Goal: Information Seeking & Learning: Learn about a topic

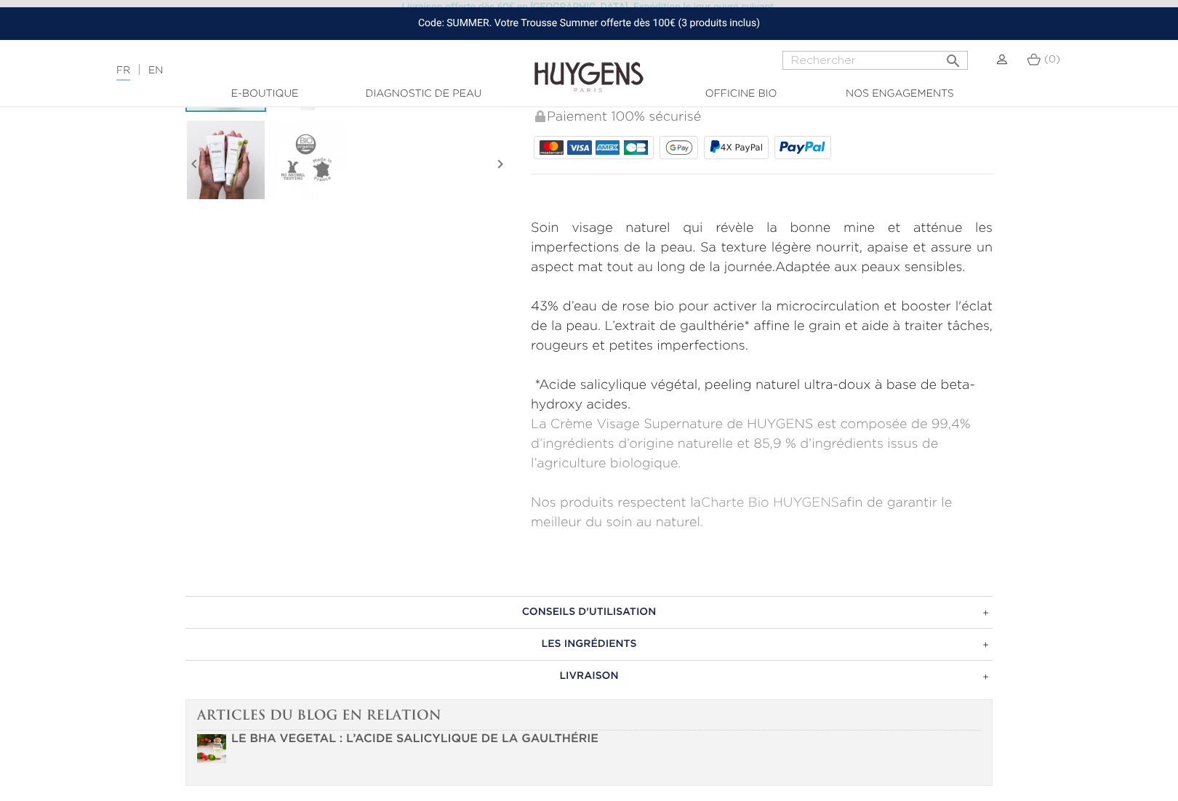
scroll to position [503, 0]
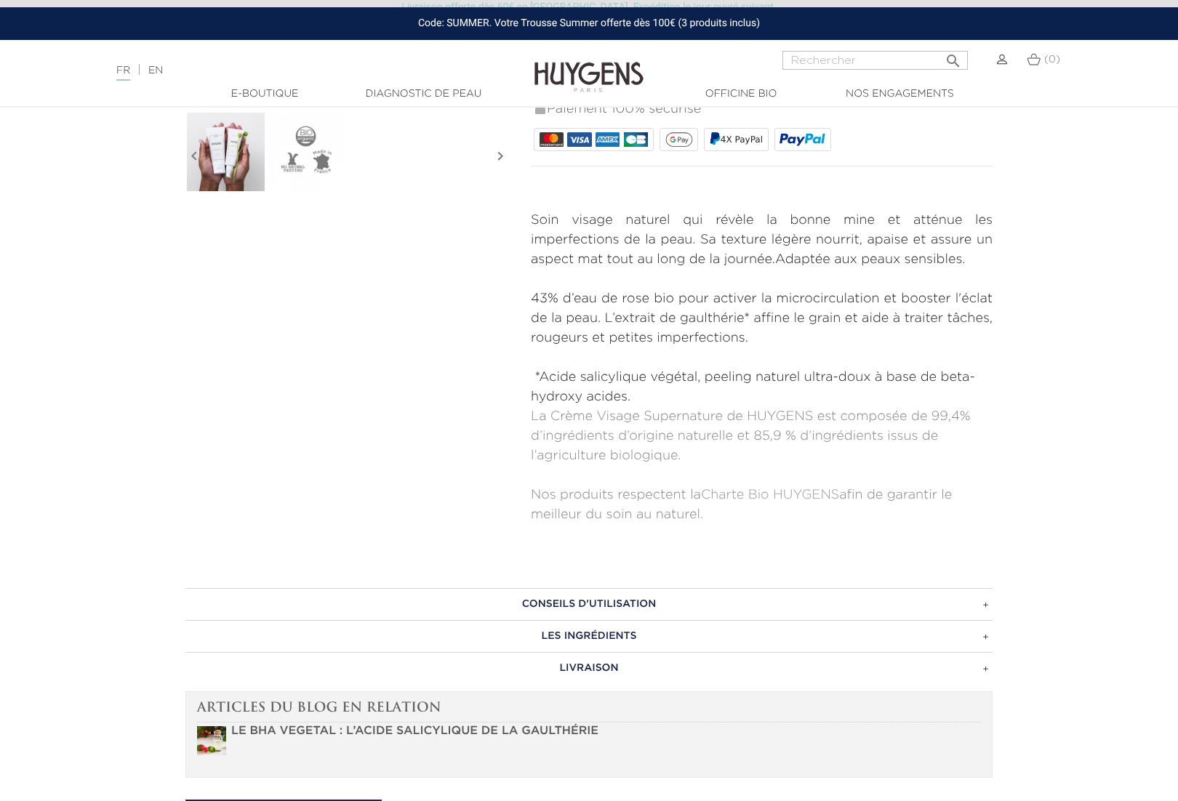
click at [642, 606] on h3 "CONSEILS D'UTILISATION" at bounding box center [588, 604] width 807 height 32
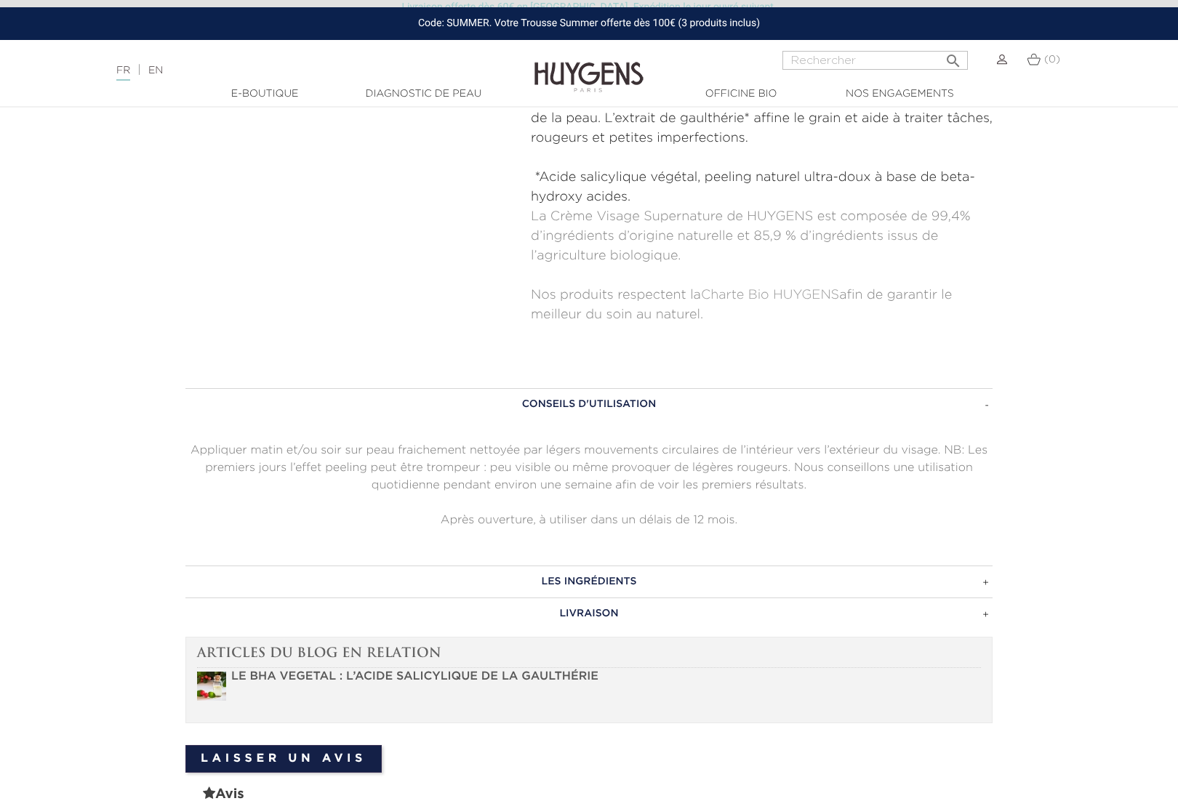
scroll to position [705, 0]
click at [617, 583] on h3 "LES INGRÉDIENTS" at bounding box center [588, 580] width 807 height 32
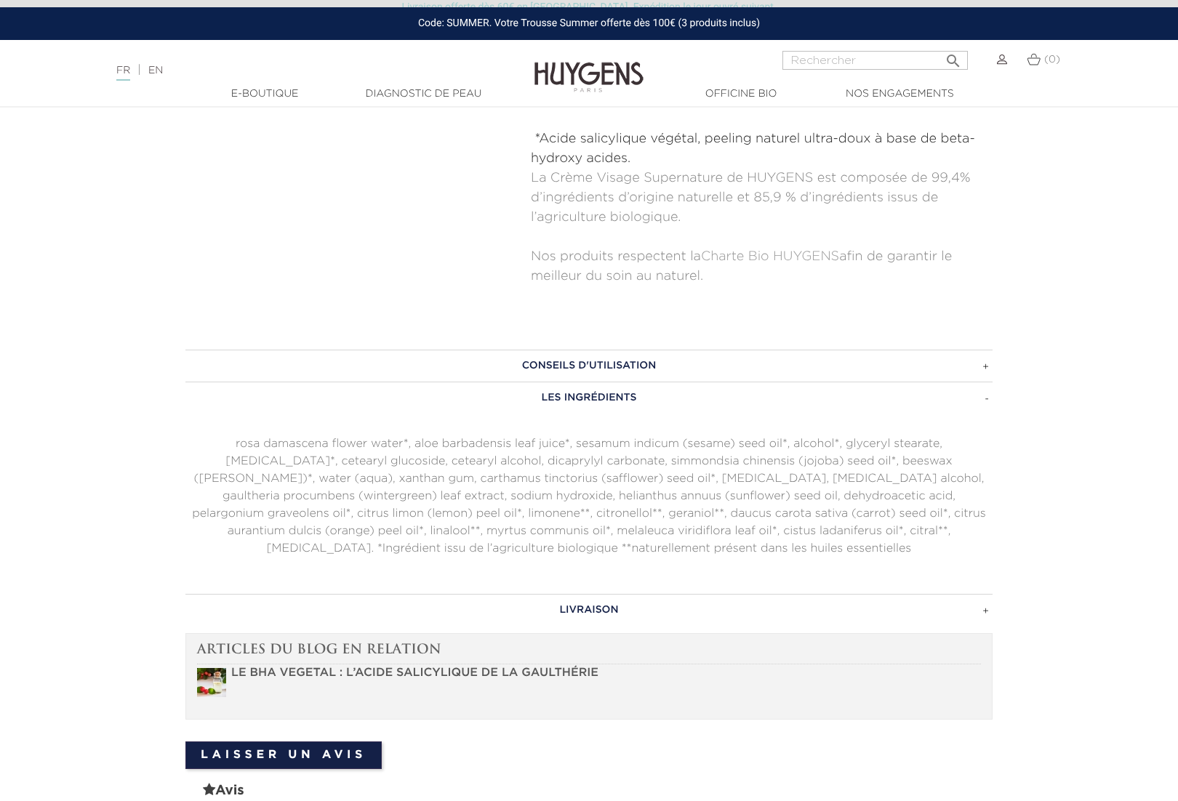
scroll to position [748, 0]
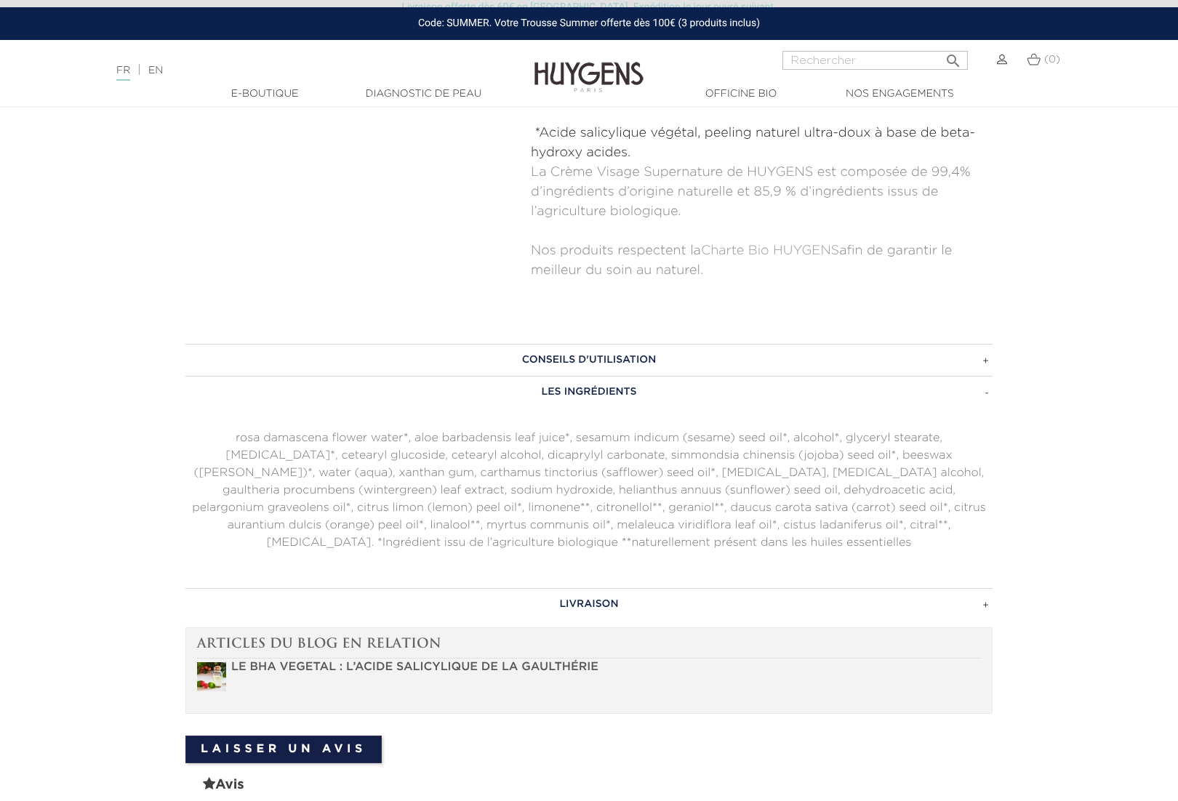
click at [590, 607] on h3 "LIVRAISON" at bounding box center [588, 604] width 807 height 32
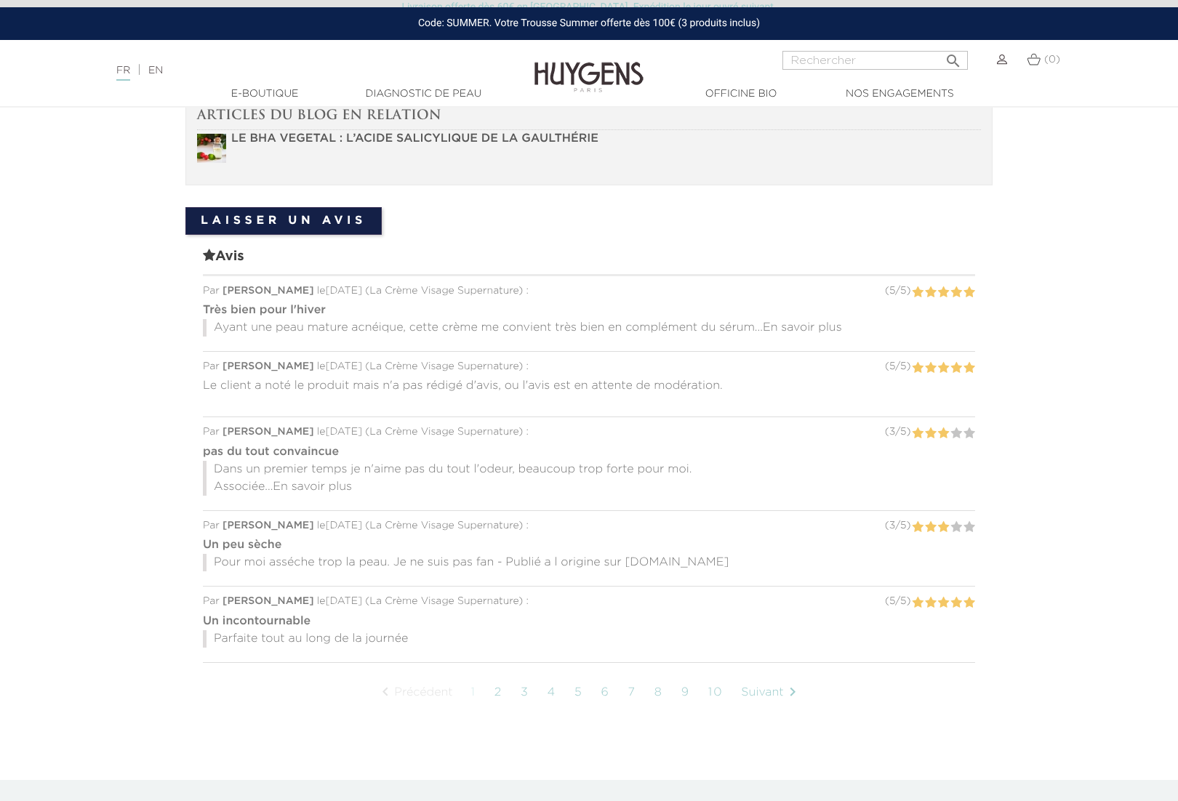
scroll to position [1278, 0]
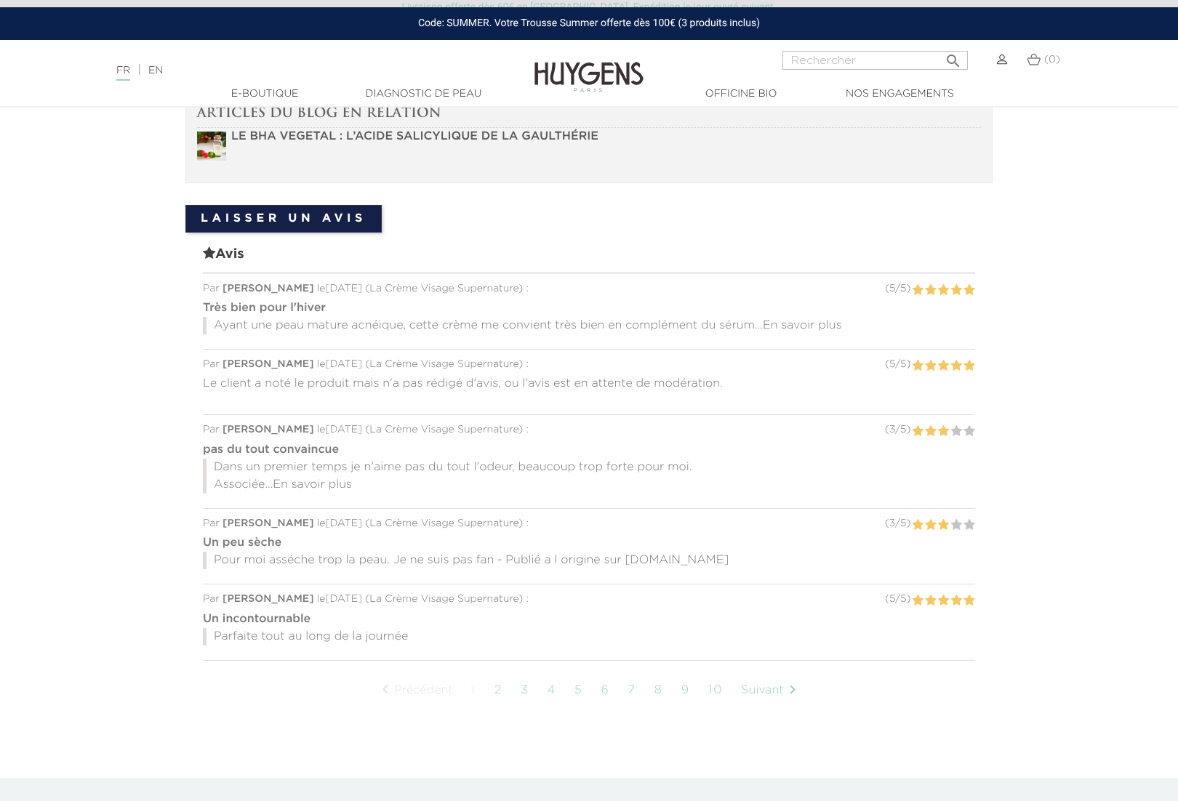
click at [329, 479] on span "En savoir plus" at bounding box center [312, 485] width 79 height 12
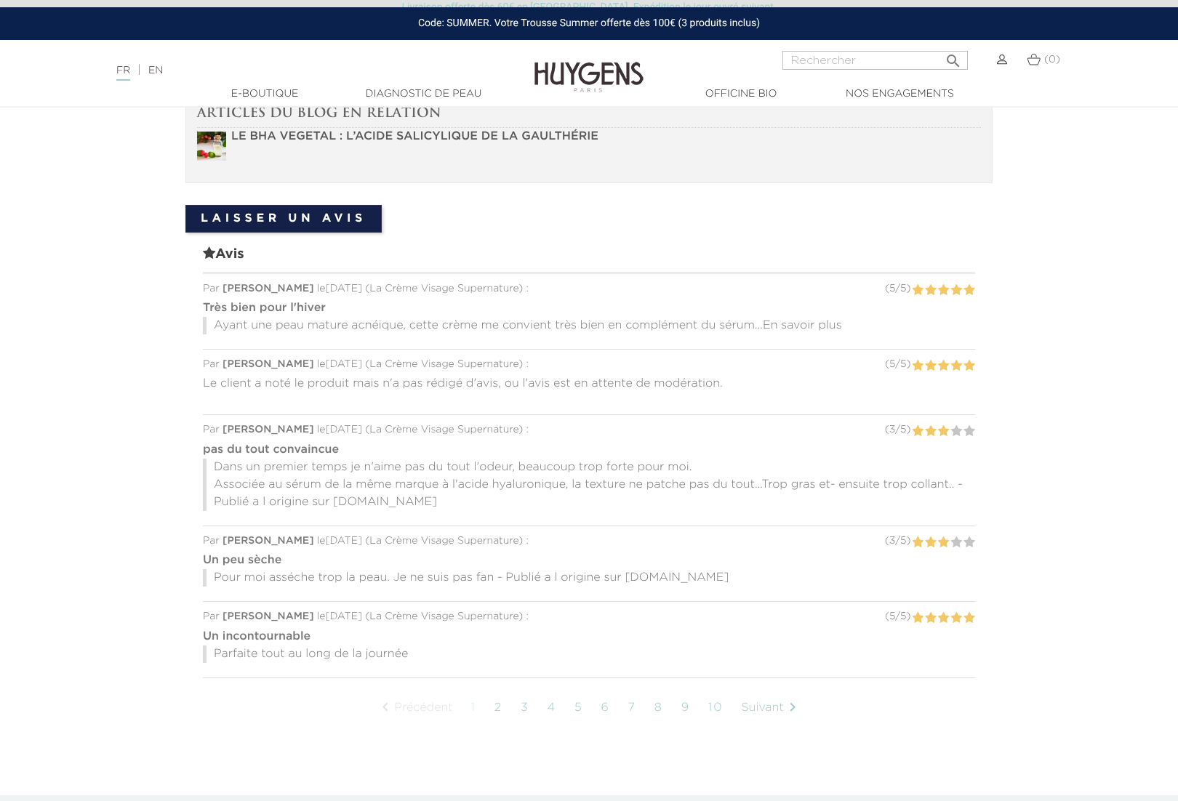
click at [497, 691] on link "2" at bounding box center [498, 708] width 23 height 36
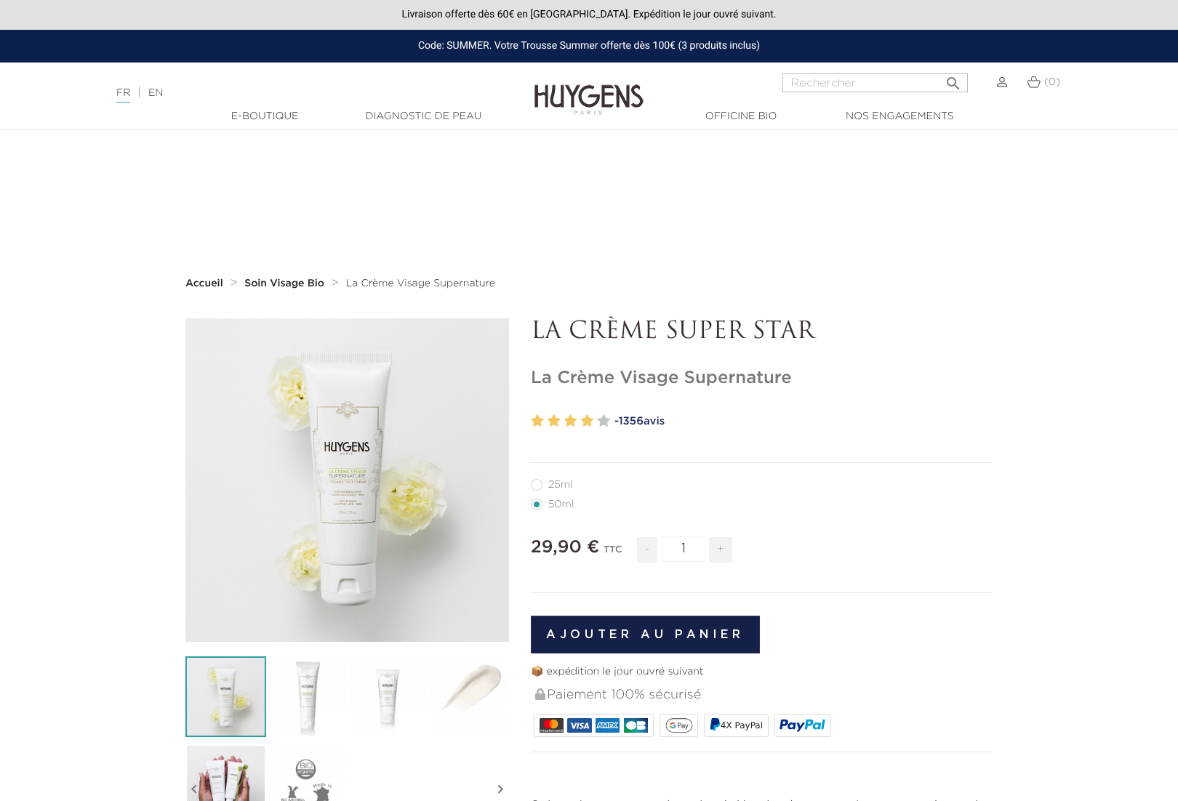
scroll to position [1278, 0]
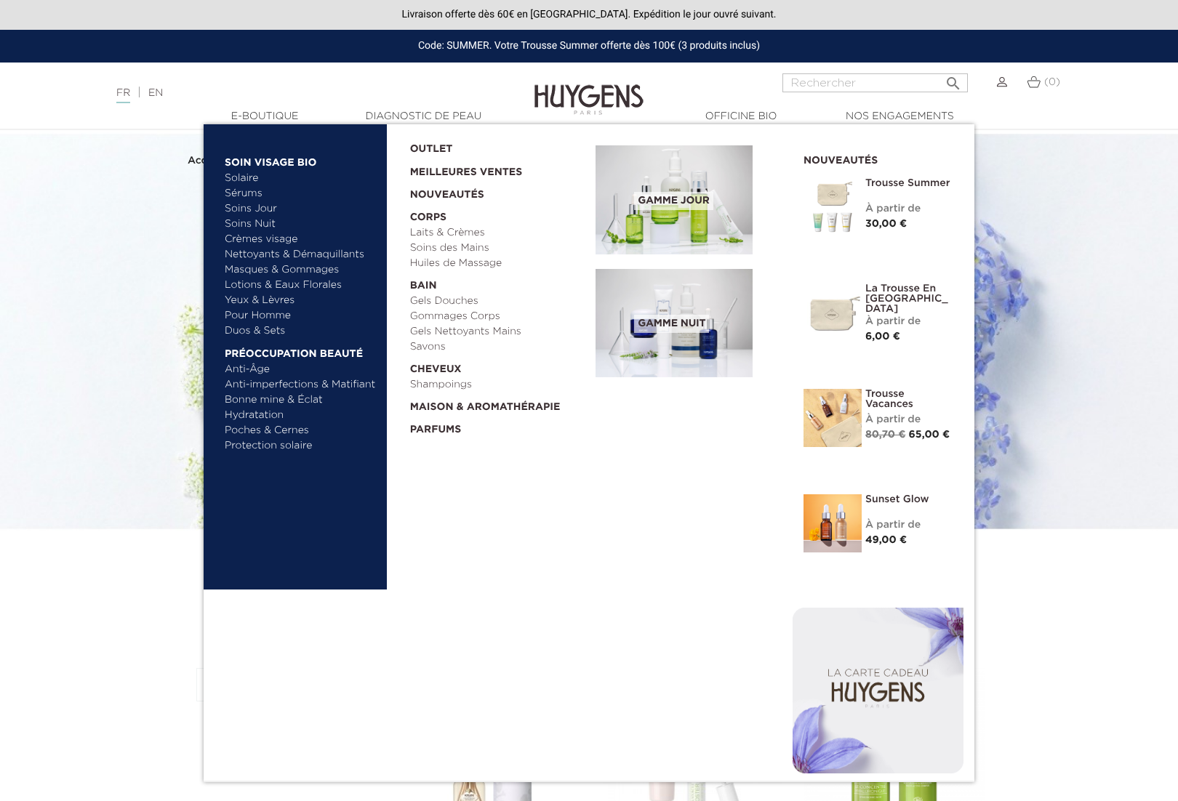
click at [250, 193] on link "Sérums" at bounding box center [301, 193] width 152 height 15
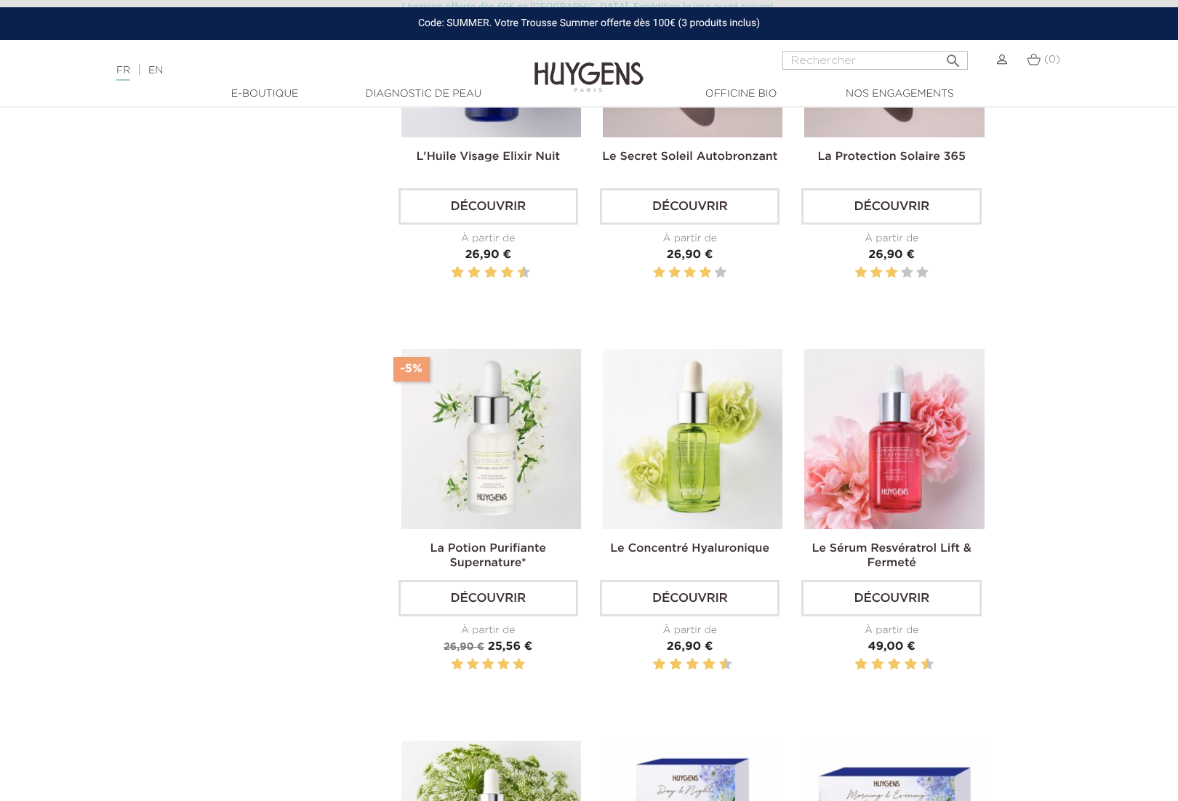
scroll to position [742, 0]
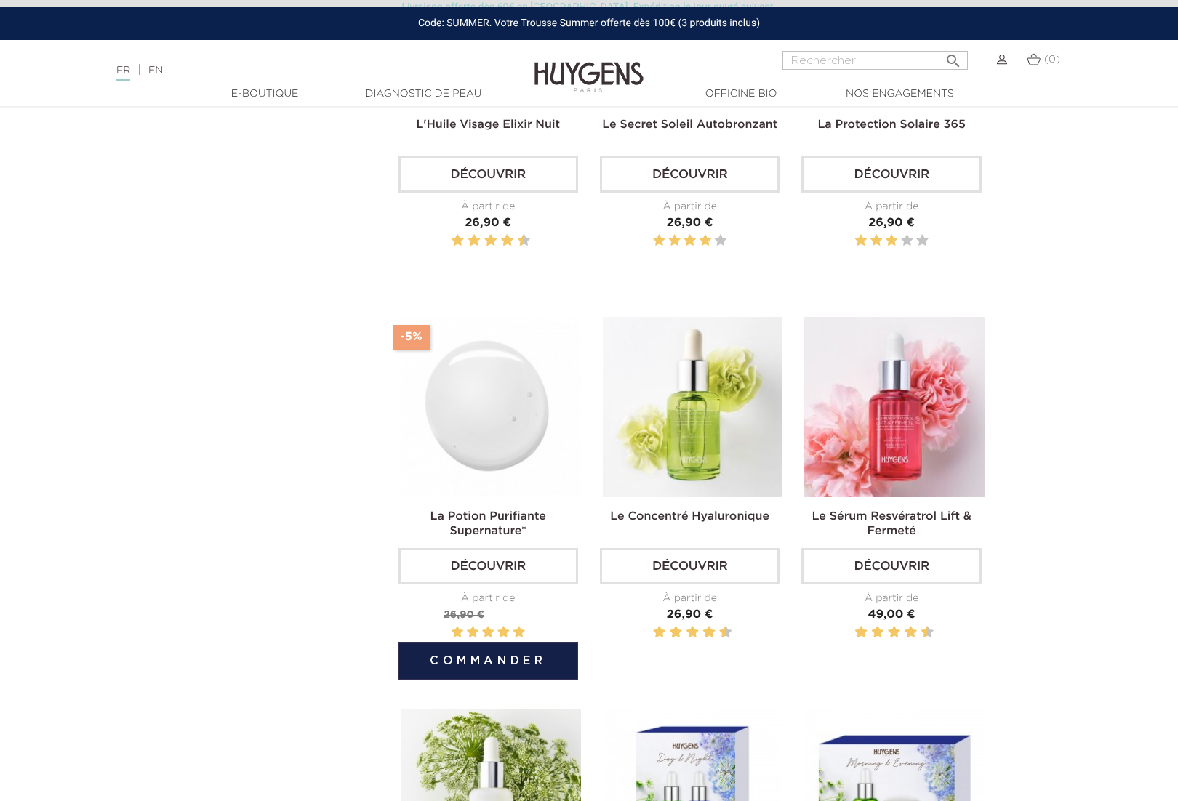
click at [486, 570] on link "Découvrir" at bounding box center [489, 566] width 180 height 36
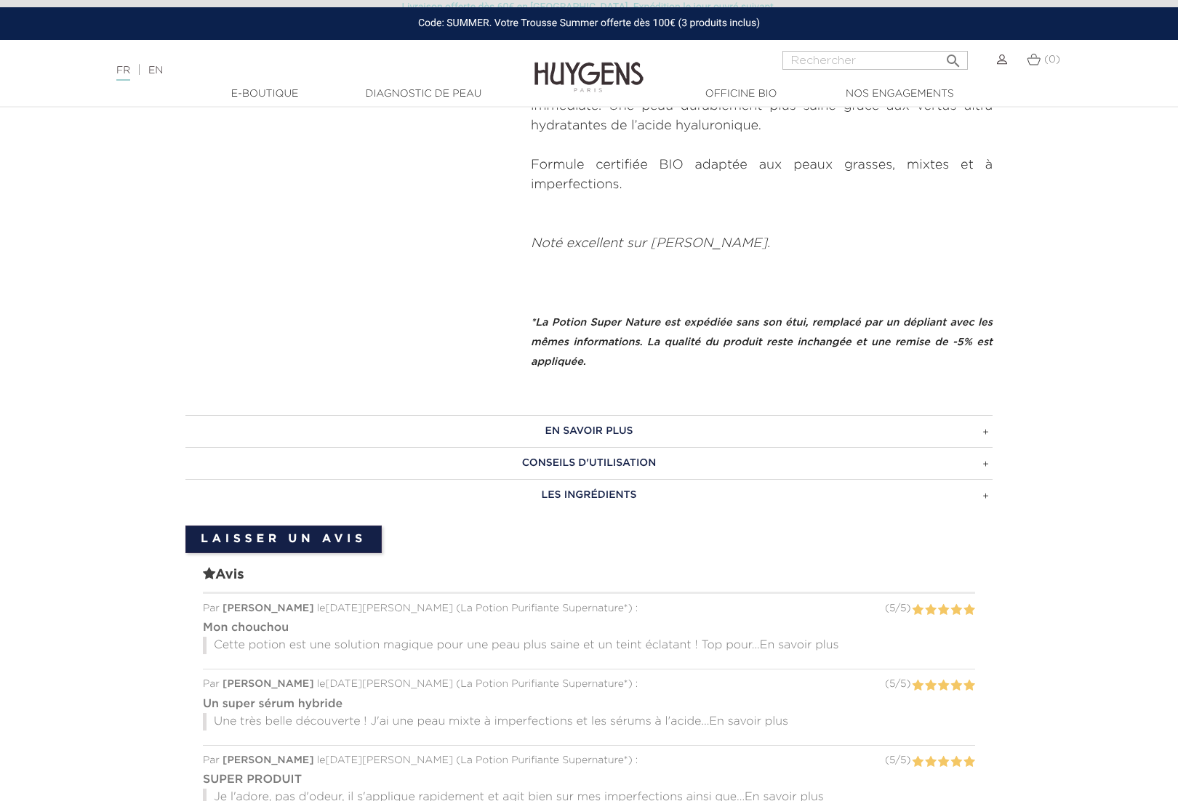
scroll to position [625, 0]
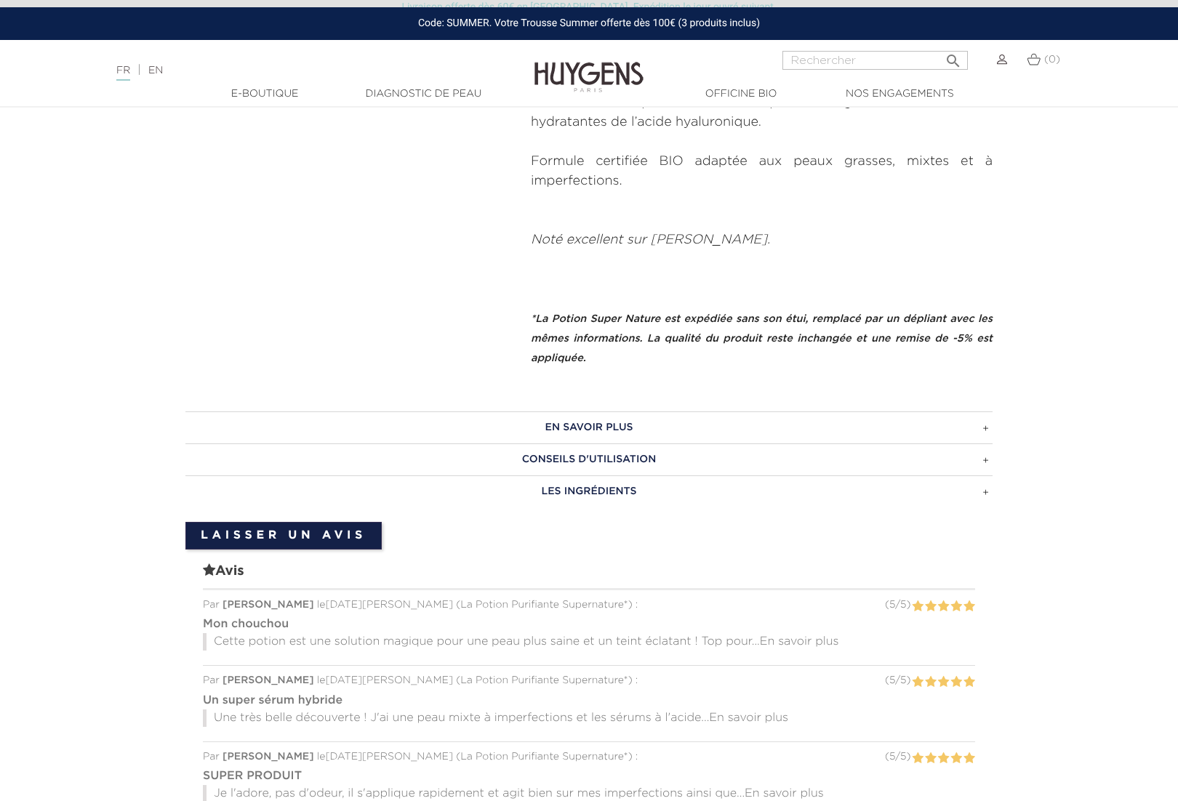
click at [992, 430] on h3 "EN SAVOIR PLUS" at bounding box center [588, 428] width 807 height 32
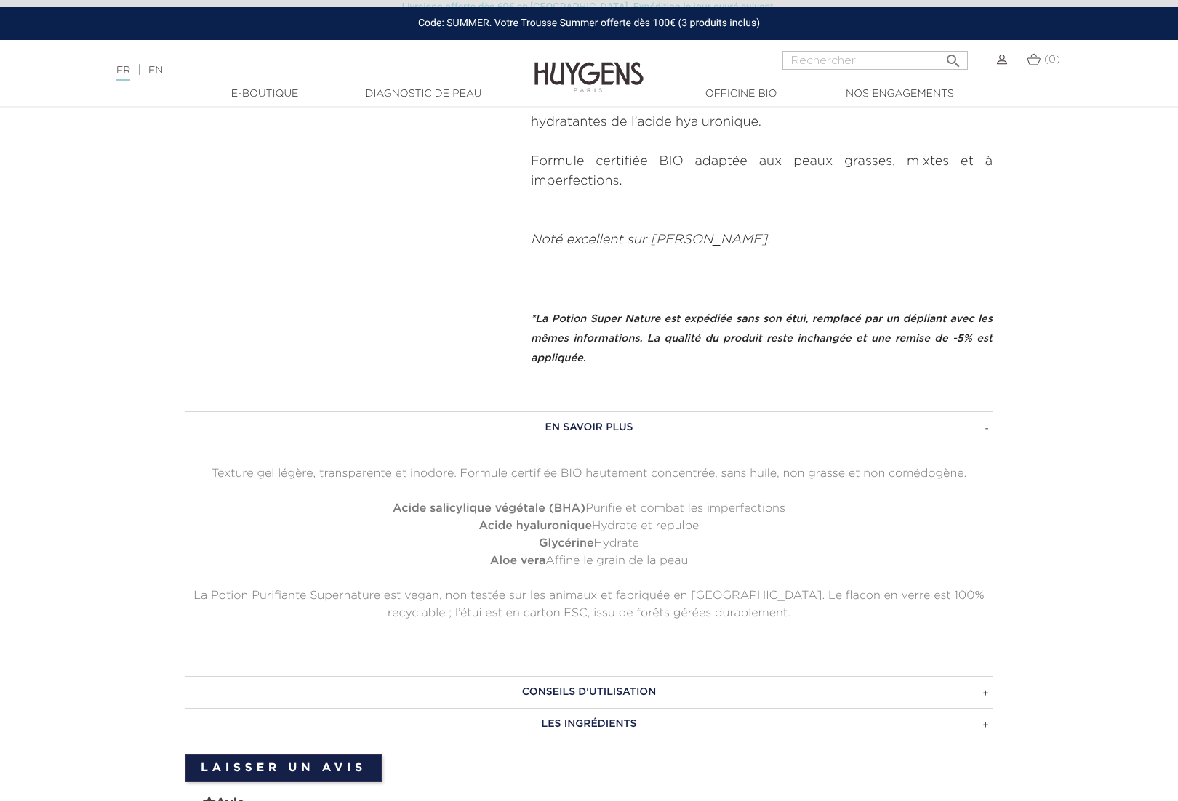
click at [986, 696] on h3 "CONSEILS D'UTILISATION" at bounding box center [588, 692] width 807 height 32
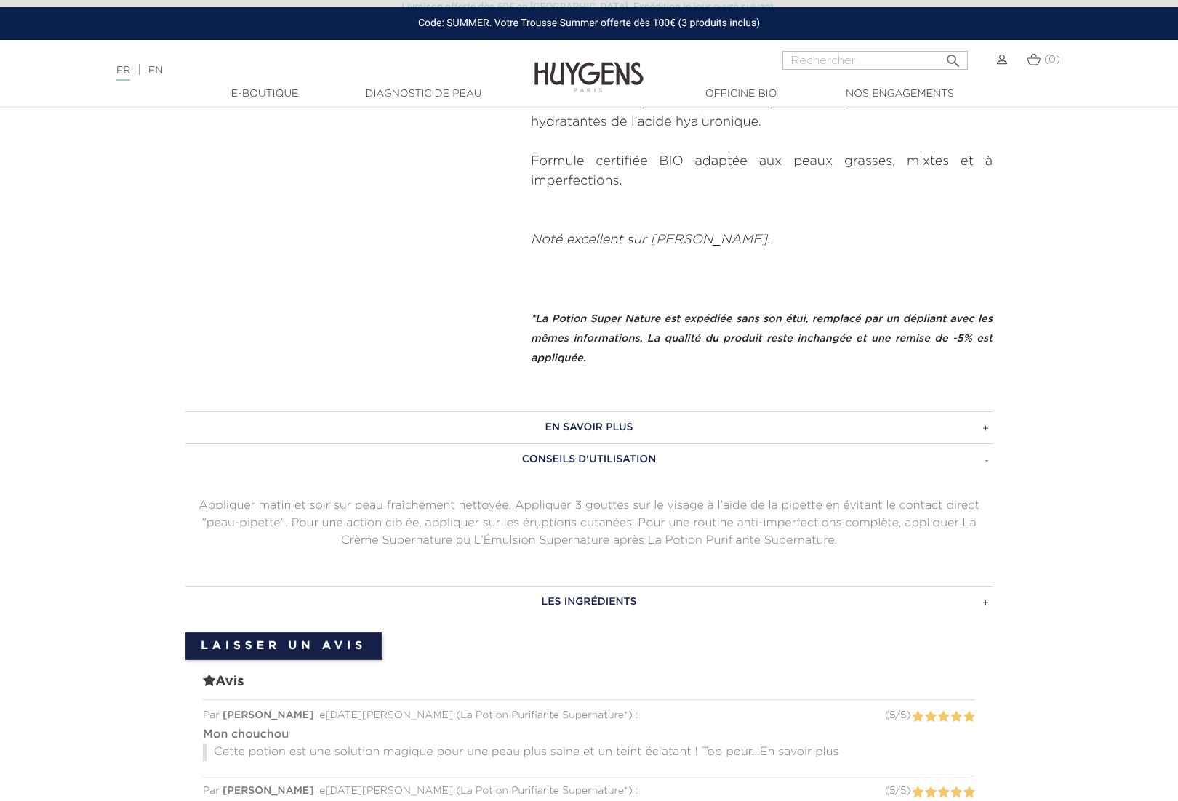
click at [986, 604] on h3 "LES INGRÉDIENTS" at bounding box center [588, 602] width 807 height 32
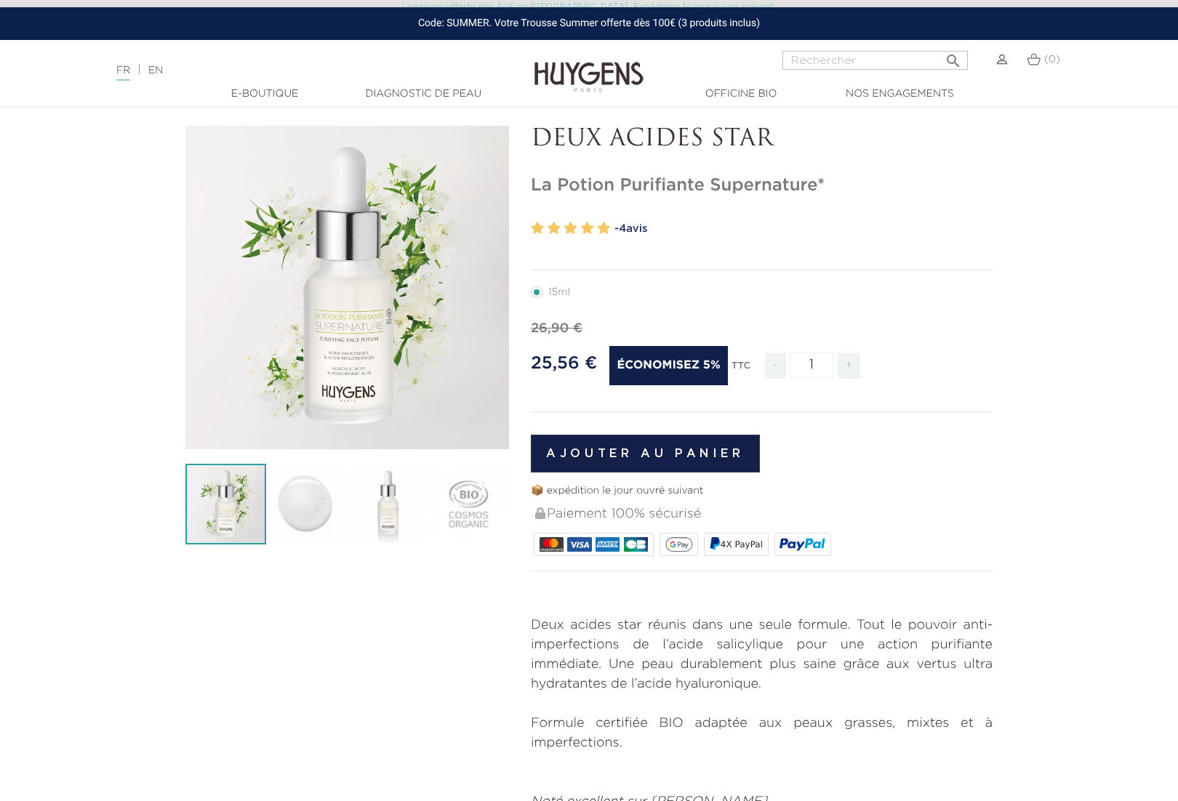
scroll to position [0, 0]
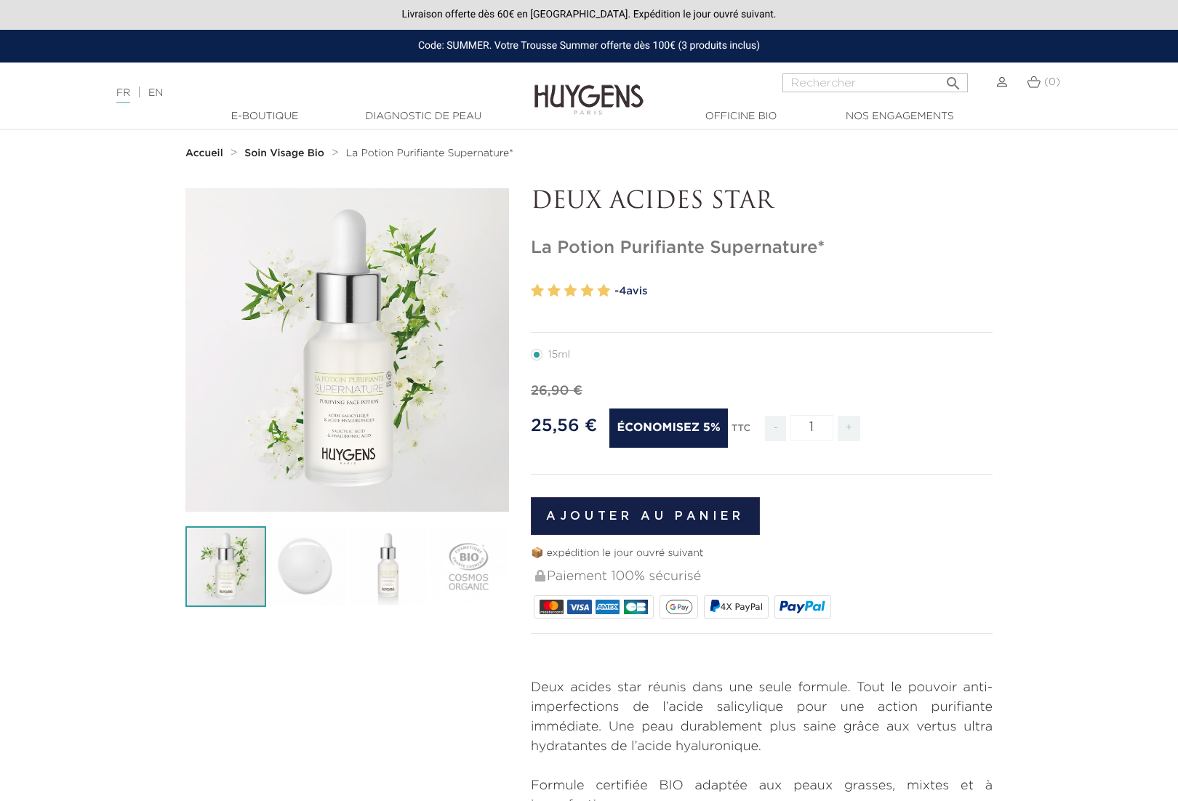
click at [290, 154] on strong "Soin Visage Bio" at bounding box center [284, 153] width 80 height 10
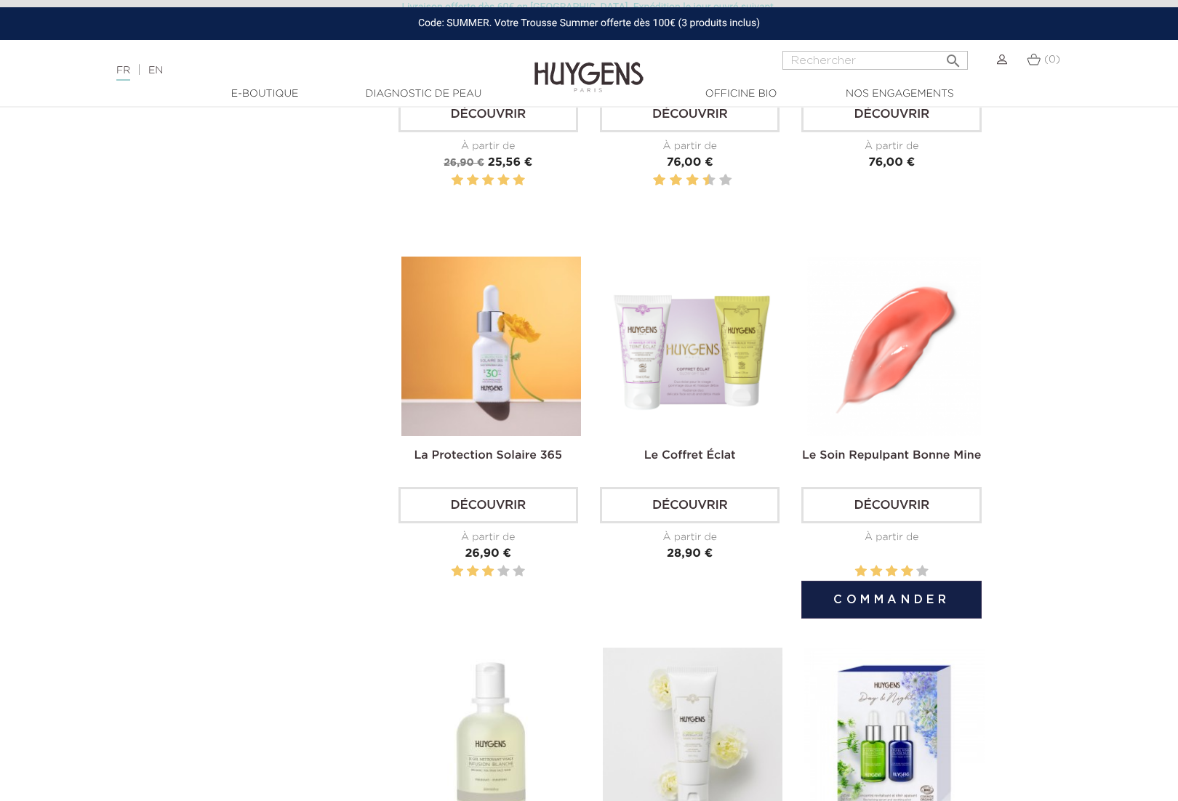
scroll to position [2023, 0]
click at [900, 510] on link "Découvrir" at bounding box center [891, 506] width 180 height 36
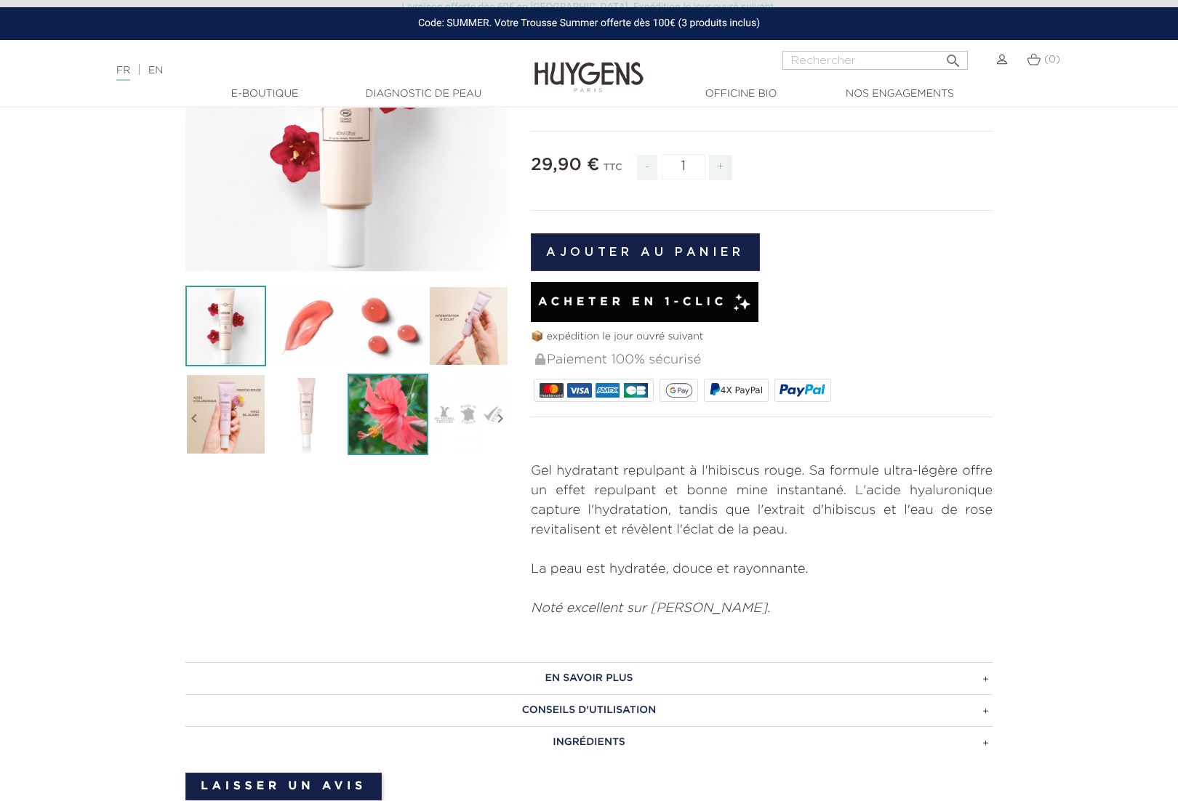
scroll to position [263, 0]
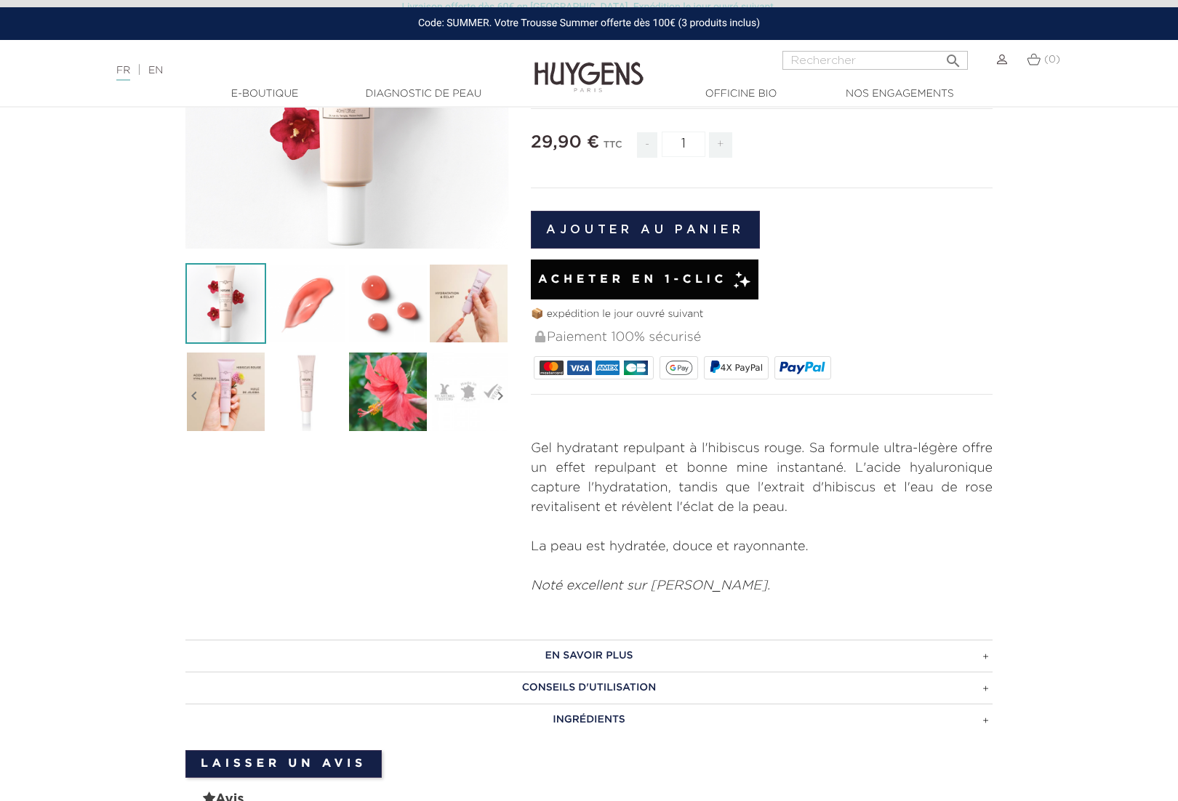
click at [983, 640] on h3 "EN SAVOIR PLUS" at bounding box center [588, 656] width 807 height 32
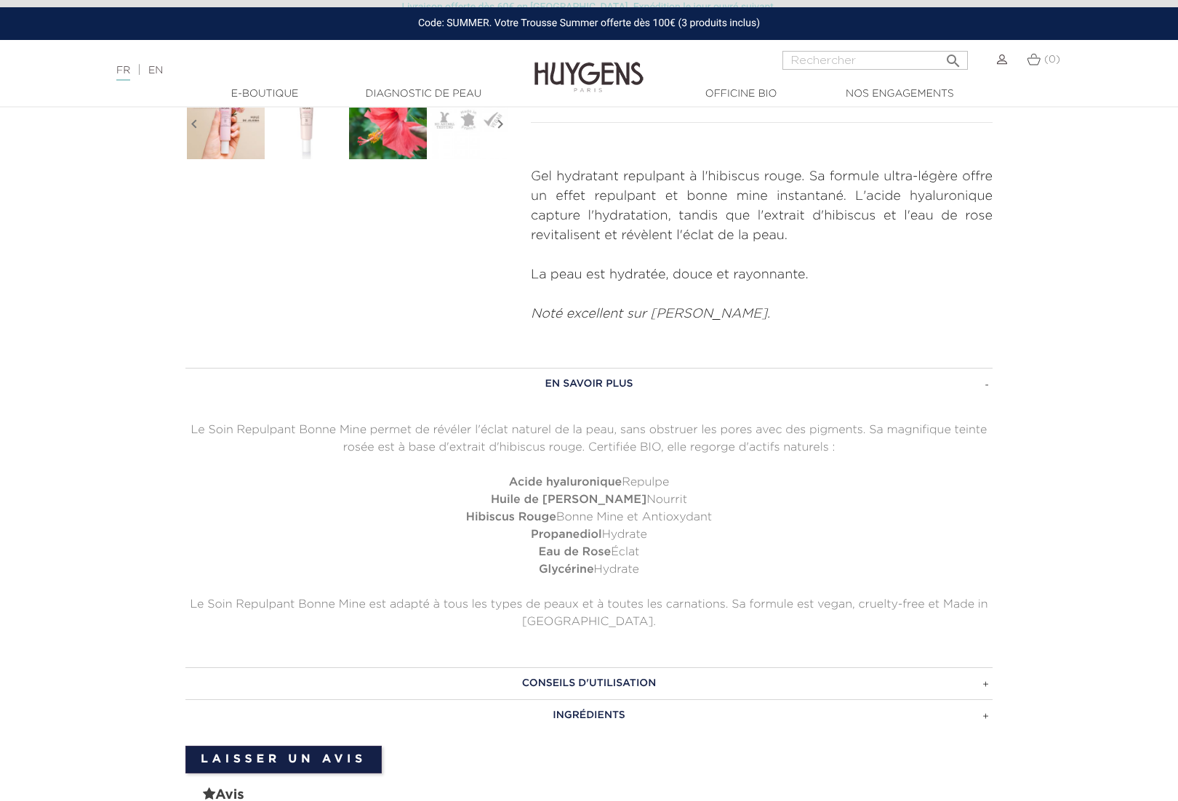
scroll to position [581, 0]
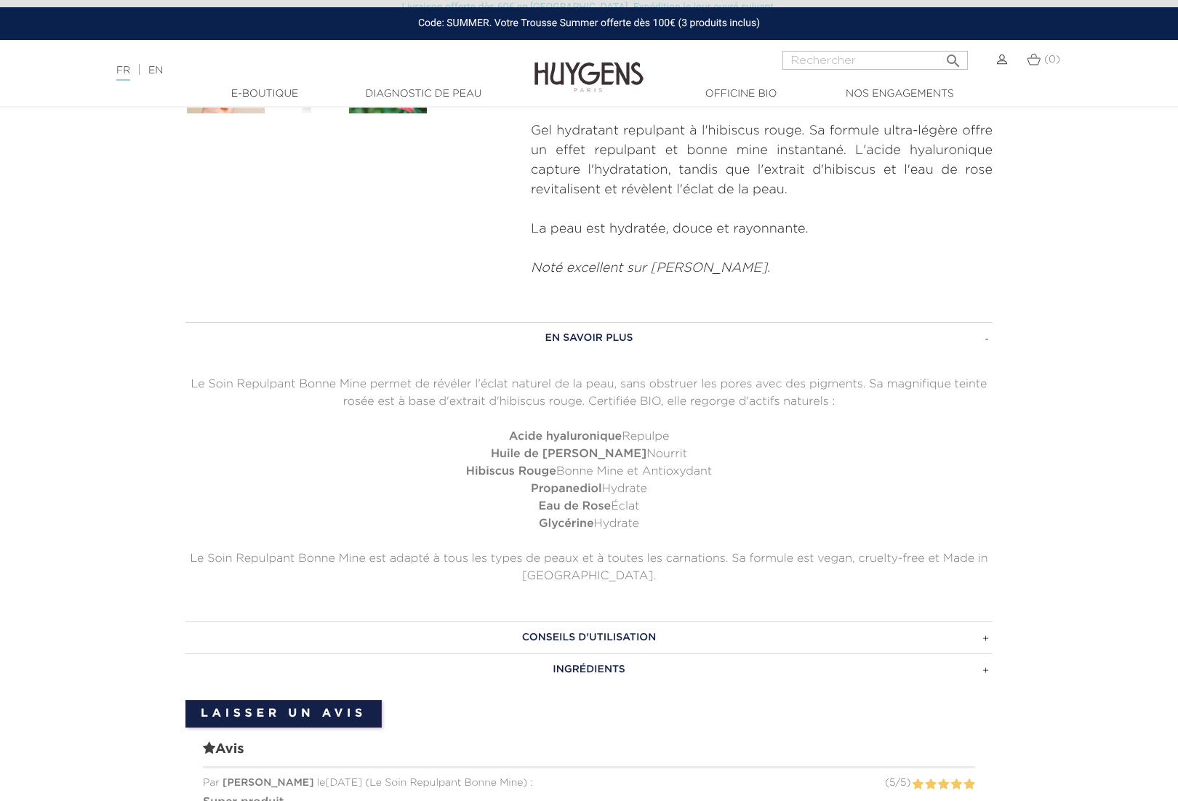
click at [988, 622] on h3 "CONSEILS D'UTILISATION" at bounding box center [588, 638] width 807 height 32
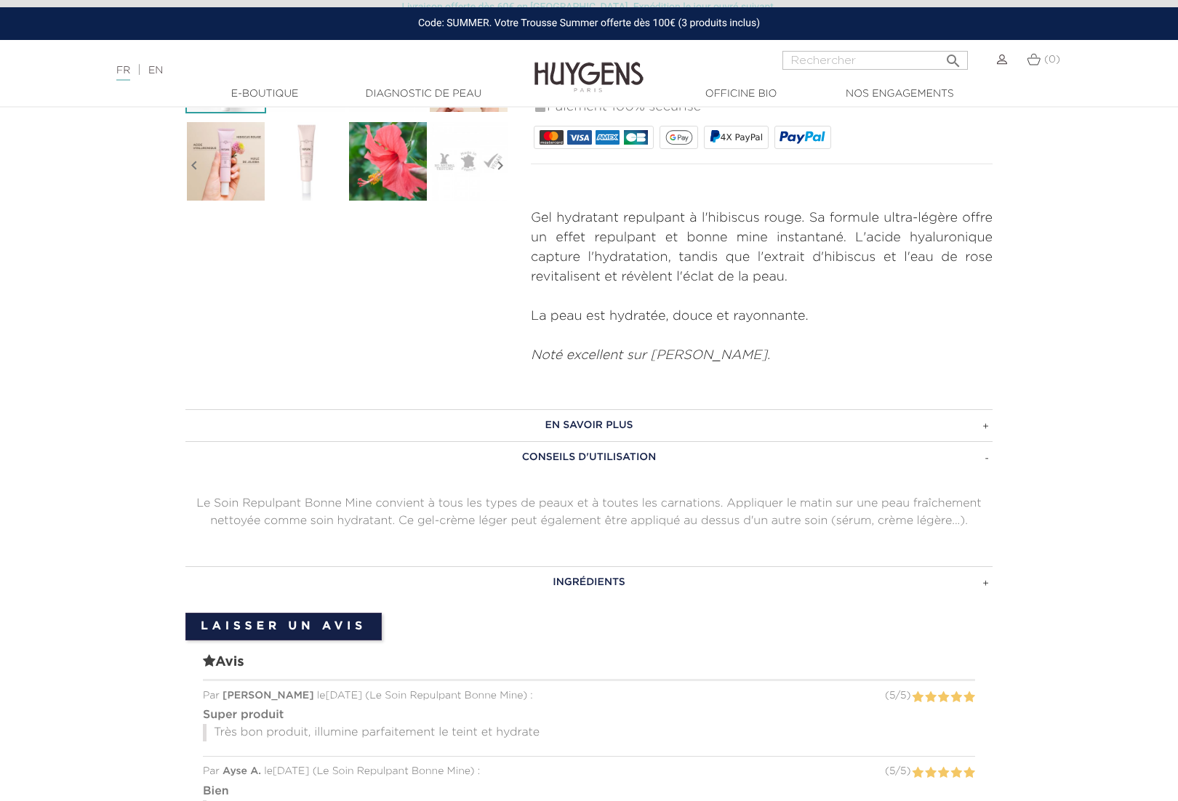
scroll to position [513, 0]
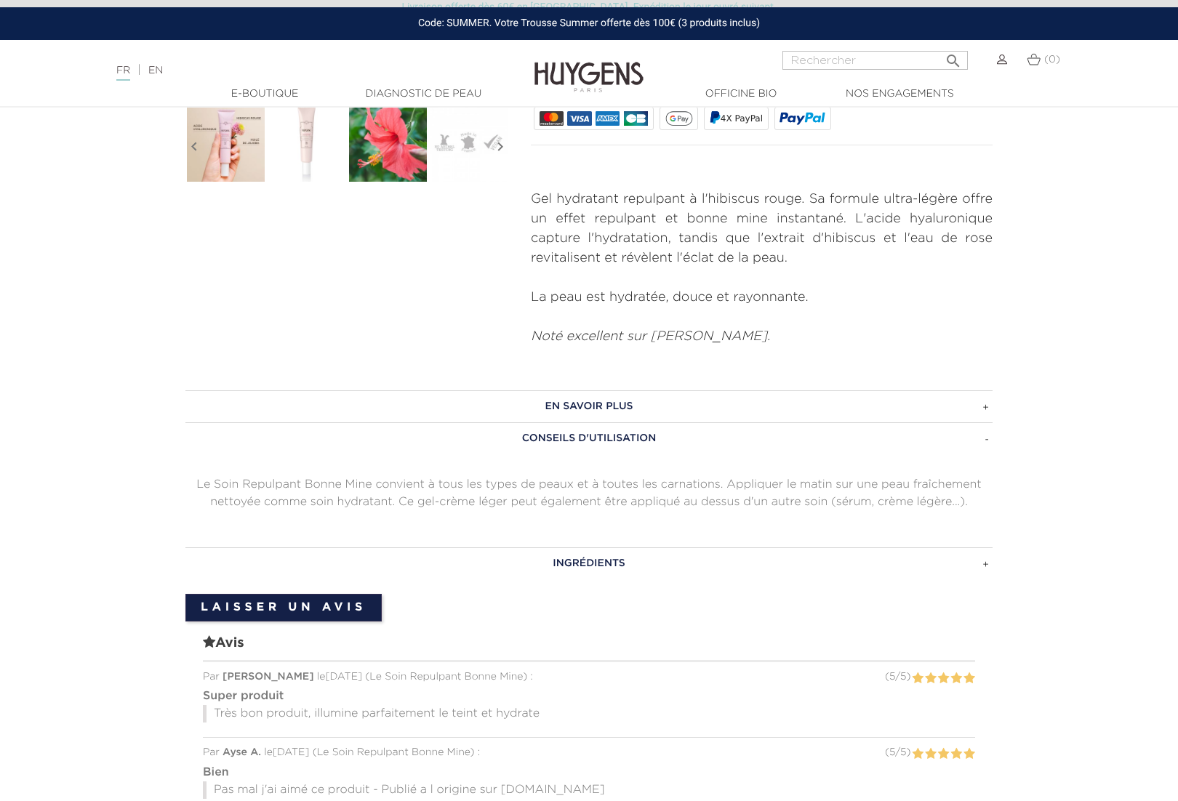
click at [591, 548] on h3 "INGRÉDIENTS" at bounding box center [588, 564] width 807 height 32
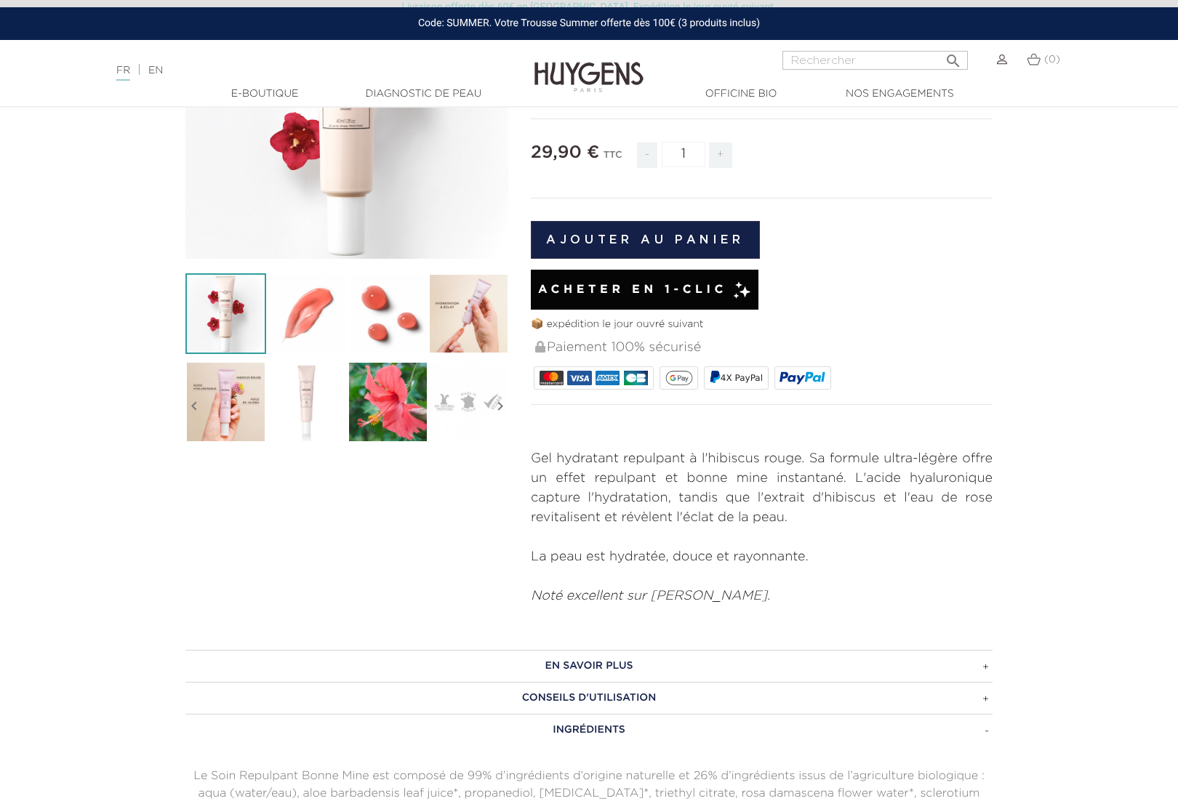
scroll to position [251, 0]
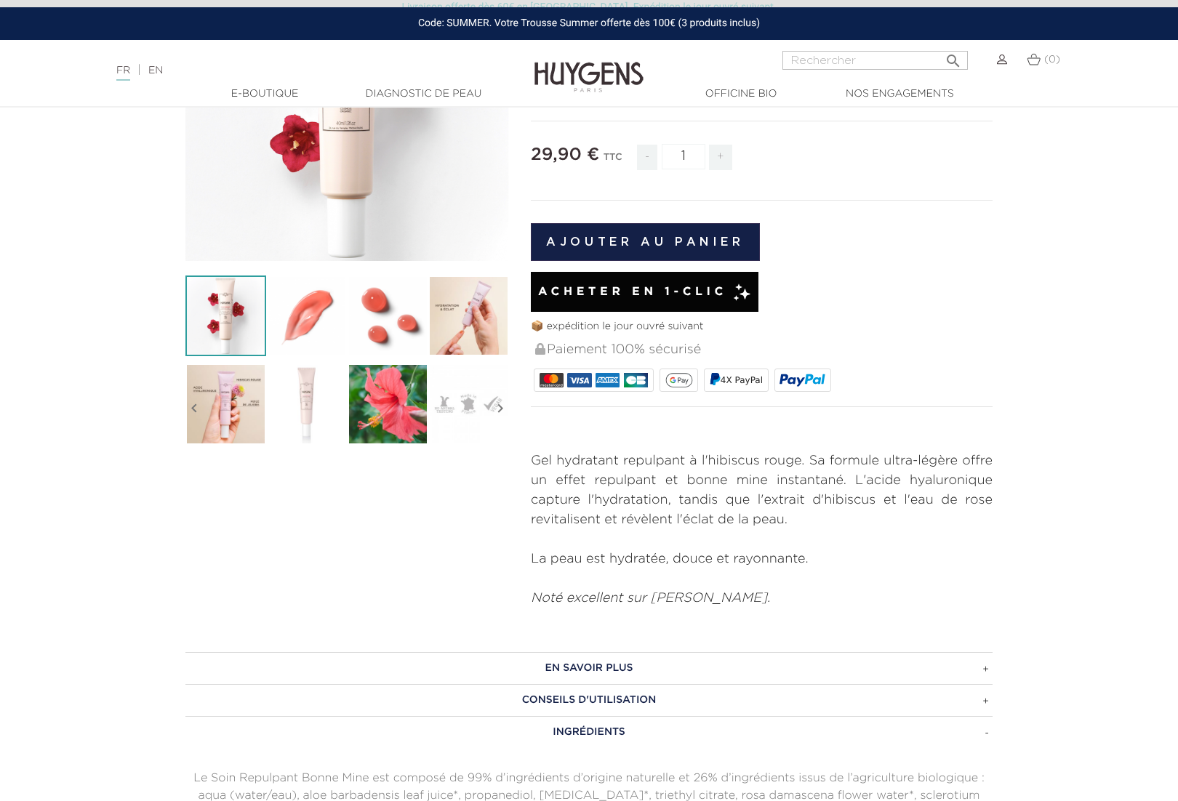
click at [604, 654] on h3 "EN SAVOIR PLUS" at bounding box center [588, 668] width 807 height 32
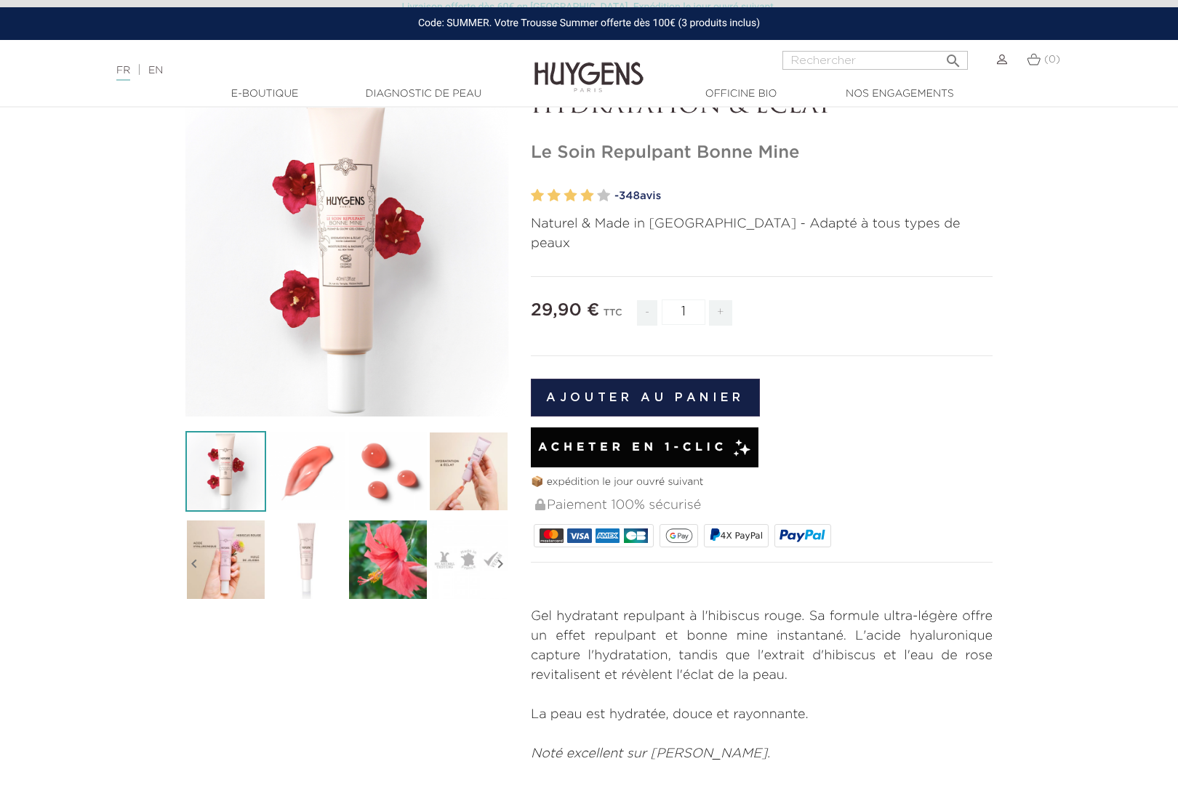
scroll to position [0, 0]
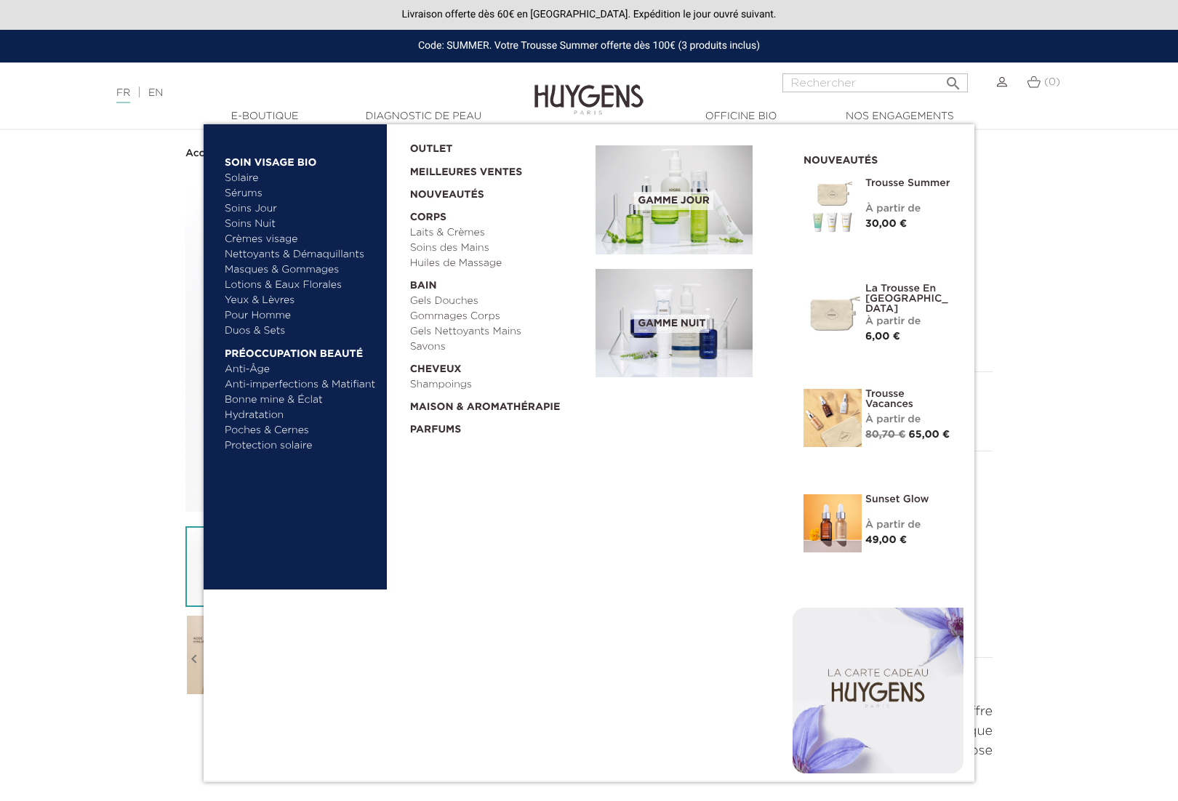
click at [288, 289] on link "Lotions & Eaux Florales" at bounding box center [301, 285] width 152 height 15
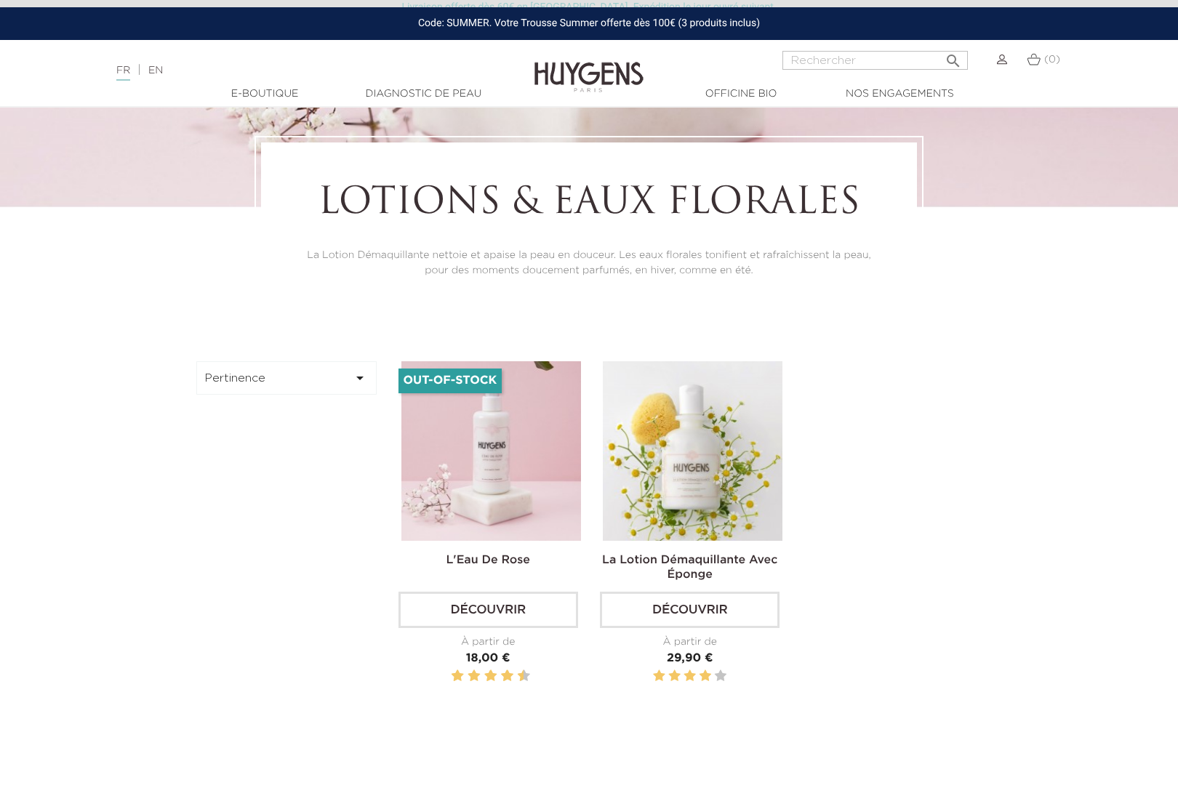
scroll to position [336, 0]
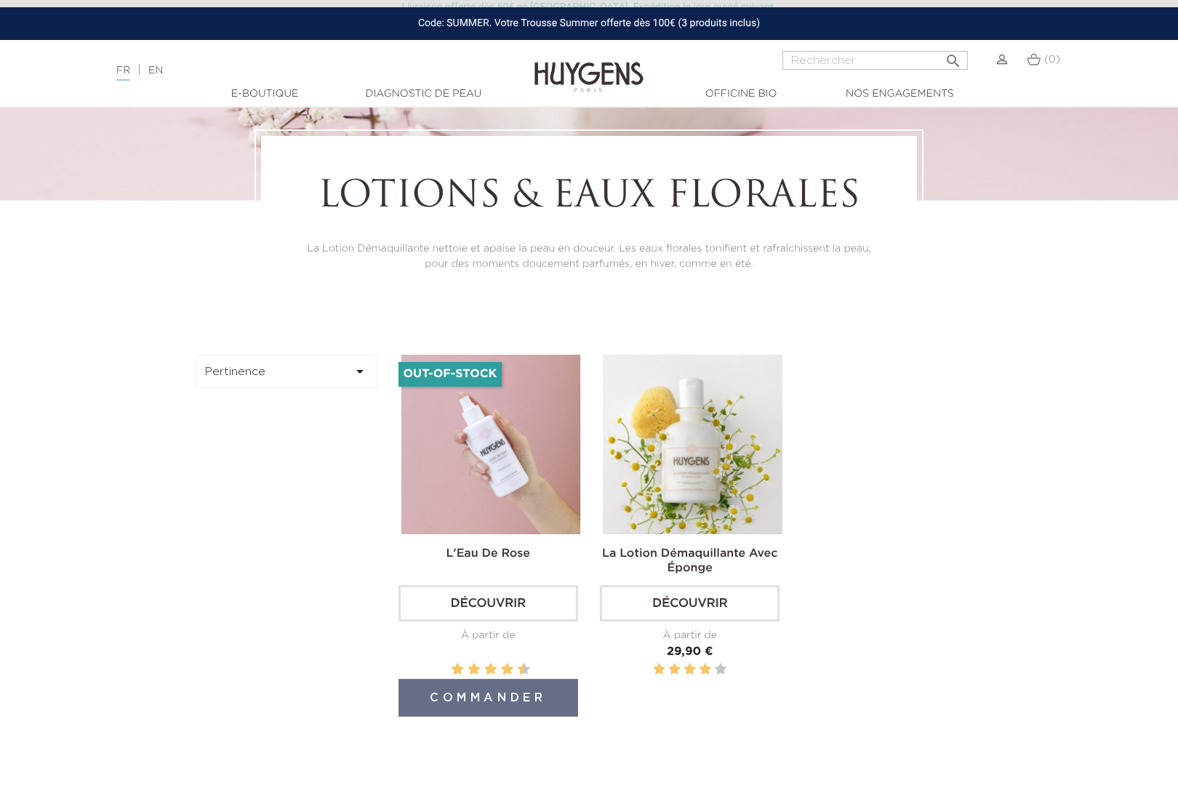
click at [503, 464] on img at bounding box center [491, 445] width 180 height 180
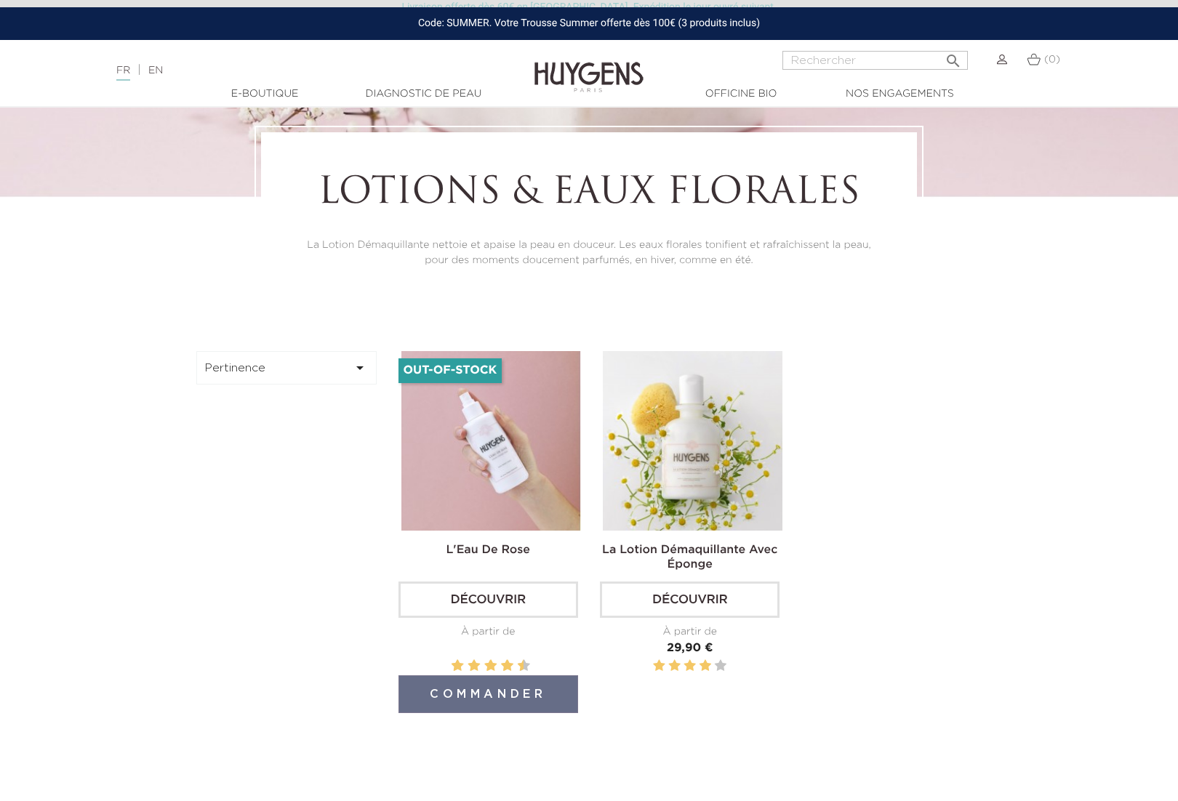
scroll to position [337, 0]
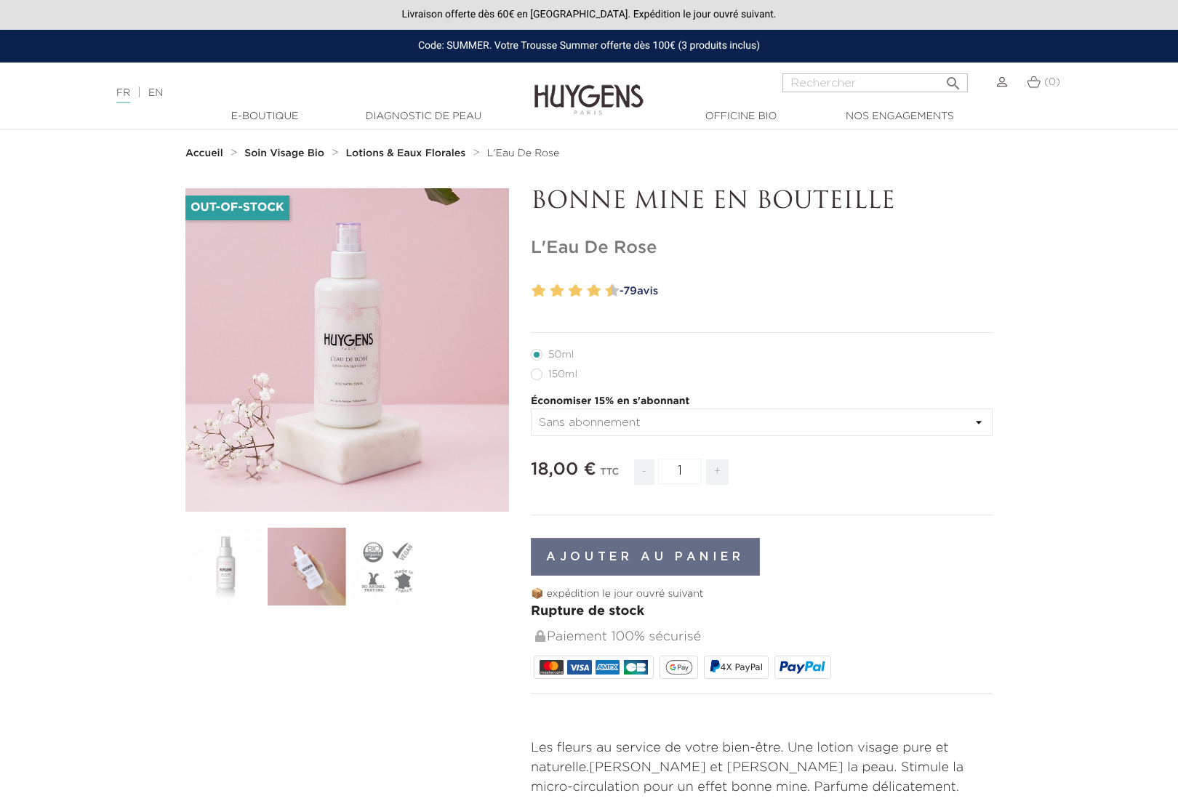
click at [537, 374] on label16"] "150ml" at bounding box center [563, 375] width 64 height 12
radio input "true"
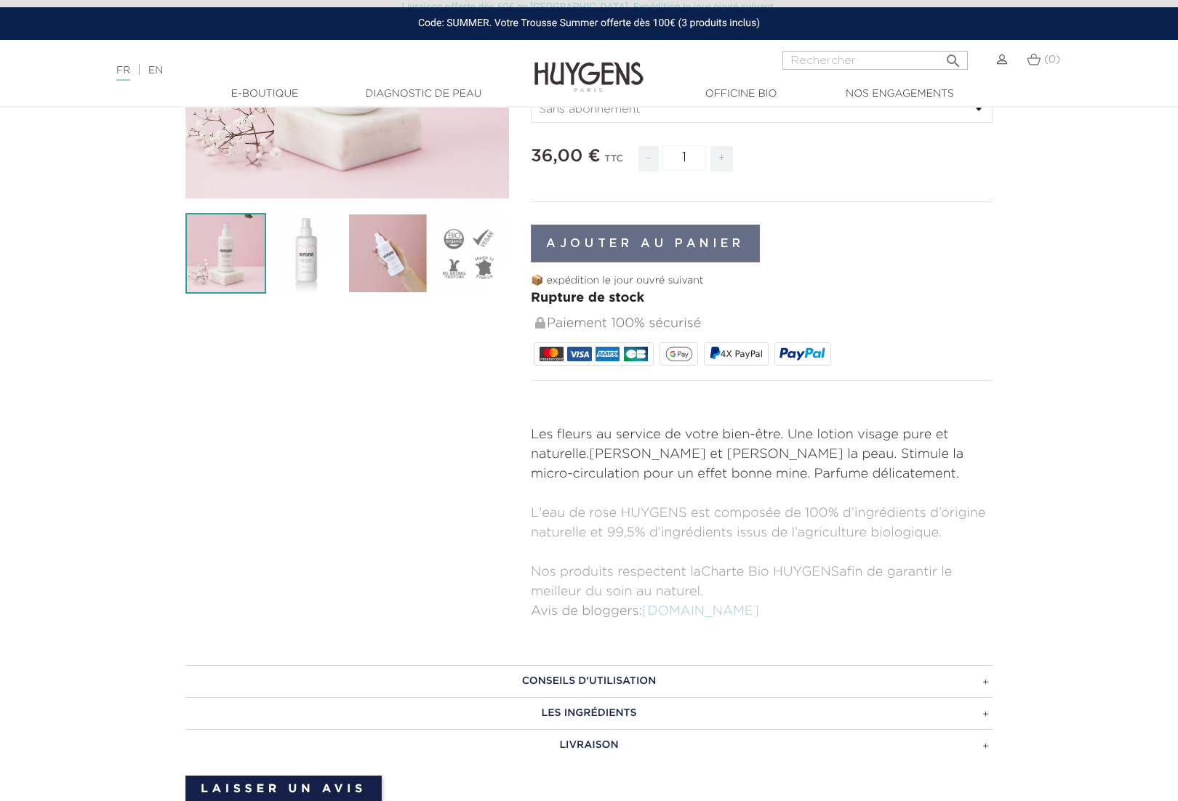
scroll to position [315, 0]
click at [982, 683] on h3 "CONSEILS D'UTILISATION" at bounding box center [588, 680] width 807 height 32
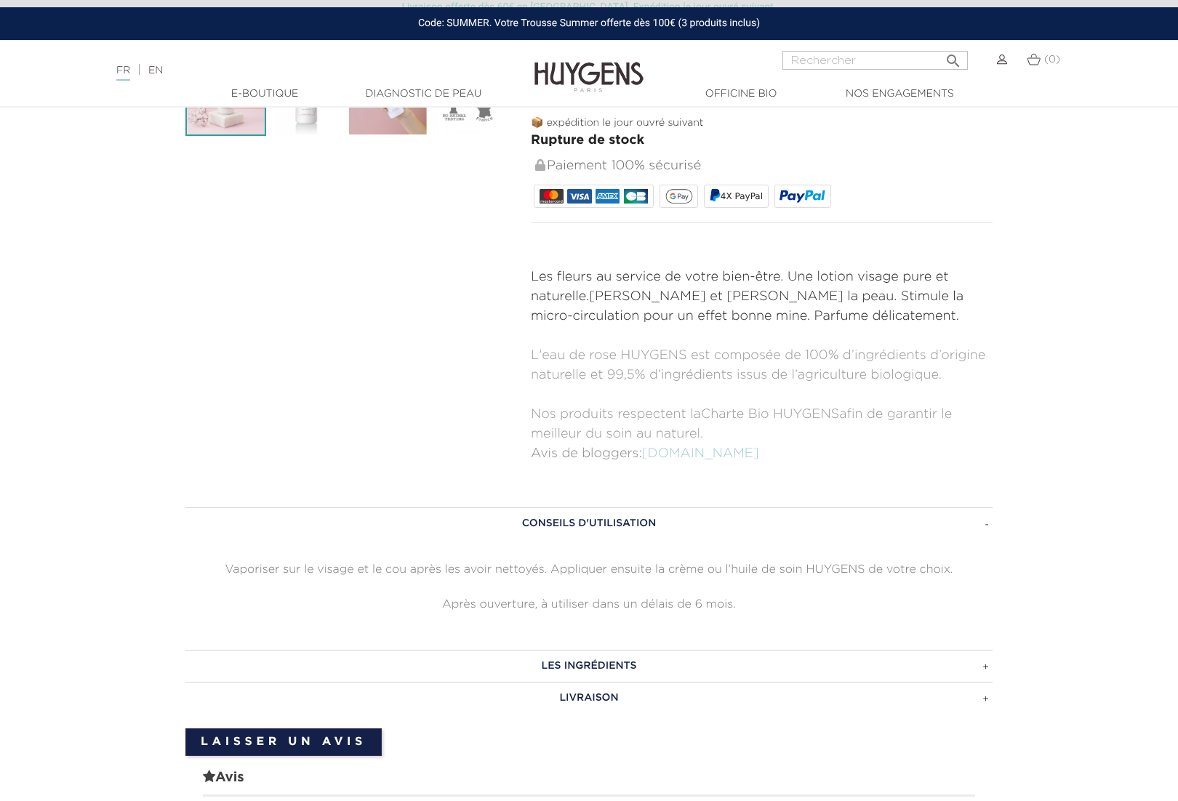
scroll to position [479, 0]
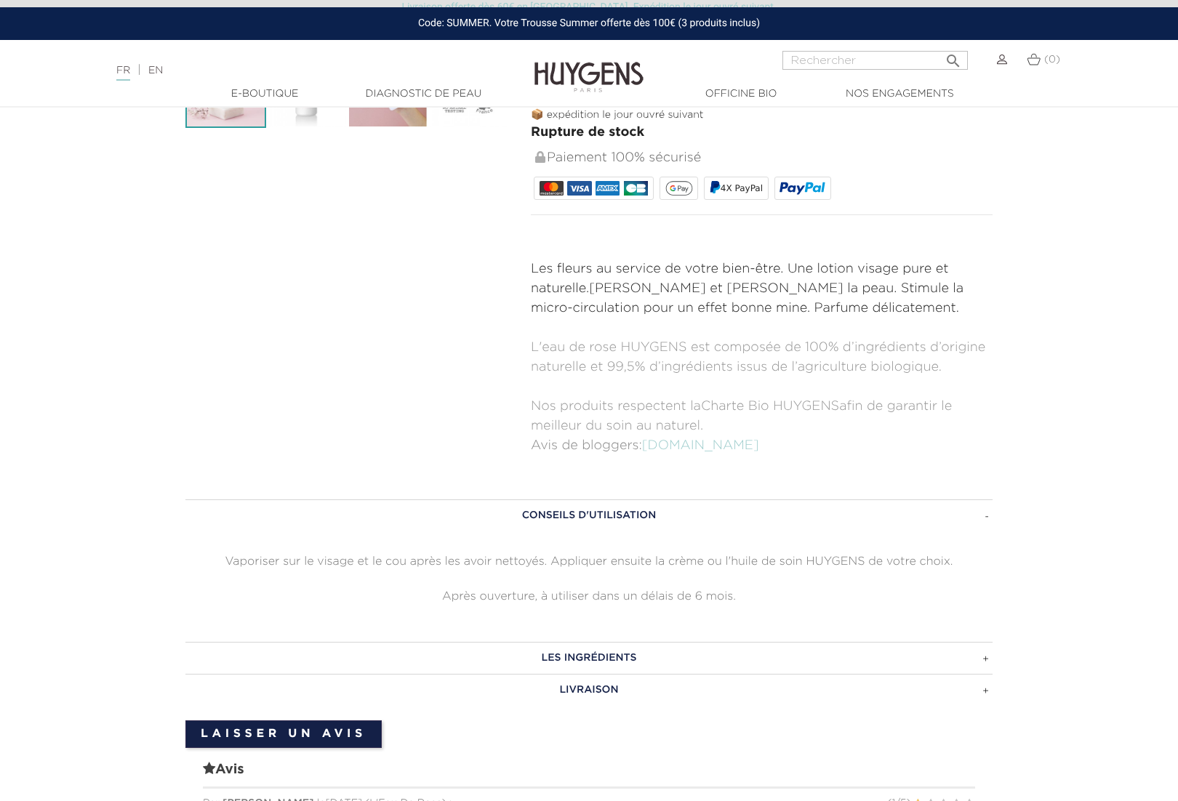
click at [985, 659] on h3 "LES INGRÉDIENTS" at bounding box center [588, 658] width 807 height 32
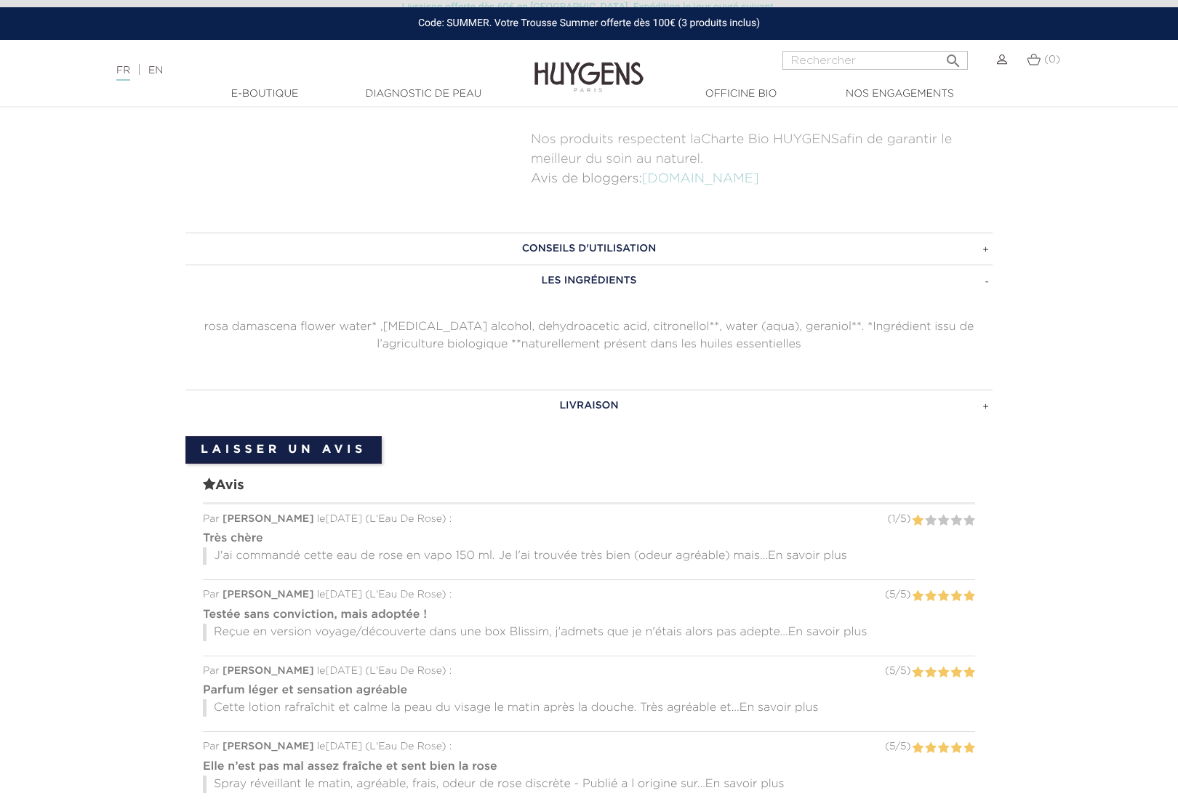
scroll to position [748, 0]
click at [825, 551] on span "En savoir plus" at bounding box center [807, 554] width 79 height 12
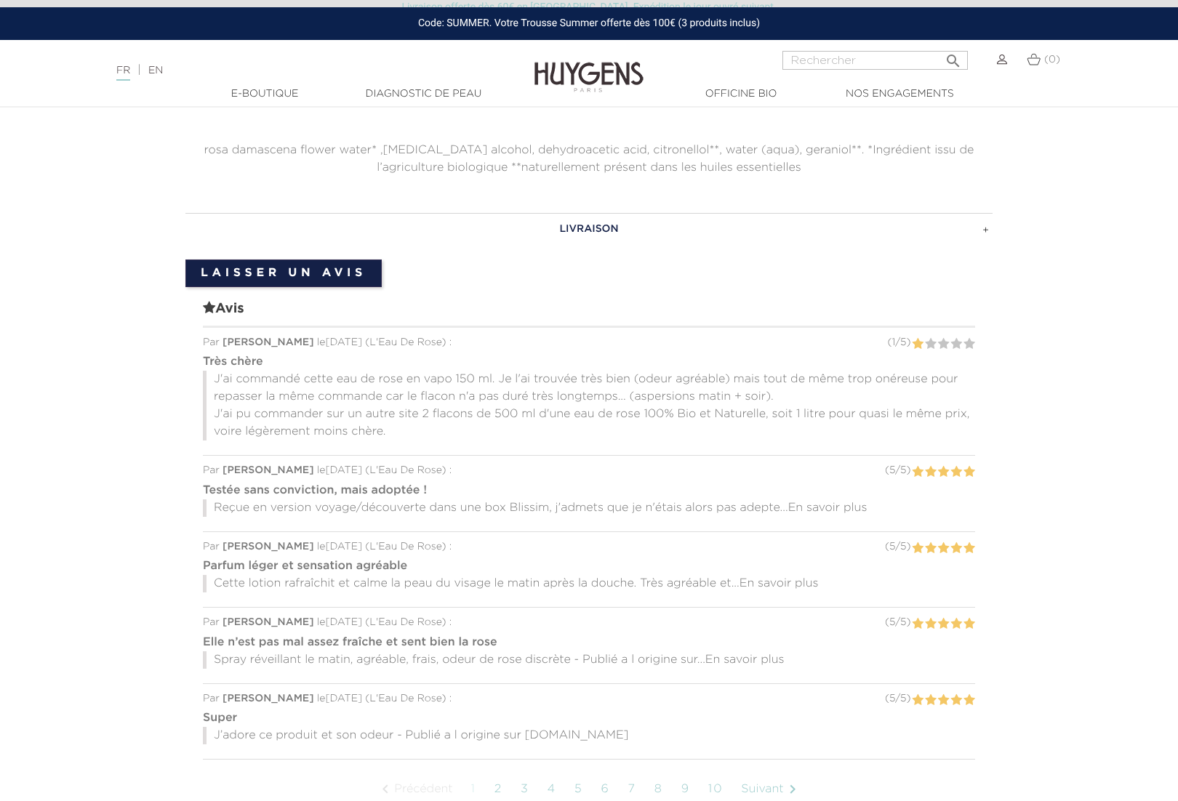
scroll to position [926, 0]
click at [841, 506] on span "En savoir plus" at bounding box center [827, 506] width 79 height 12
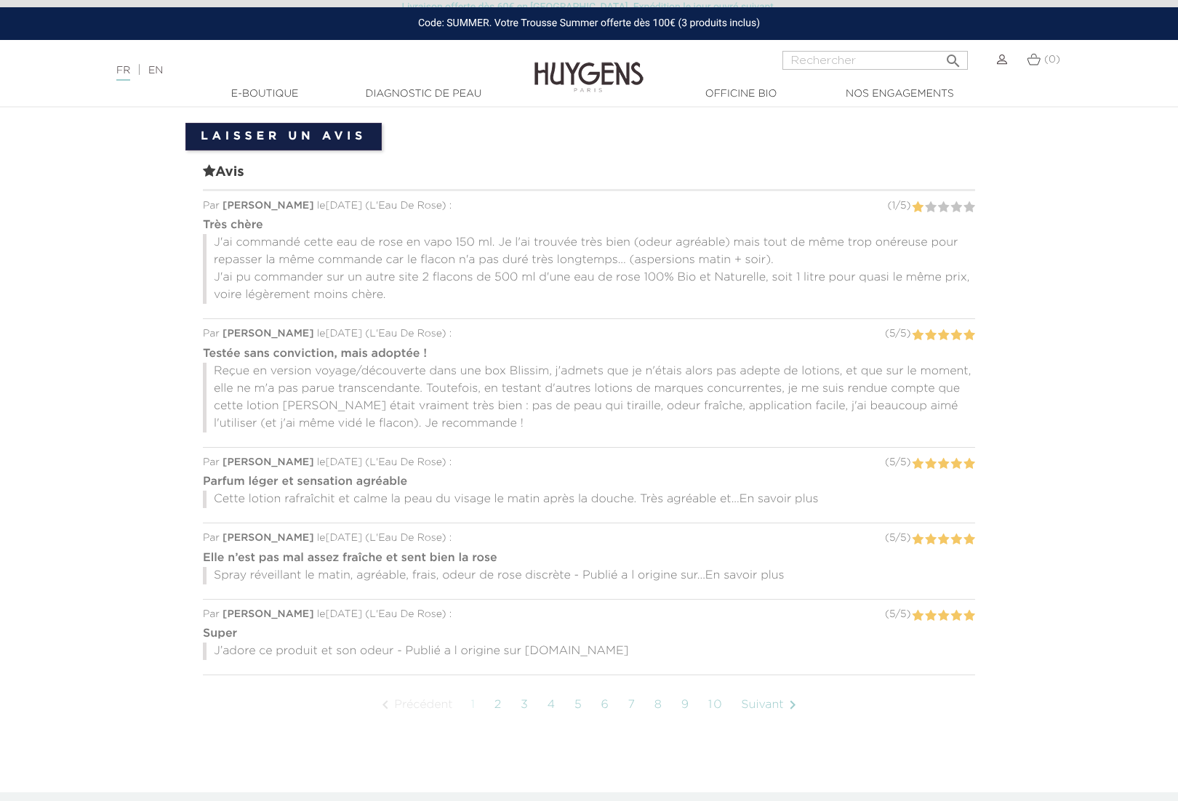
scroll to position [1072, 0]
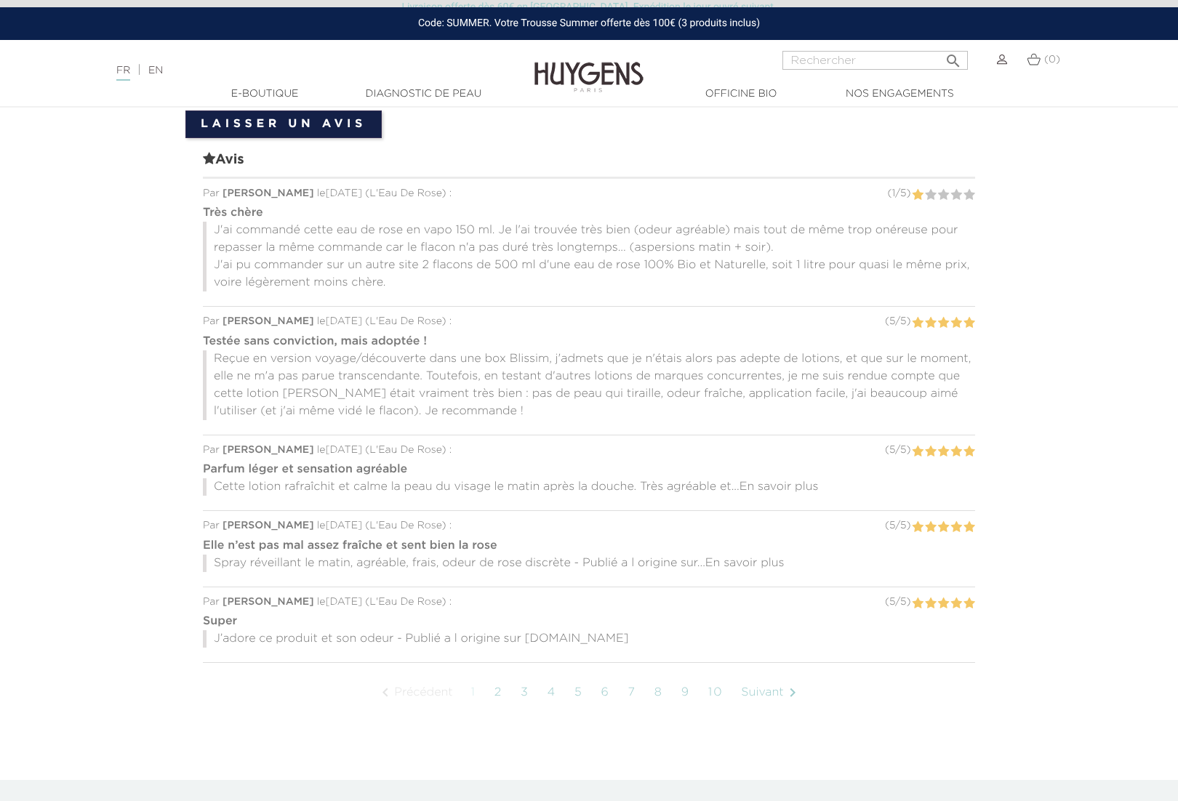
click at [761, 490] on span "En savoir plus" at bounding box center [779, 487] width 79 height 12
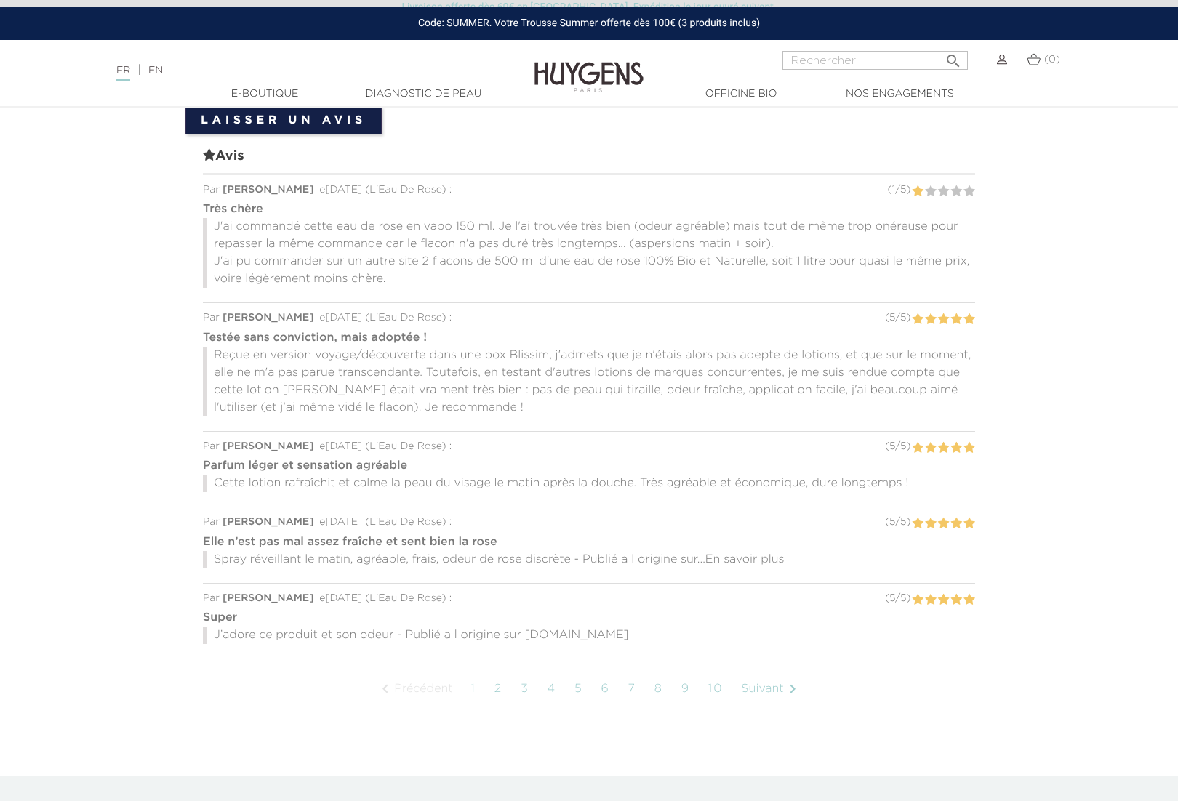
click at [769, 561] on span "En savoir plus" at bounding box center [744, 560] width 79 height 12
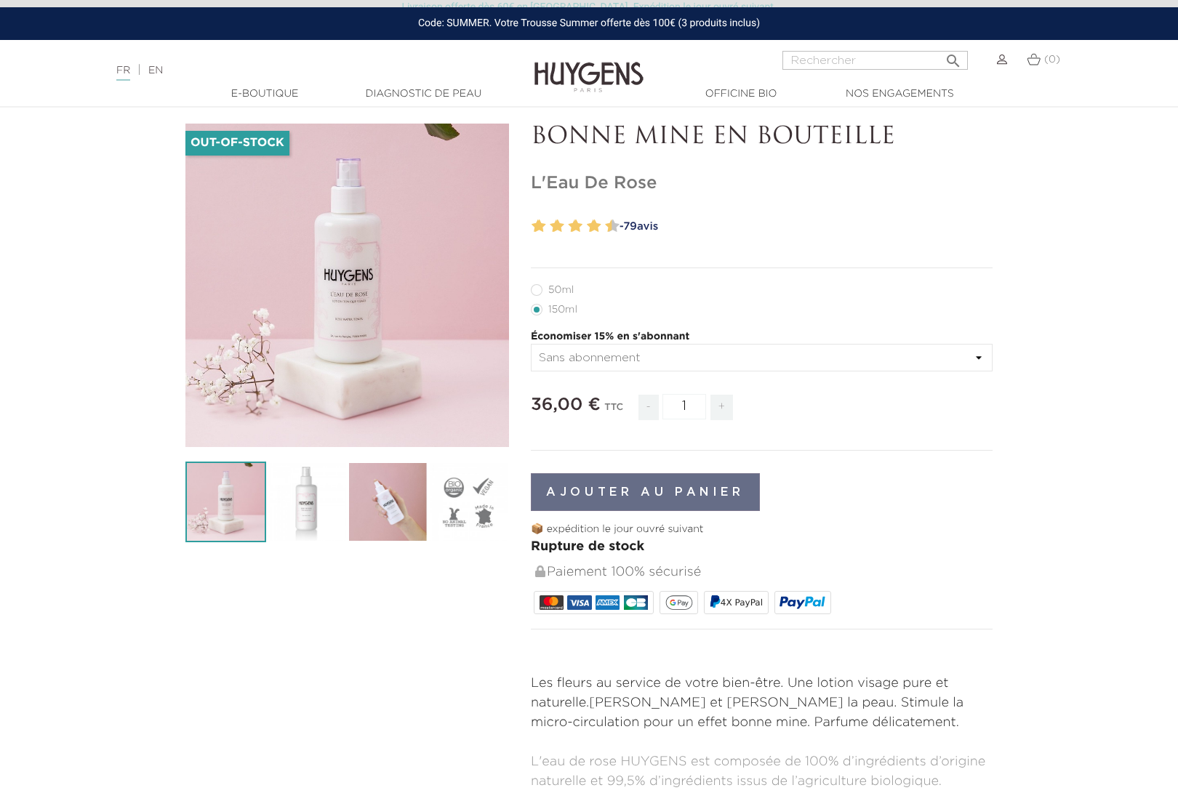
scroll to position [0, 0]
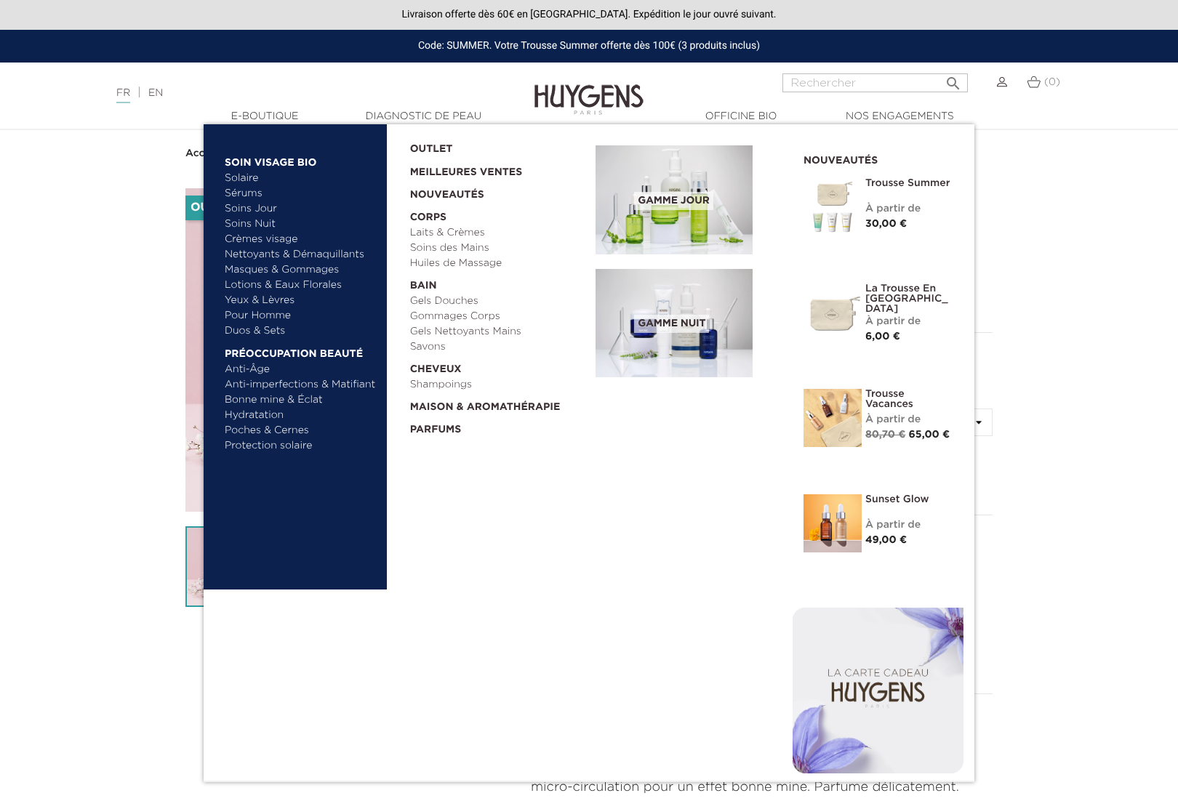
click at [257, 331] on link "Duos & Sets" at bounding box center [301, 331] width 152 height 15
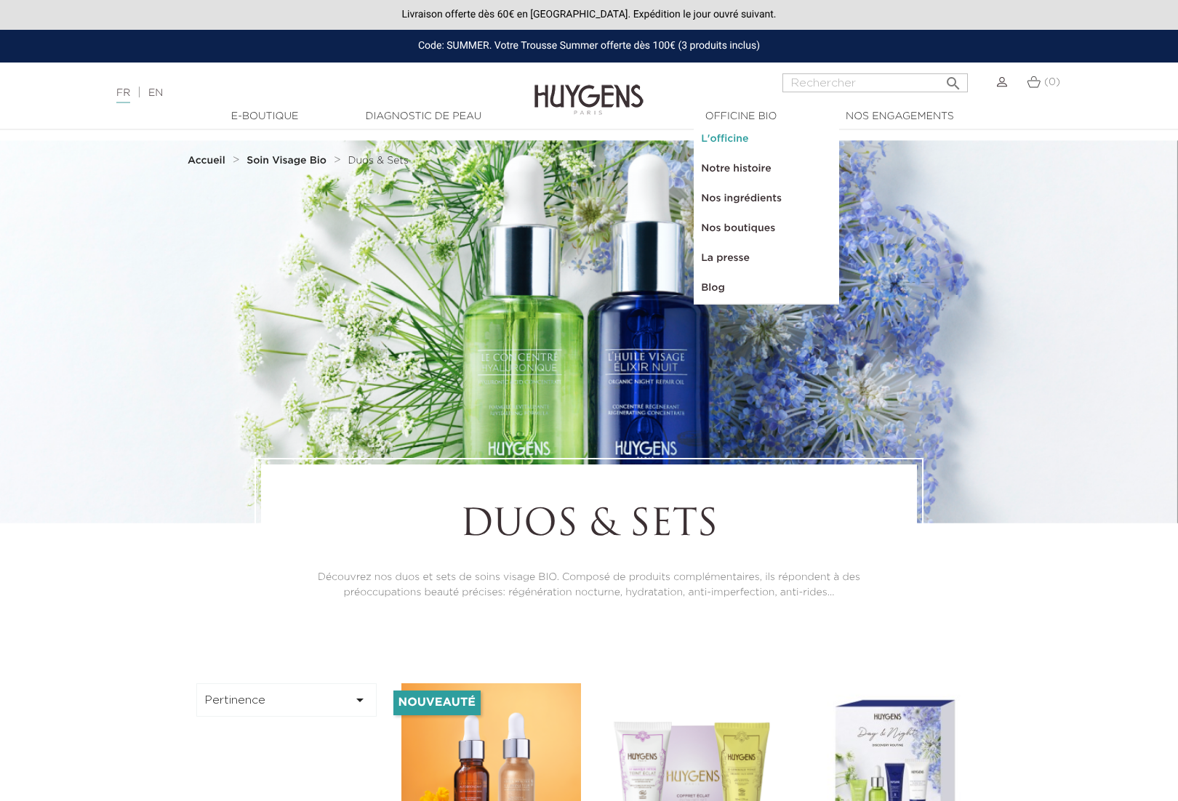
click at [746, 140] on link "L'officine" at bounding box center [766, 139] width 145 height 30
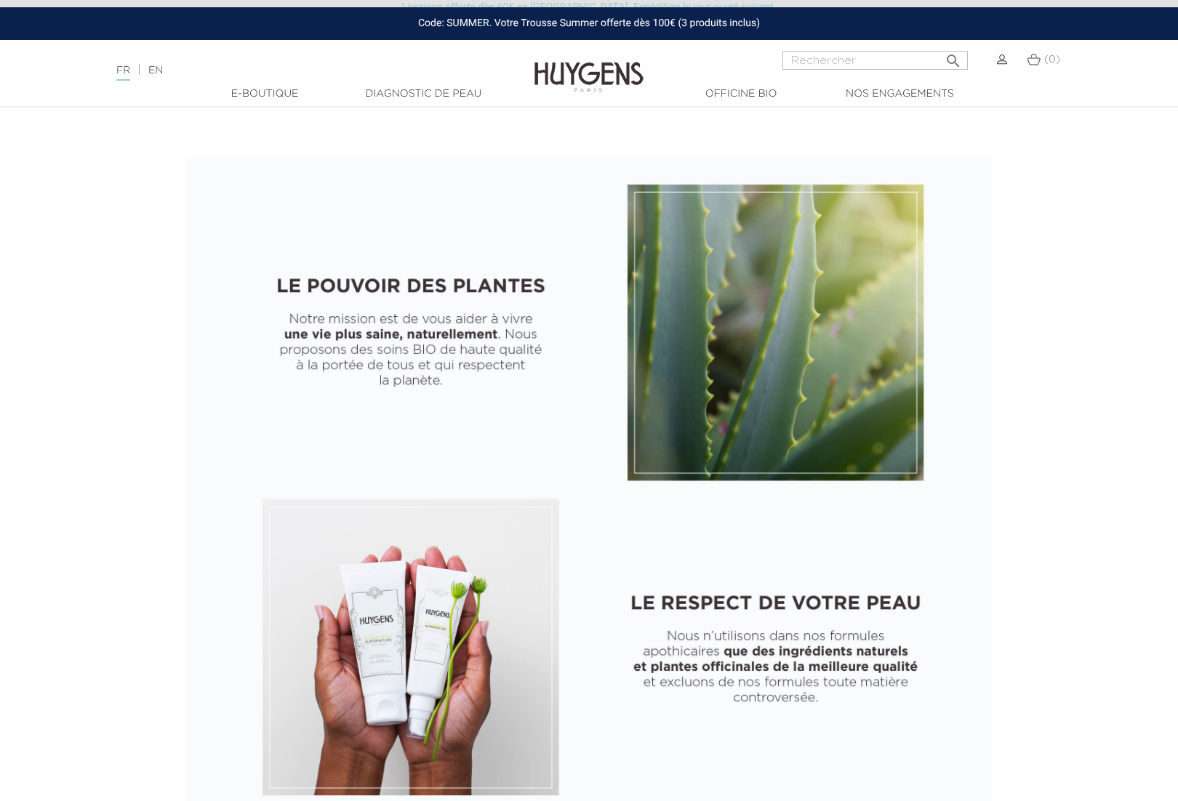
scroll to position [583, 0]
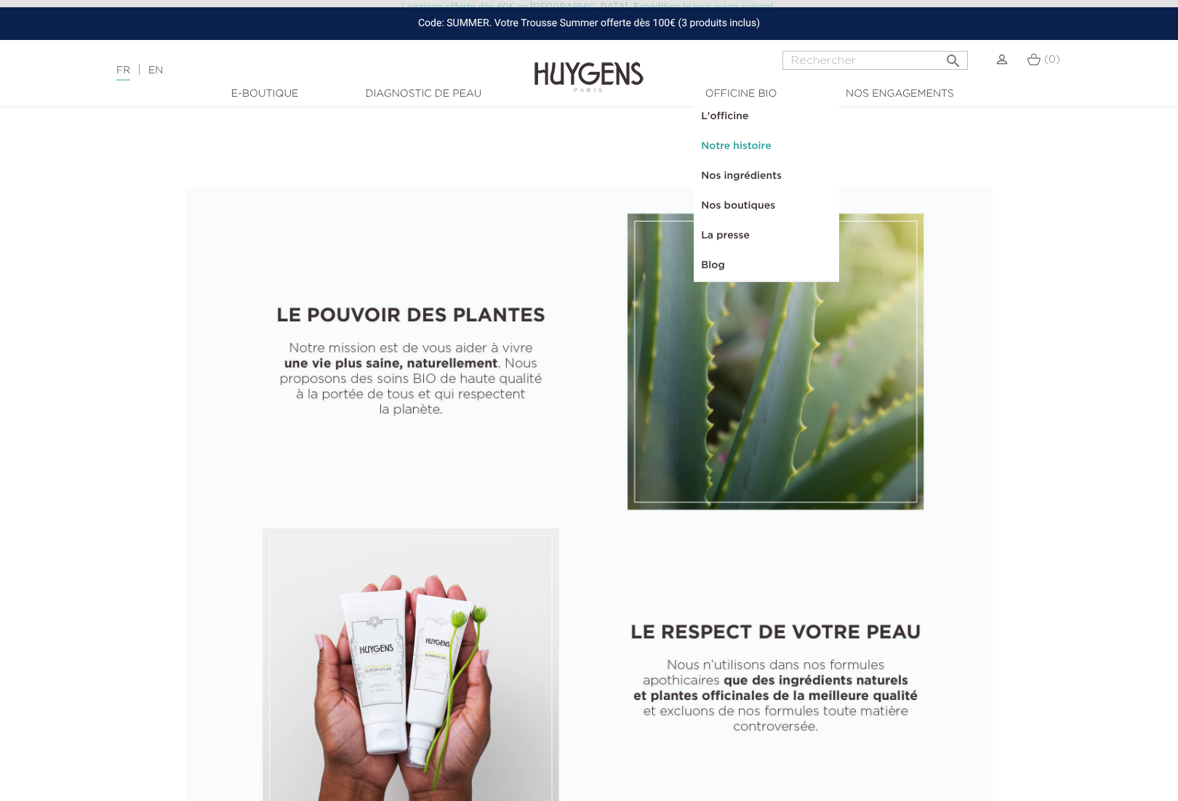
click at [740, 145] on link "Notre histoire" at bounding box center [766, 147] width 145 height 30
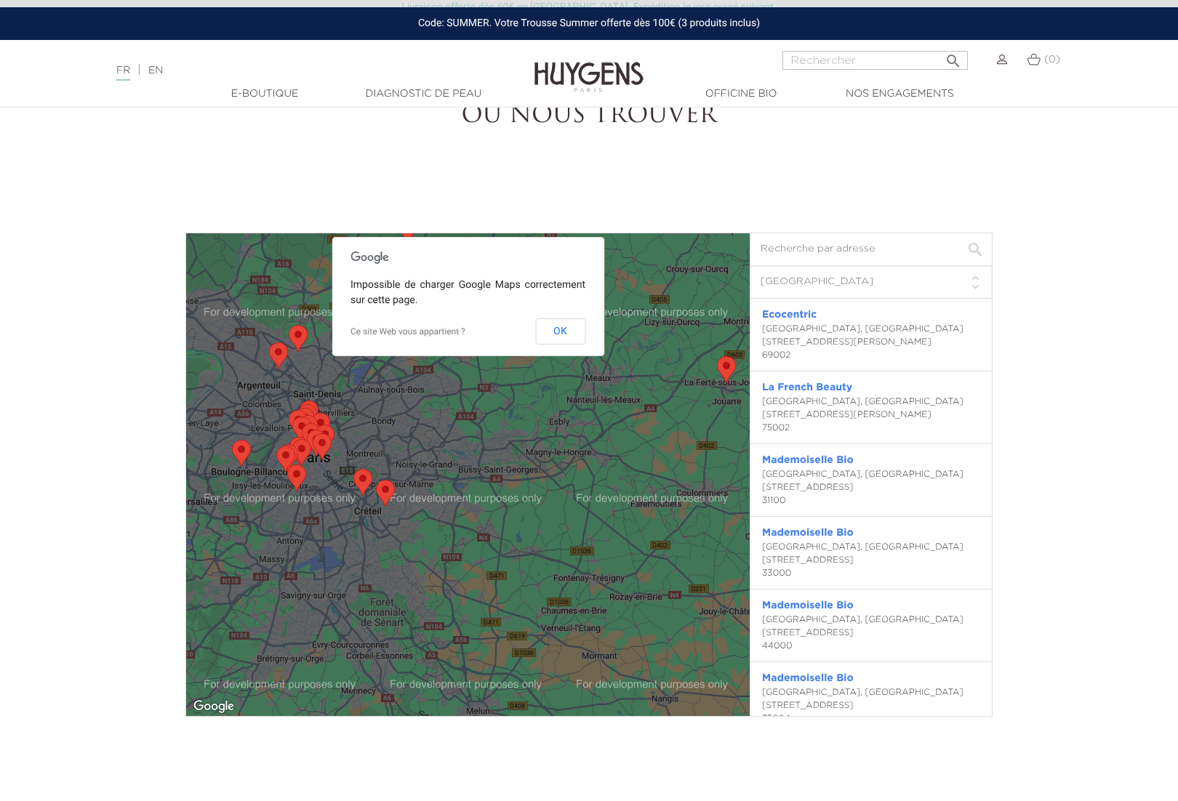
scroll to position [3544, 0]
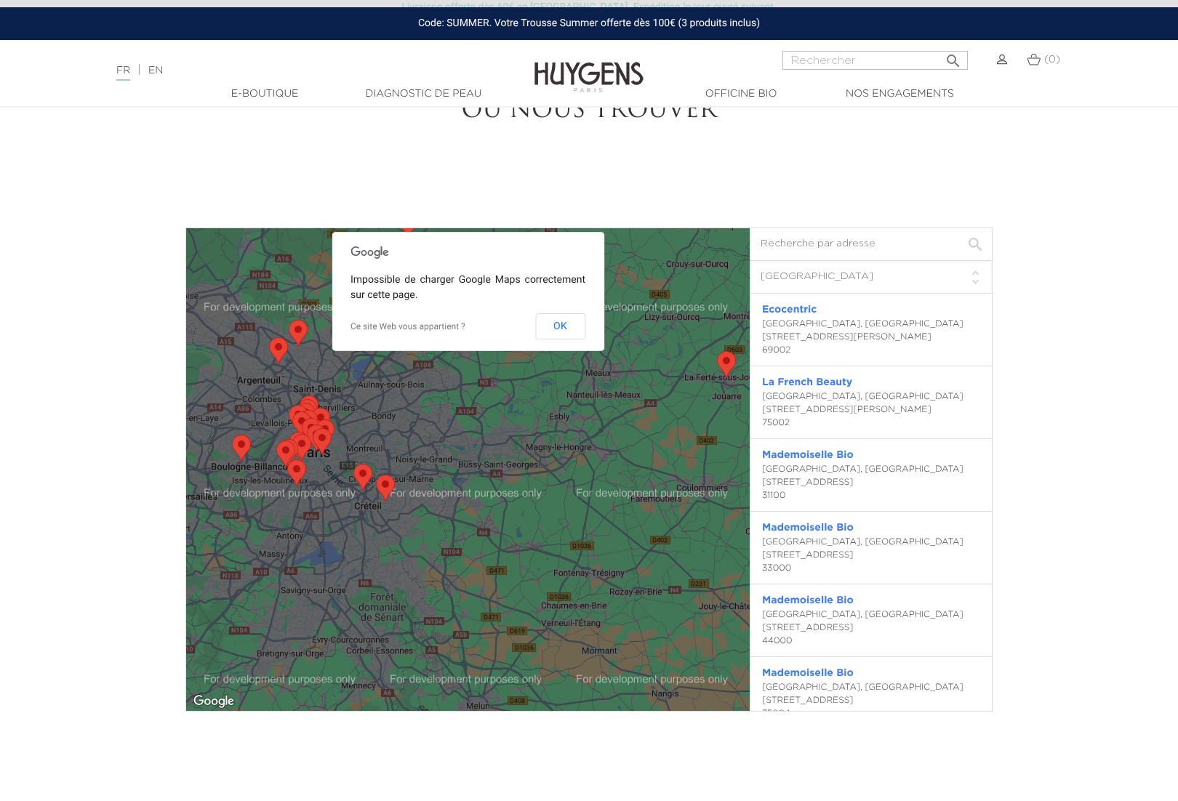
select select "JP"
click at [0, 0] on option "Japon" at bounding box center [0, 0] width 0 height 0
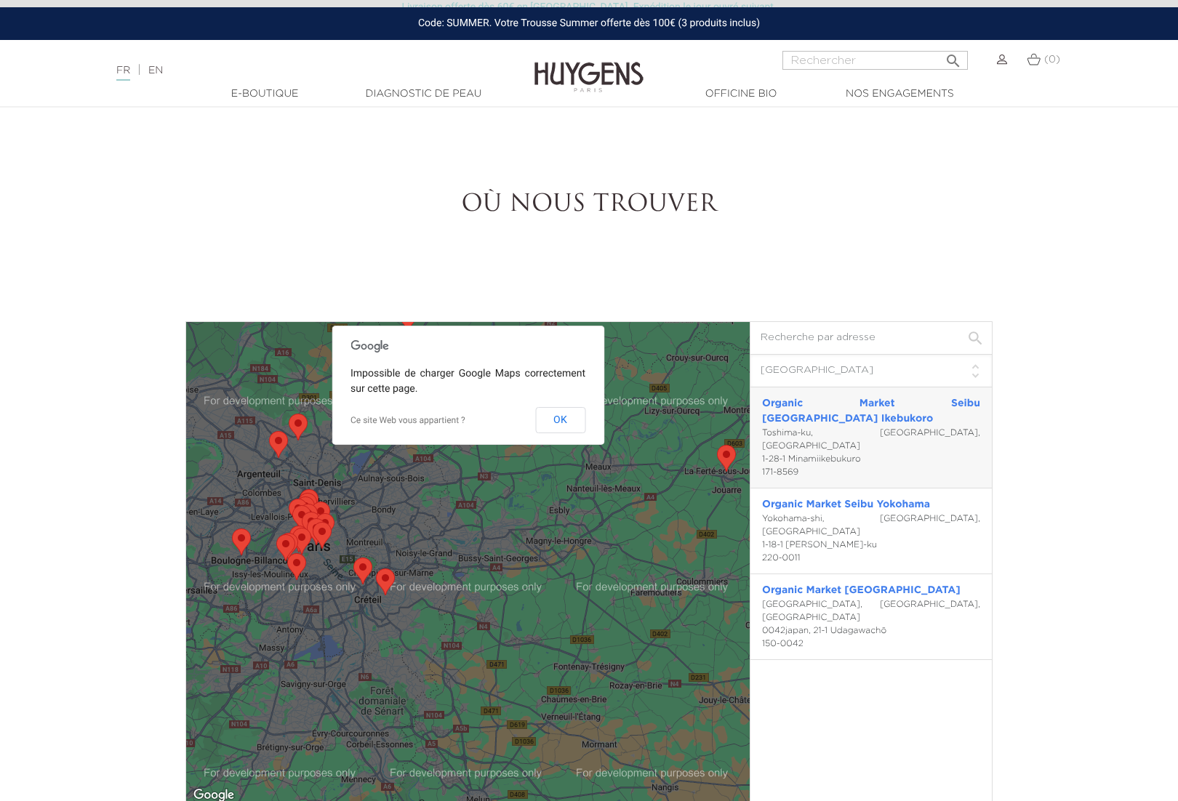
scroll to position [3454, 0]
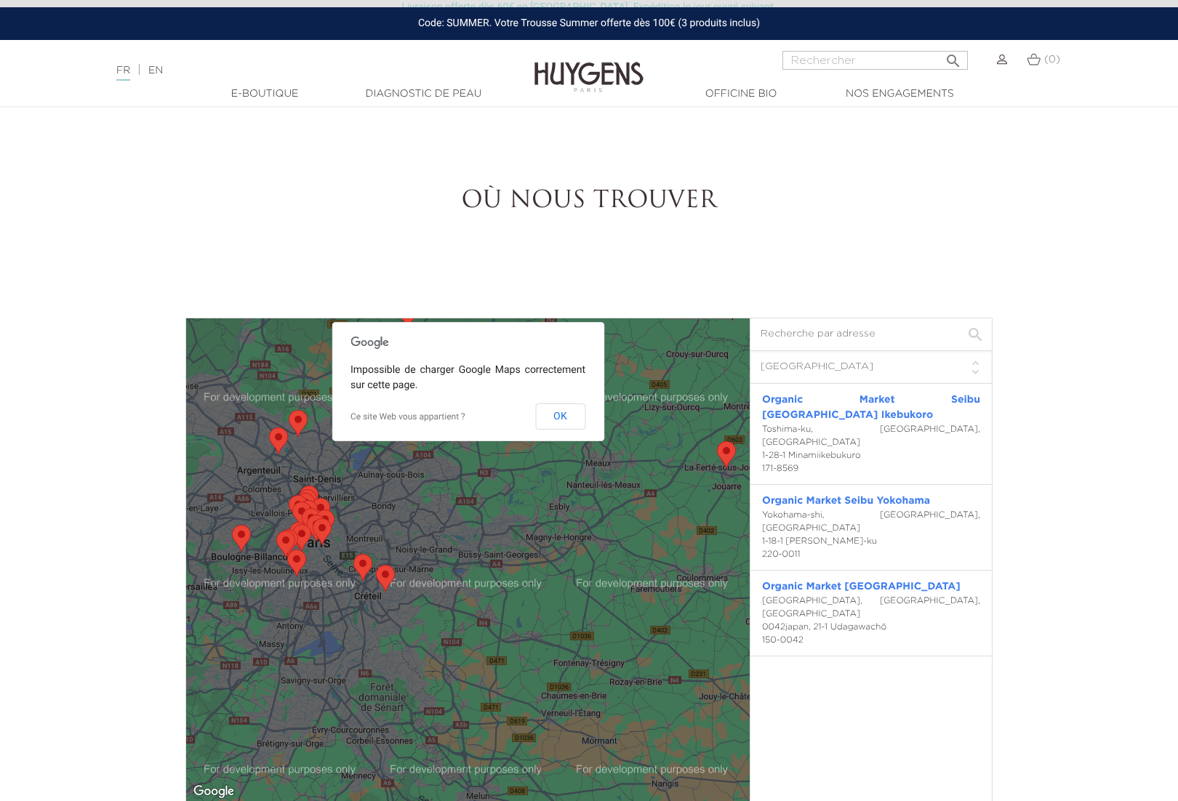
click at [0, 0] on option "Japon" at bounding box center [0, 0] width 0 height 0
click at [958, 333] on input "text" at bounding box center [870, 335] width 241 height 33
click at [0, 0] on option "Tous les pays" at bounding box center [0, 0] width 0 height 0
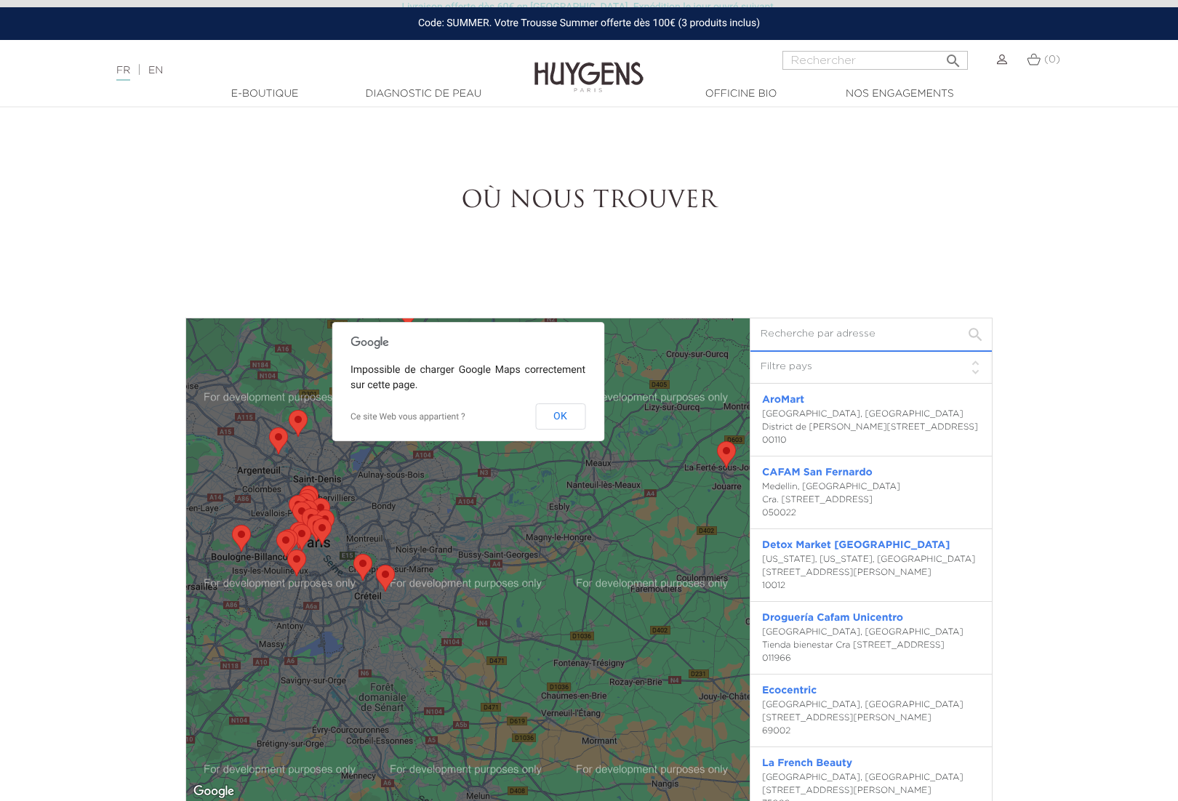
click at [973, 336] on input "text" at bounding box center [870, 335] width 241 height 33
select select "FR"
click at [0, 0] on option "France" at bounding box center [0, 0] width 0 height 0
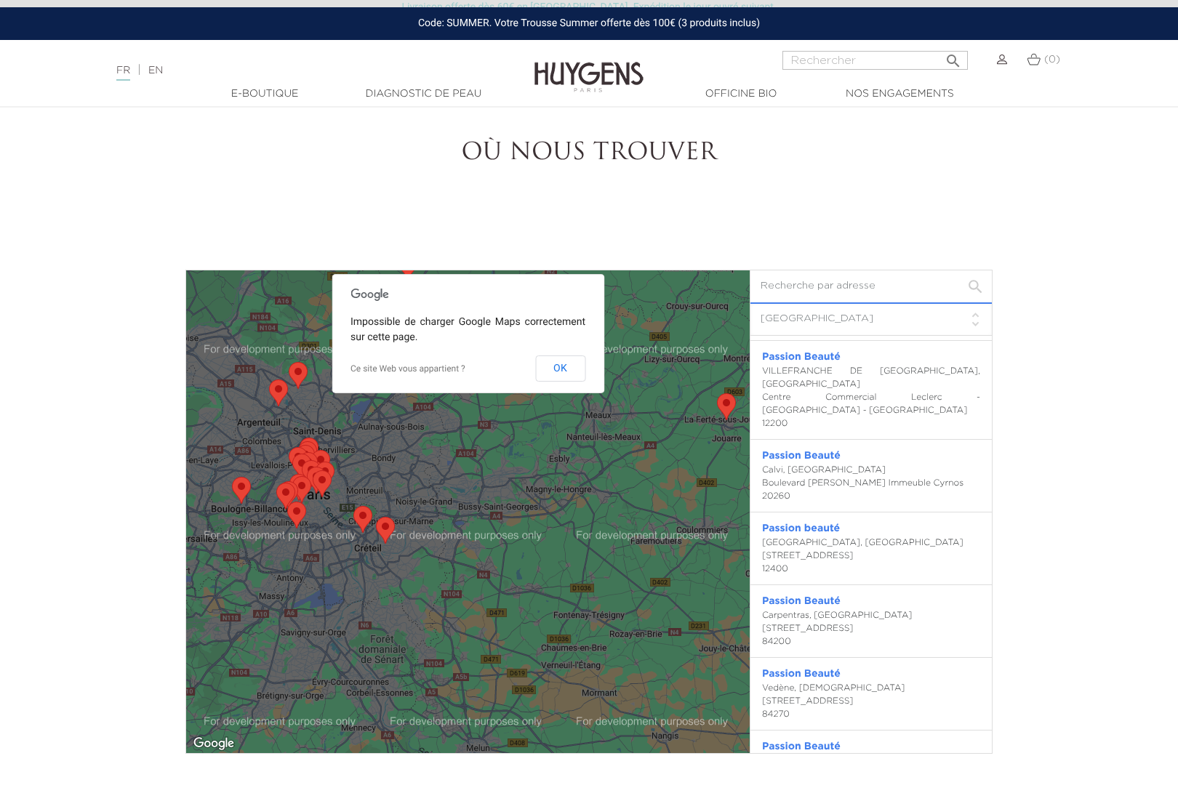
scroll to position [1689, 0]
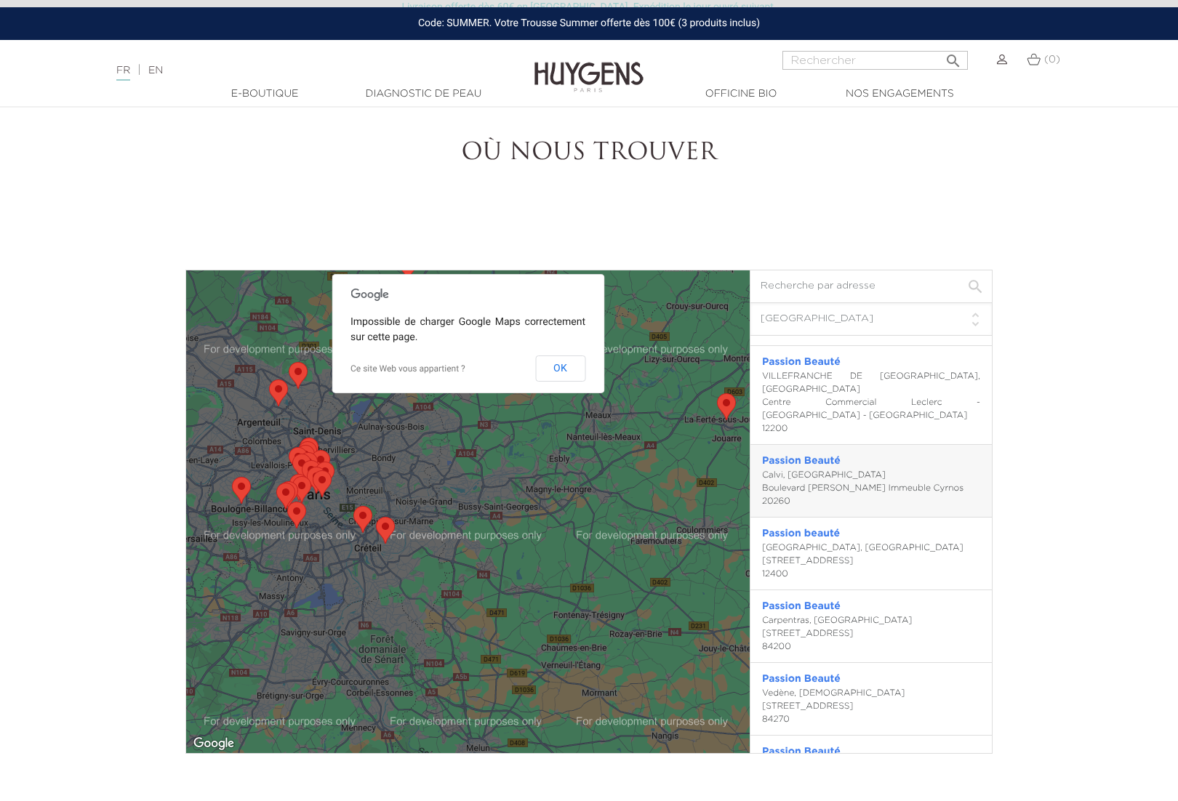
click at [825, 456] on link "Passion Beauté" at bounding box center [801, 461] width 79 height 10
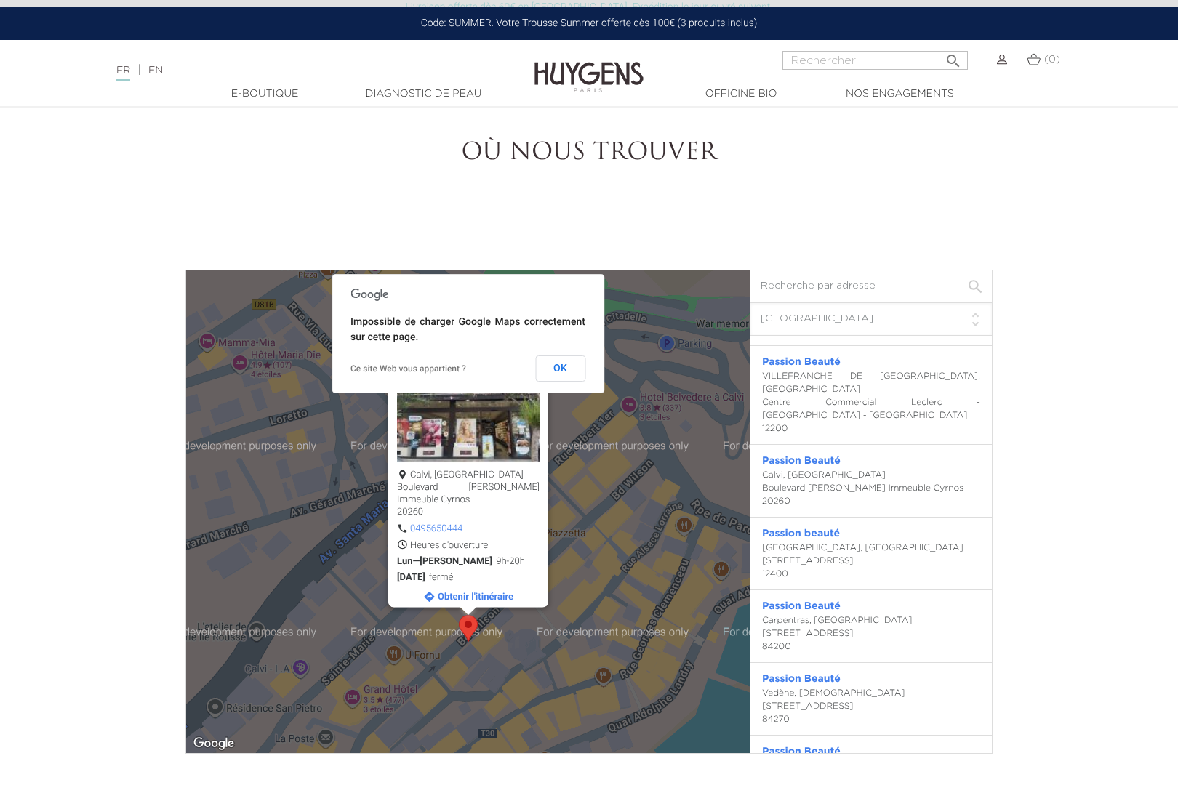
click at [622, 615] on div "Passion Beauté Calvi, France Boulevard Wilson Immeuble Cyrnos 20260 0495650444 …" at bounding box center [468, 512] width 564 height 483
click at [570, 369] on button "OK" at bounding box center [560, 369] width 50 height 26
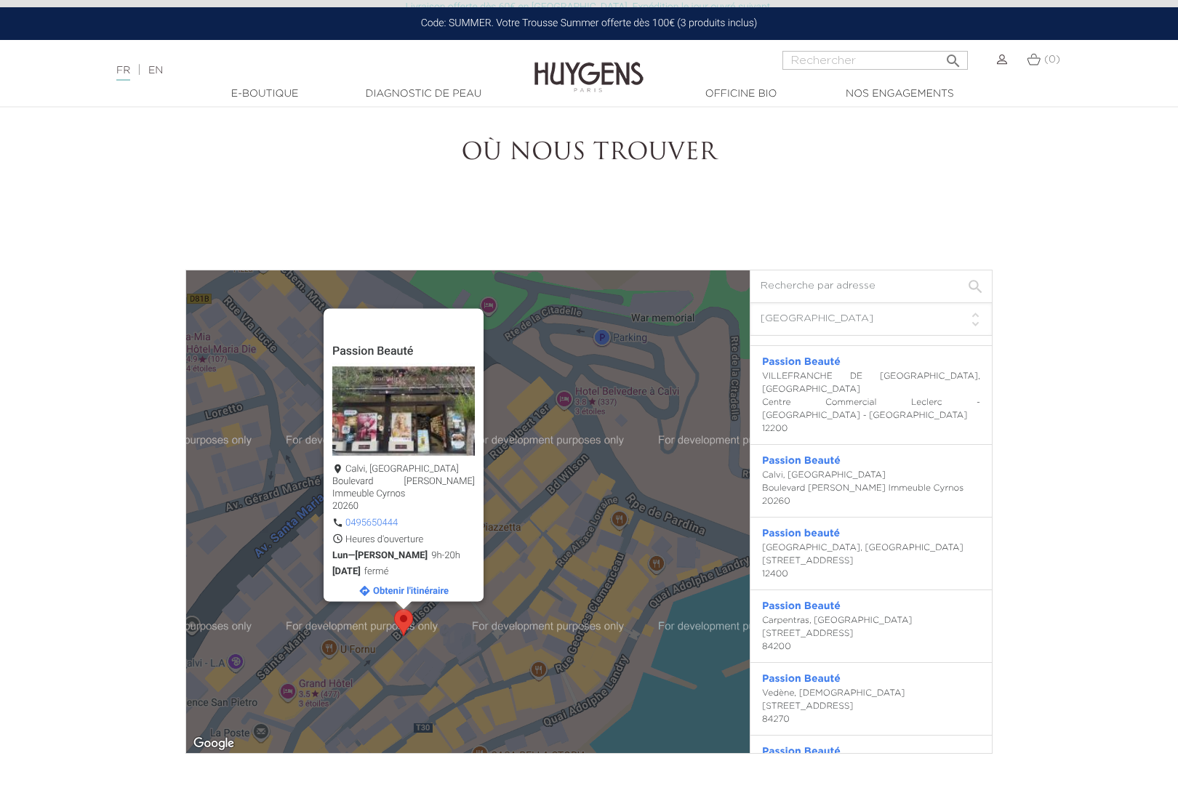
drag, startPoint x: 652, startPoint y: 528, endPoint x: 593, endPoint y: 487, distance: 71.6
click at [593, 487] on div "Passion Beauté Calvi, France Boulevard Wilson Immeuble Cyrnos 20260 0495650444 …" at bounding box center [468, 512] width 564 height 483
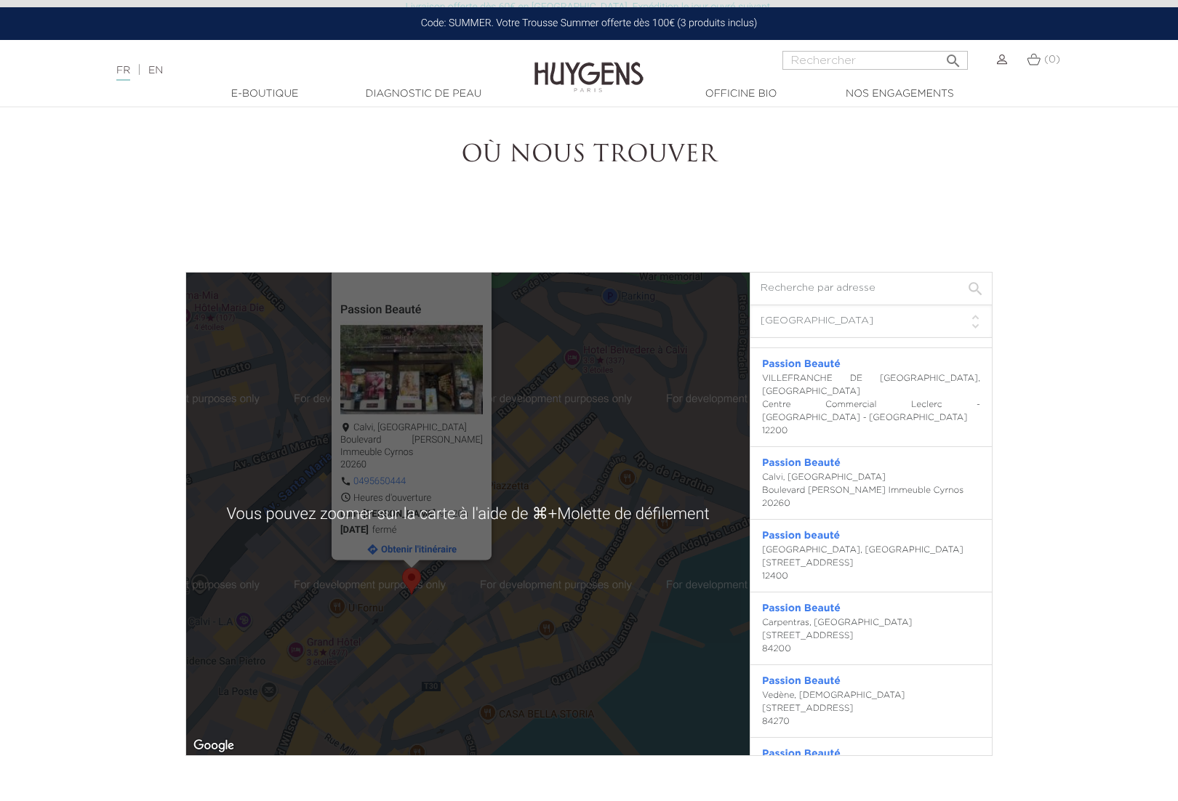
scroll to position [3491, 0]
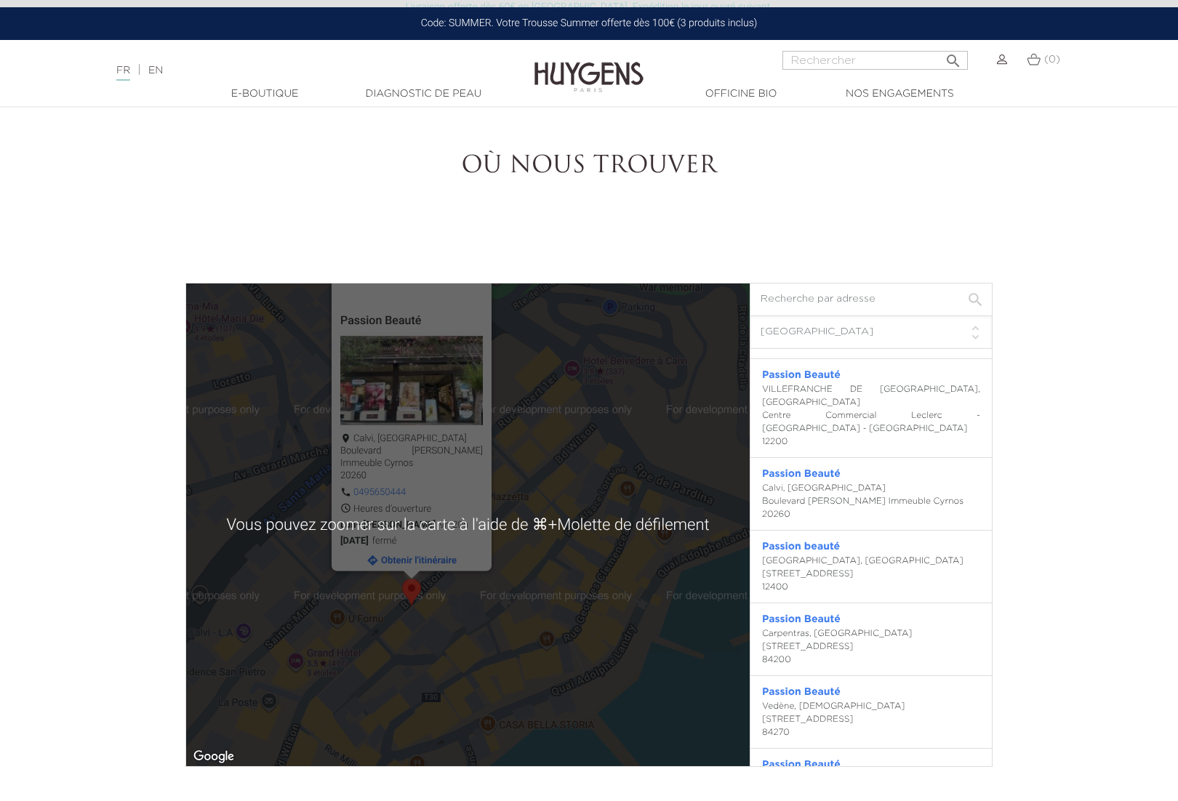
click at [500, 642] on div "Passion Beauté Calvi, France Boulevard Wilson Immeuble Cyrnos 20260 0495650444 …" at bounding box center [468, 525] width 564 height 483
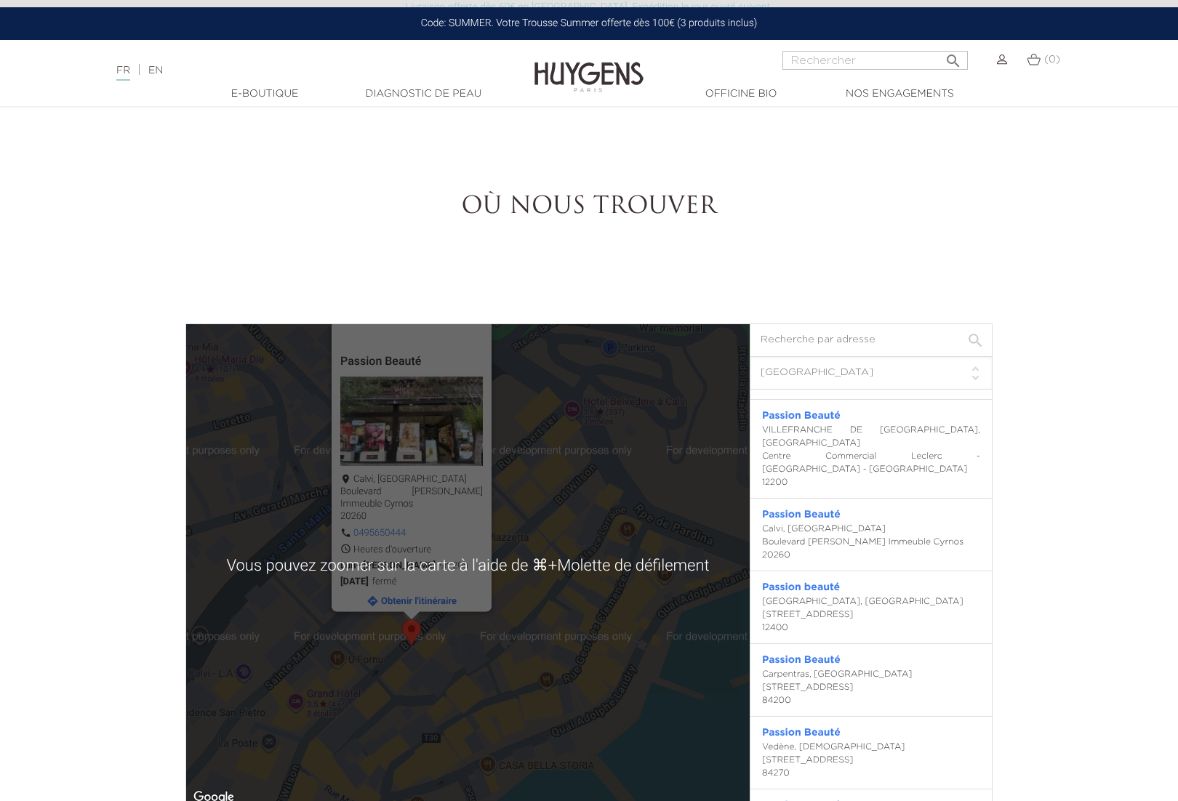
scroll to position [3511, 0]
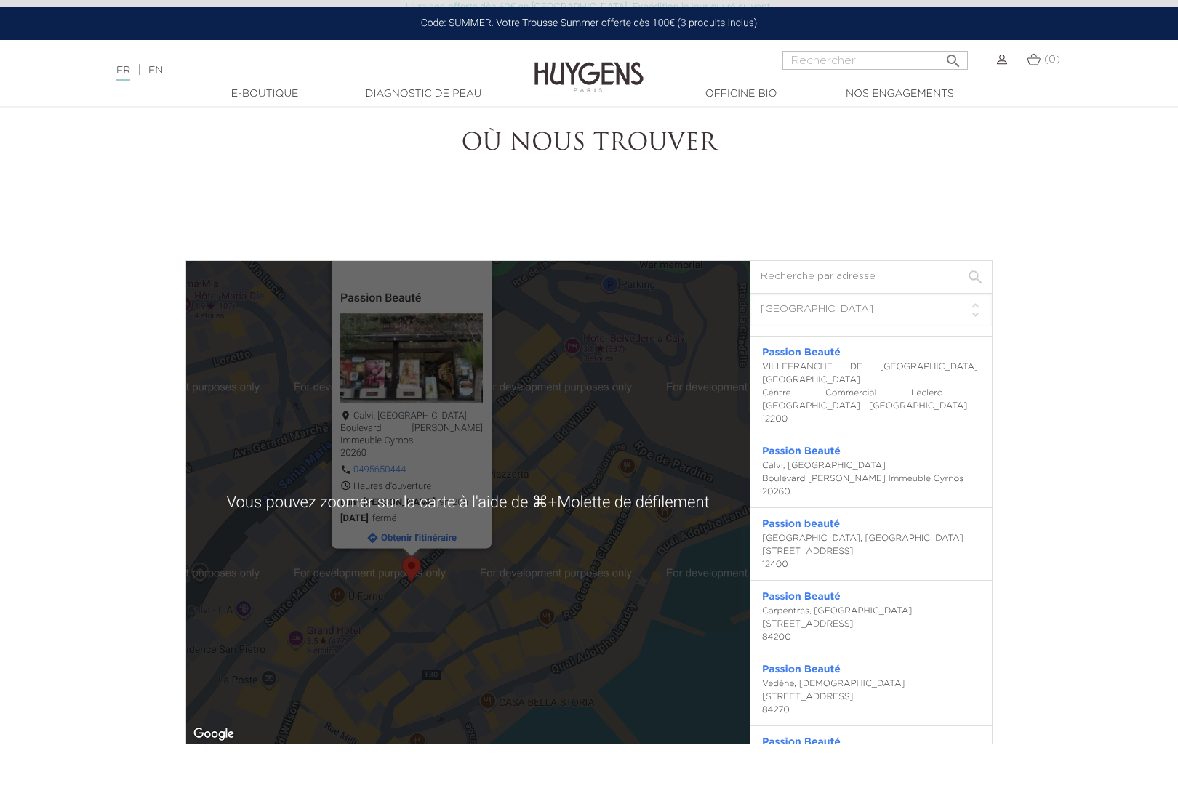
click at [444, 505] on div "Lun—Sam 9h-20h" at bounding box center [411, 503] width 143 height 12
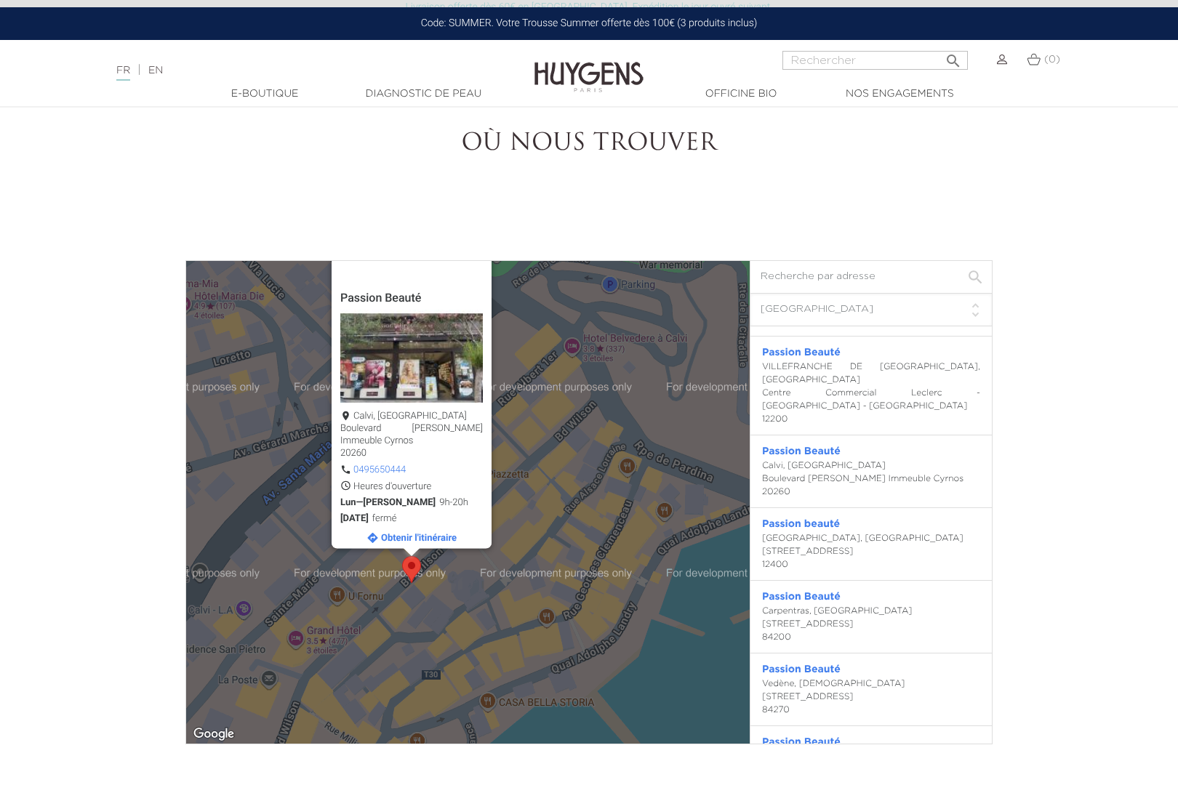
click at [489, 598] on div "Passion Beauté Calvi, France Boulevard Wilson Immeuble Cyrnos 20260 0495650444 …" at bounding box center [468, 502] width 564 height 483
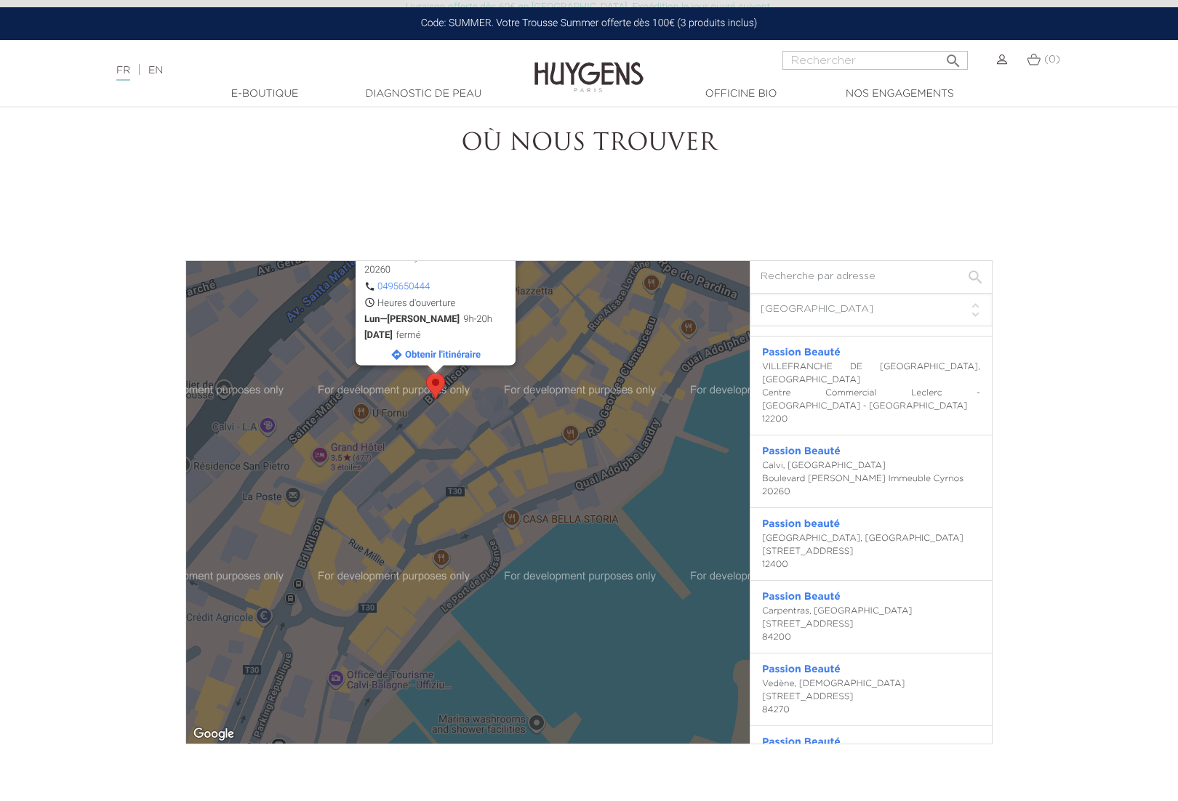
drag, startPoint x: 404, startPoint y: 640, endPoint x: 430, endPoint y: 454, distance: 187.9
click at [430, 454] on div "Passion Beauté Calvi, France Boulevard Wilson Immeuble Cyrnos 20260 0495650444 …" at bounding box center [468, 502] width 564 height 483
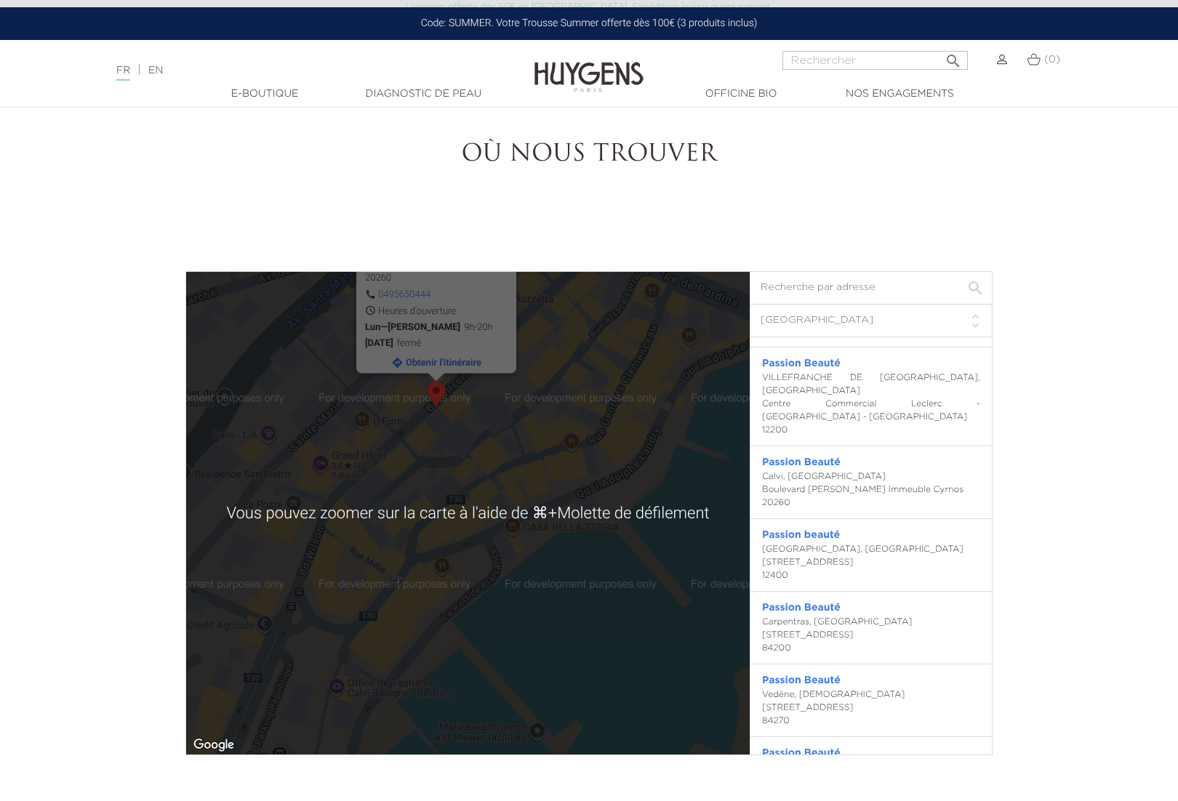
click at [365, 589] on div "Passion Beauté Calvi, France Boulevard Wilson Immeuble Cyrnos 20260 0495650444 …" at bounding box center [468, 513] width 564 height 483
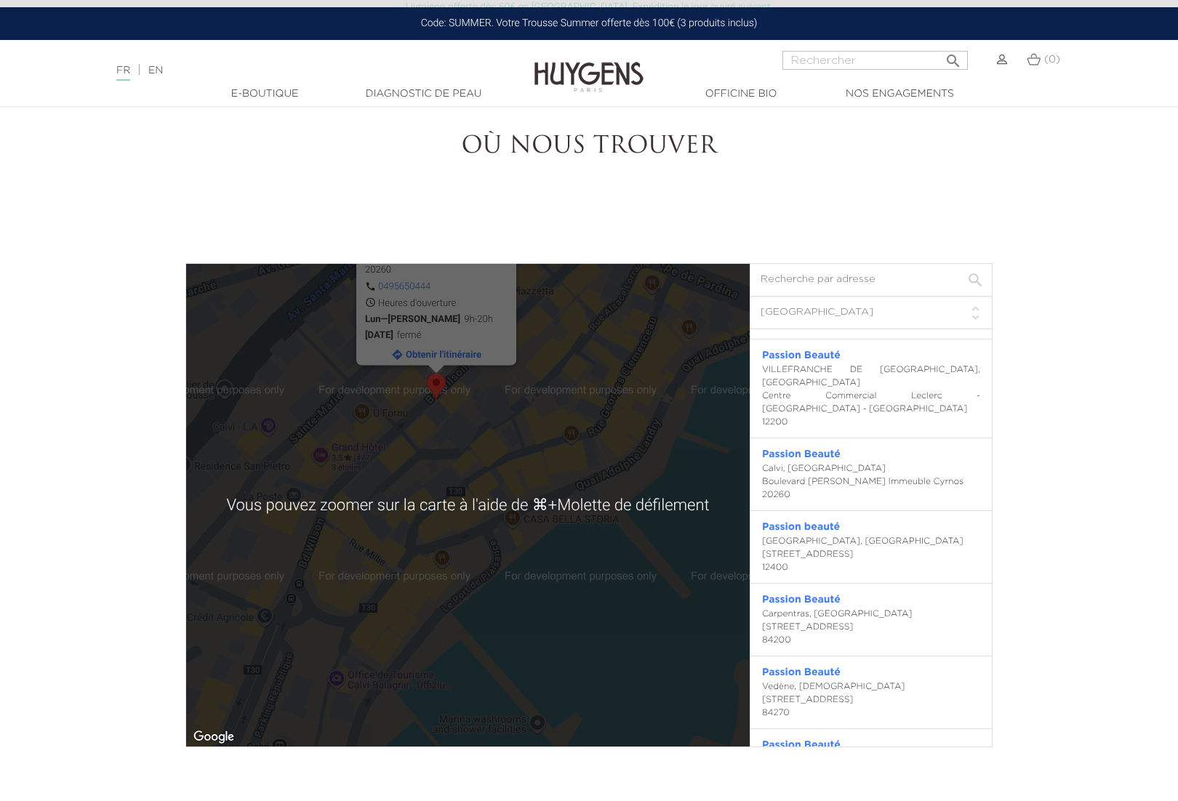
scroll to position [3510, 0]
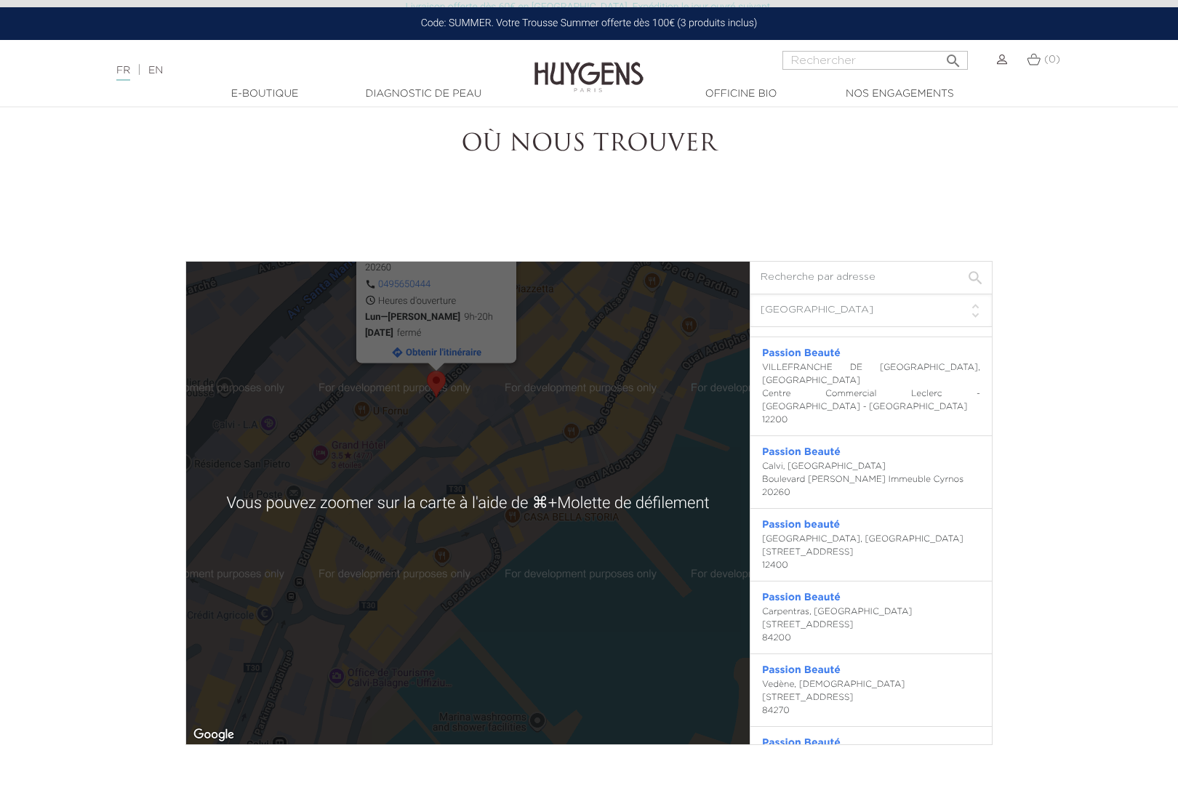
click at [428, 517] on div "Passion Beauté Calvi, France Boulevard Wilson Immeuble Cyrnos 20260 0495650444 …" at bounding box center [468, 503] width 564 height 483
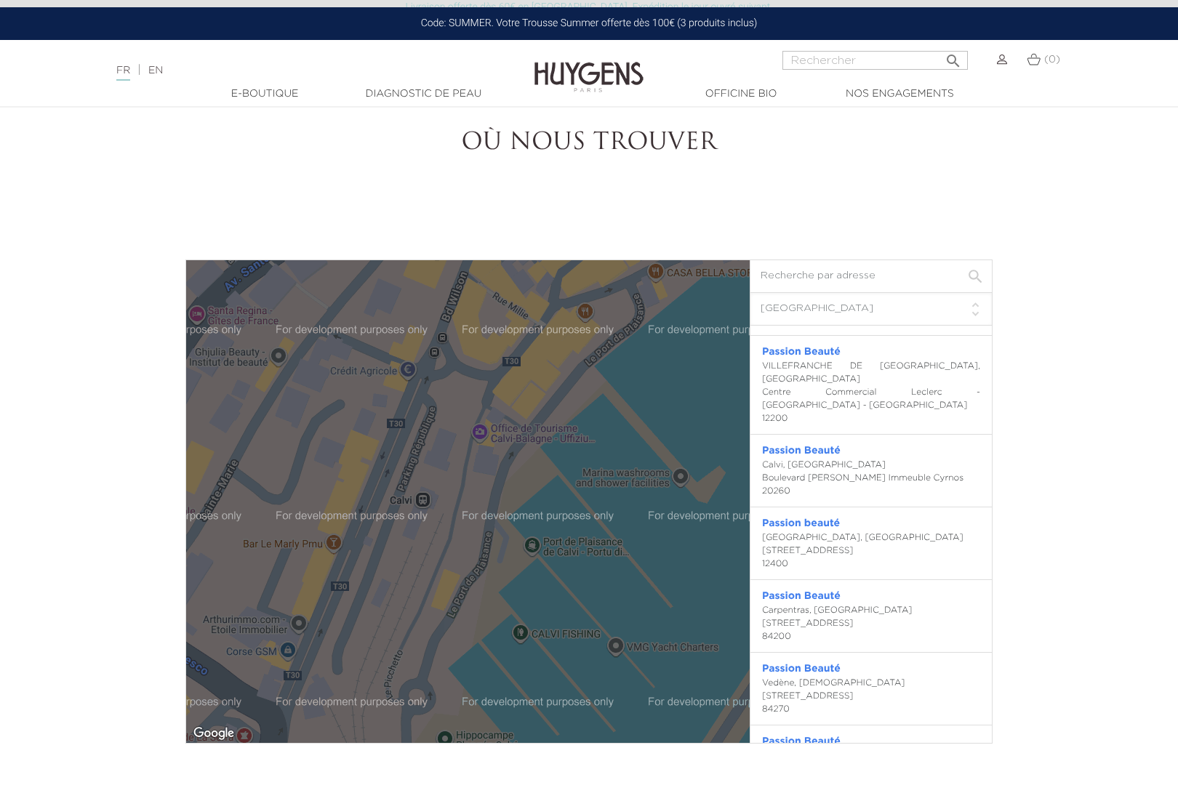
drag, startPoint x: 384, startPoint y: 598, endPoint x: 530, endPoint y: 353, distance: 284.7
click at [530, 353] on div "Passion Beauté Calvi, France Boulevard Wilson Immeuble Cyrnos 20260 0495650444 …" at bounding box center [468, 501] width 564 height 483
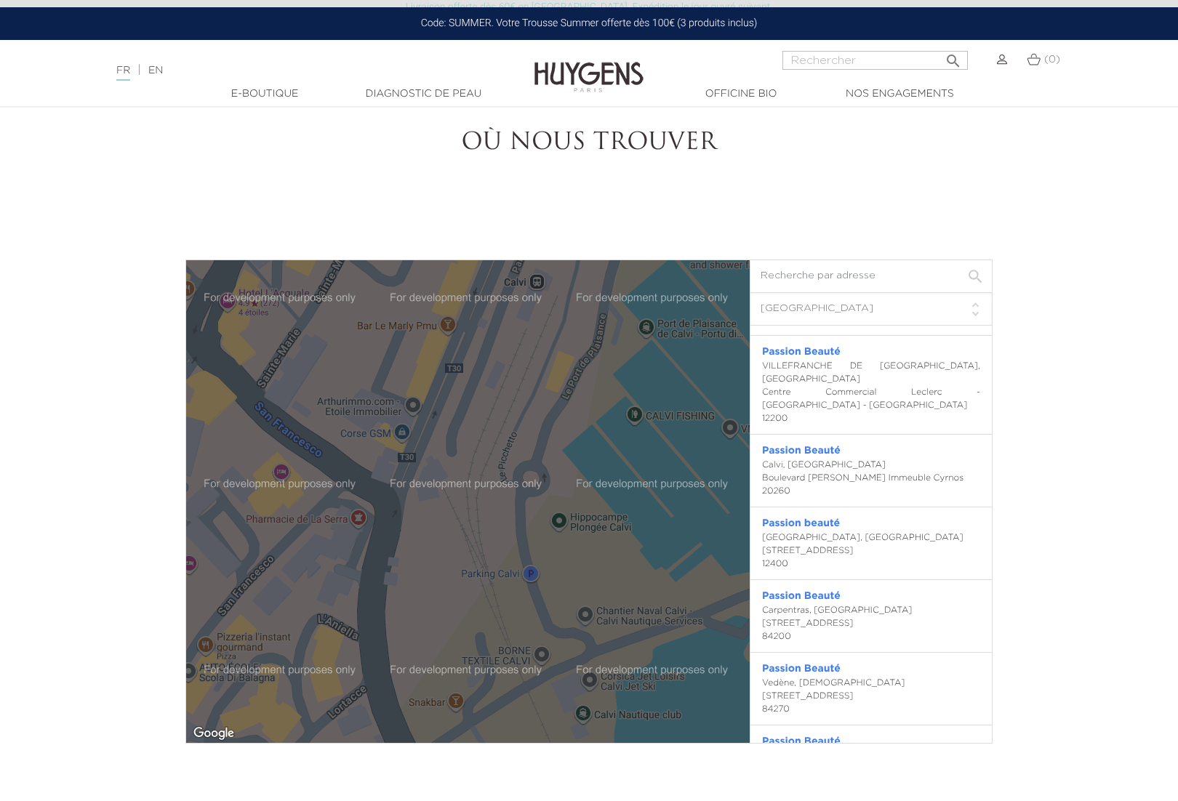
drag, startPoint x: 329, startPoint y: 687, endPoint x: 444, endPoint y: 465, distance: 250.4
click at [444, 465] on div "Passion Beauté Calvi, France Boulevard Wilson Immeuble Cyrnos 20260 0495650444 …" at bounding box center [468, 501] width 564 height 483
click at [444, 464] on div "Passion Beauté Calvi, France Boulevard Wilson Immeuble Cyrnos 20260 0495650444 …" at bounding box center [468, 501] width 564 height 483
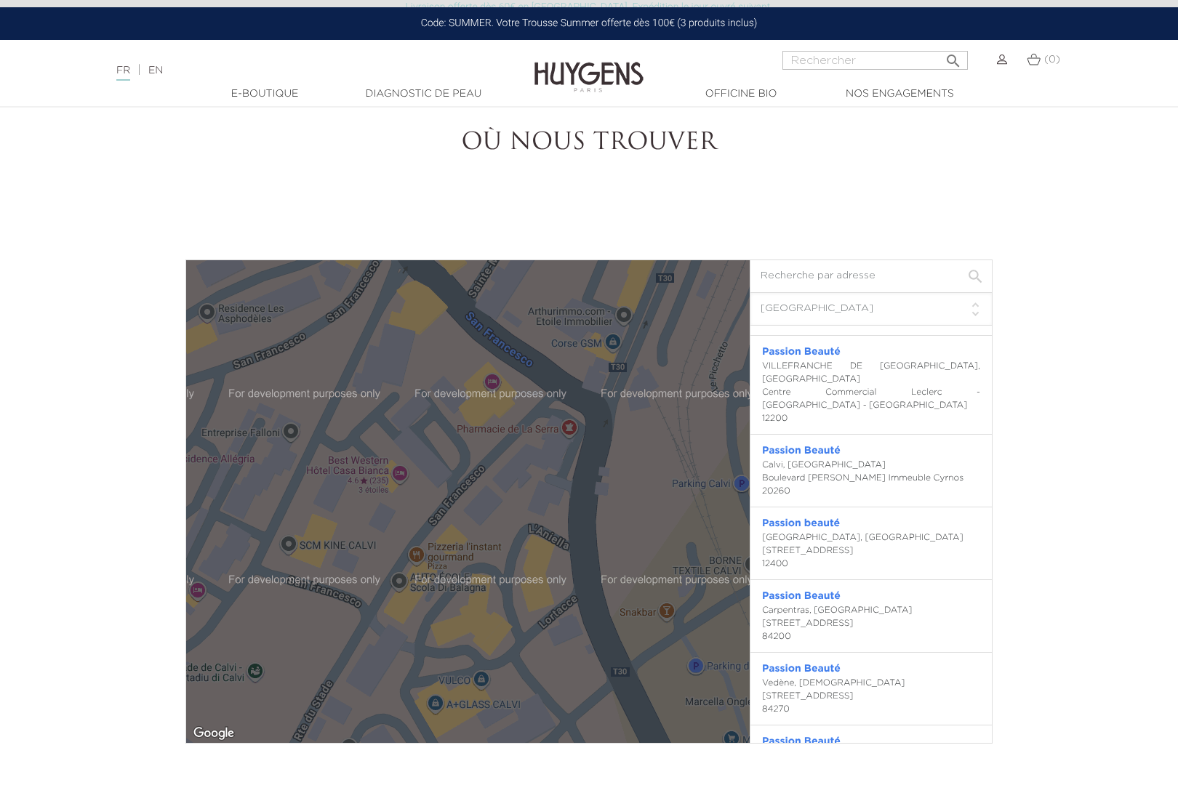
drag, startPoint x: 424, startPoint y: 654, endPoint x: 635, endPoint y: 564, distance: 229.6
click at [635, 564] on div "Passion Beauté Calvi, France Boulevard Wilson Immeuble Cyrnos 20260 0495650444 …" at bounding box center [468, 501] width 564 height 483
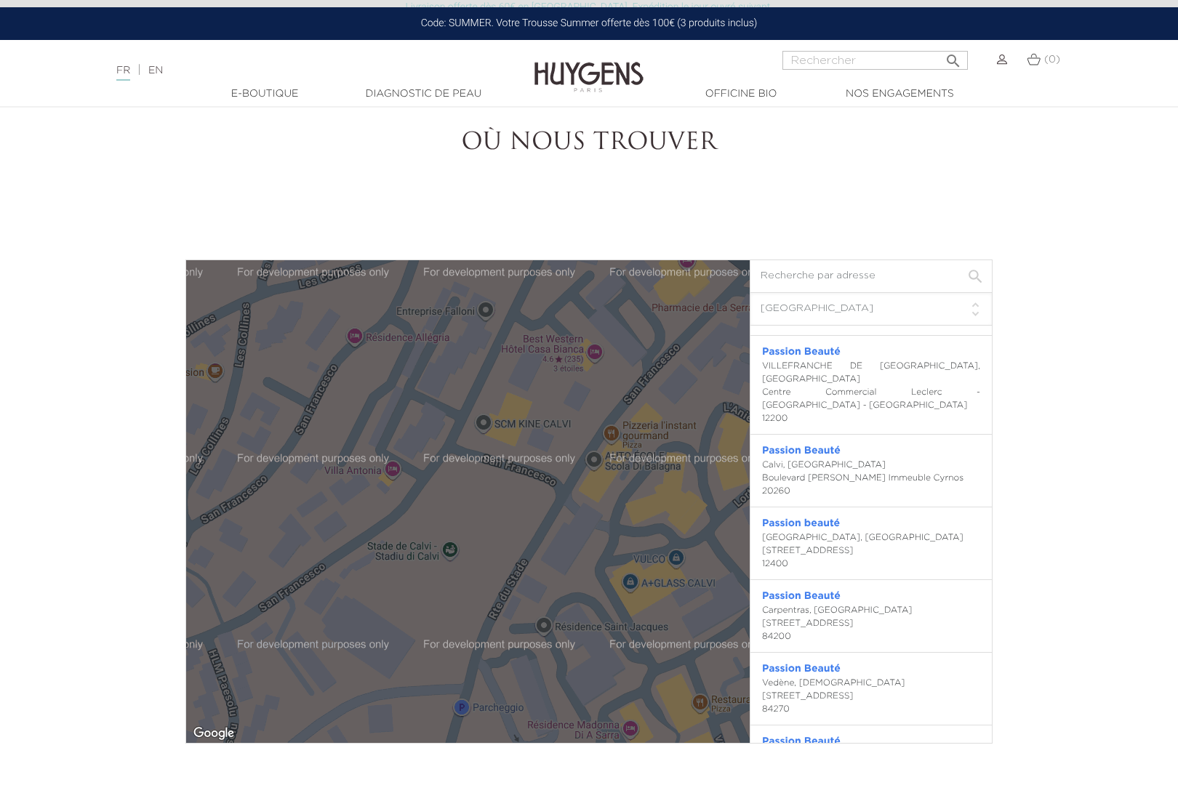
drag, startPoint x: 282, startPoint y: 685, endPoint x: 479, endPoint y: 561, distance: 232.4
click at [479, 561] on div "Passion Beauté Calvi, France Boulevard Wilson Immeuble Cyrnos 20260 0495650444 …" at bounding box center [468, 501] width 564 height 483
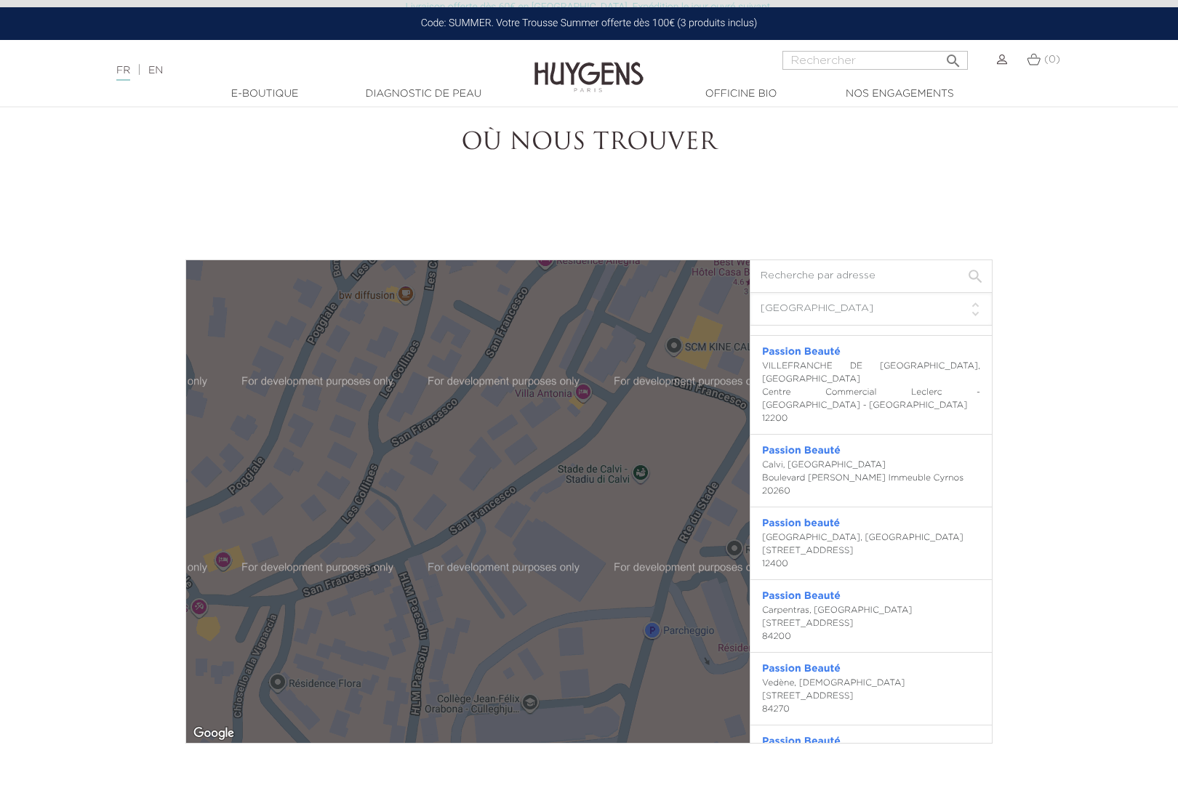
drag, startPoint x: 253, startPoint y: 691, endPoint x: 435, endPoint y: 620, distance: 195.0
click at [435, 620] on div "Passion Beauté Calvi, France Boulevard Wilson Immeuble Cyrnos 20260 0495650444 …" at bounding box center [468, 501] width 564 height 483
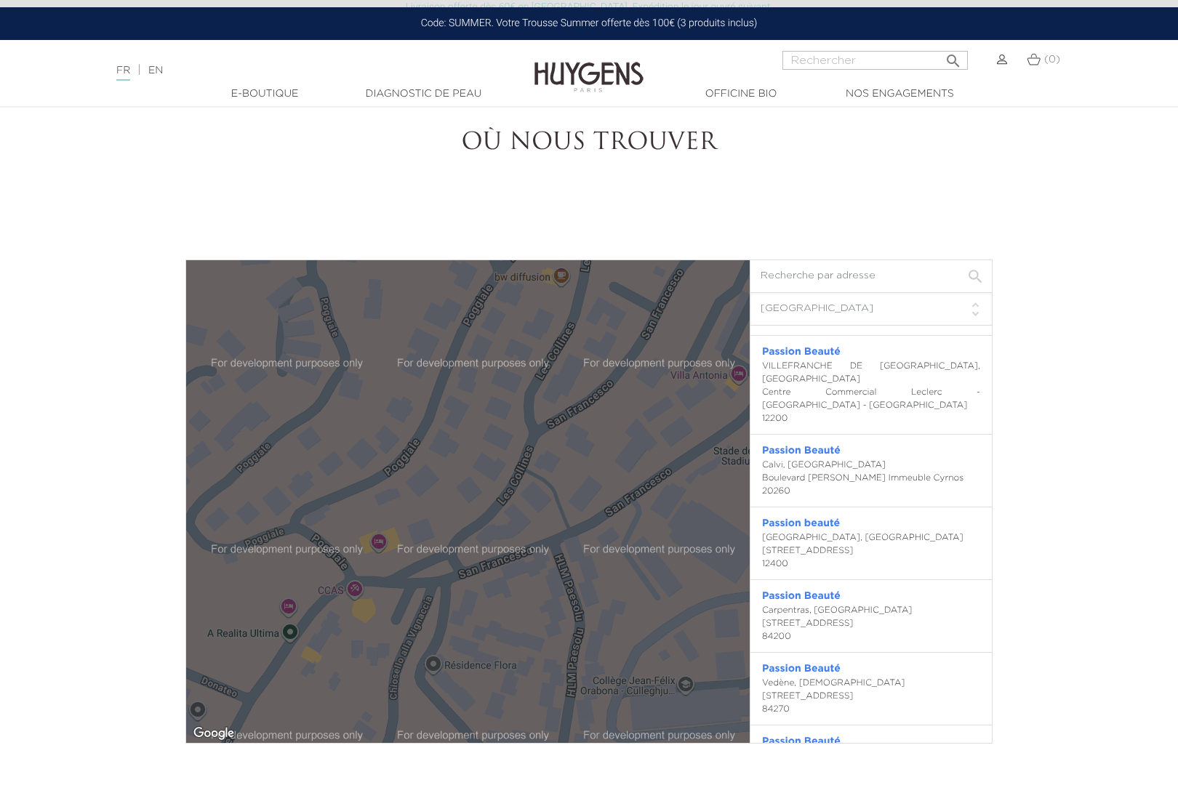
drag, startPoint x: 299, startPoint y: 666, endPoint x: 456, endPoint y: 646, distance: 158.3
click at [456, 646] on div "Passion Beauté Calvi, France Boulevard Wilson Immeuble Cyrnos 20260 0495650444 …" at bounding box center [468, 501] width 564 height 483
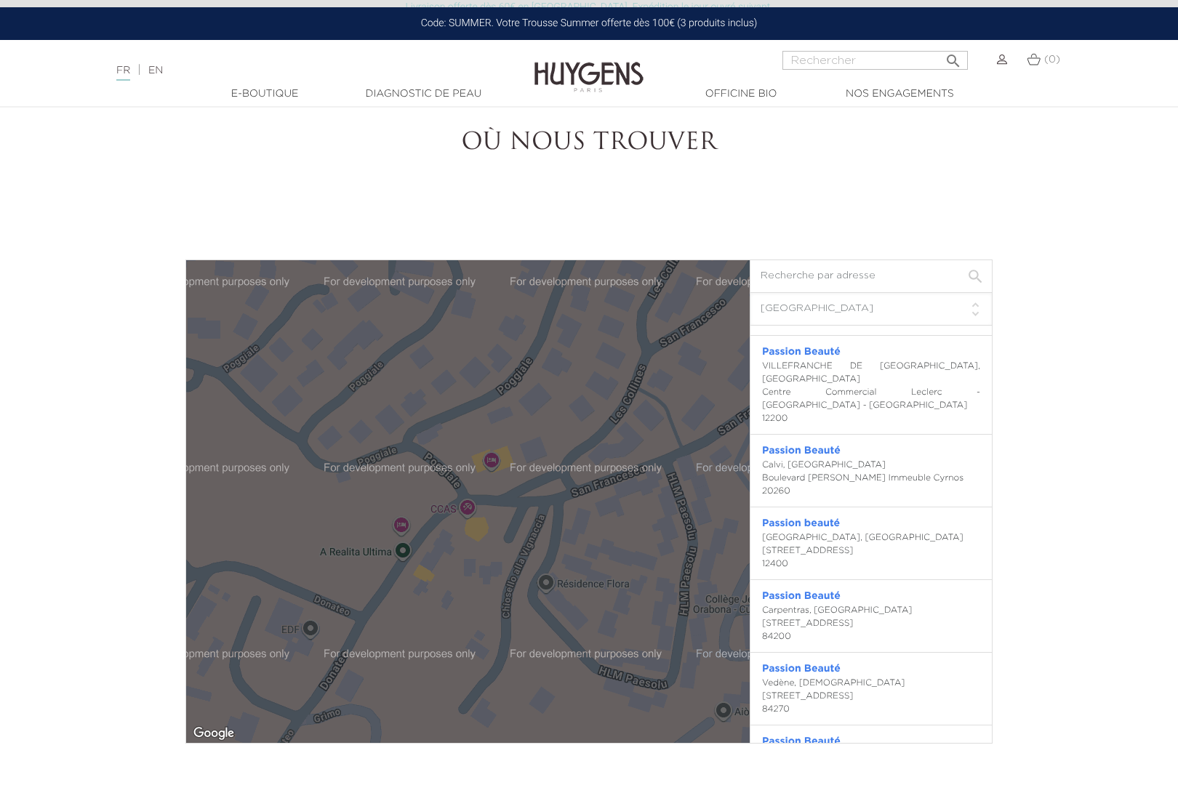
drag, startPoint x: 361, startPoint y: 657, endPoint x: 476, endPoint y: 575, distance: 141.3
click at [476, 575] on div "Passion Beauté Calvi, France Boulevard Wilson Immeuble Cyrnos 20260 0495650444 …" at bounding box center [468, 501] width 564 height 483
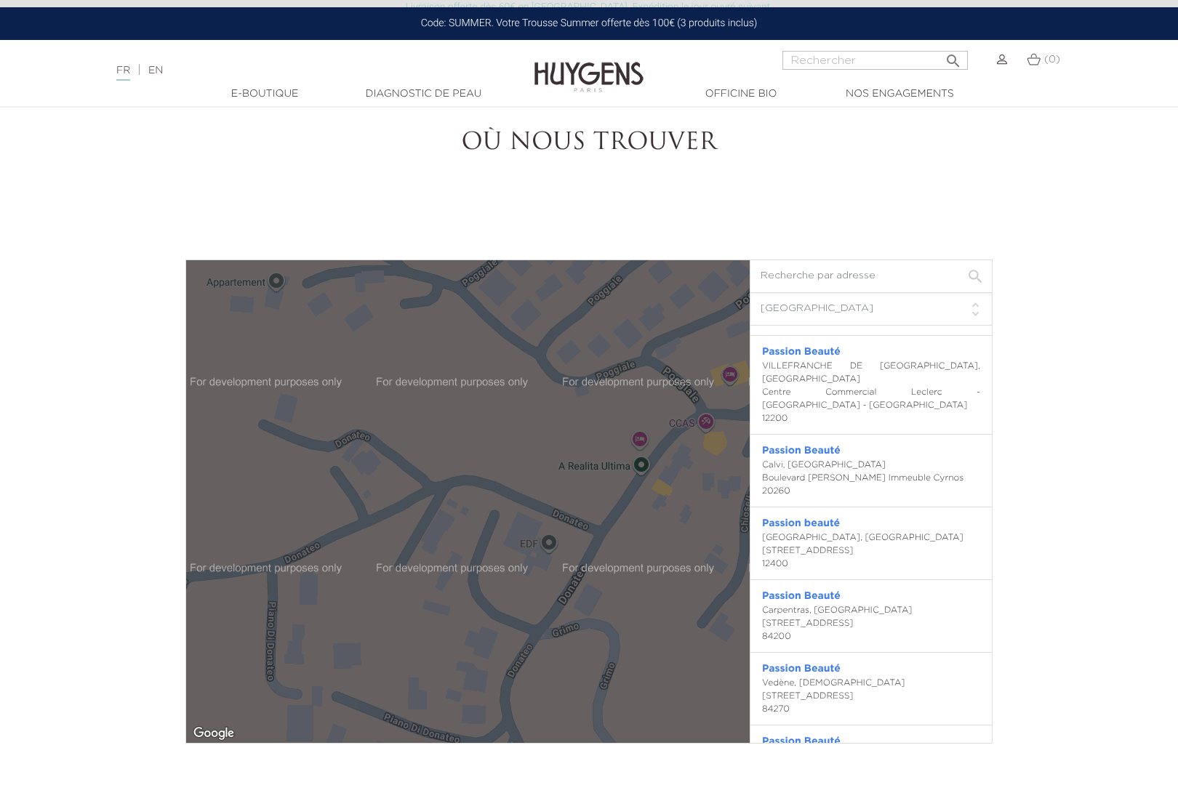
drag, startPoint x: 377, startPoint y: 665, endPoint x: 617, endPoint y: 578, distance: 255.1
click at [617, 578] on div "Passion Beauté Calvi, France Boulevard Wilson Immeuble Cyrnos 20260 0495650444 …" at bounding box center [468, 501] width 564 height 483
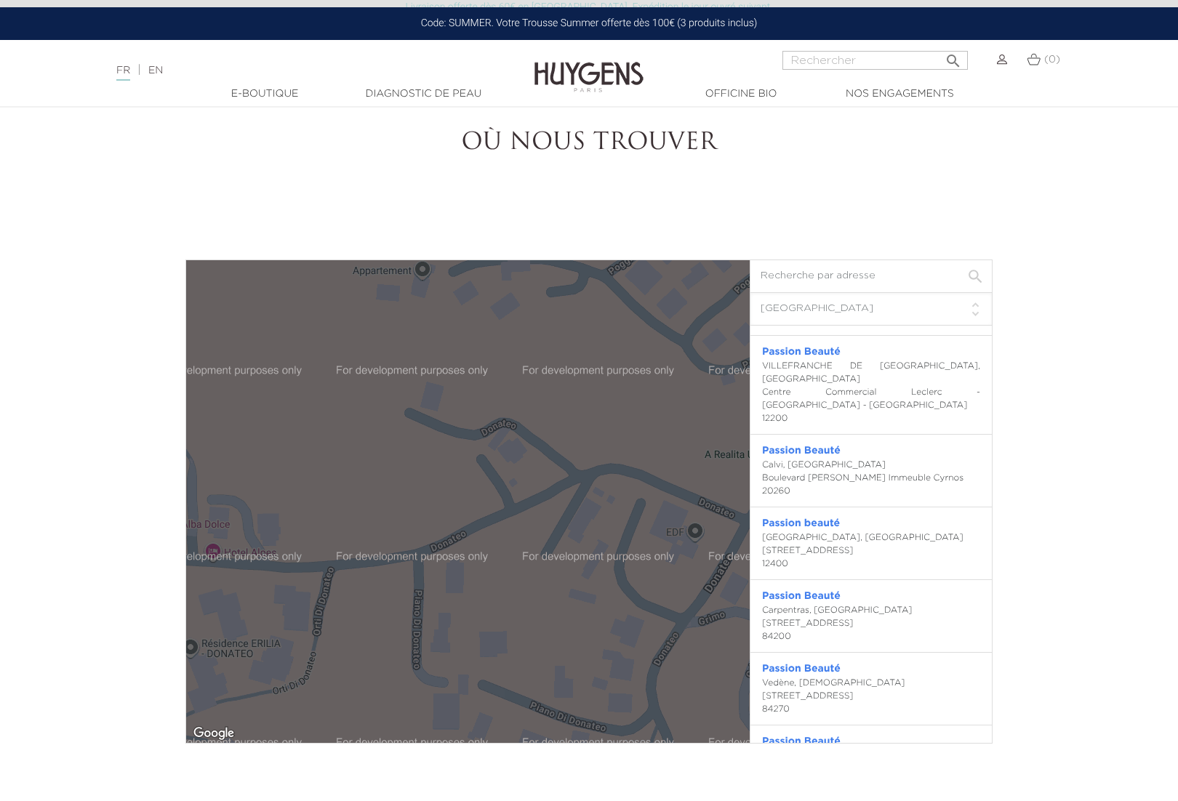
drag, startPoint x: 424, startPoint y: 614, endPoint x: 572, endPoint y: 601, distance: 148.1
click at [572, 601] on div "Passion Beauté Calvi, France Boulevard Wilson Immeuble Cyrnos 20260 0495650444 …" at bounding box center [468, 501] width 564 height 483
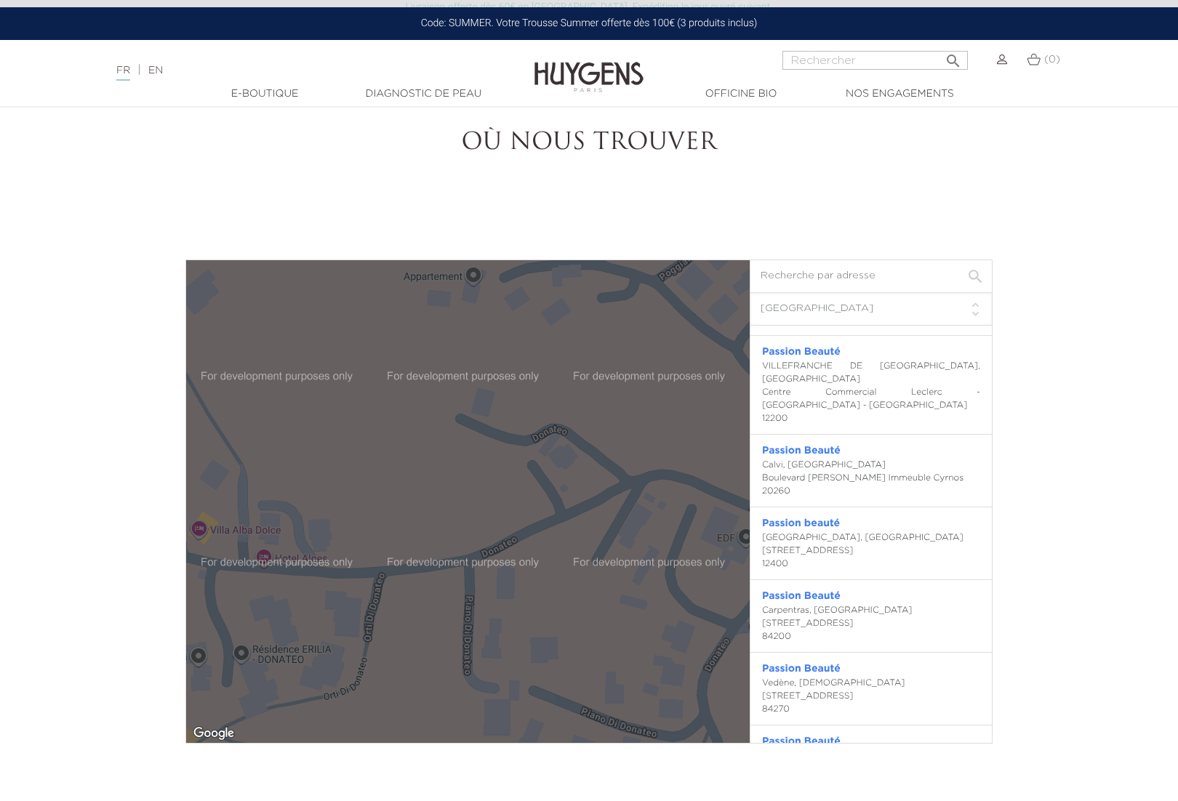
drag, startPoint x: 361, startPoint y: 629, endPoint x: 413, endPoint y: 635, distance: 52.7
click at [413, 635] on div "Passion Beauté Calvi, France Boulevard Wilson Immeuble Cyrnos 20260 0495650444 …" at bounding box center [468, 501] width 564 height 483
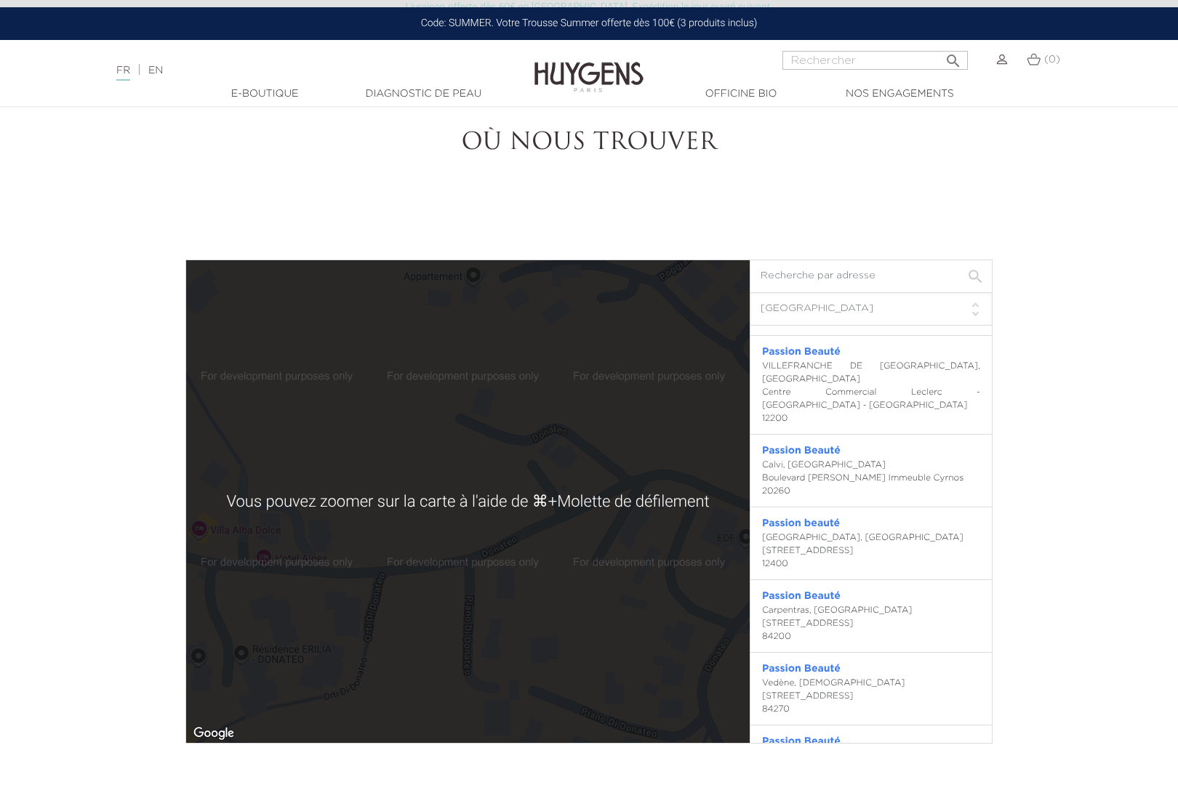
scroll to position [3512, 0]
click at [369, 670] on div "Passion Beauté Calvi, France Boulevard Wilson Immeuble Cyrnos 20260 0495650444 …" at bounding box center [468, 501] width 564 height 483
click at [455, 596] on div "Passion Beauté Calvi, France Boulevard Wilson Immeuble Cyrnos 20260 0495650444 …" at bounding box center [468, 501] width 564 height 483
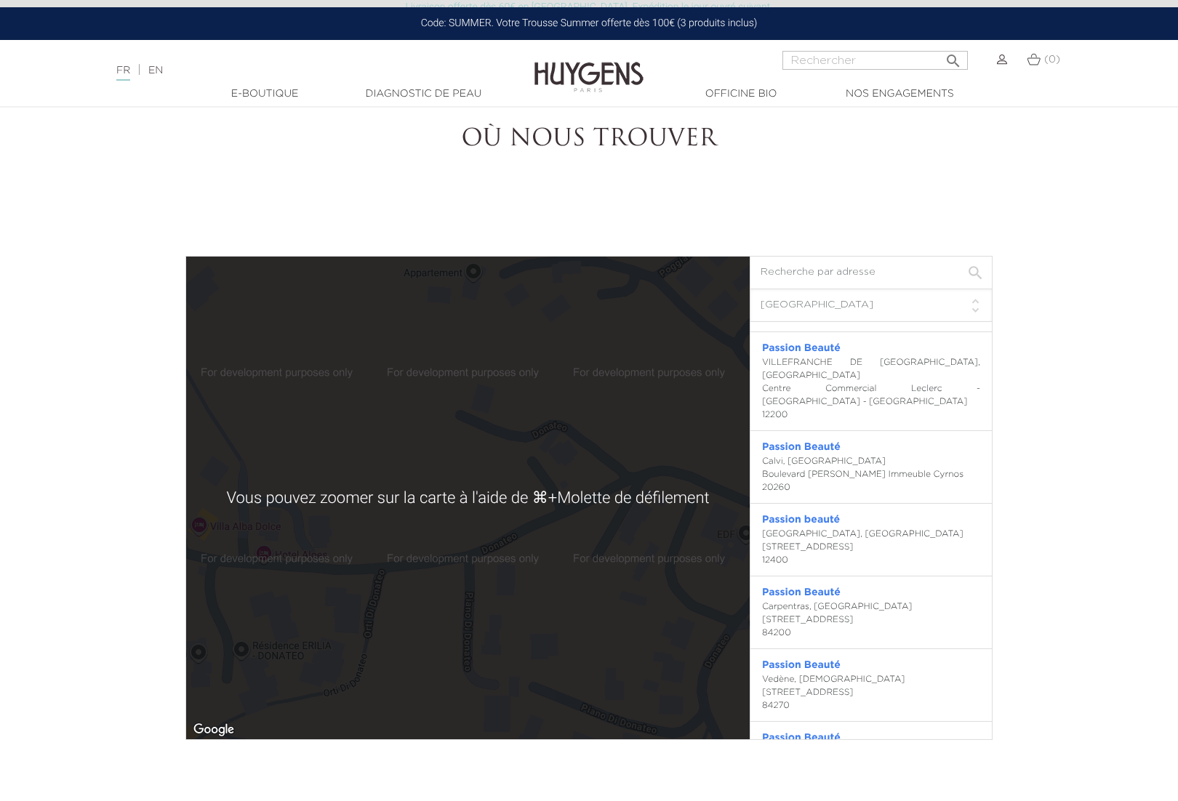
click at [455, 596] on div "Passion Beauté Calvi, France Boulevard Wilson Immeuble Cyrnos 20260 0495650444 …" at bounding box center [468, 498] width 564 height 483
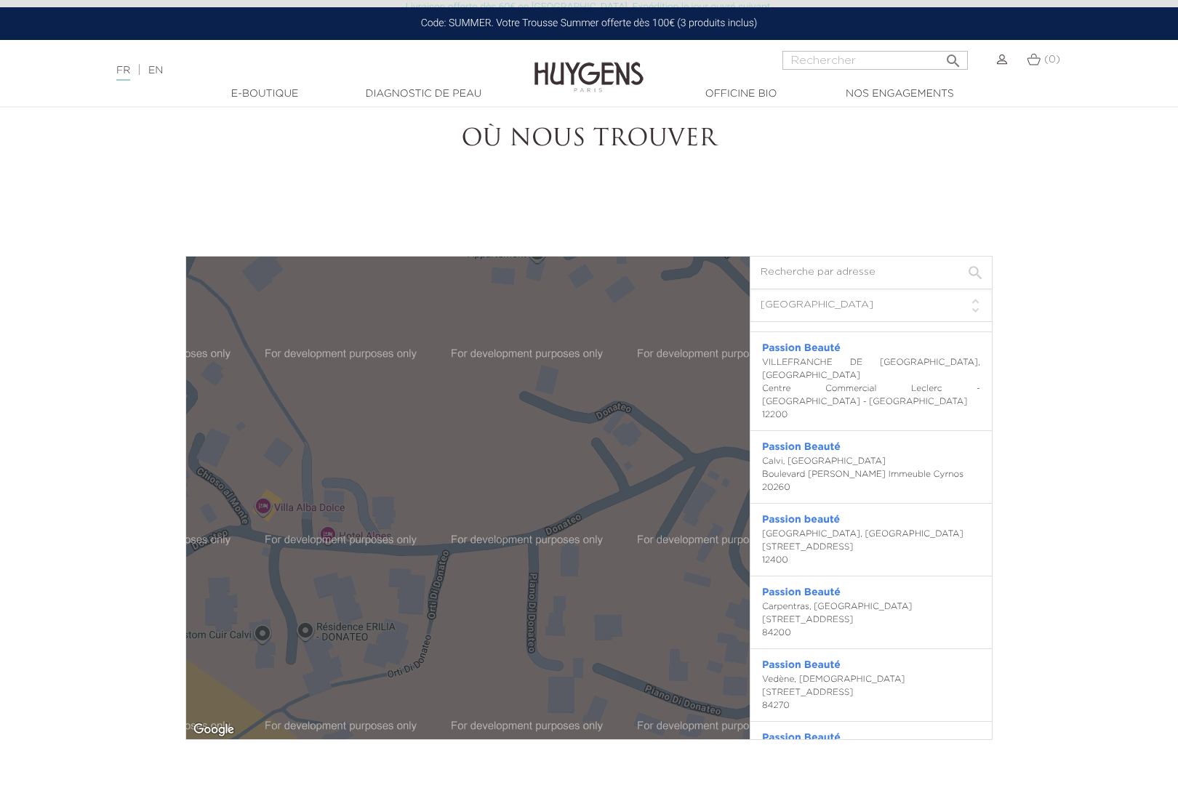
drag, startPoint x: 418, startPoint y: 662, endPoint x: 484, endPoint y: 642, distance: 68.3
click at [484, 642] on div "Passion Beauté Calvi, France Boulevard Wilson Immeuble Cyrnos 20260 0495650444 …" at bounding box center [468, 498] width 564 height 483
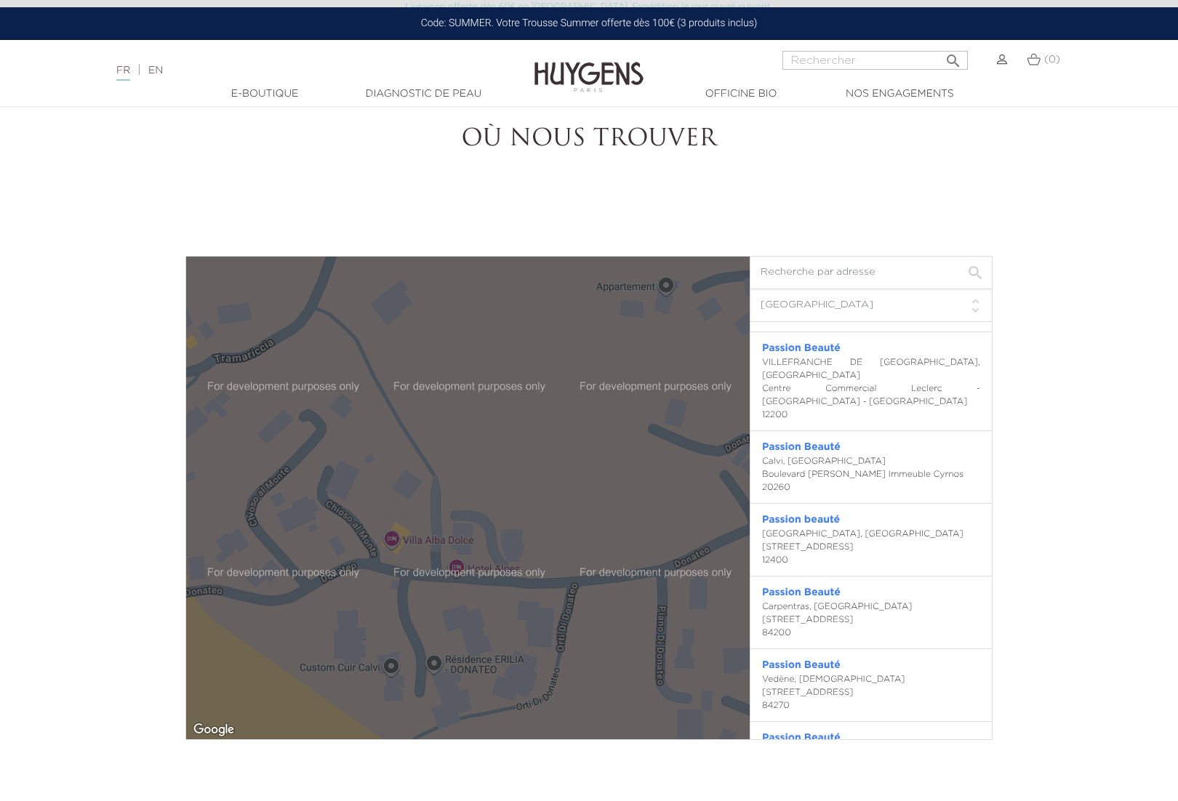
drag, startPoint x: 415, startPoint y: 569, endPoint x: 545, endPoint y: 603, distance: 135.3
click at [545, 603] on div "Passion Beauté Calvi, France Boulevard Wilson Immeuble Cyrnos 20260 0495650444 …" at bounding box center [468, 498] width 564 height 483
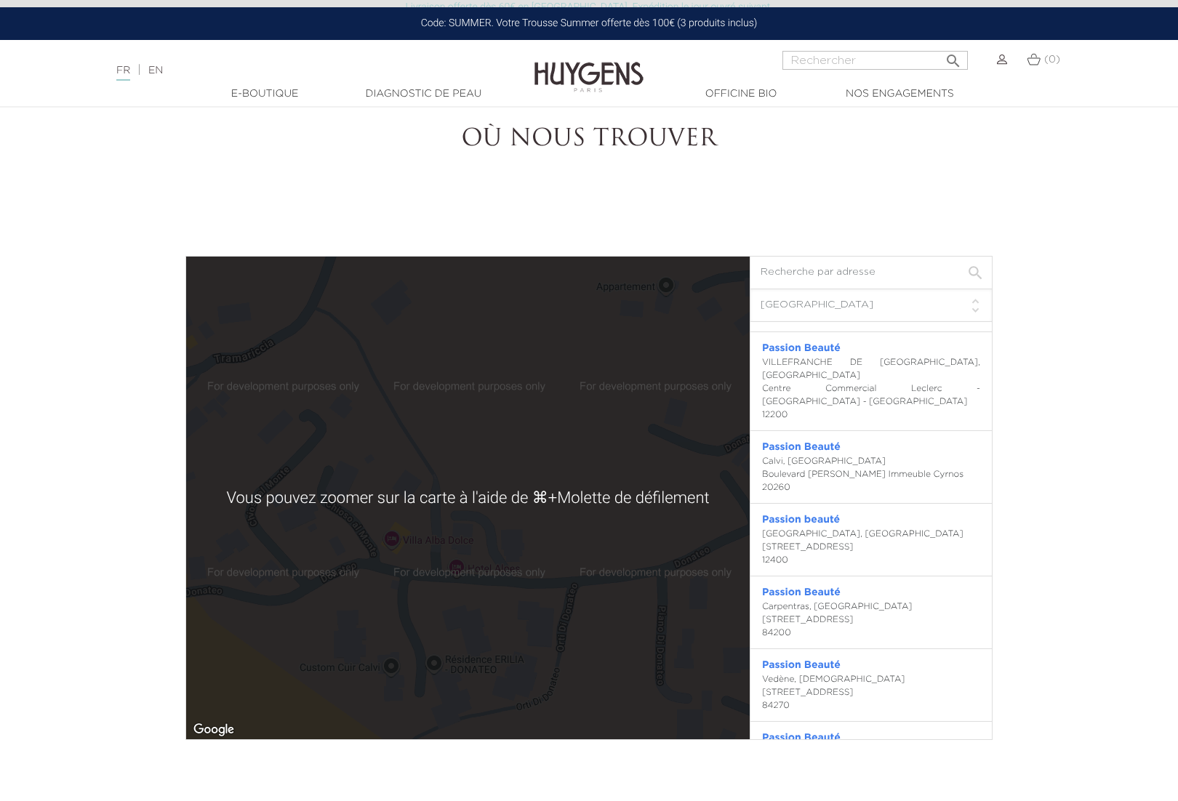
scroll to position [3518, 0]
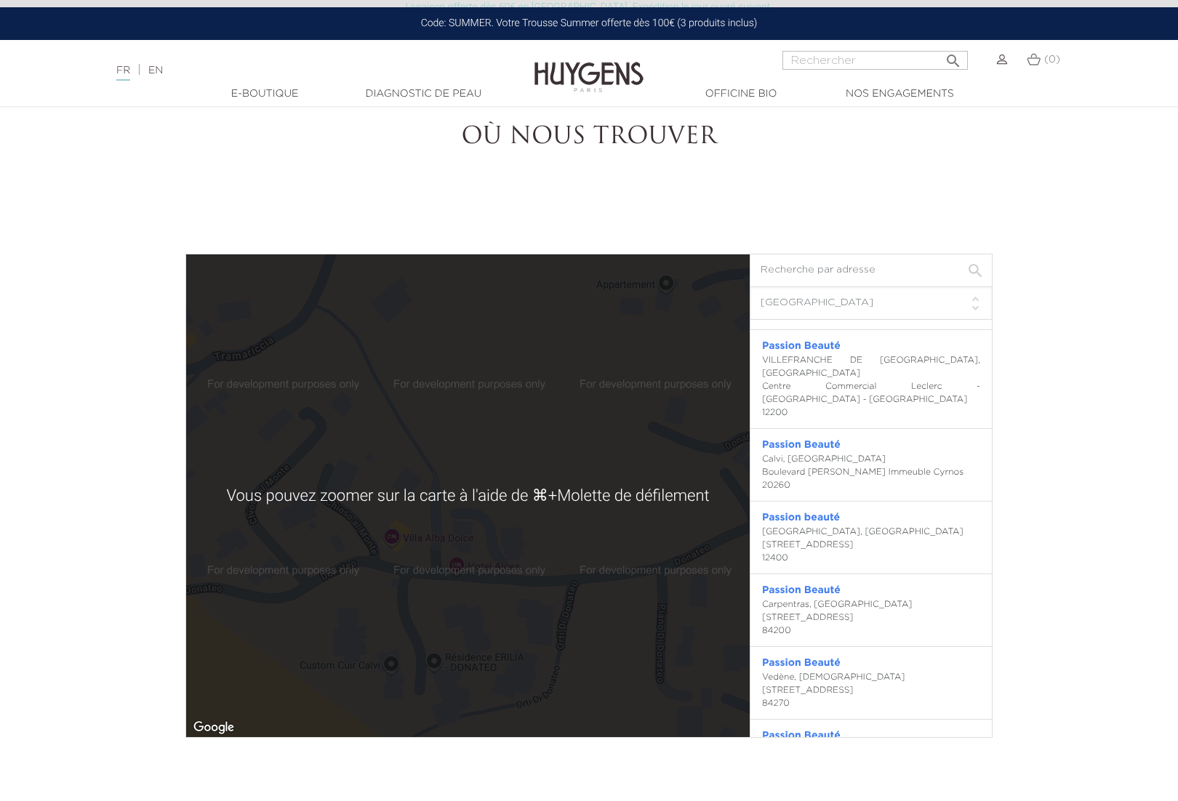
click at [432, 616] on div "Passion Beauté Calvi, France Boulevard Wilson Immeuble Cyrnos 20260 0495650444 …" at bounding box center [468, 496] width 564 height 483
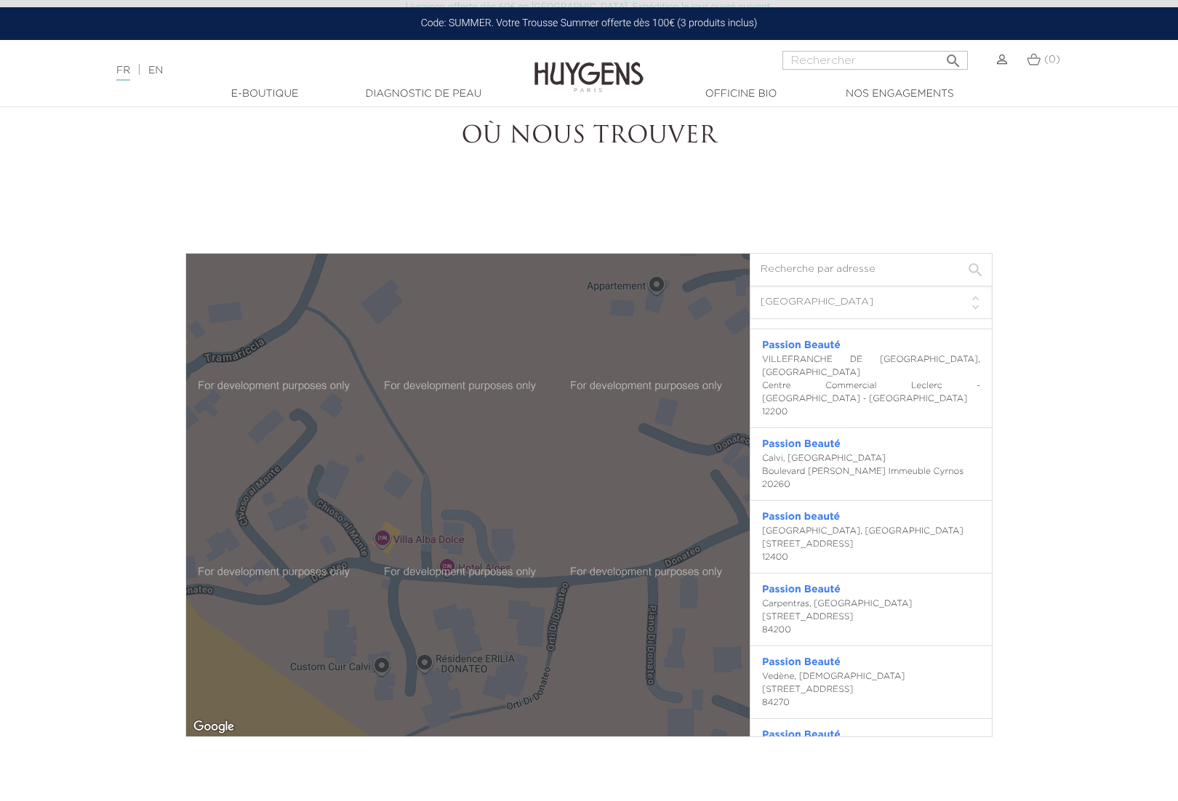
drag, startPoint x: 590, startPoint y: 585, endPoint x: 579, endPoint y: 587, distance: 11.8
click at [579, 587] on div "Passion Beauté Calvi, France Boulevard Wilson Immeuble Cyrnos 20260 0495650444 …" at bounding box center [468, 495] width 564 height 483
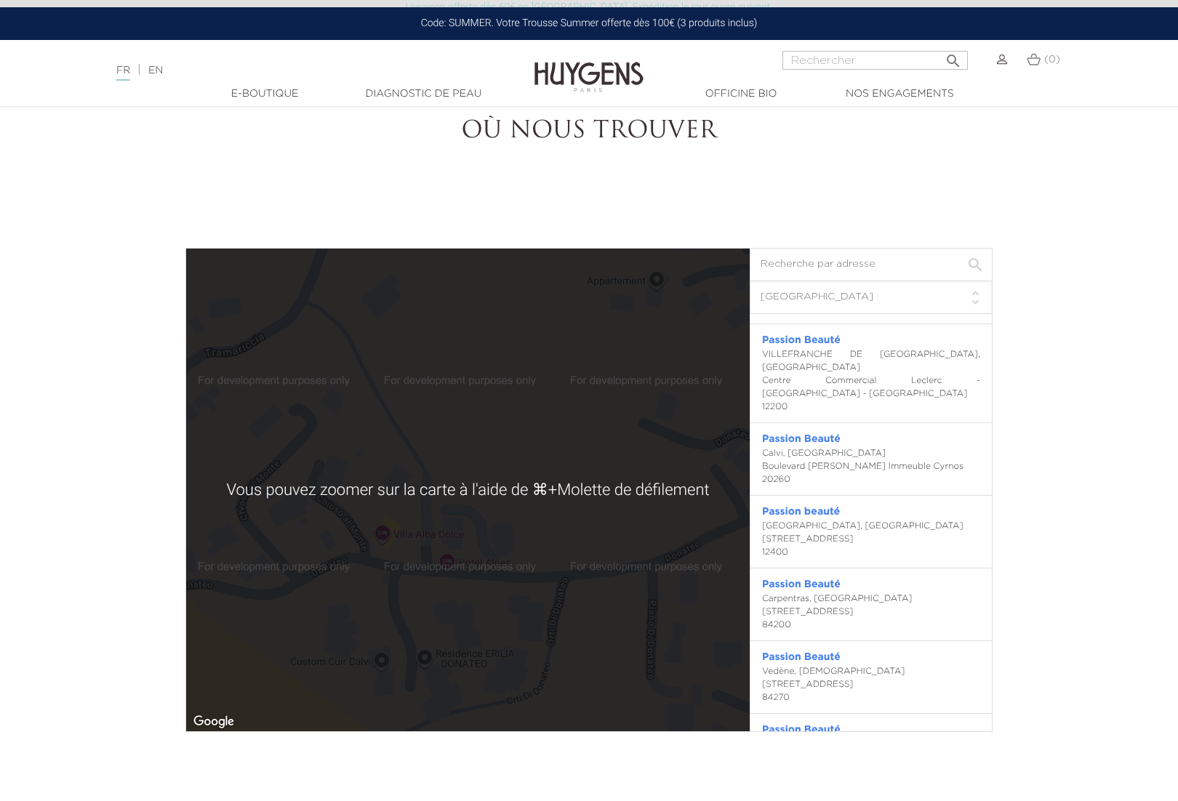
click at [505, 574] on div "Passion Beauté Calvi, France Boulevard Wilson Immeuble Cyrnos 20260 0495650444 …" at bounding box center [468, 490] width 564 height 483
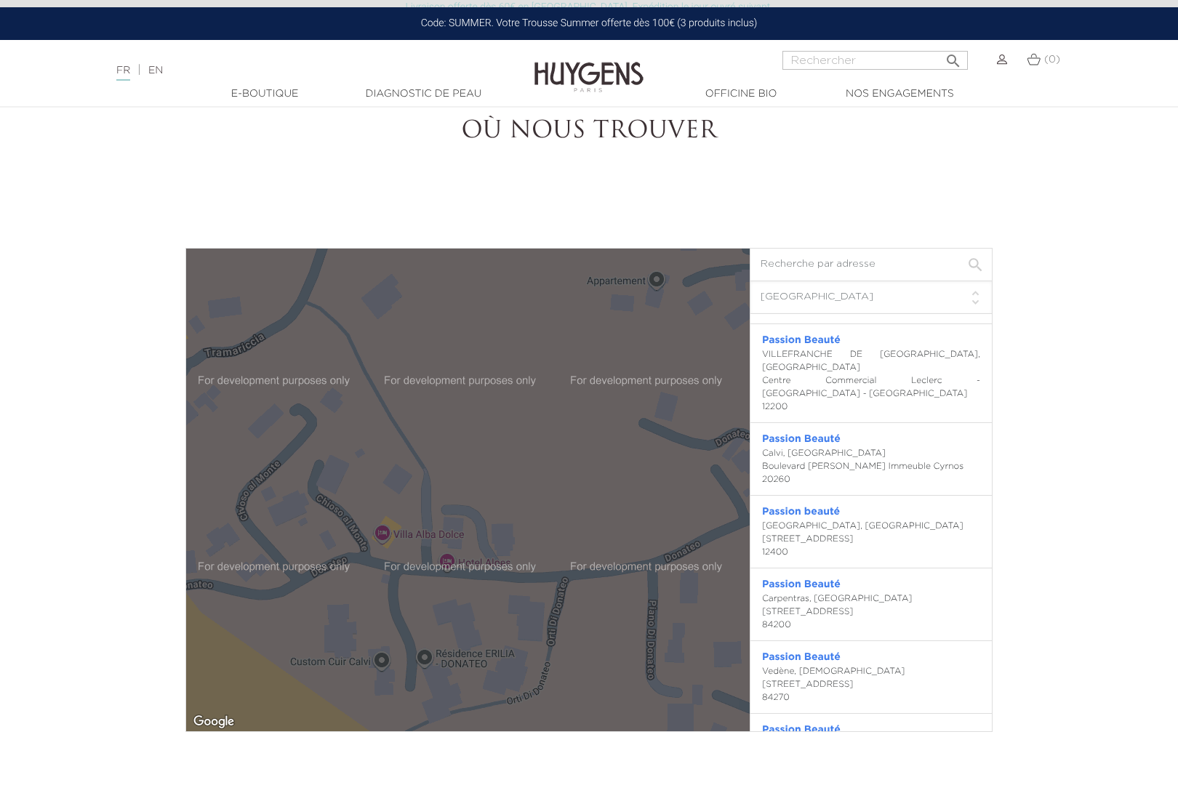
click at [497, 620] on div "Passion Beauté Calvi, France Boulevard Wilson Immeuble Cyrnos 20260 0495650444 …" at bounding box center [468, 490] width 564 height 483
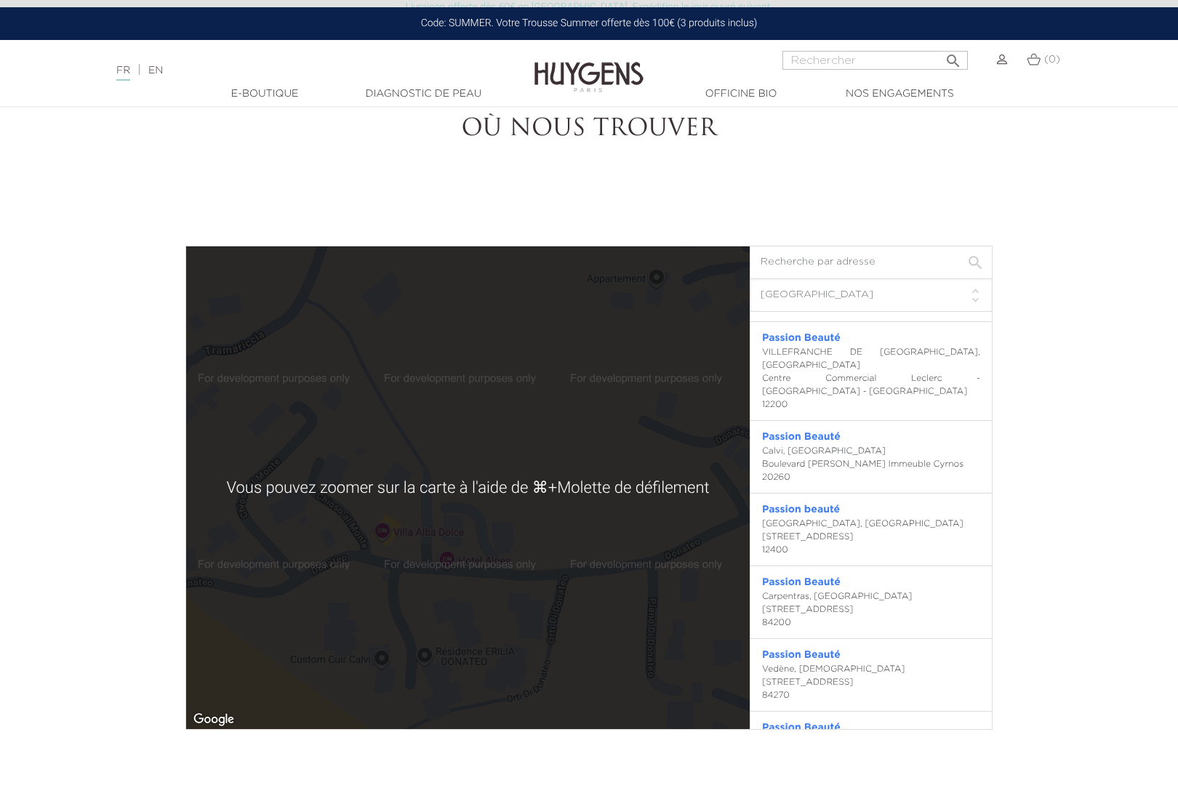
click at [495, 620] on div "Passion Beauté Calvi, France Boulevard Wilson Immeuble Cyrnos 20260 0495650444 …" at bounding box center [468, 488] width 564 height 483
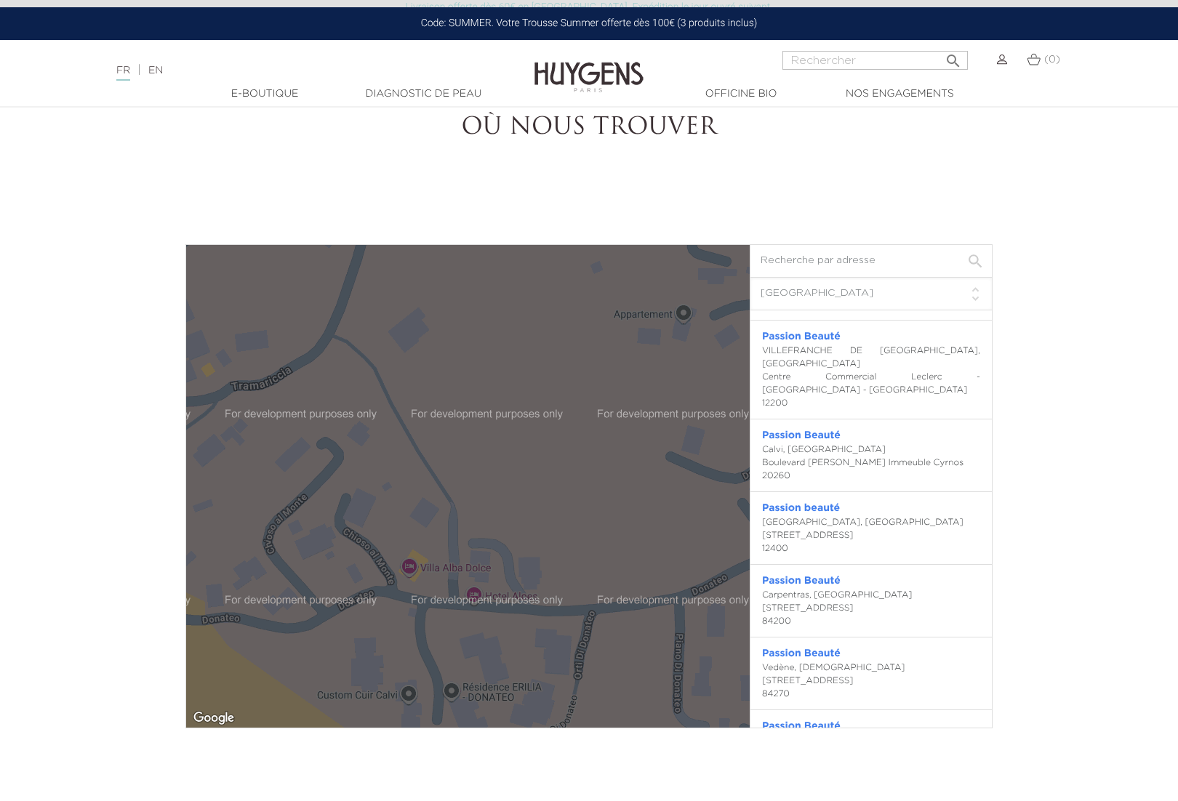
drag, startPoint x: 332, startPoint y: 434, endPoint x: 360, endPoint y: 472, distance: 47.3
click at [360, 472] on div "Passion Beauté Calvi, France Boulevard Wilson Immeuble Cyrnos 20260 0495650444 …" at bounding box center [468, 486] width 564 height 483
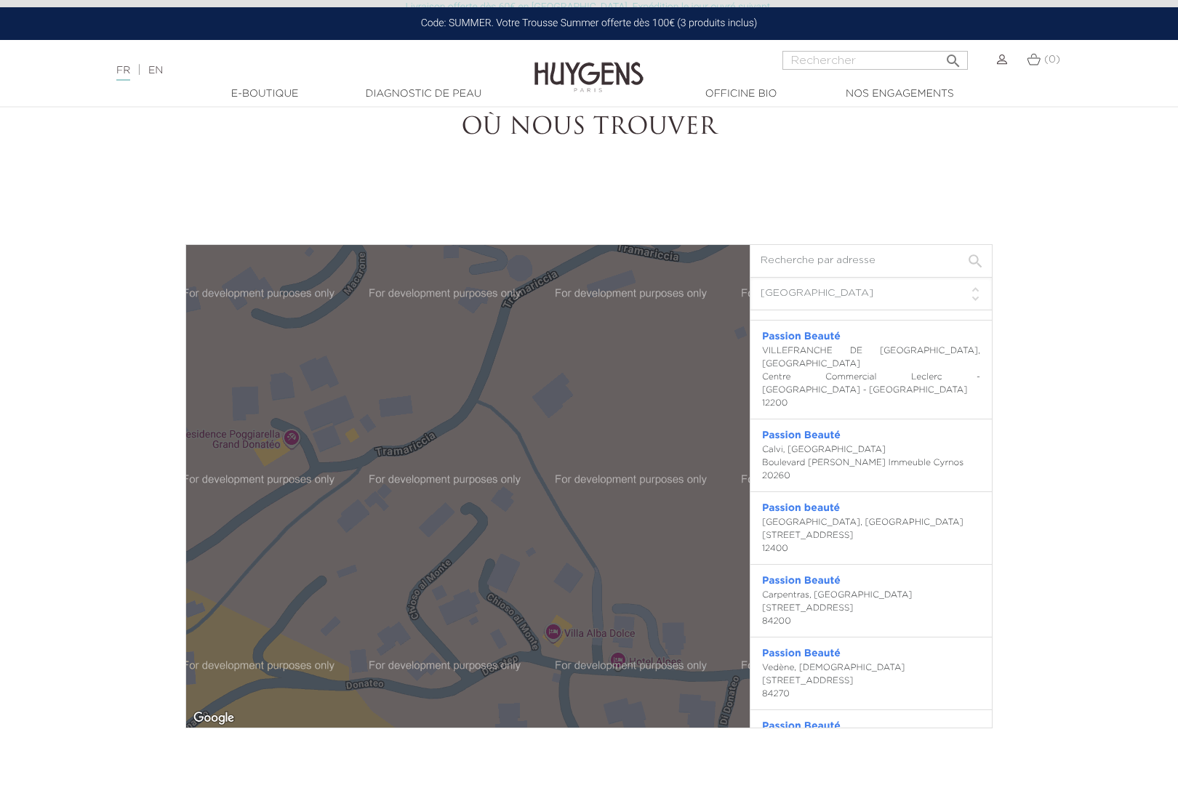
drag, startPoint x: 377, startPoint y: 525, endPoint x: 524, endPoint y: 590, distance: 159.9
click at [524, 590] on div "Passion Beauté Calvi, France Boulevard Wilson Immeuble Cyrnos 20260 0495650444 …" at bounding box center [468, 486] width 564 height 483
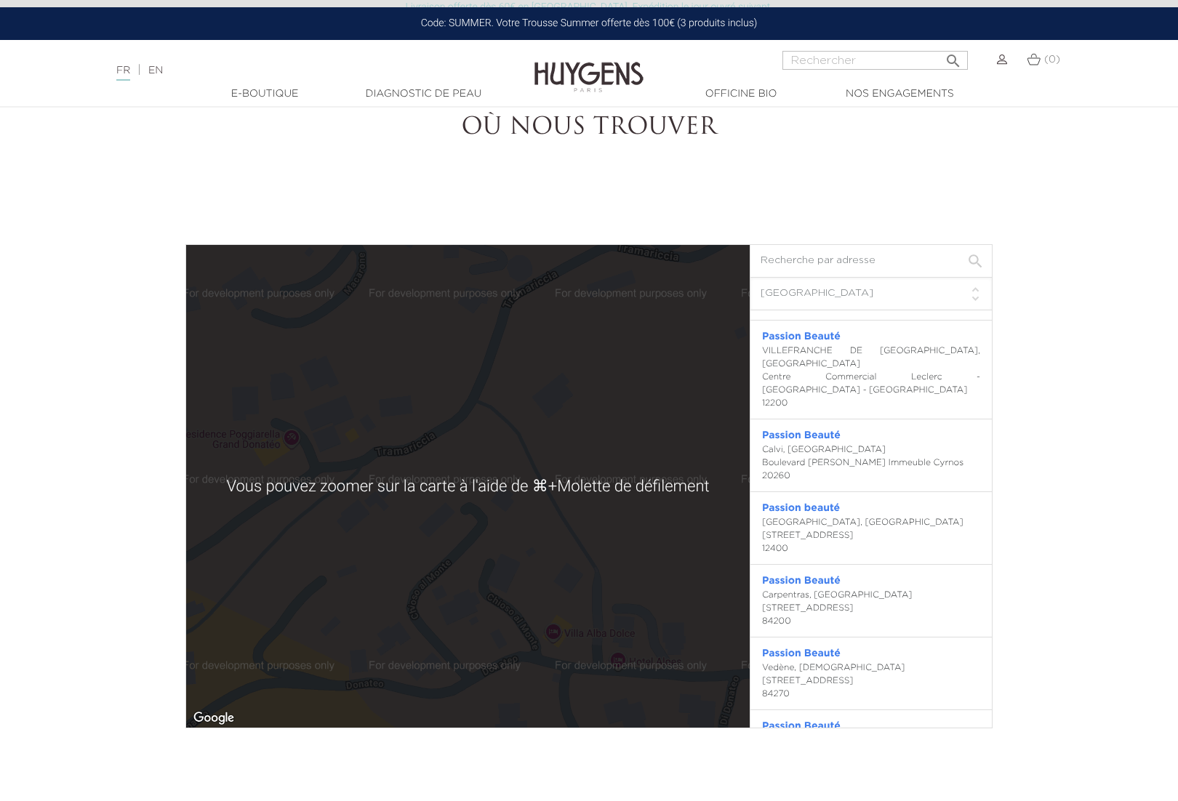
scroll to position [3531, 0]
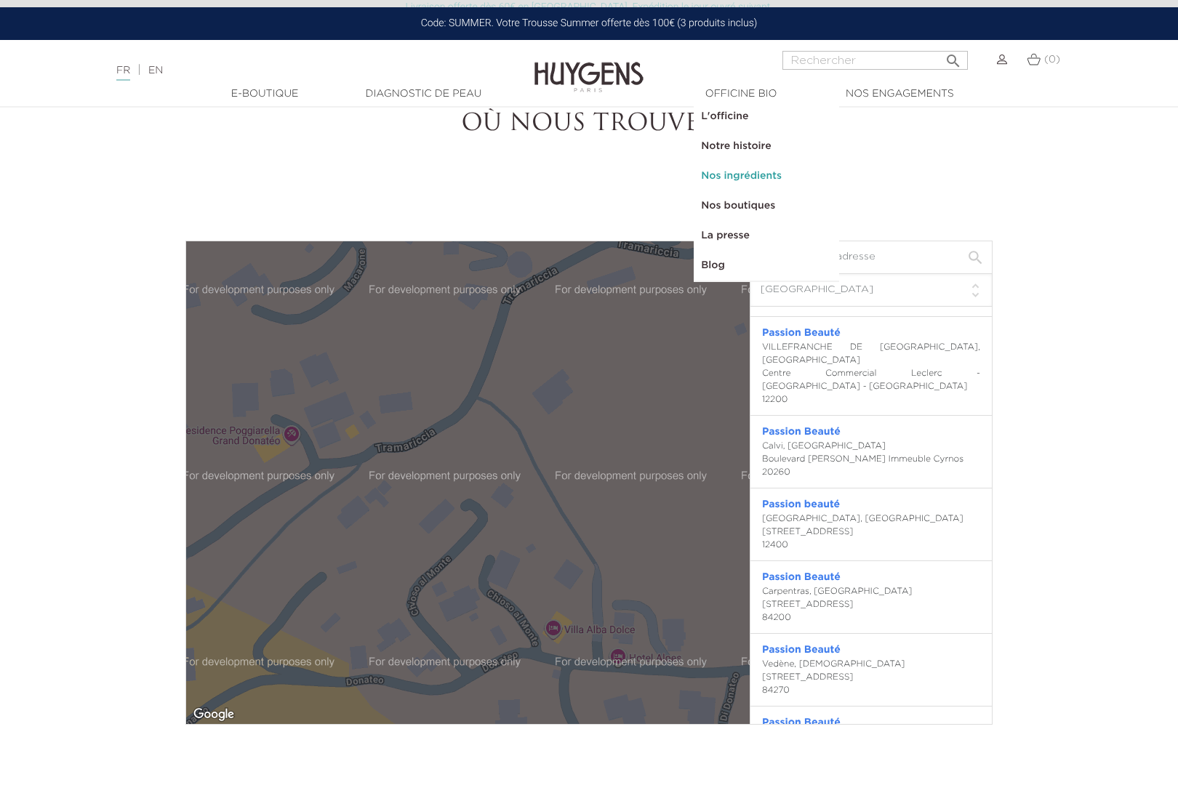
click at [737, 176] on link "Nos ingrédients" at bounding box center [766, 176] width 145 height 30
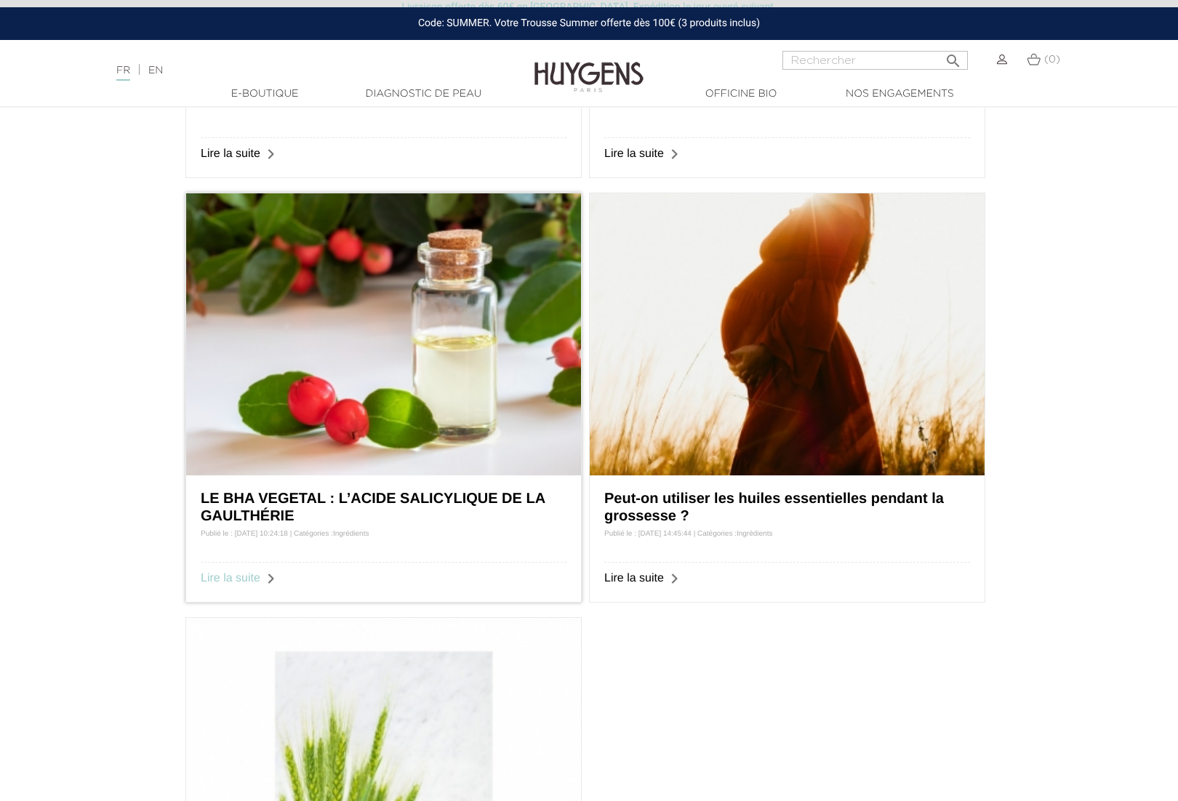
scroll to position [1000, 0]
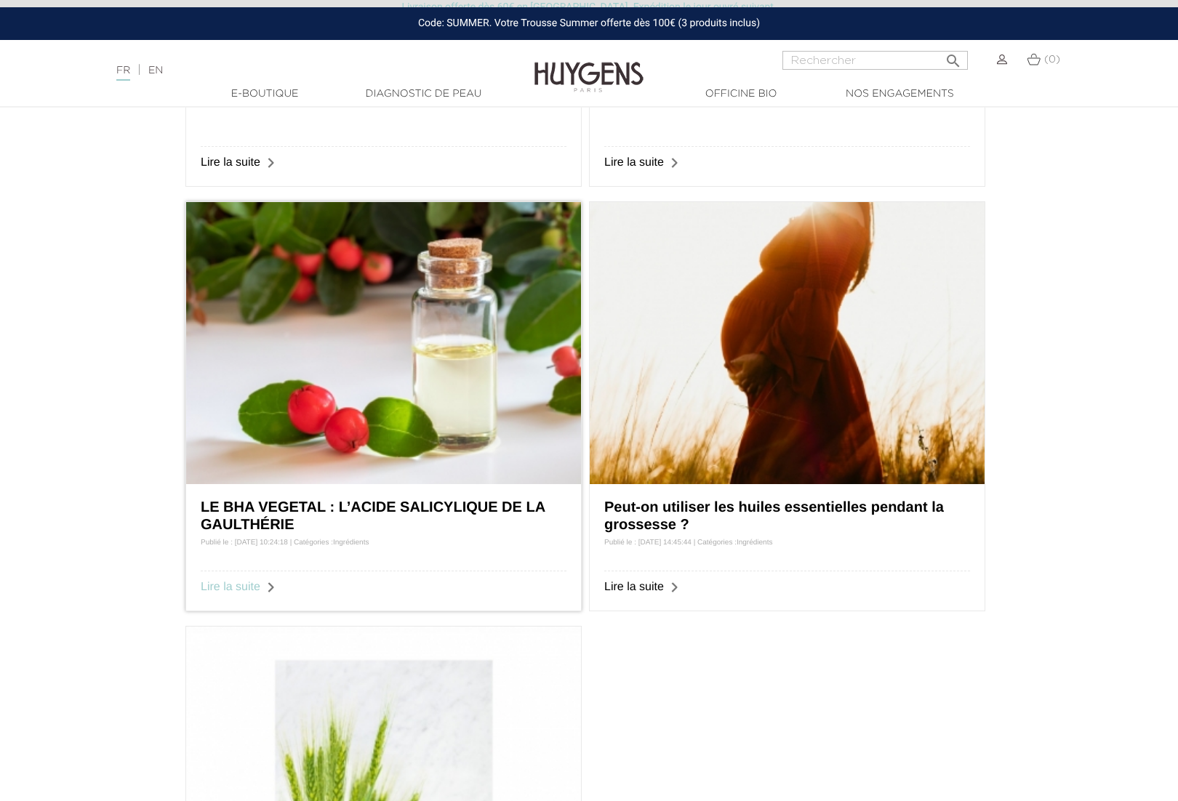
click at [248, 585] on link "Lire la suite" at bounding box center [231, 587] width 60 height 12
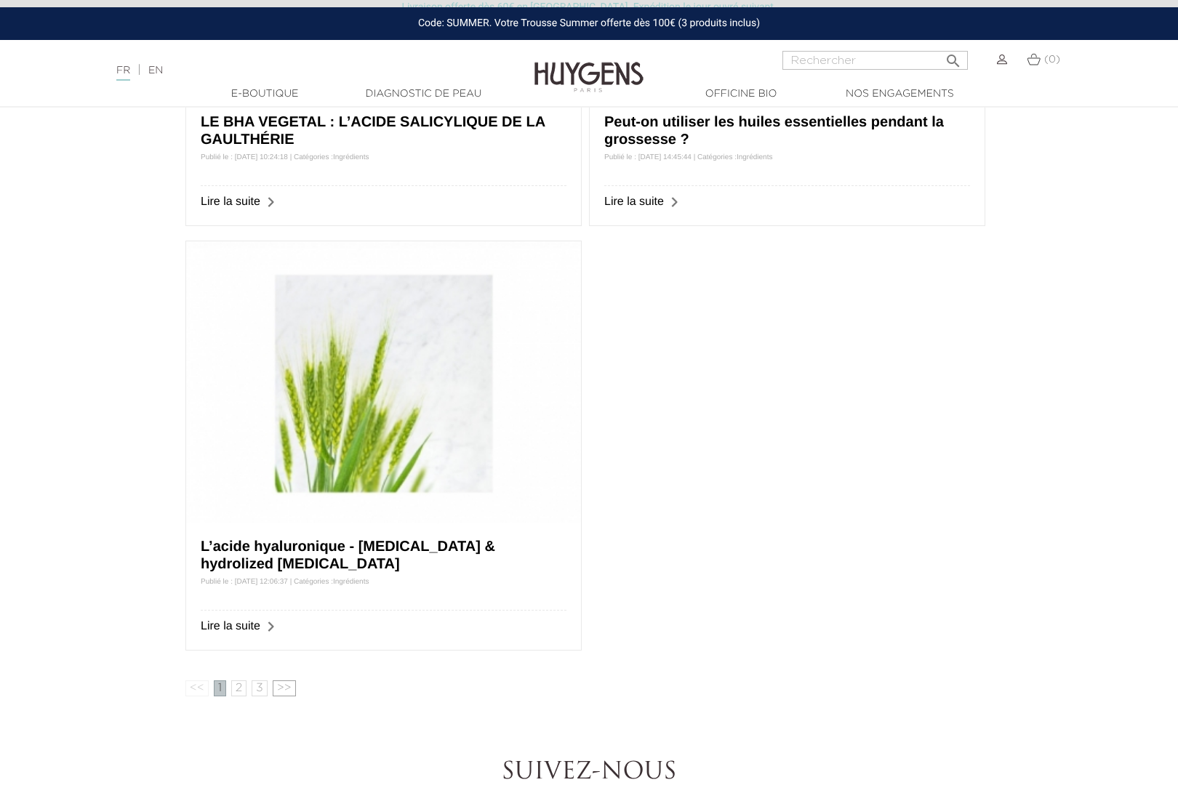
scroll to position [1386, 0]
click at [241, 690] on link "2" at bounding box center [238, 688] width 15 height 16
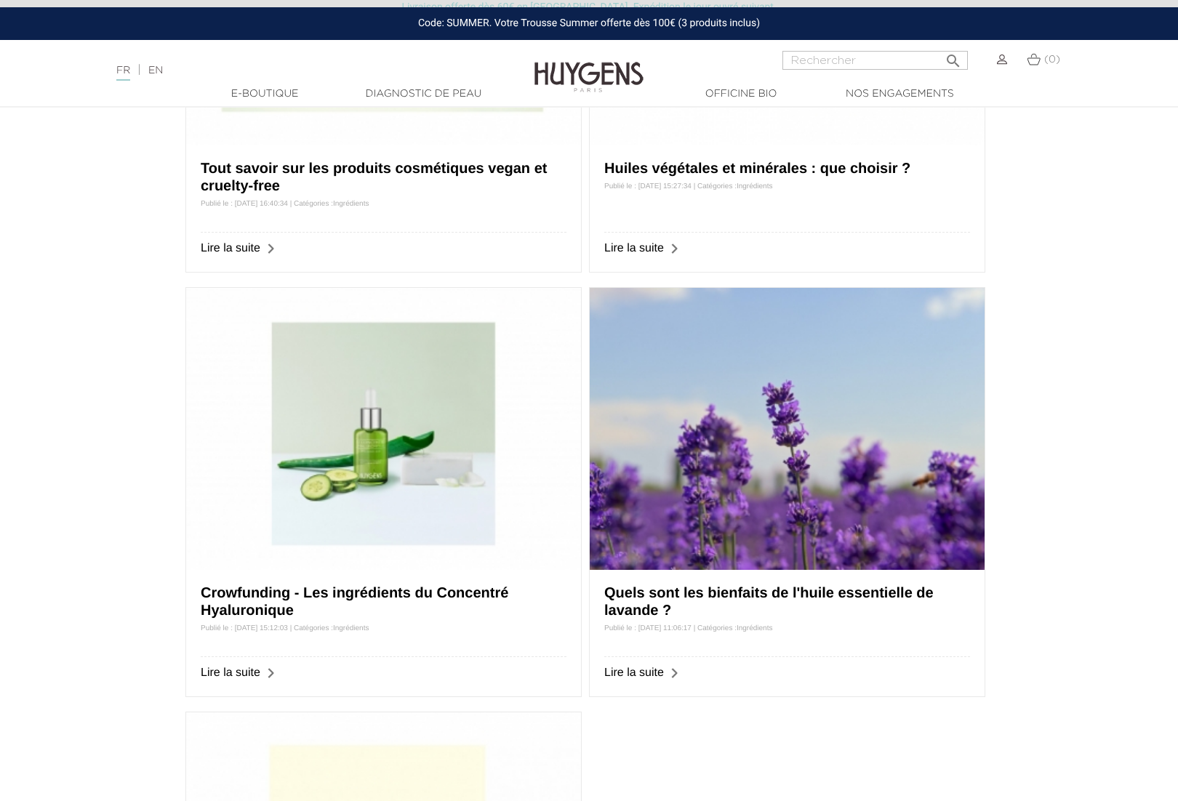
scroll to position [392, 0]
click at [622, 673] on link "Lire la suite" at bounding box center [634, 672] width 60 height 12
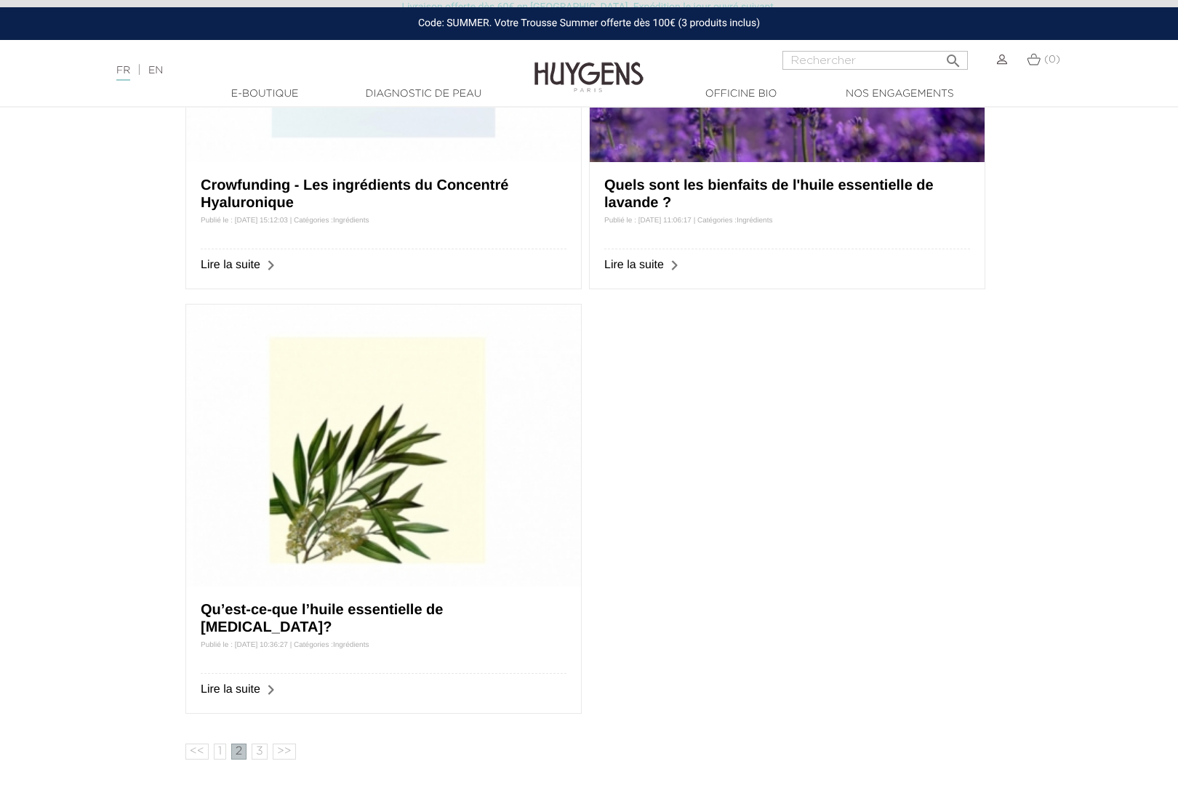
scroll to position [800, 0]
click at [256, 753] on link "3" at bounding box center [260, 751] width 16 height 16
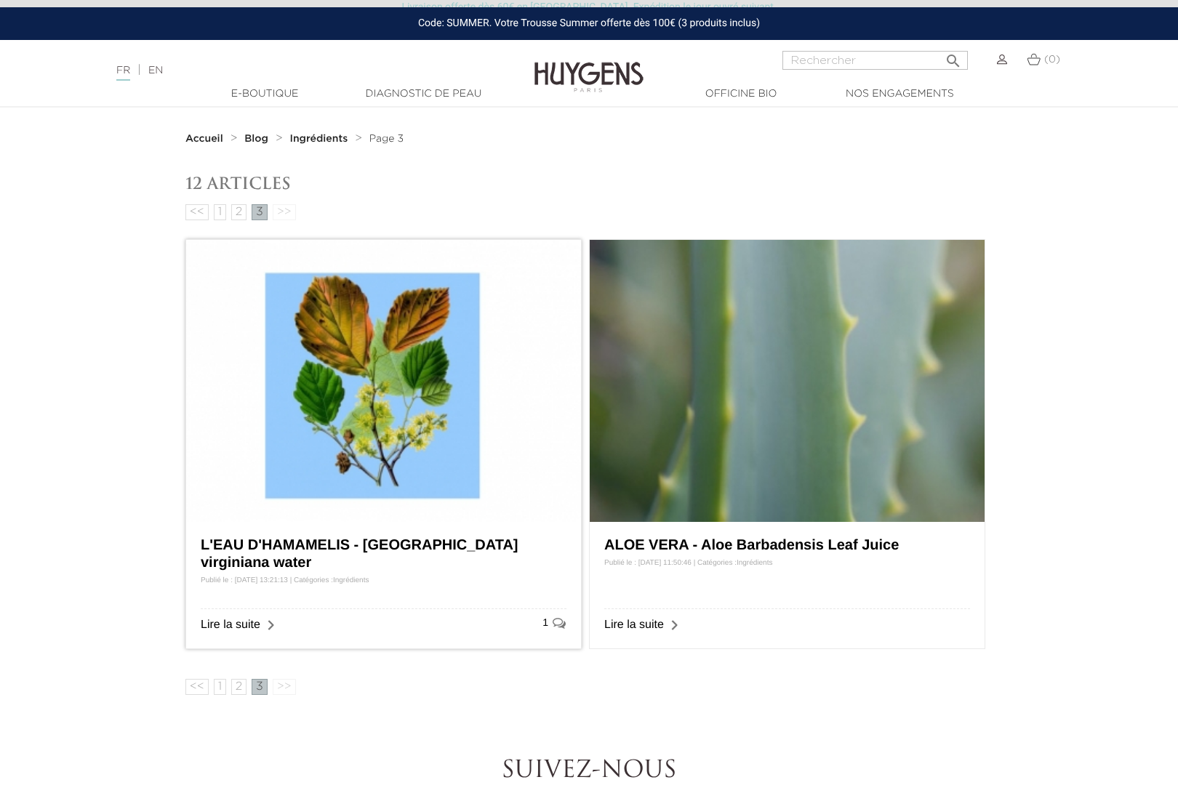
scroll to position [42, 0]
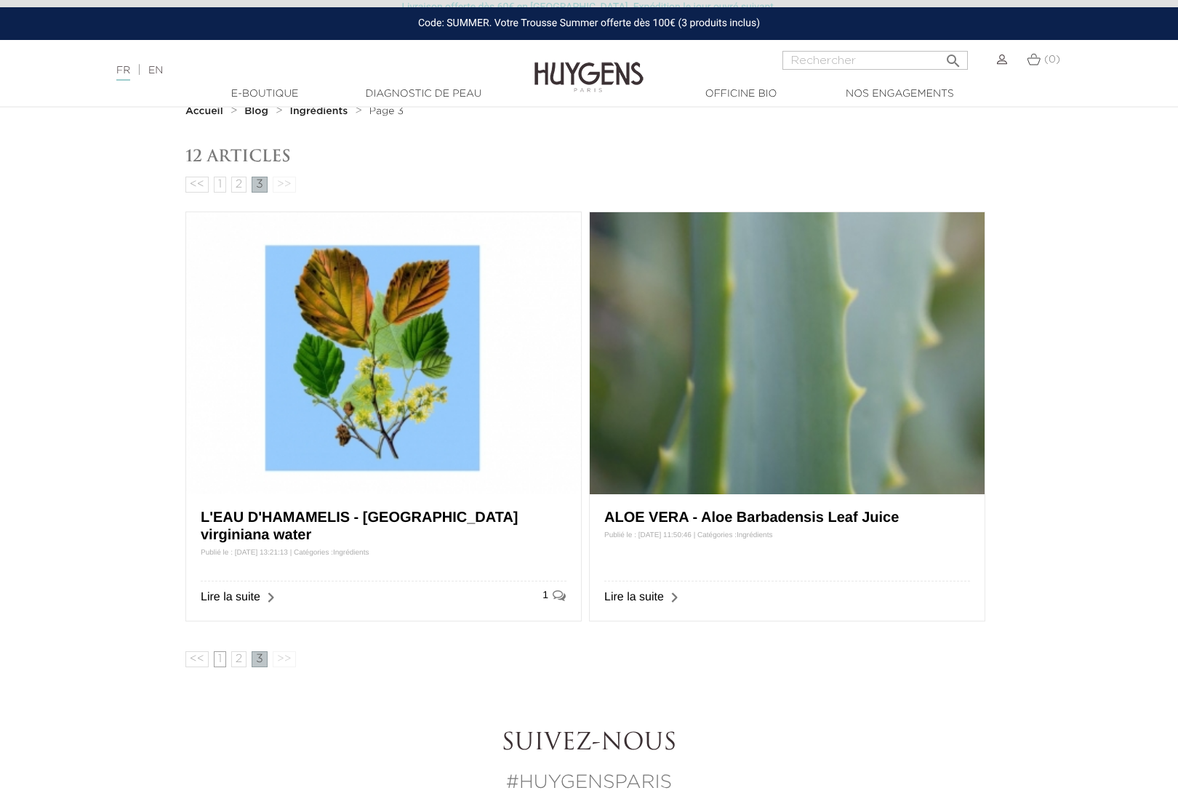
click at [218, 661] on link "1" at bounding box center [220, 660] width 12 height 16
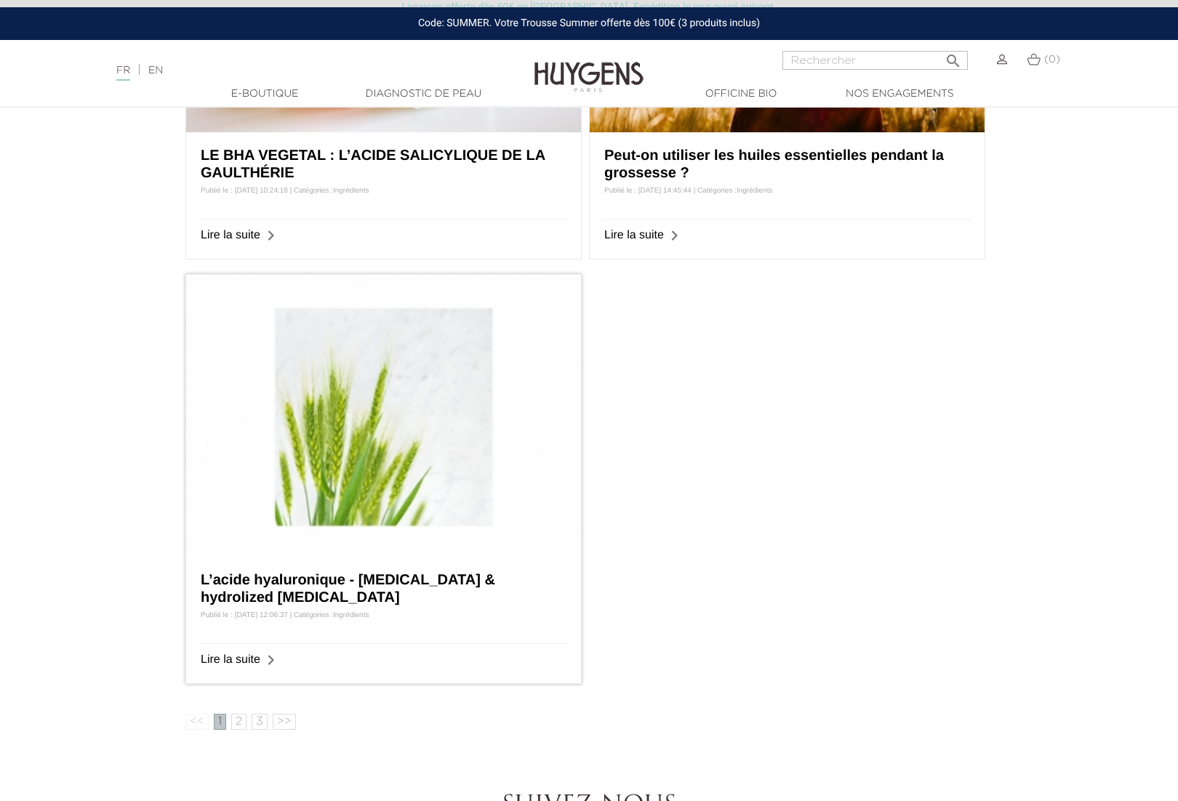
scroll to position [1363, 0]
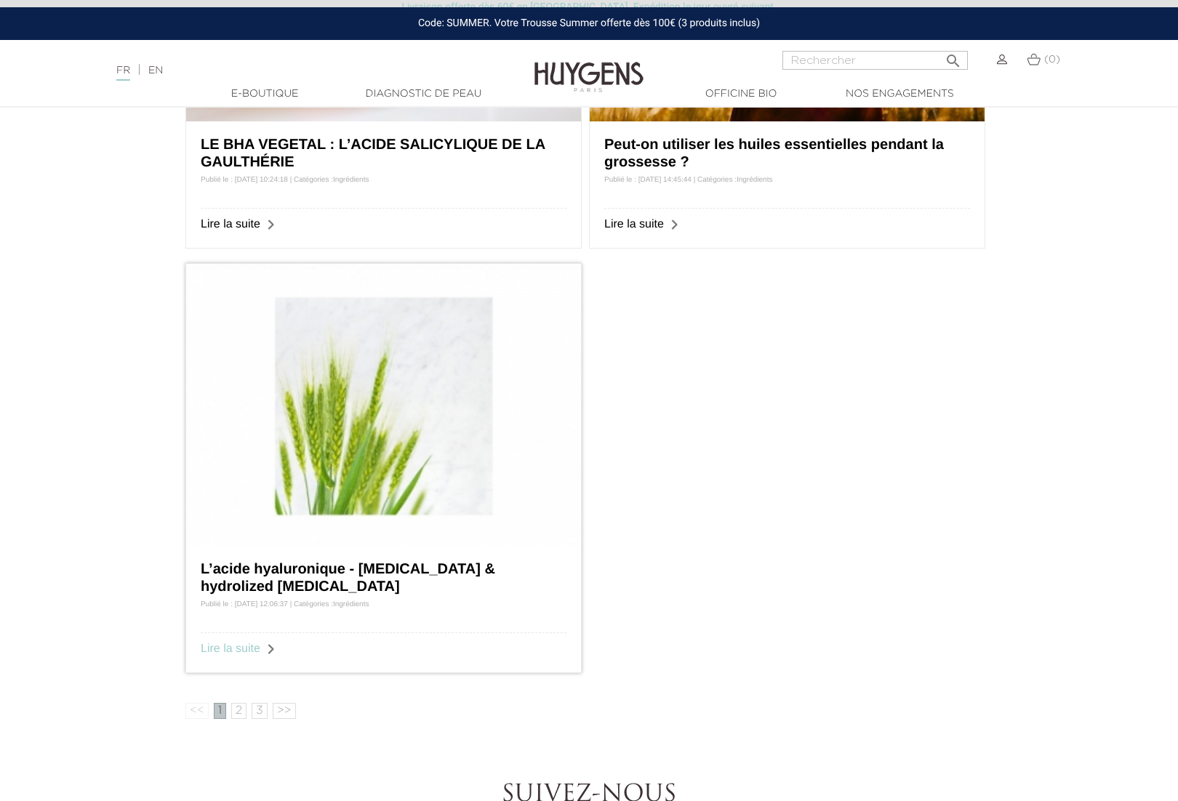
click at [225, 649] on link "Lire la suite" at bounding box center [231, 649] width 60 height 12
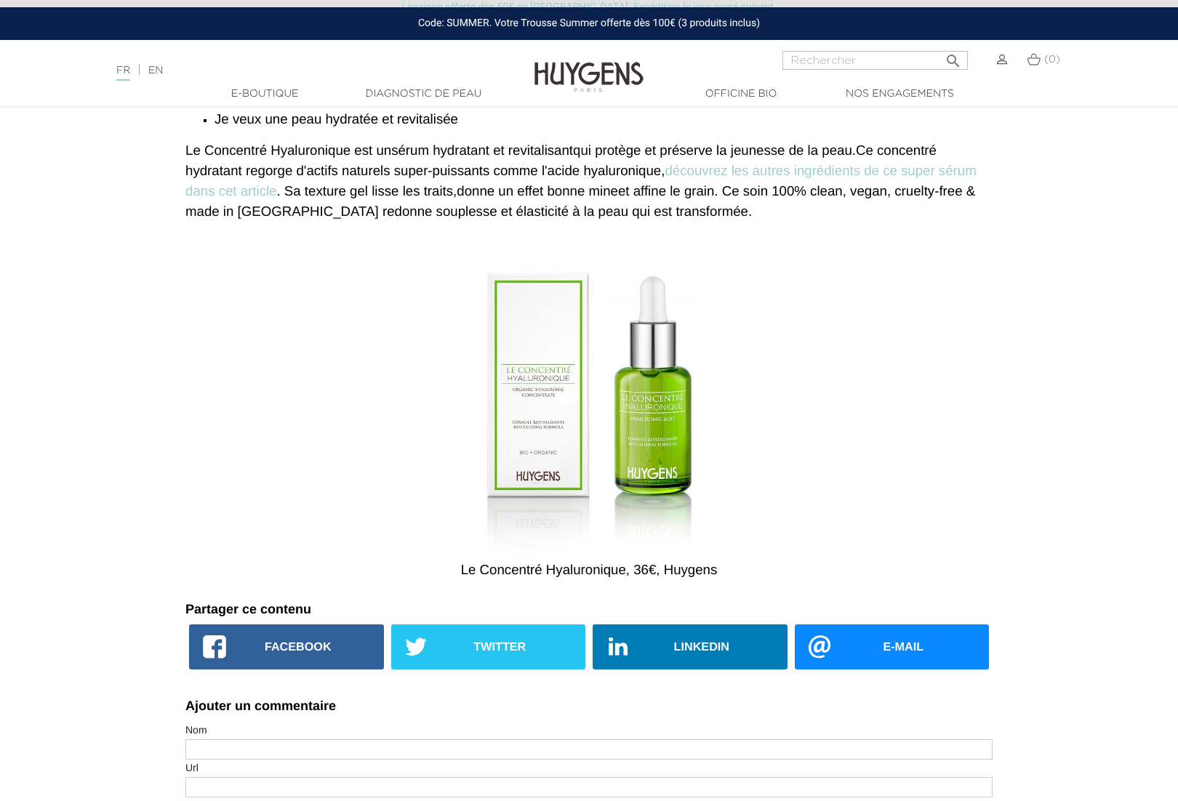
scroll to position [2636, 0]
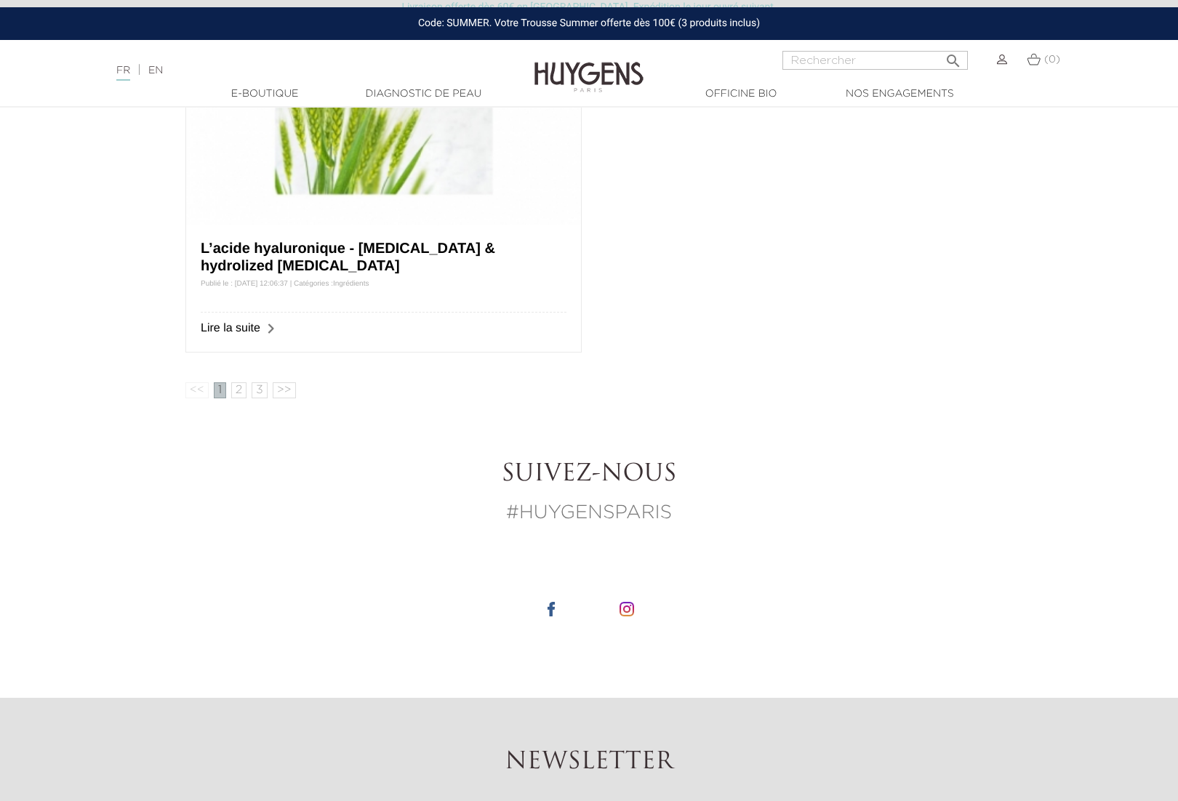
scroll to position [1680, 0]
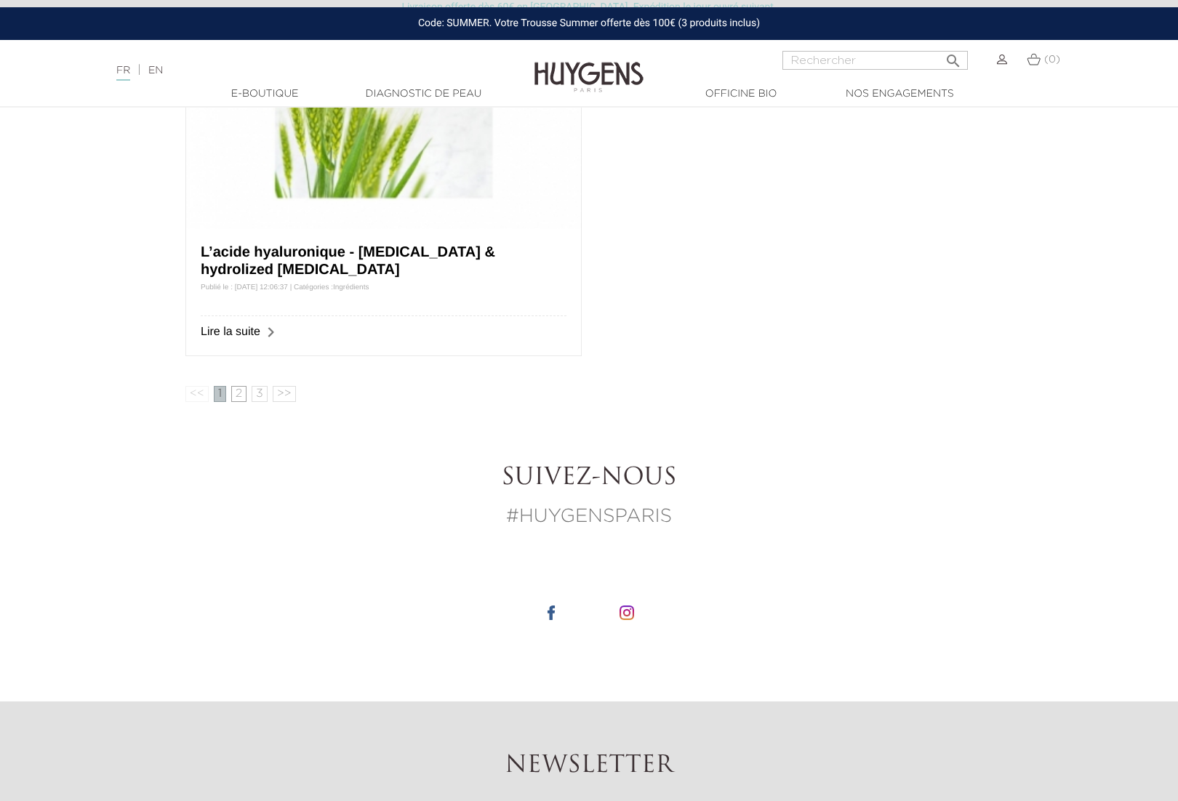
click at [235, 396] on link "2" at bounding box center [238, 394] width 15 height 16
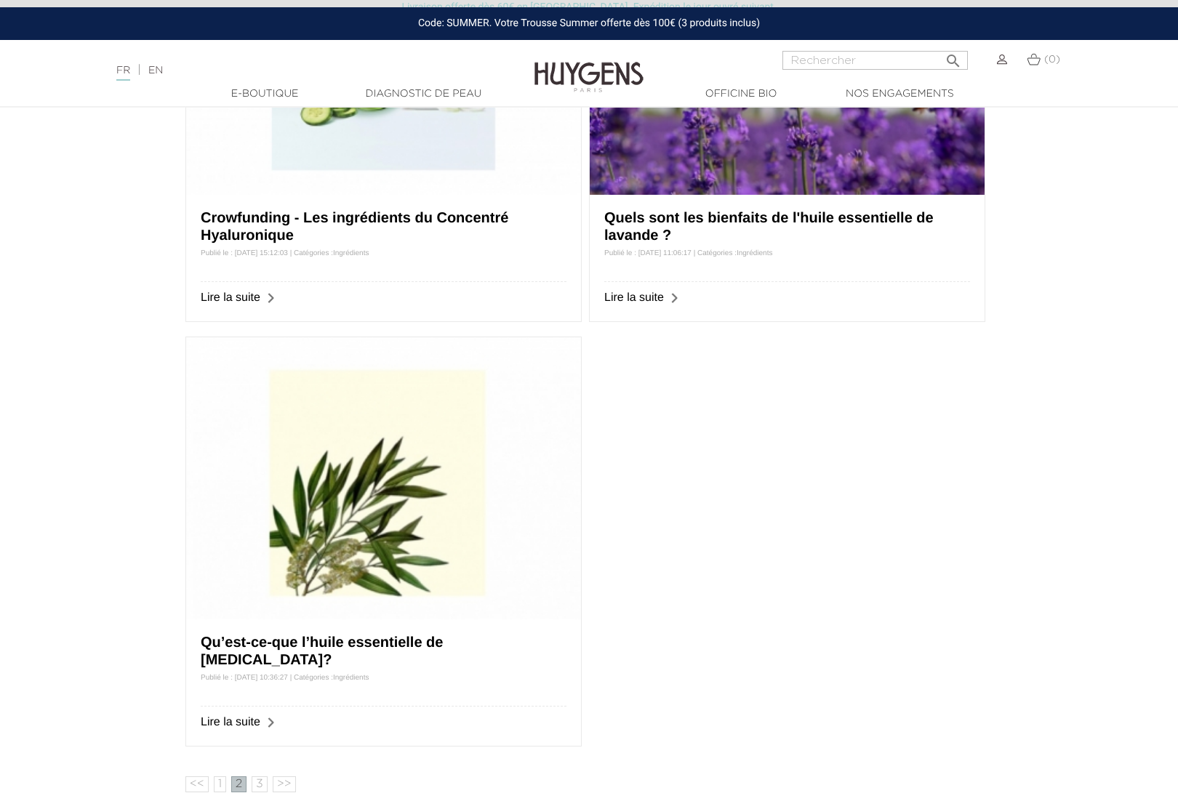
scroll to position [826, 0]
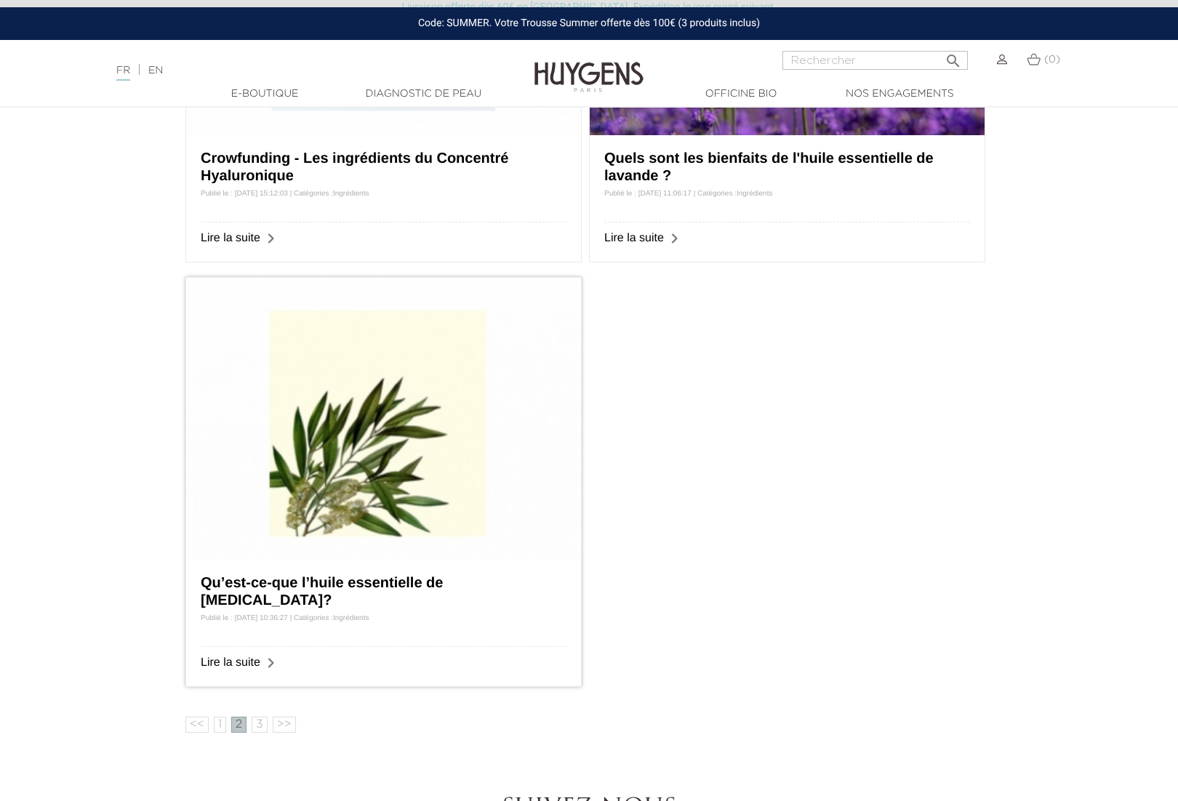
click at [356, 587] on link "Qu’est-ce-que l’huile essentielle de Tea Tree?" at bounding box center [322, 591] width 242 height 33
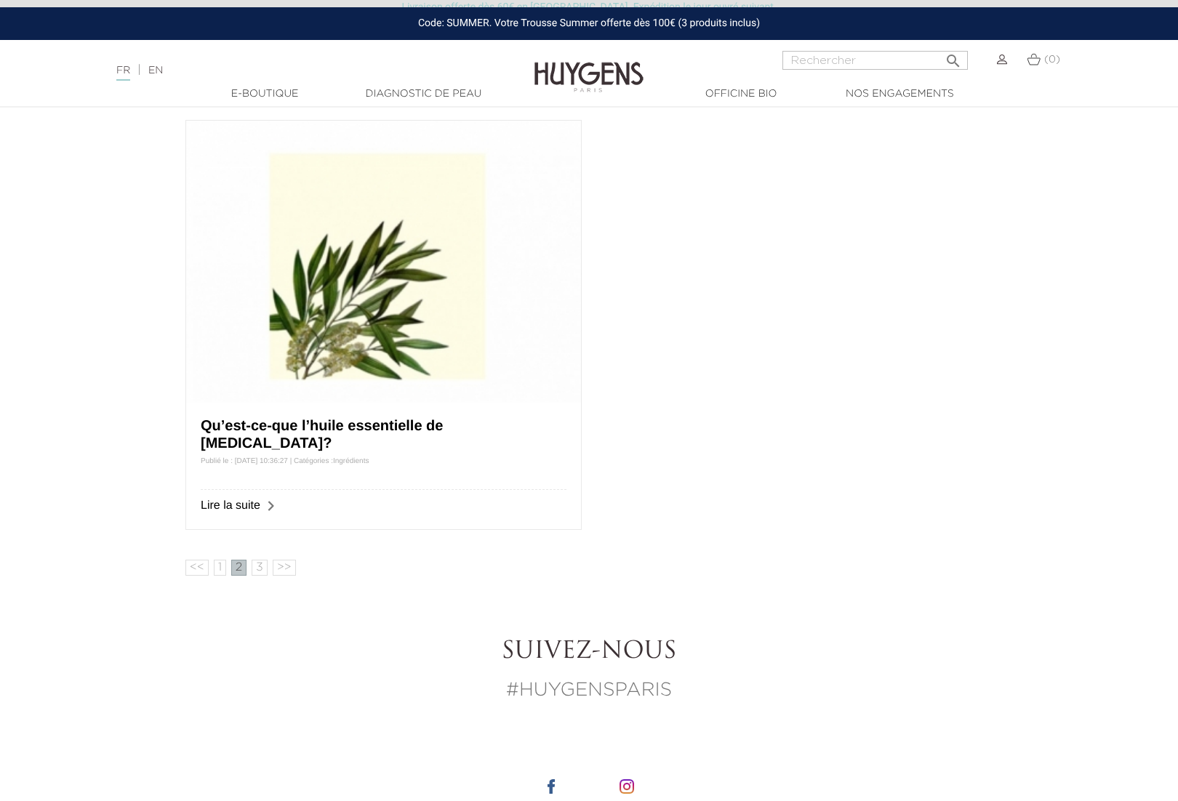
scroll to position [994, 0]
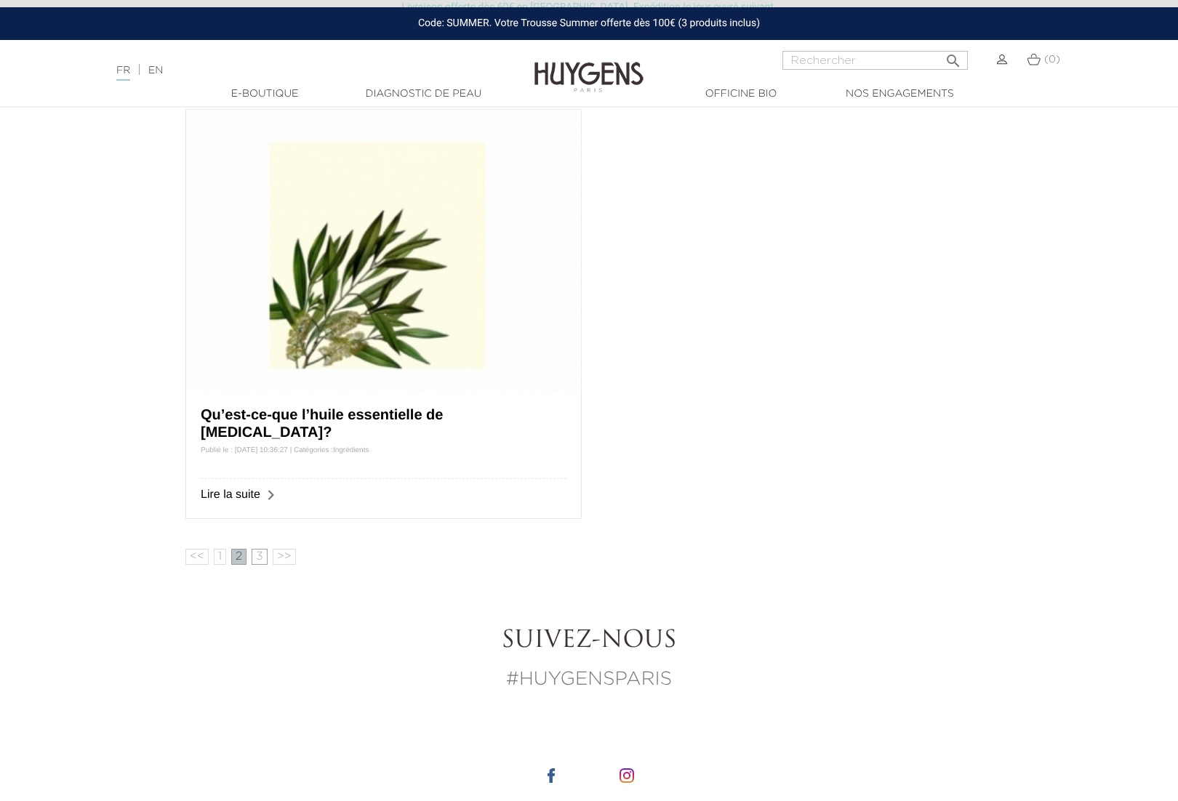
click at [253, 558] on link "3" at bounding box center [260, 557] width 16 height 16
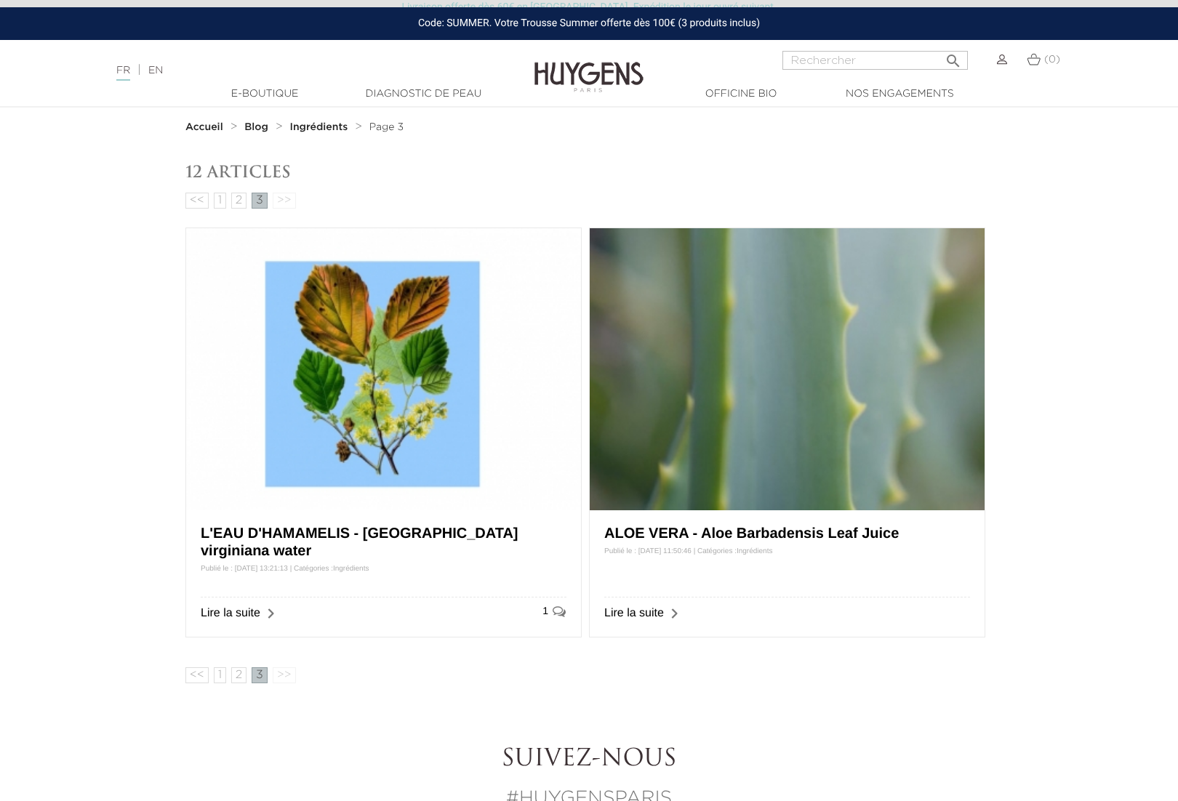
scroll to position [28, 0]
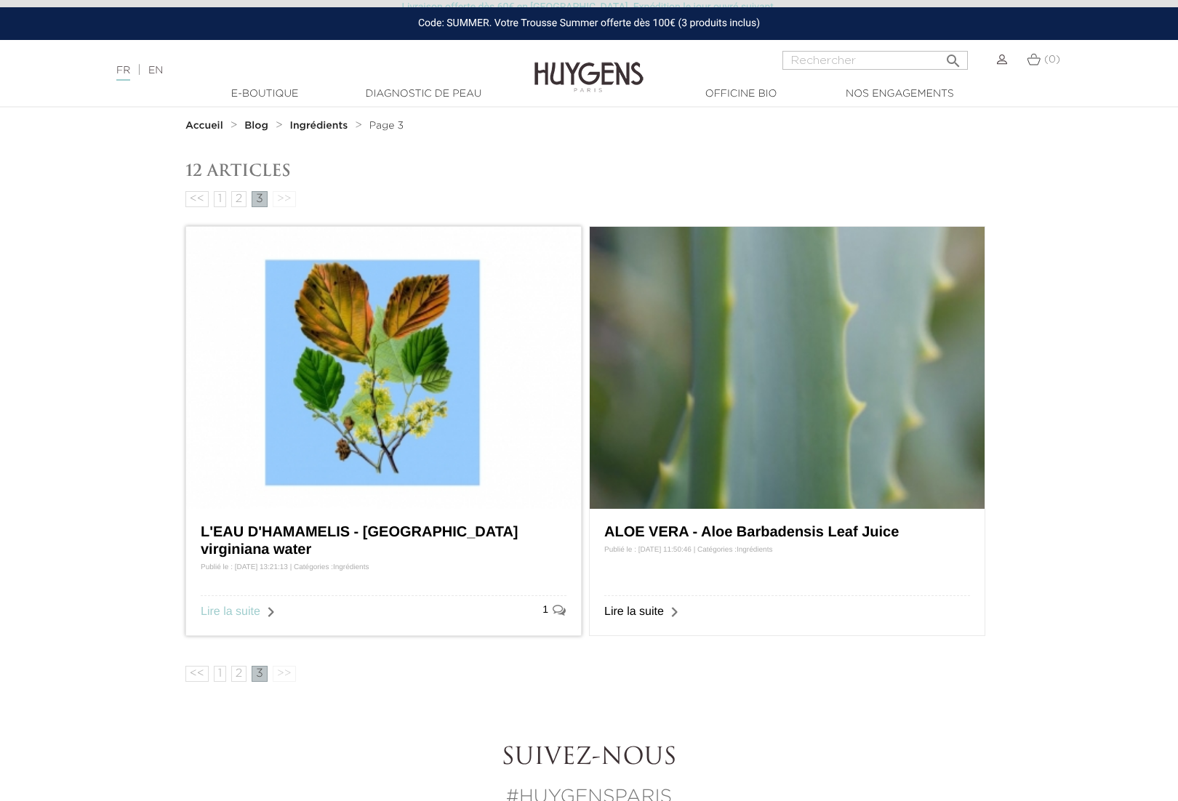
click at [241, 614] on link "Lire la suite" at bounding box center [231, 612] width 60 height 12
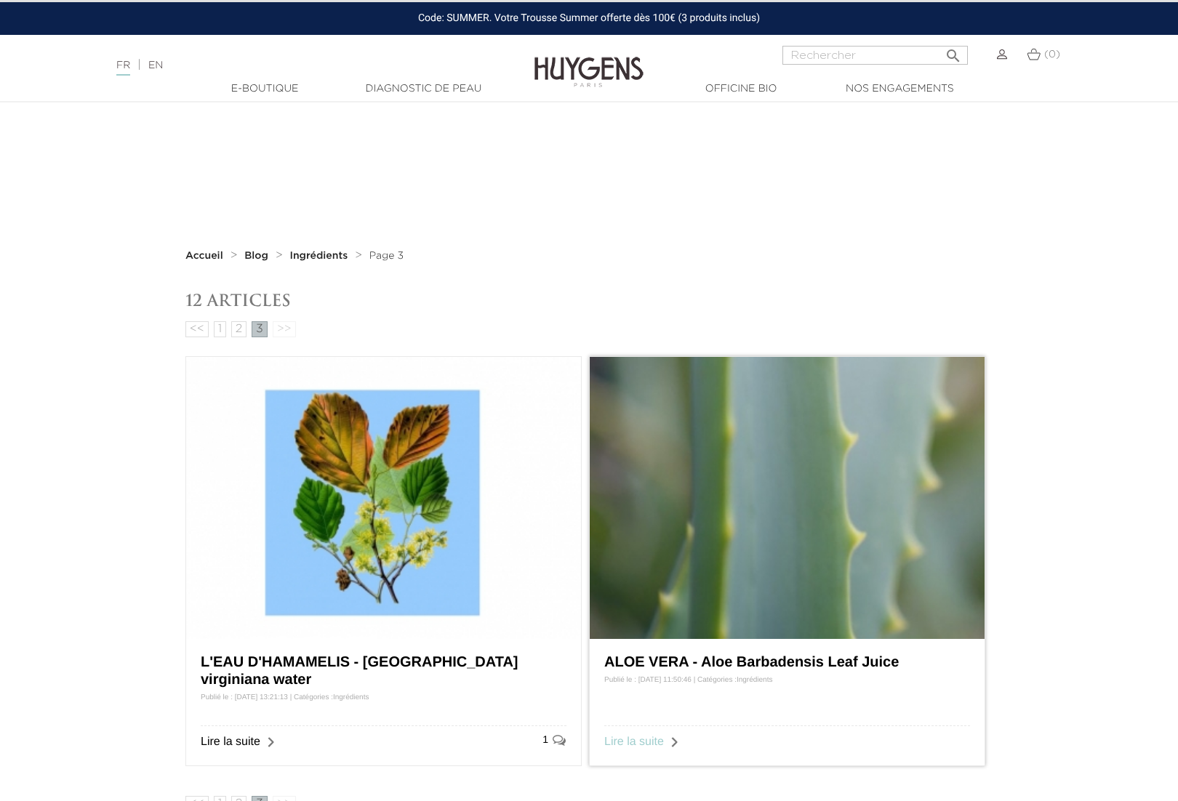
scroll to position [28, 0]
click at [654, 743] on link "Lire la suite" at bounding box center [634, 742] width 60 height 12
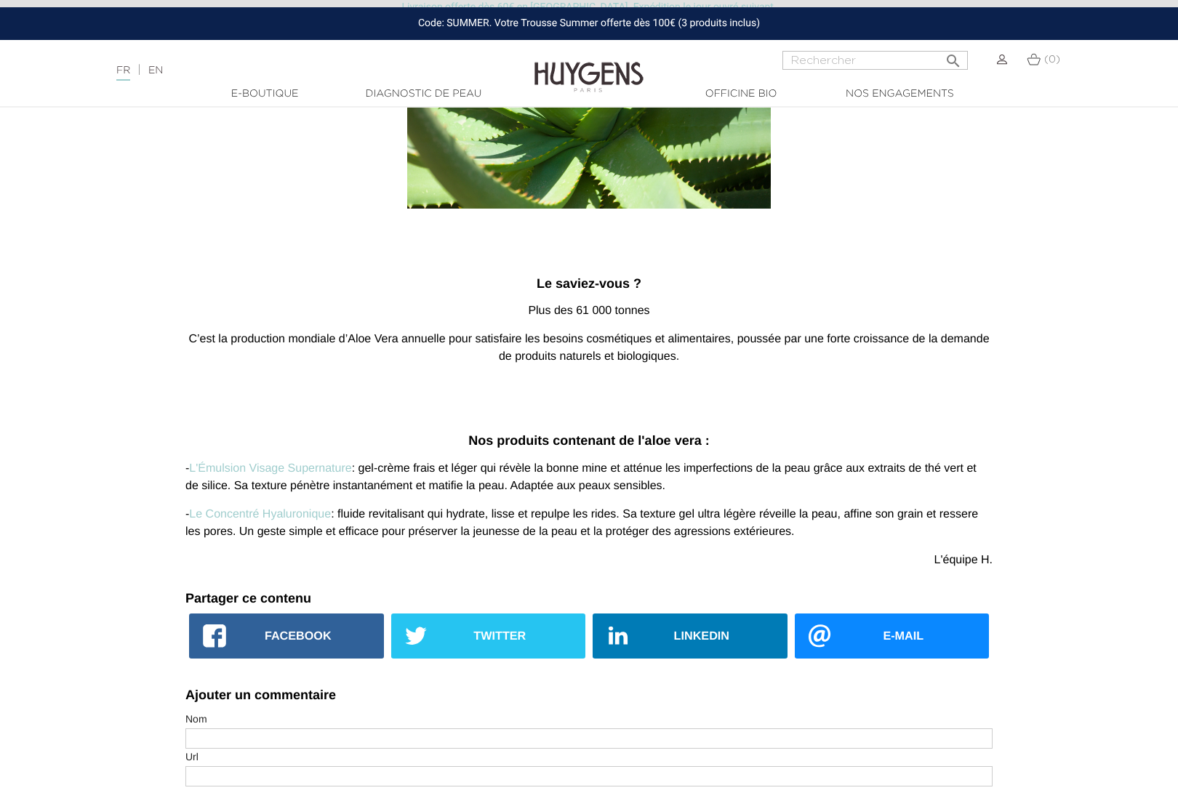
scroll to position [2299, 0]
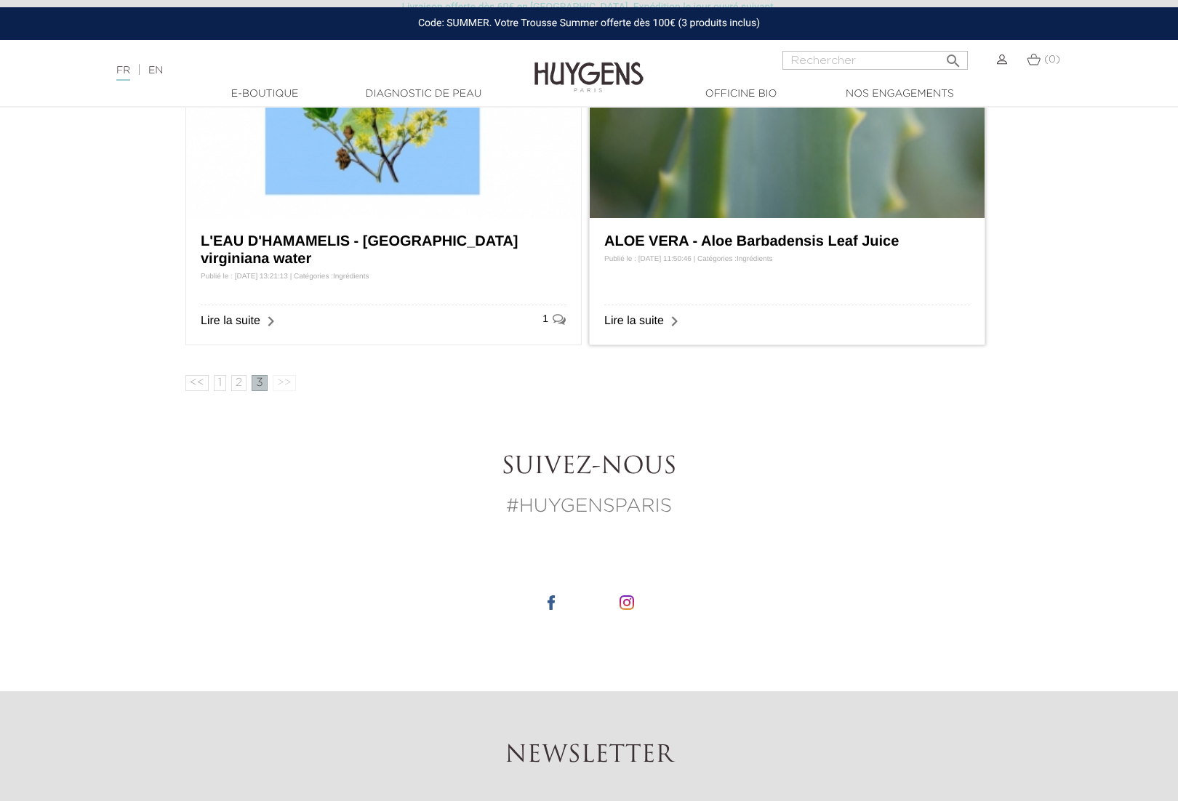
scroll to position [326, 0]
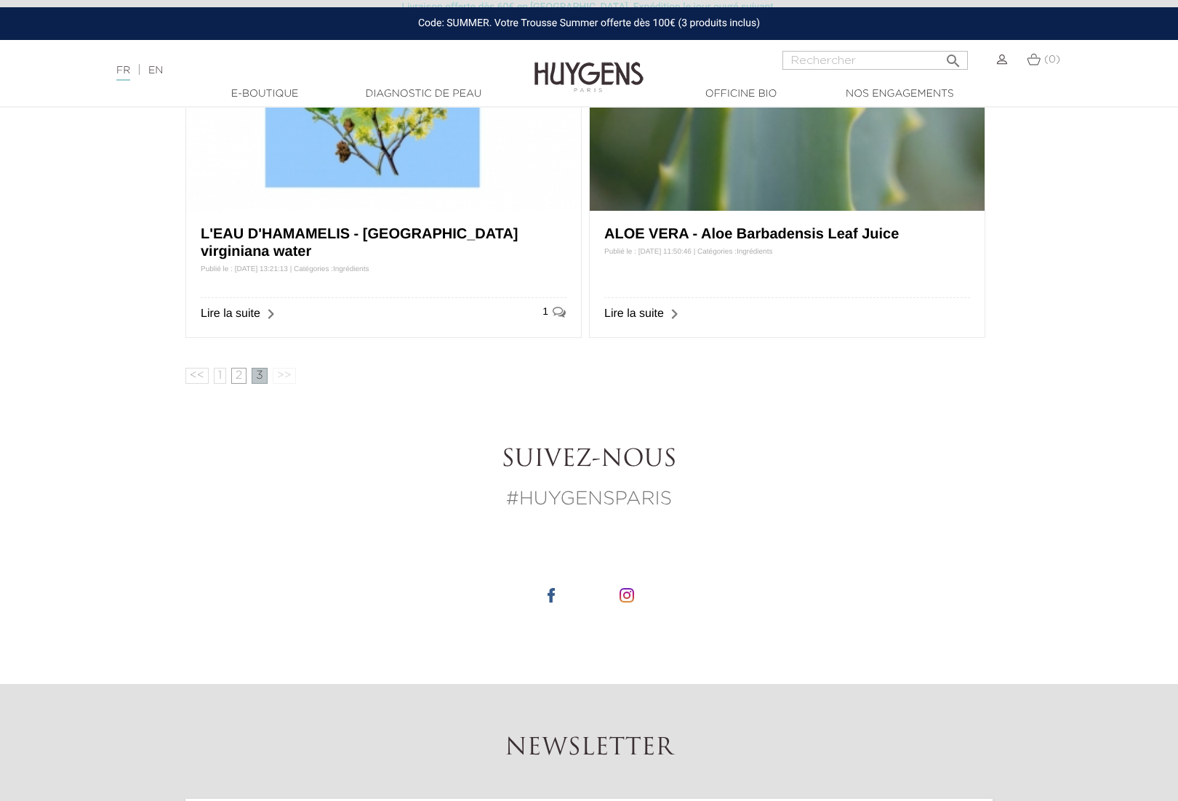
click at [241, 380] on link "2" at bounding box center [238, 376] width 15 height 16
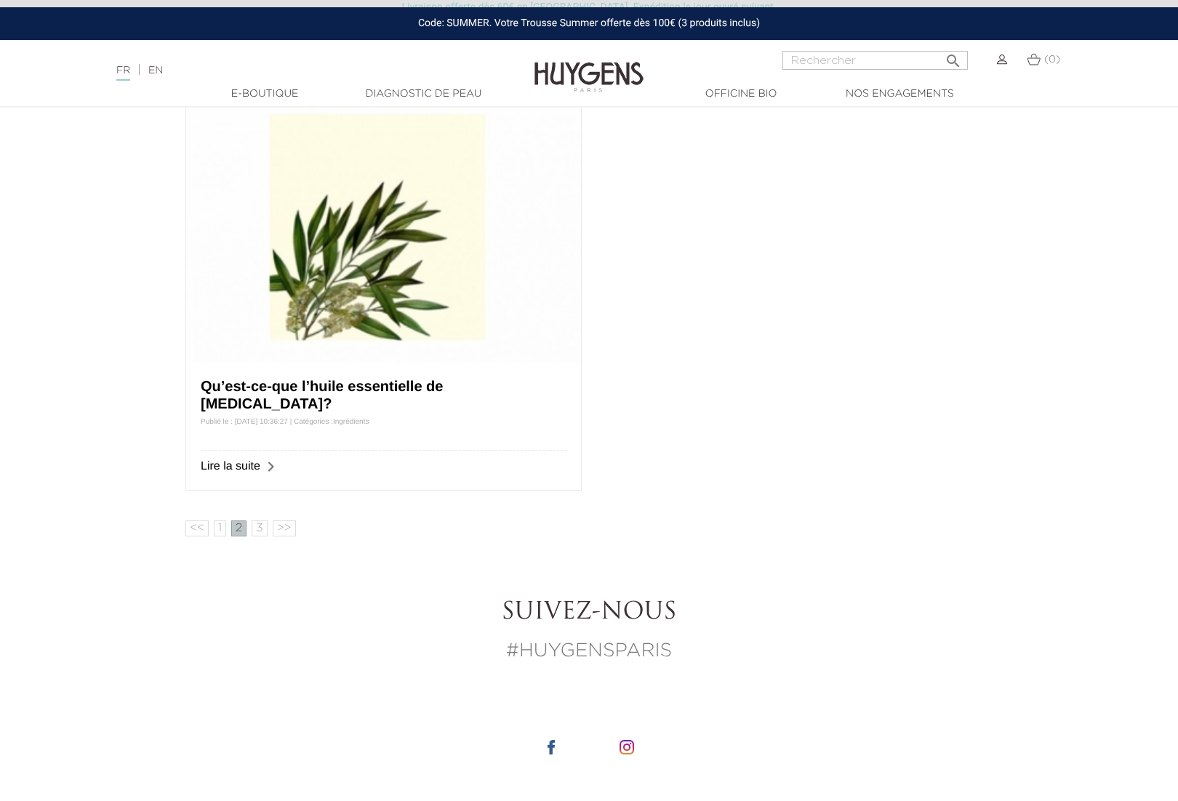
scroll to position [1025, 0]
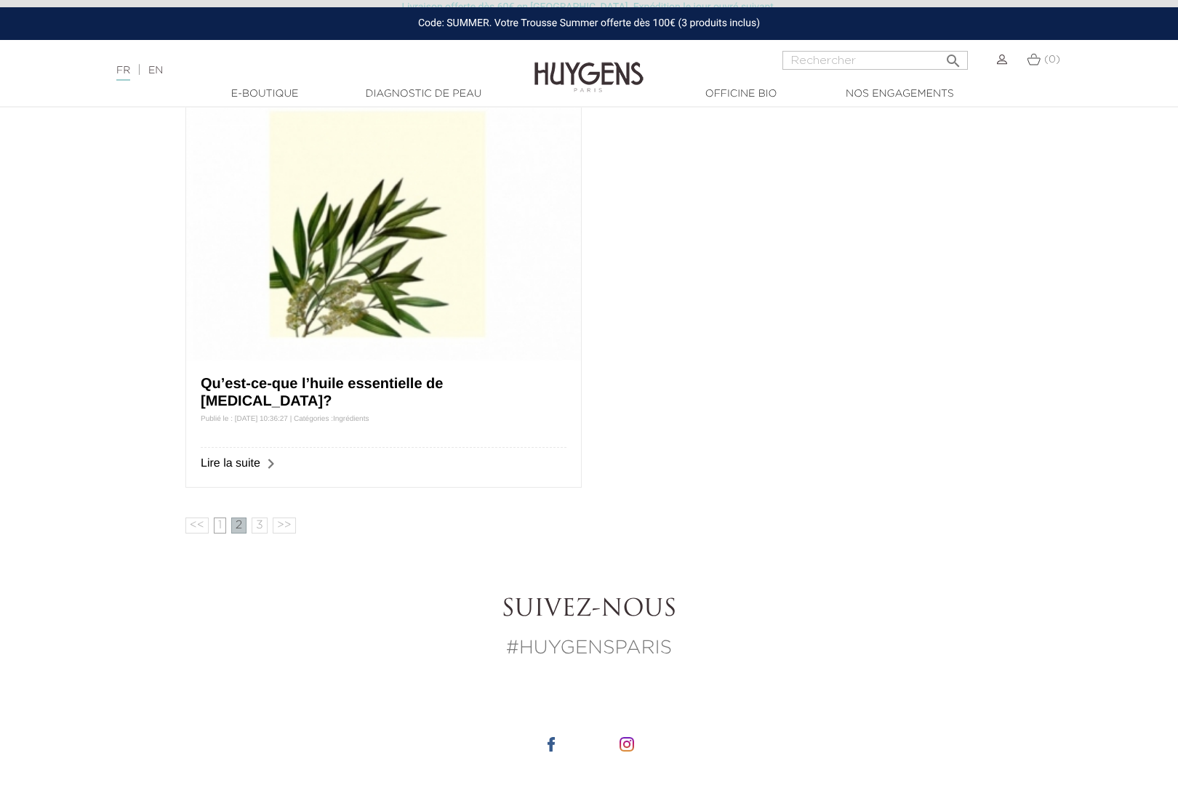
click at [219, 527] on link "1" at bounding box center [220, 526] width 12 height 16
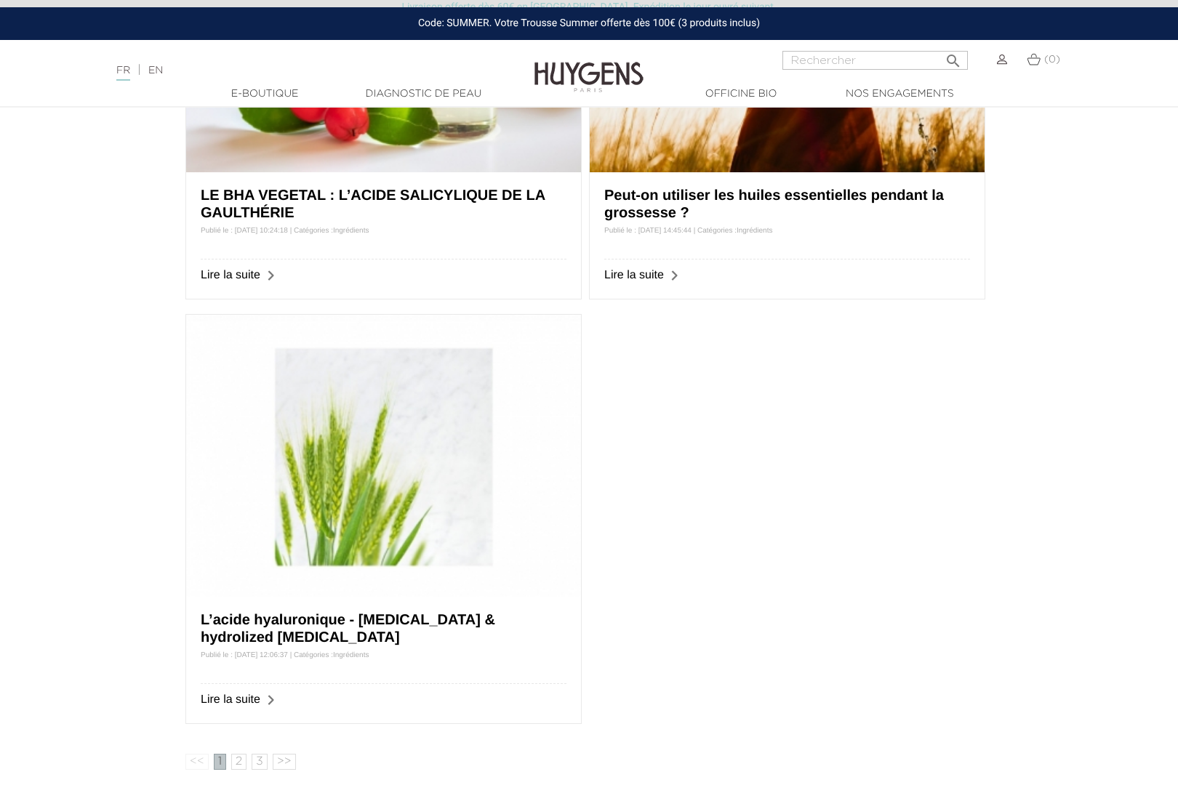
scroll to position [1318, 0]
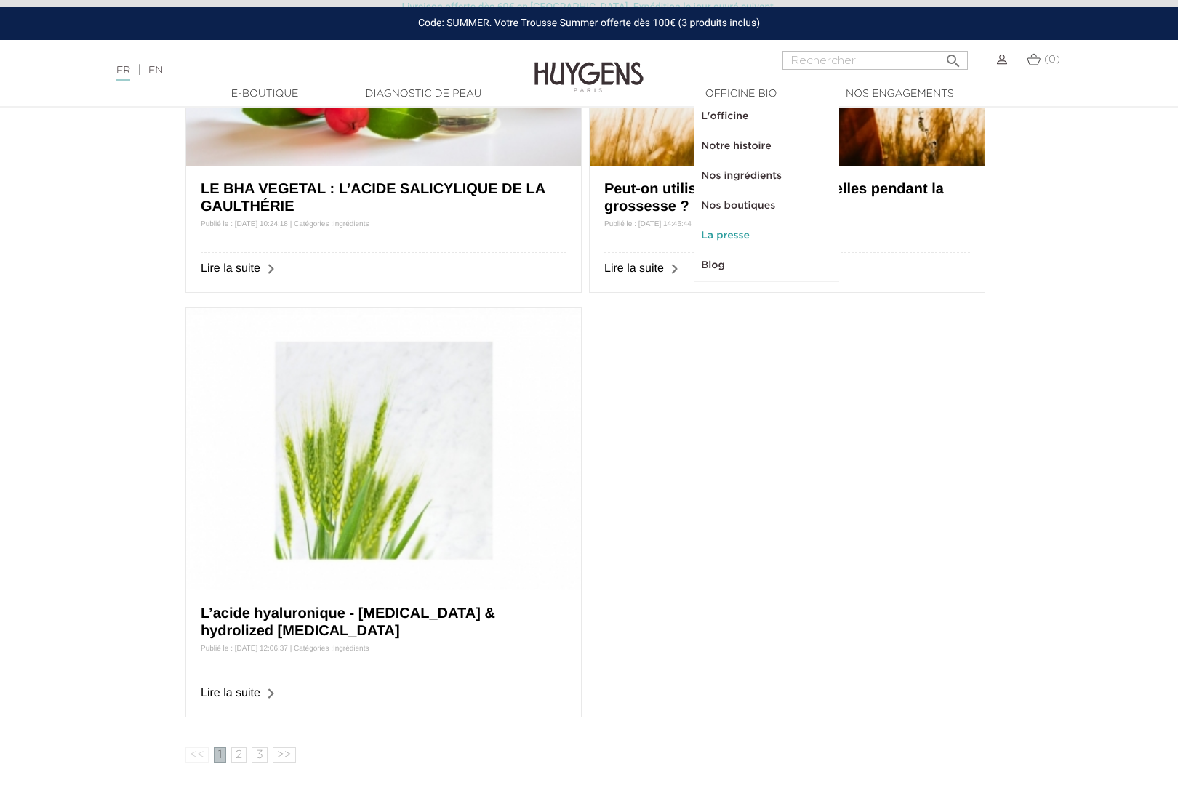
click at [724, 235] on link "La presse" at bounding box center [766, 236] width 145 height 30
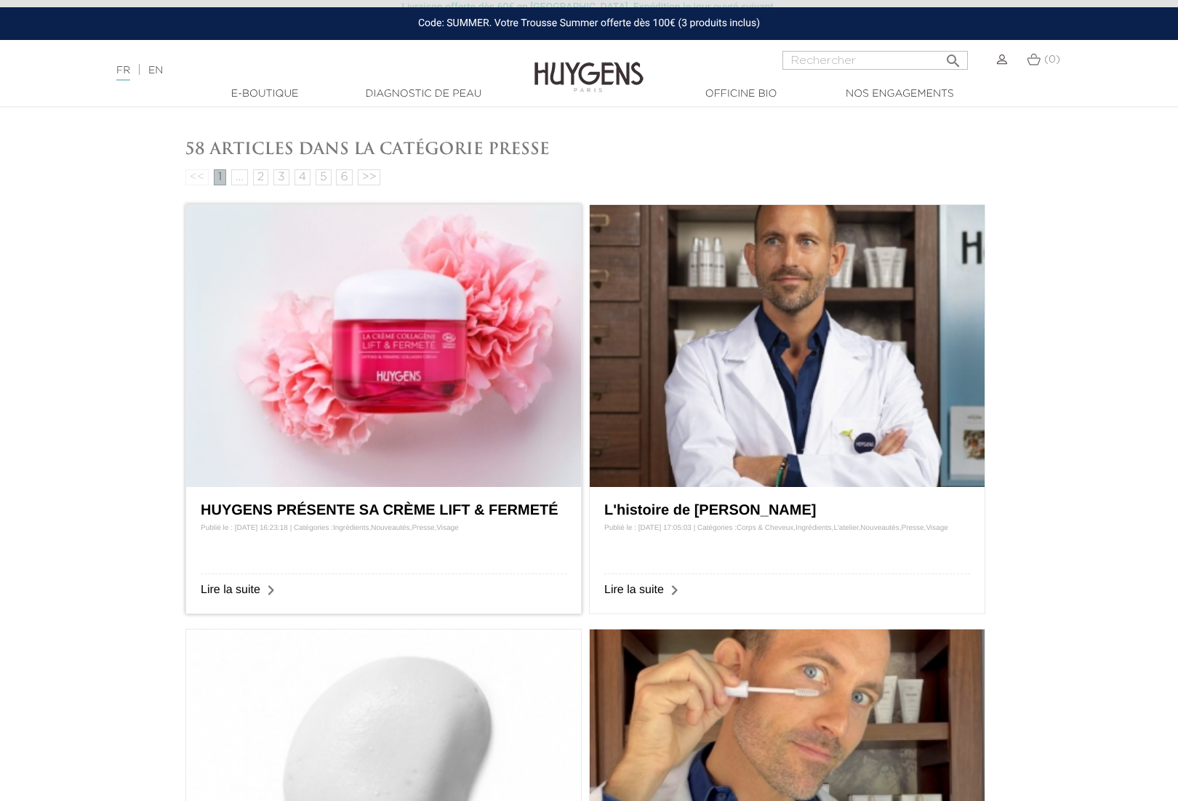
scroll to position [577, 0]
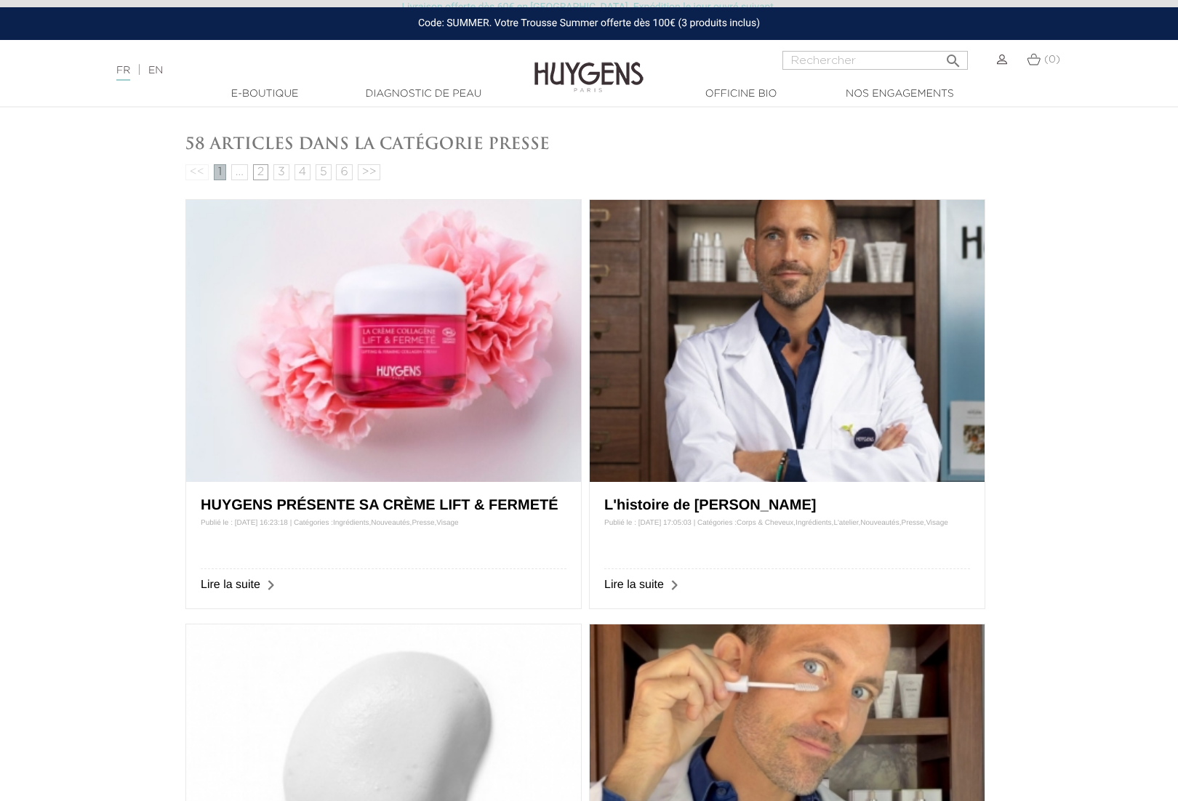
click at [255, 175] on link "2" at bounding box center [260, 172] width 15 height 16
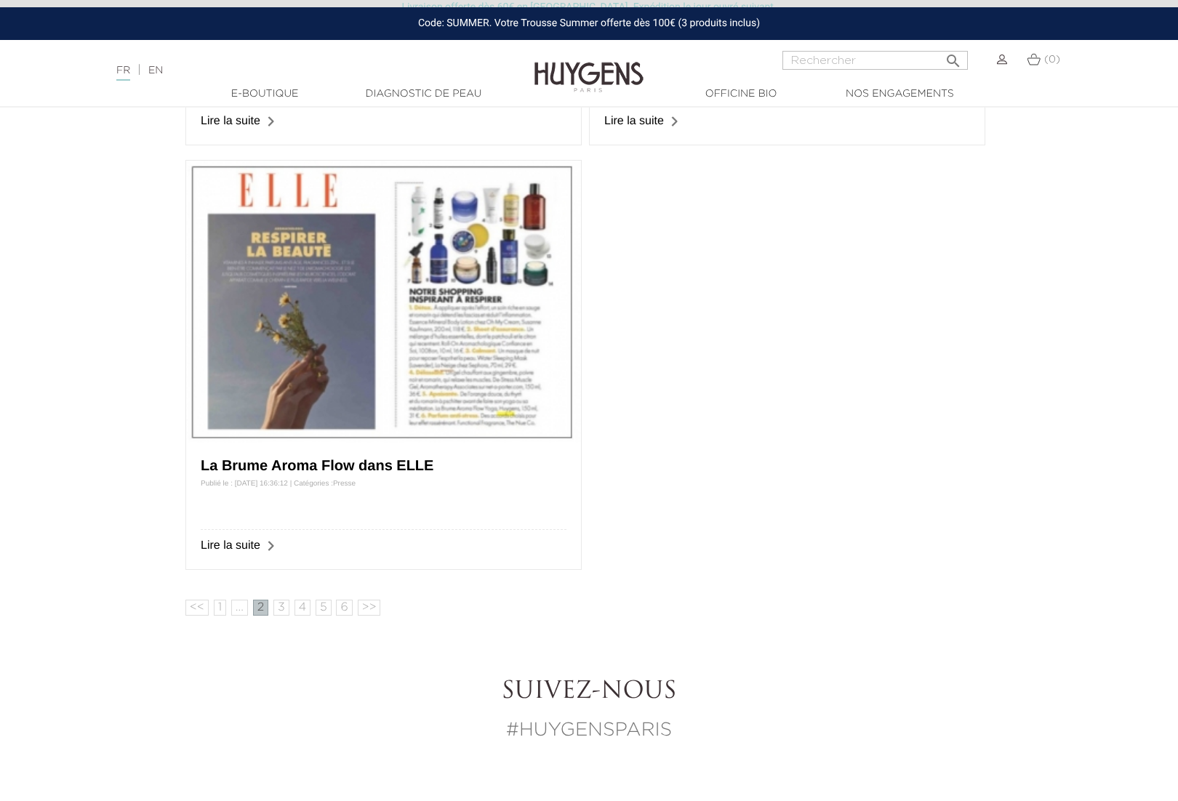
scroll to position [953, 0]
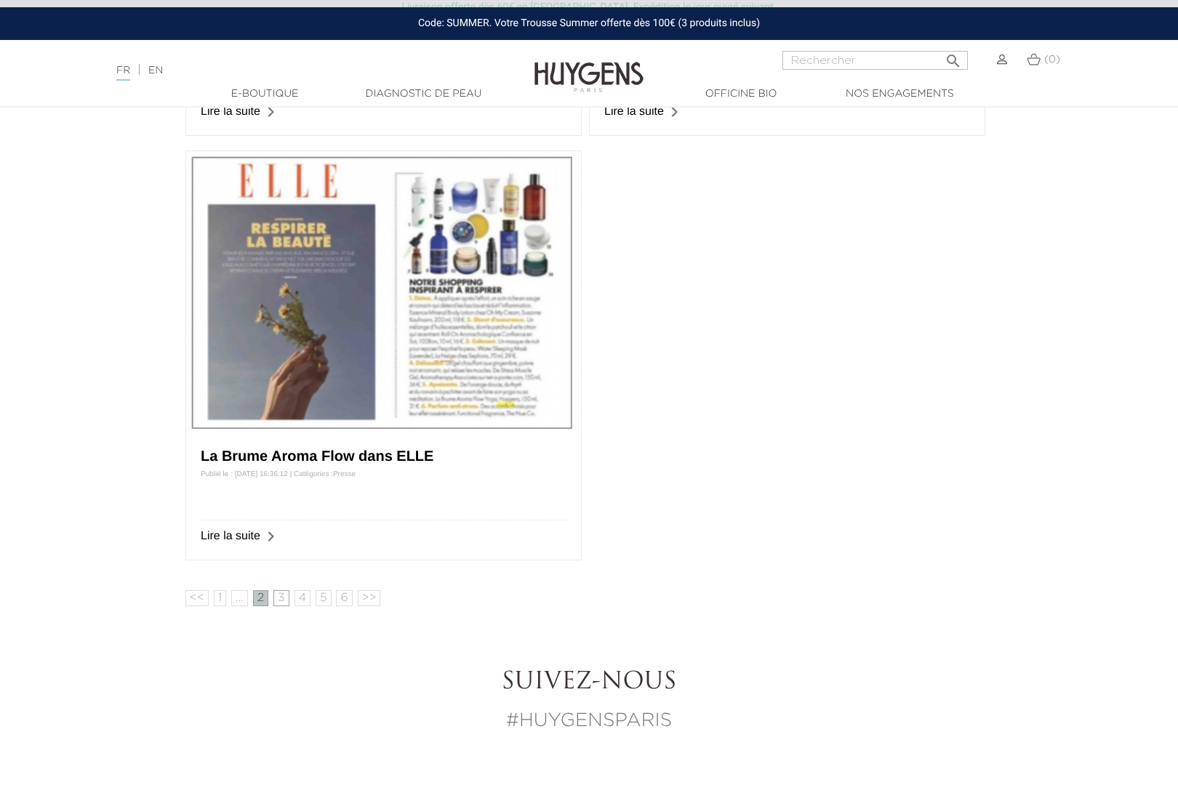
click at [281, 602] on link "3" at bounding box center [281, 598] width 16 height 16
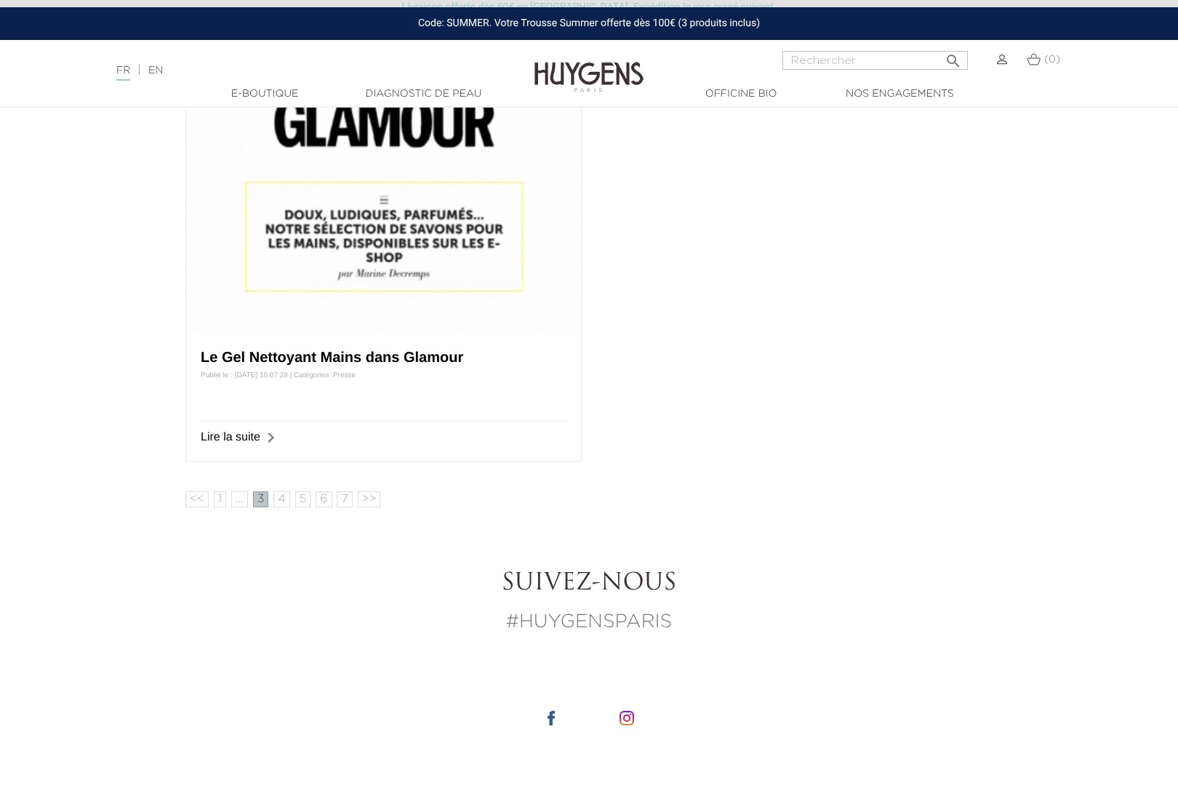
scroll to position [1073, 0]
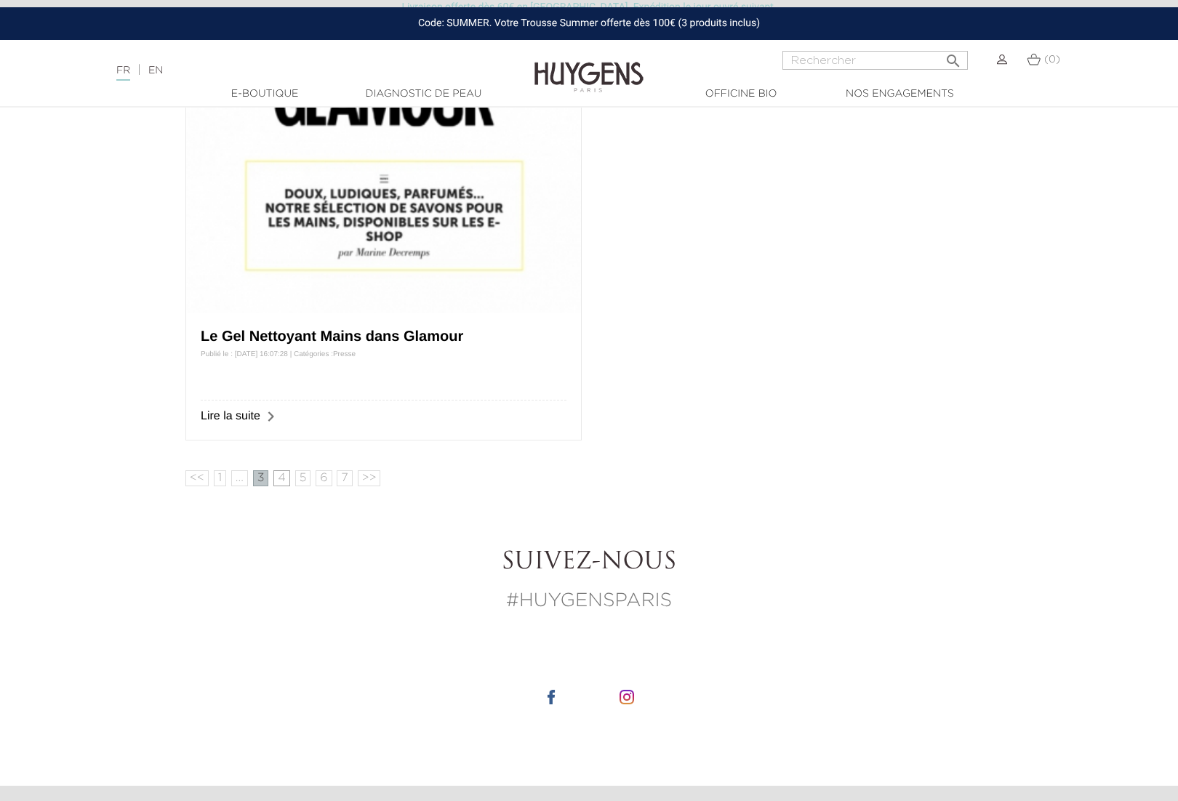
click at [280, 479] on link "4" at bounding box center [281, 479] width 17 height 16
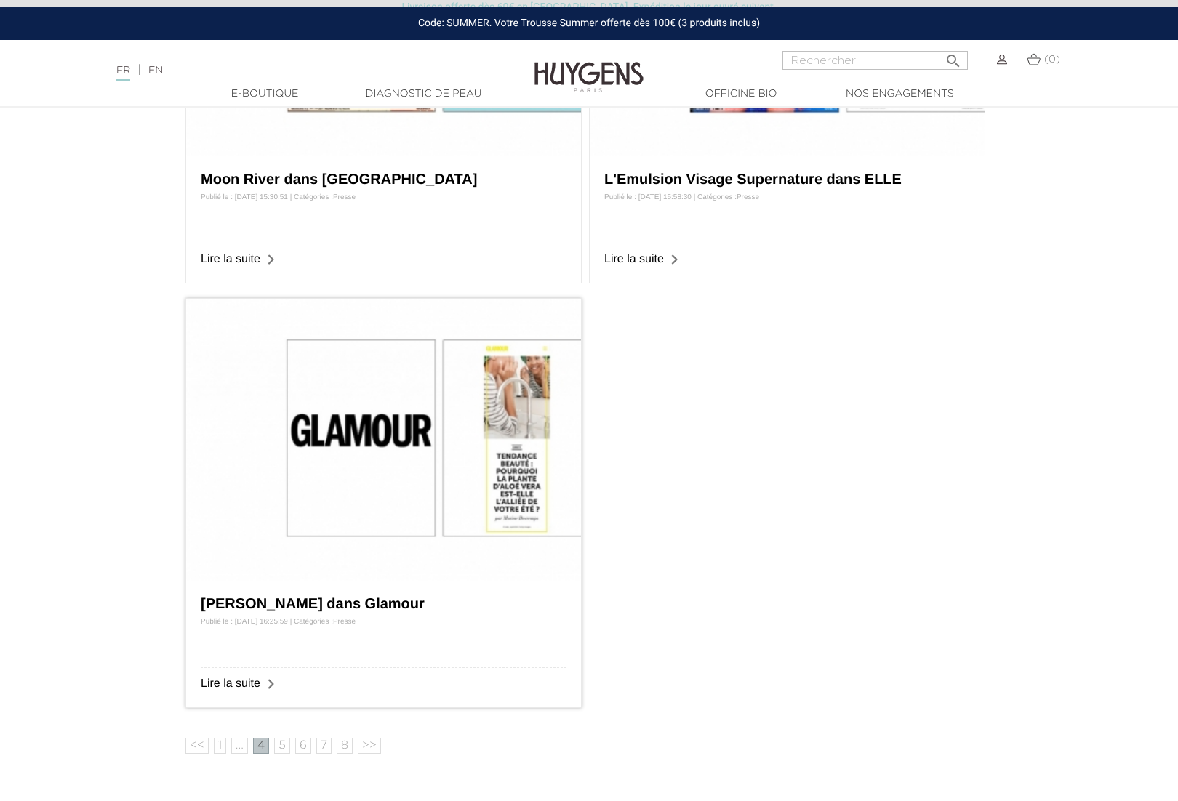
scroll to position [806, 0]
click at [286, 748] on link "5" at bounding box center [282, 745] width 16 height 16
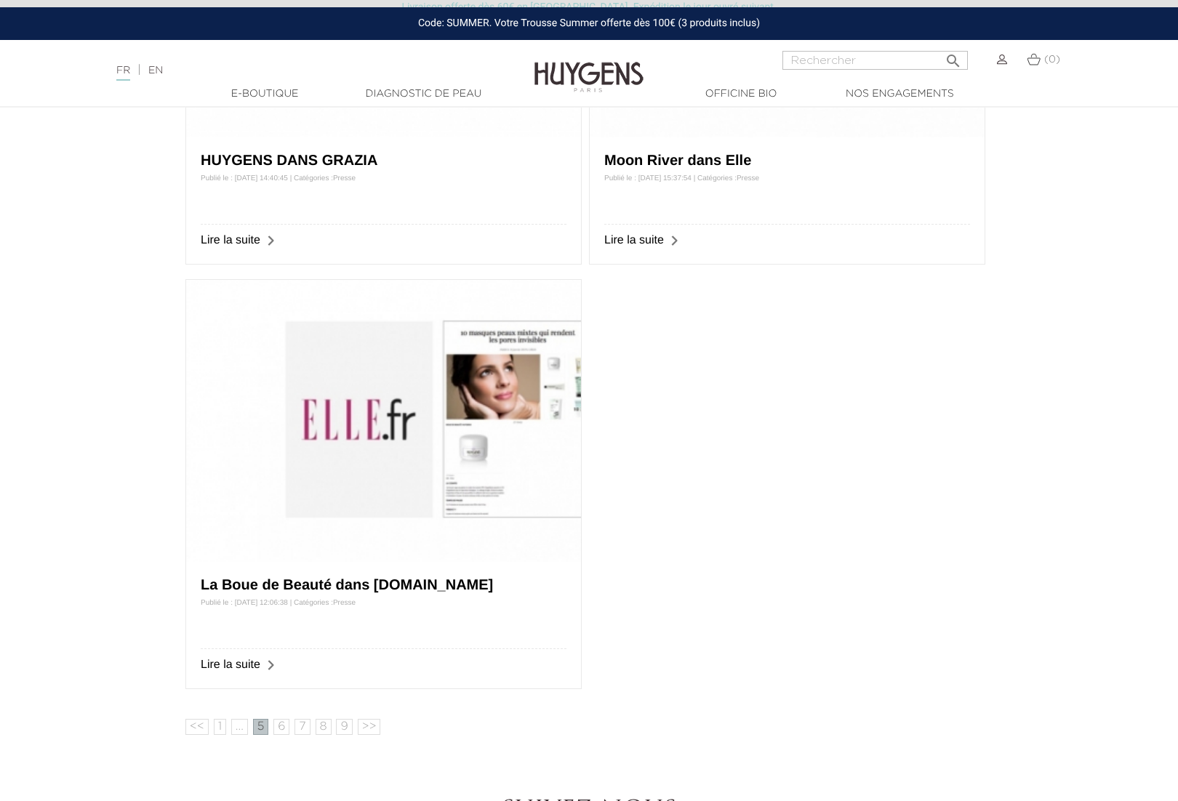
scroll to position [825, 0]
click at [280, 729] on link "6" at bounding box center [281, 726] width 16 height 16
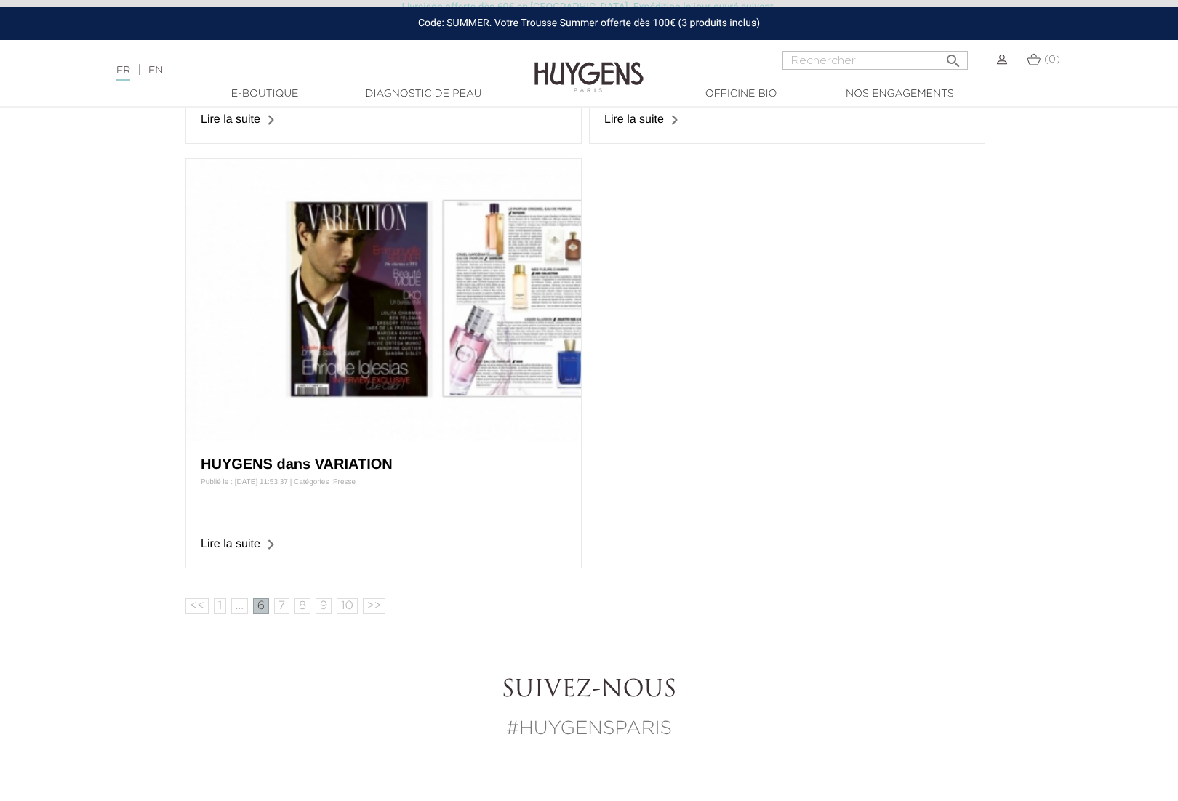
scroll to position [950, 0]
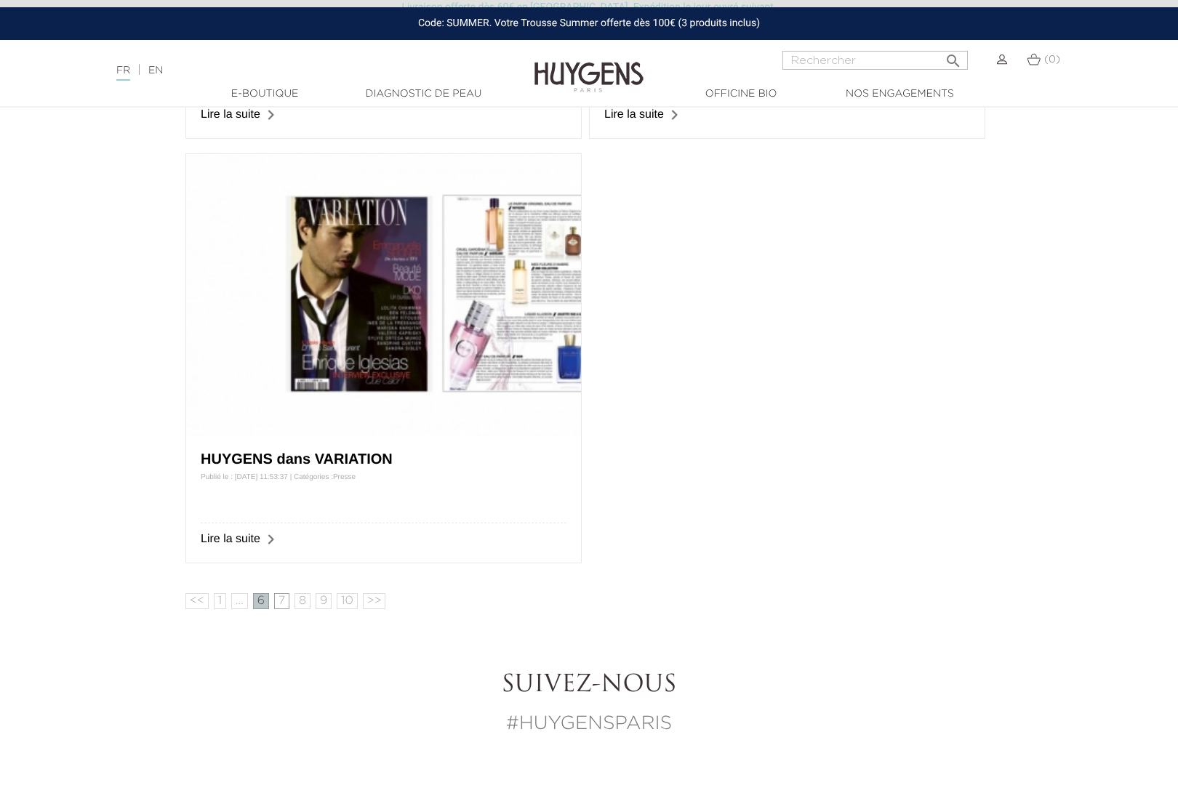
click at [279, 603] on link "7" at bounding box center [281, 601] width 15 height 16
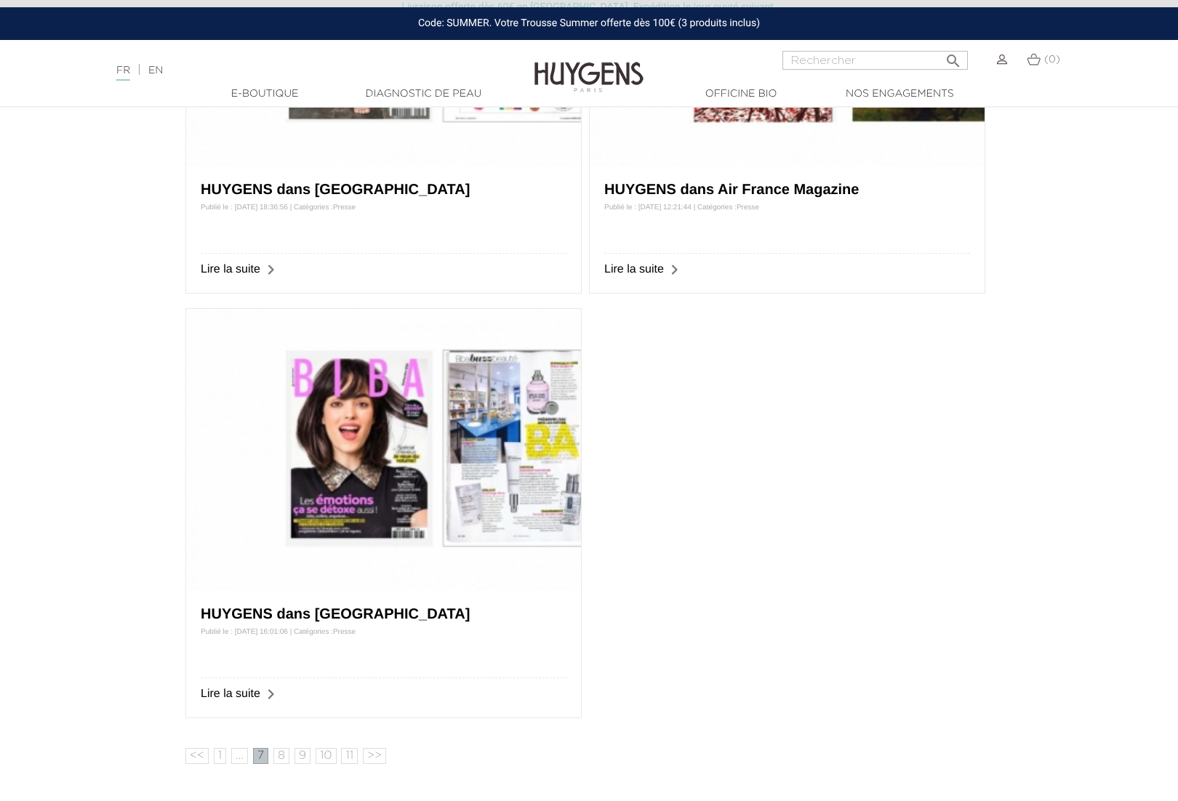
scroll to position [802, 0]
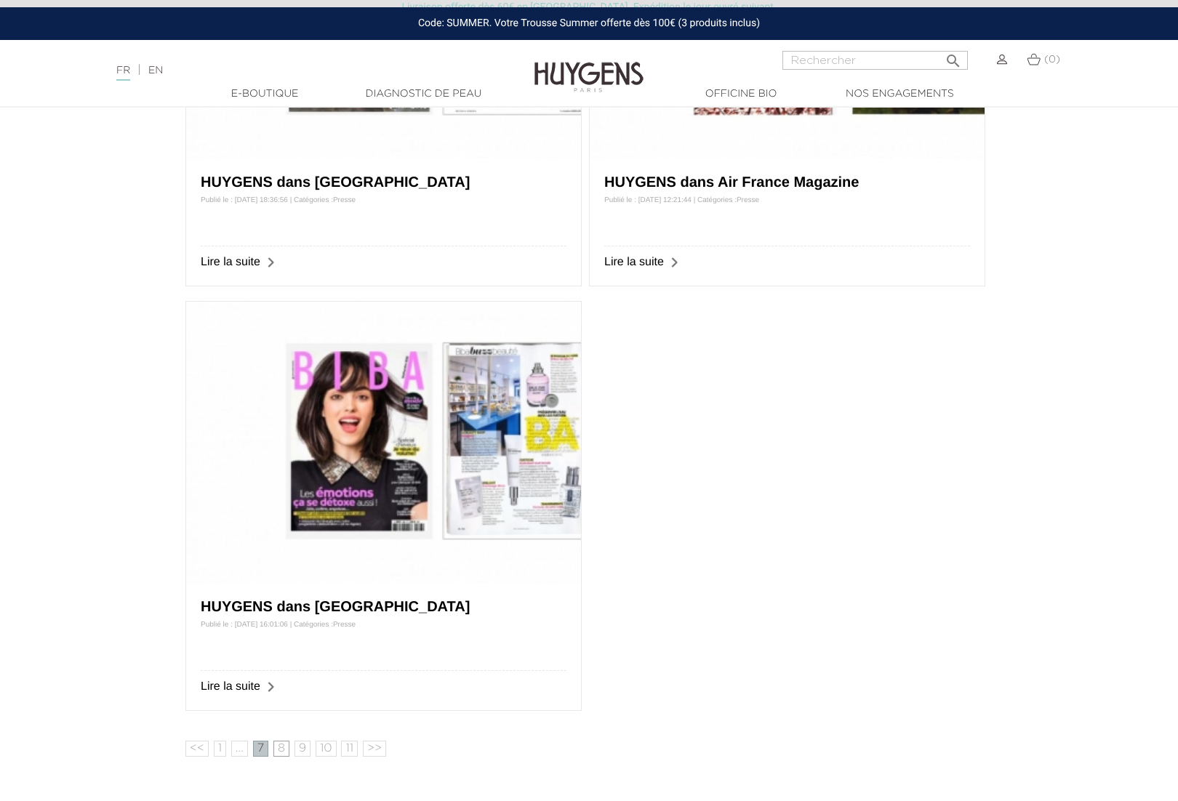
click at [283, 748] on link "8" at bounding box center [281, 749] width 16 height 16
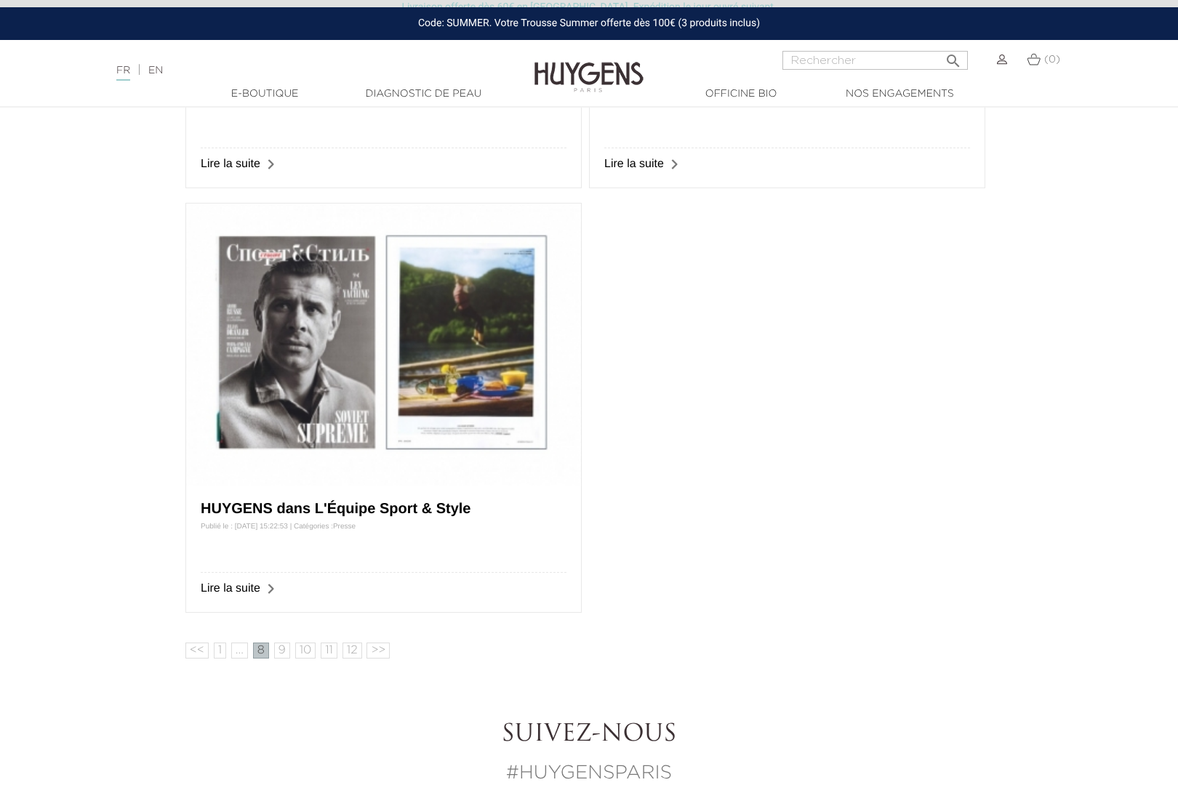
scroll to position [905, 0]
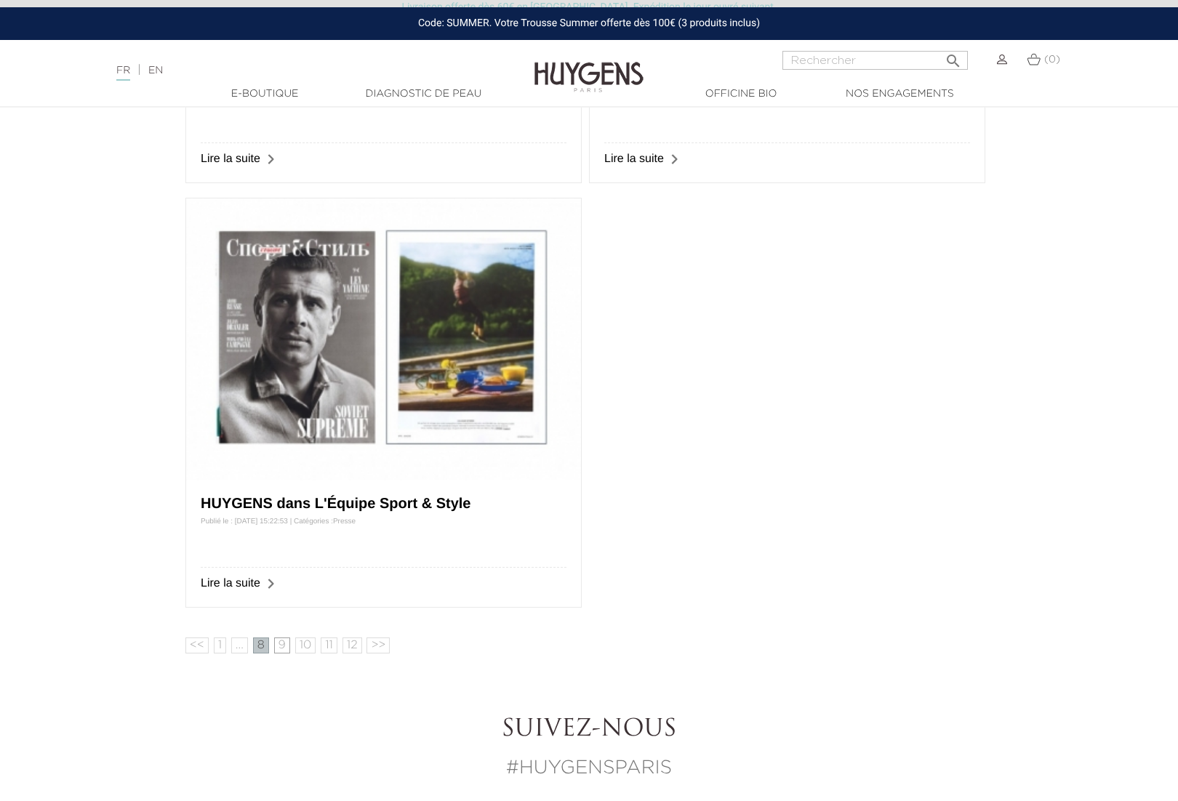
click at [284, 651] on link "9" at bounding box center [282, 646] width 16 height 16
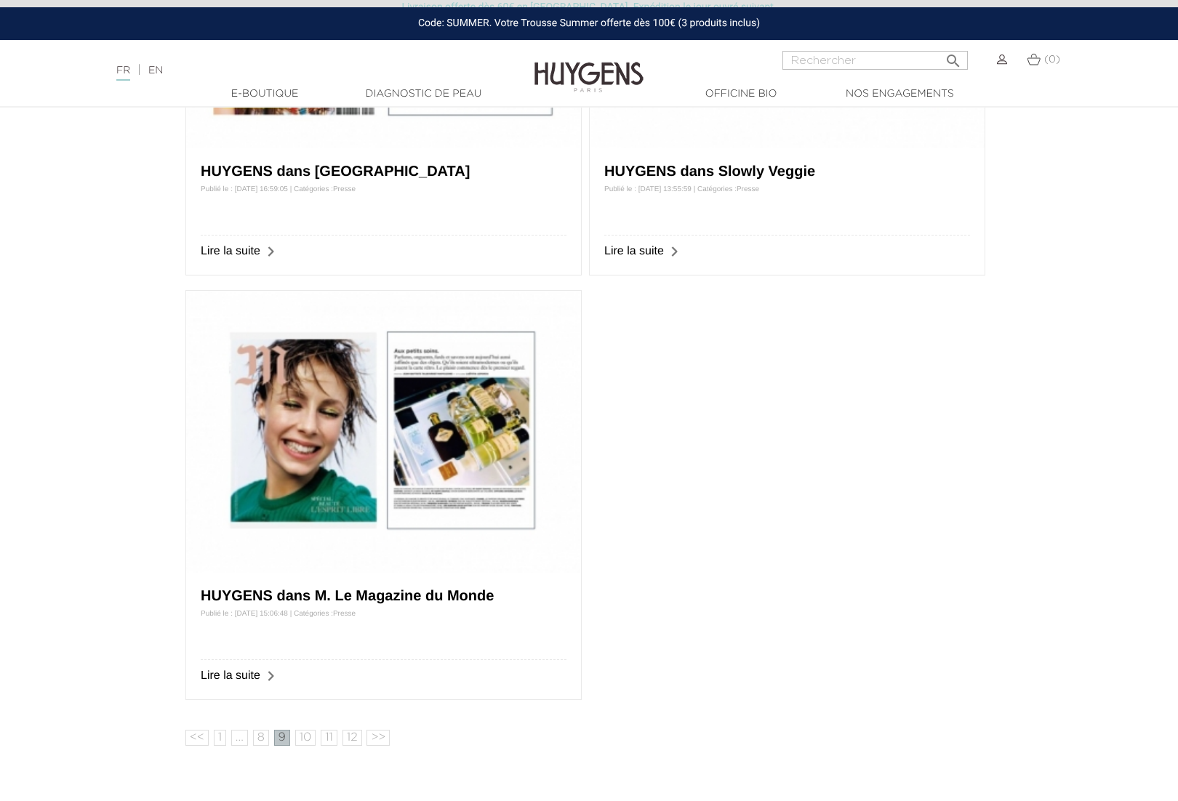
scroll to position [816, 0]
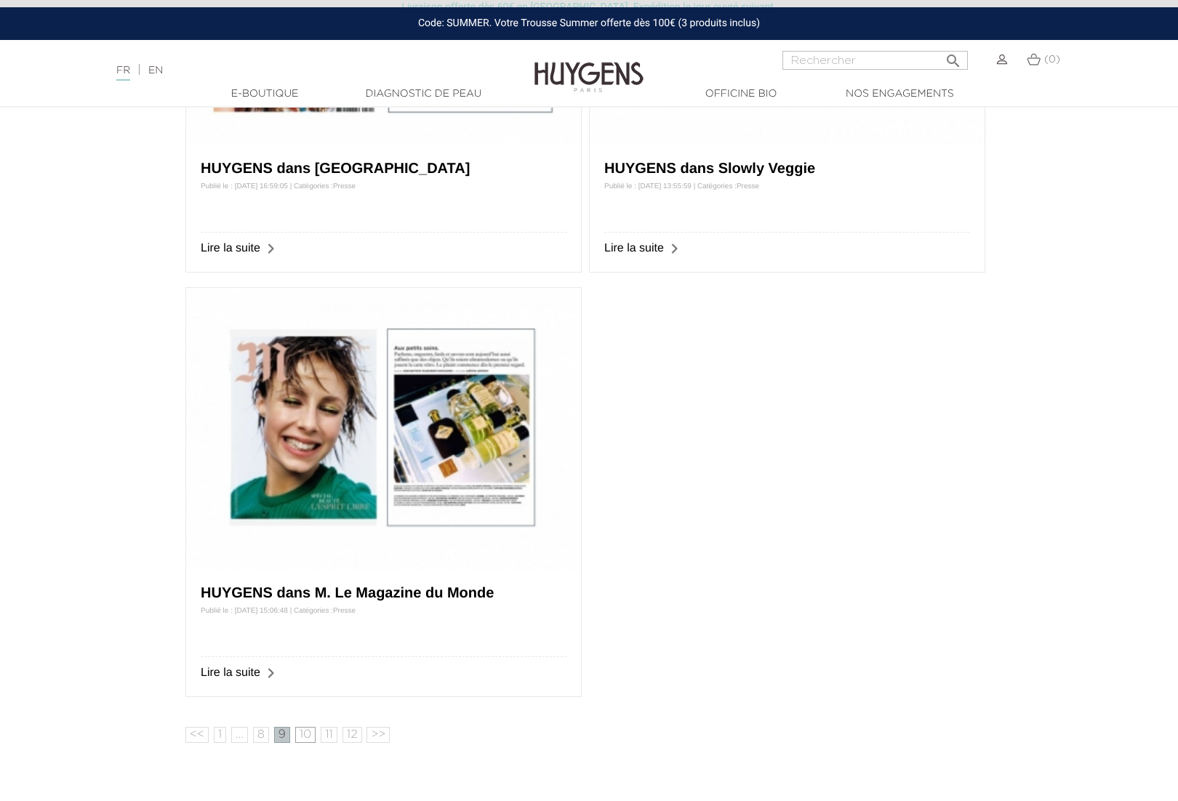
click at [308, 742] on link "10" at bounding box center [305, 735] width 21 height 16
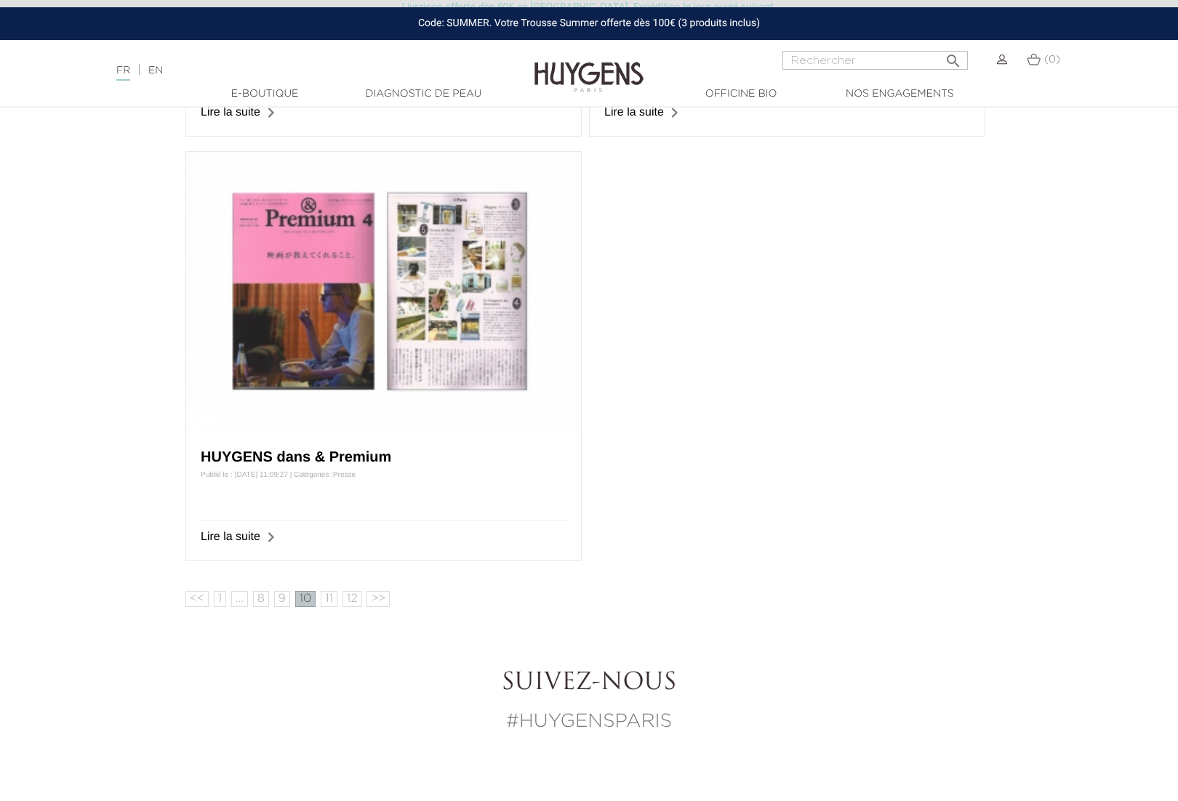
scroll to position [954, 0]
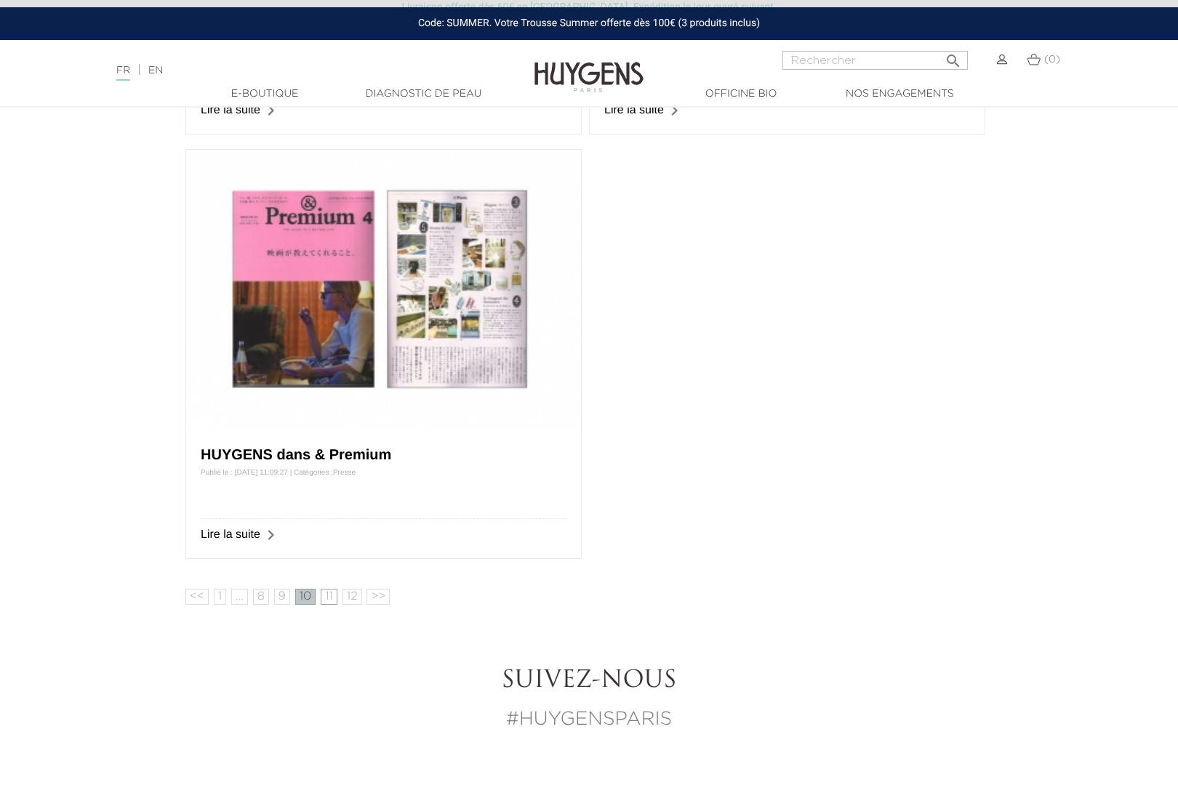
click at [329, 598] on link "11" at bounding box center [329, 597] width 17 height 16
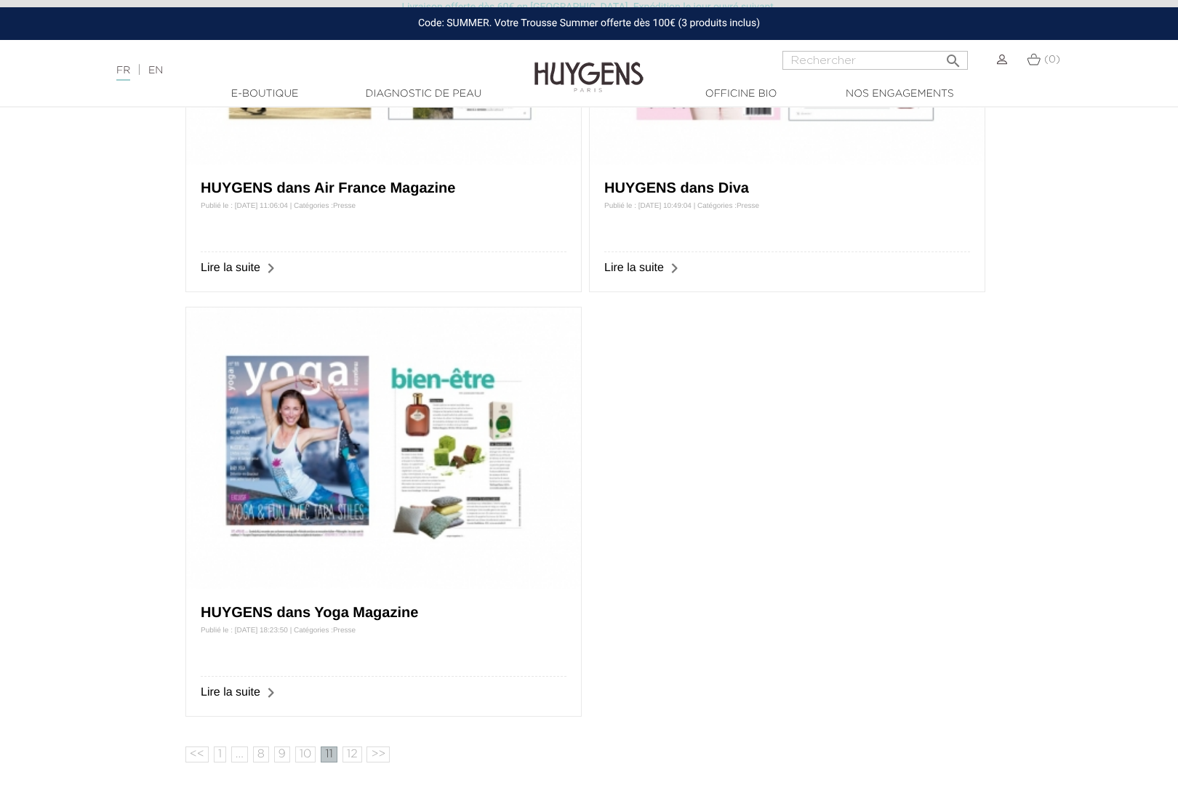
scroll to position [834, 0]
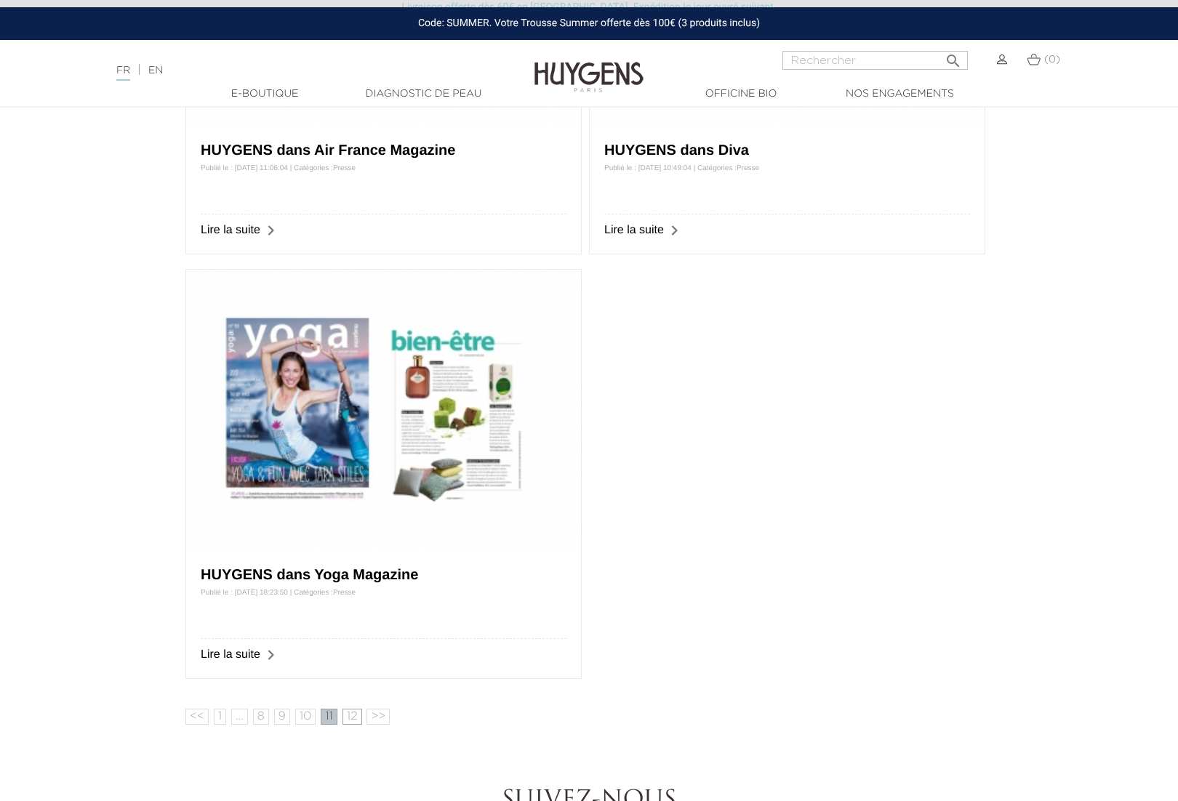
click at [350, 713] on link "12" at bounding box center [353, 717] width 20 height 16
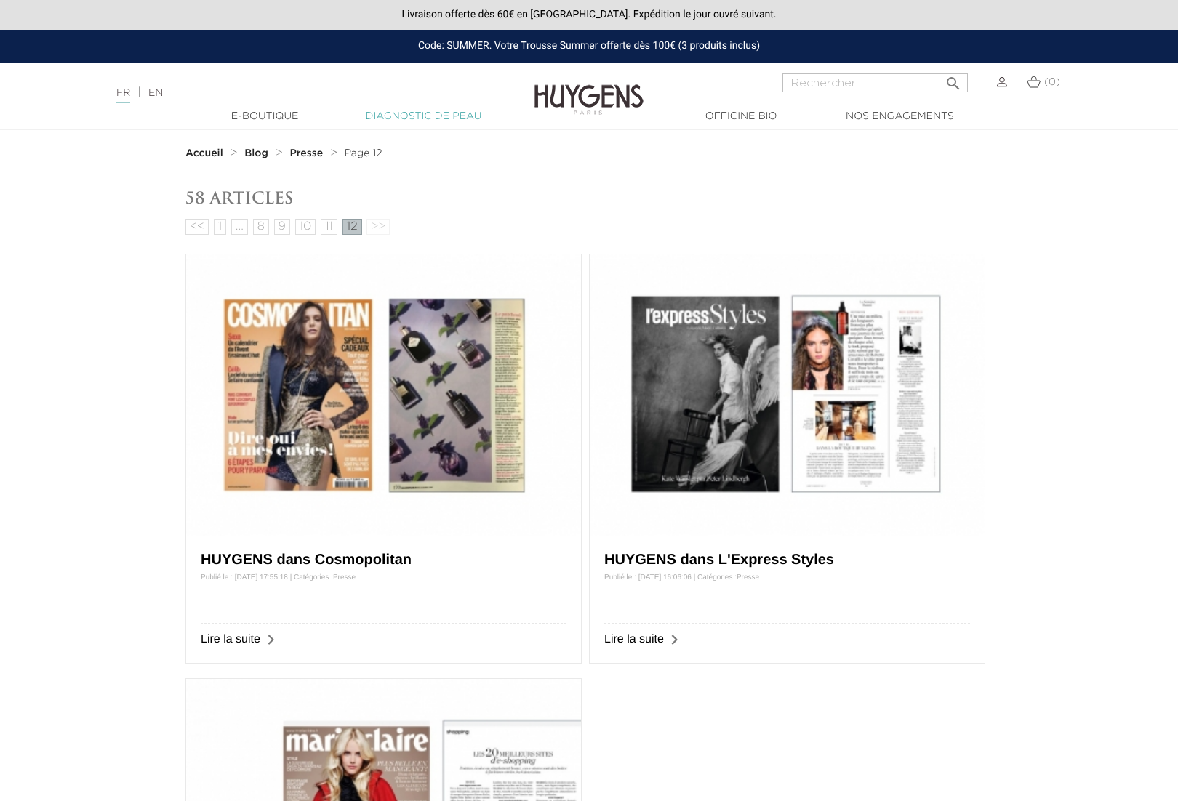
click at [415, 120] on link "Diagnostic de peau" at bounding box center [423, 116] width 145 height 15
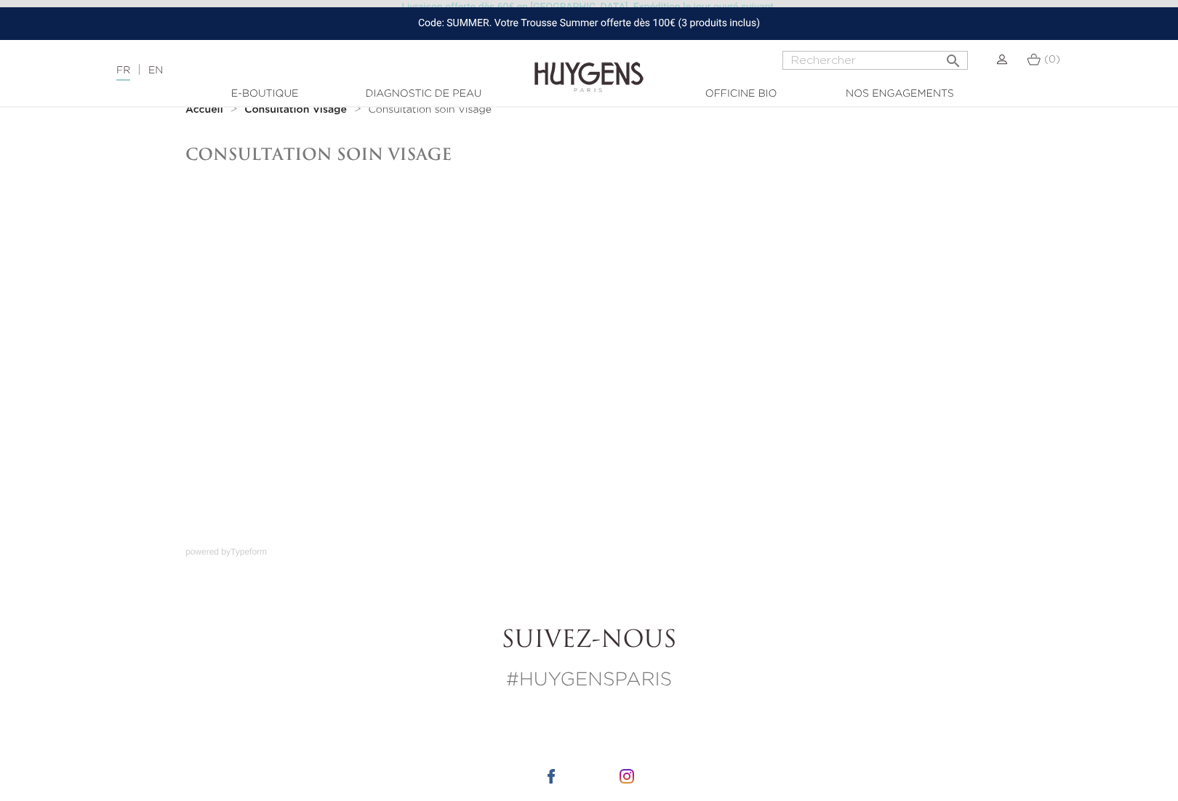
scroll to position [44, 0]
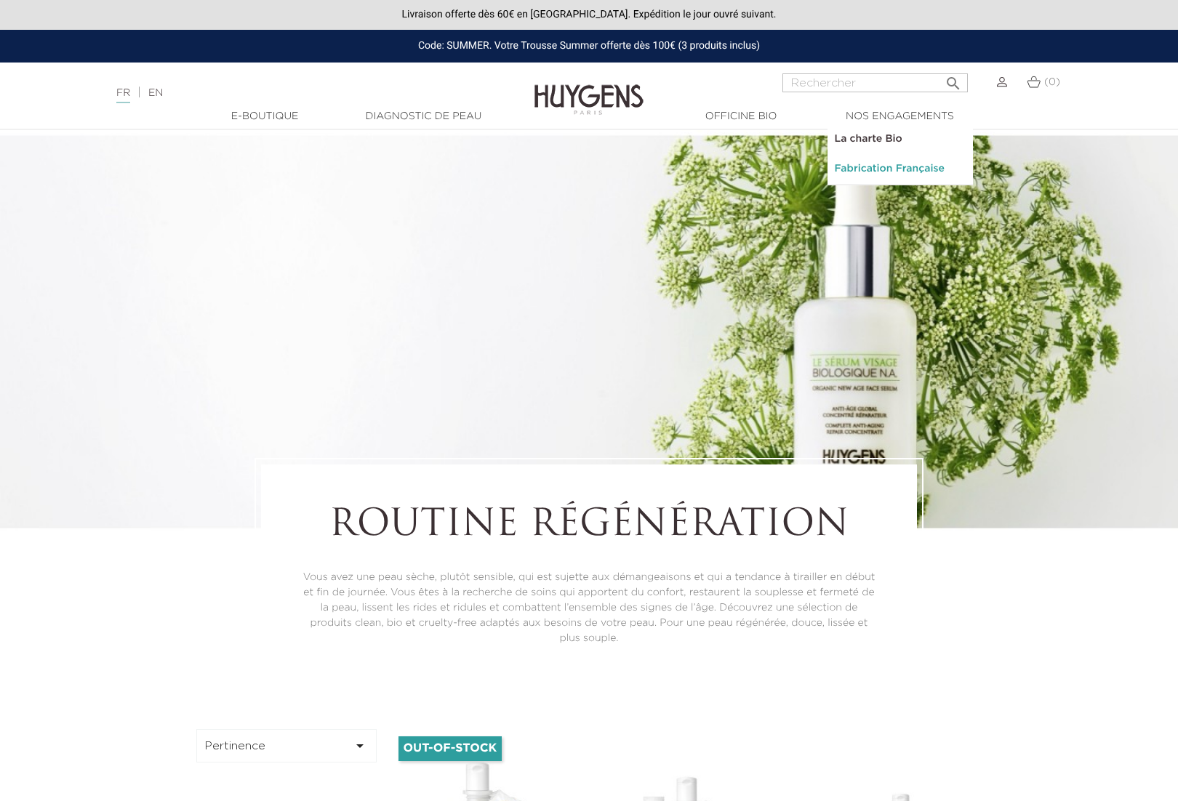
click at [879, 169] on link "Fabrication Française" at bounding box center [900, 169] width 145 height 30
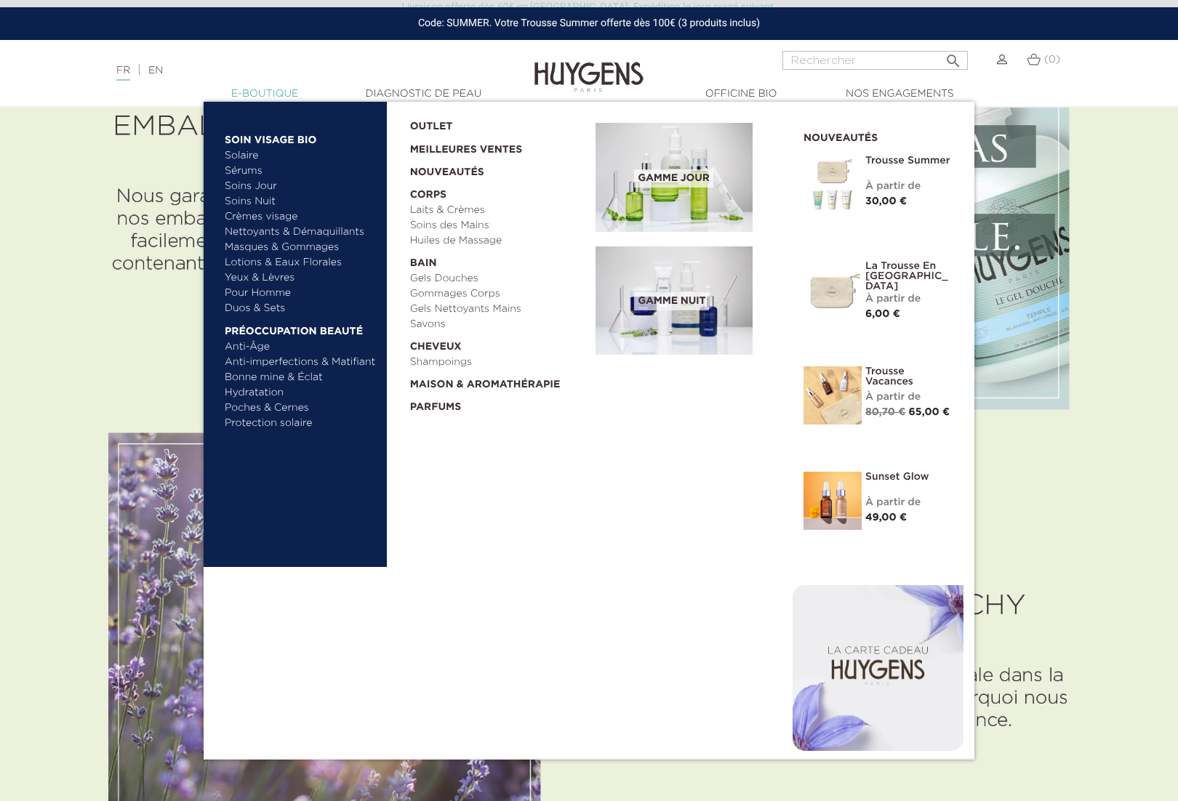
scroll to position [2952, 0]
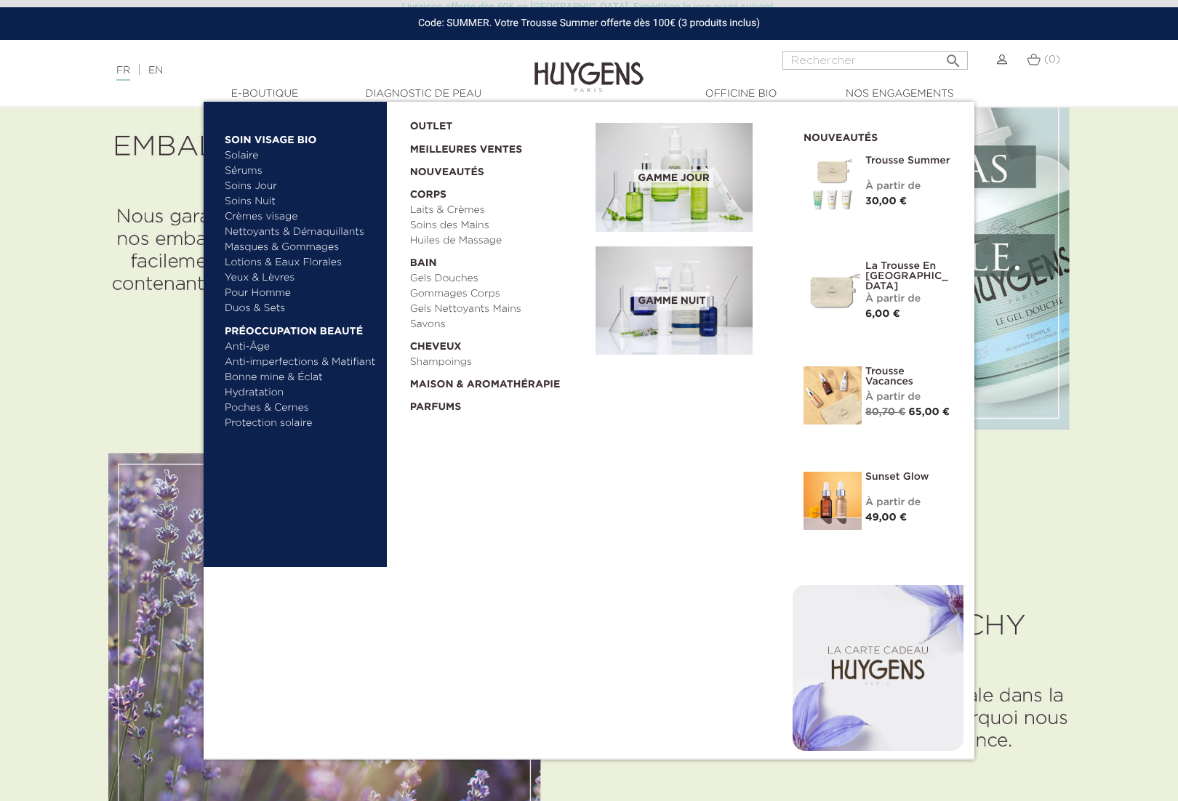
click at [260, 294] on link "Pour Homme" at bounding box center [301, 293] width 152 height 15
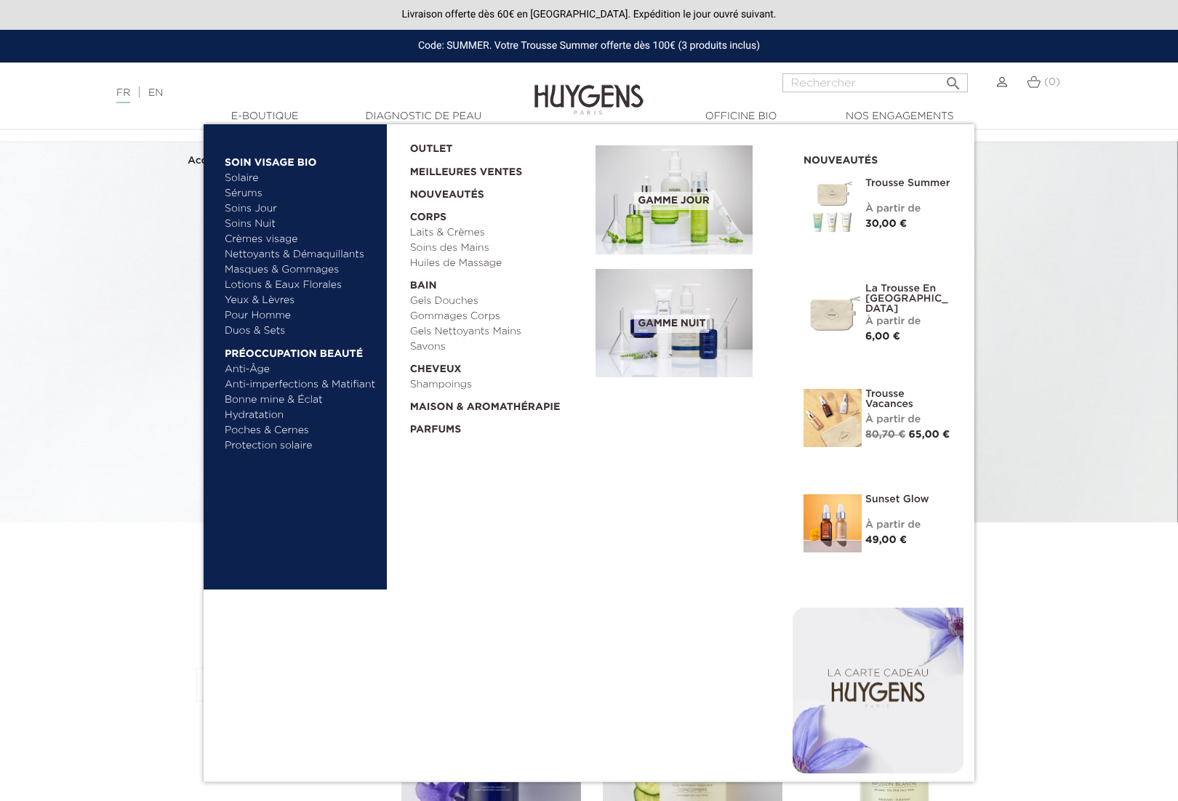
click at [292, 271] on link "Masques & Gommages" at bounding box center [301, 270] width 152 height 15
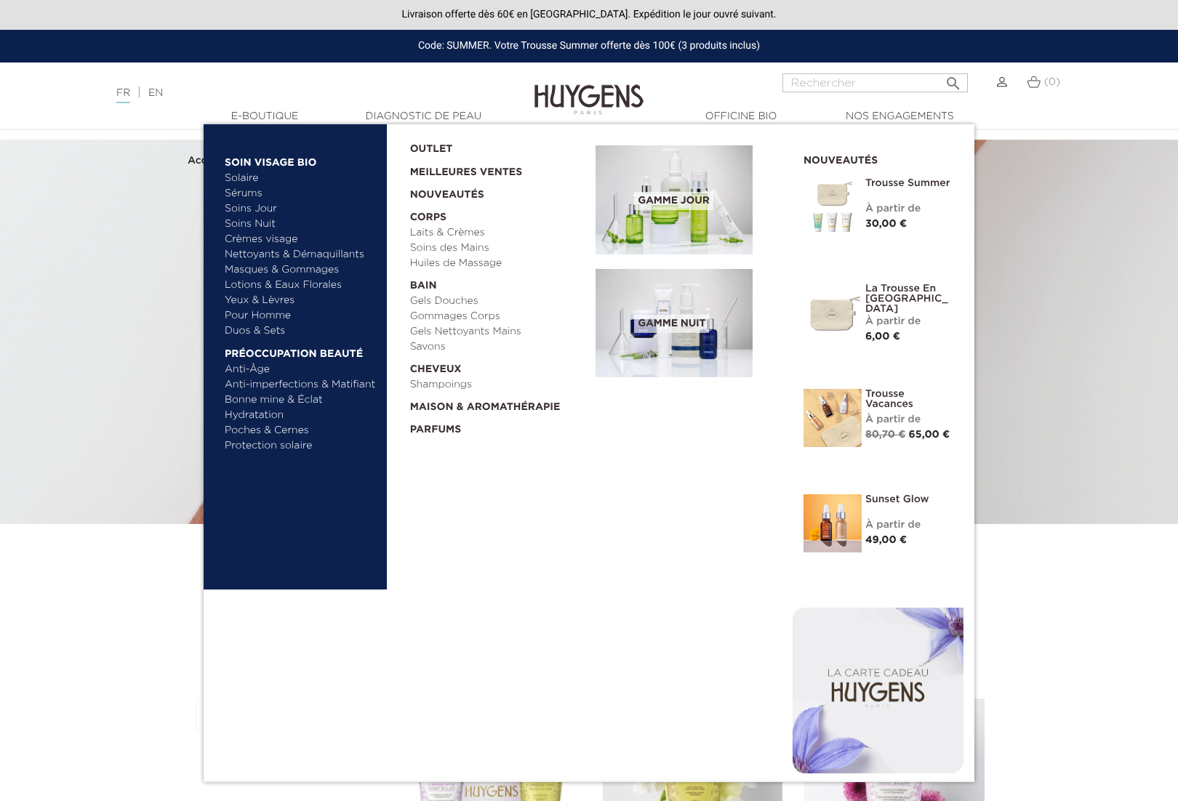
click at [279, 302] on link "Yeux & Lèvres" at bounding box center [301, 300] width 152 height 15
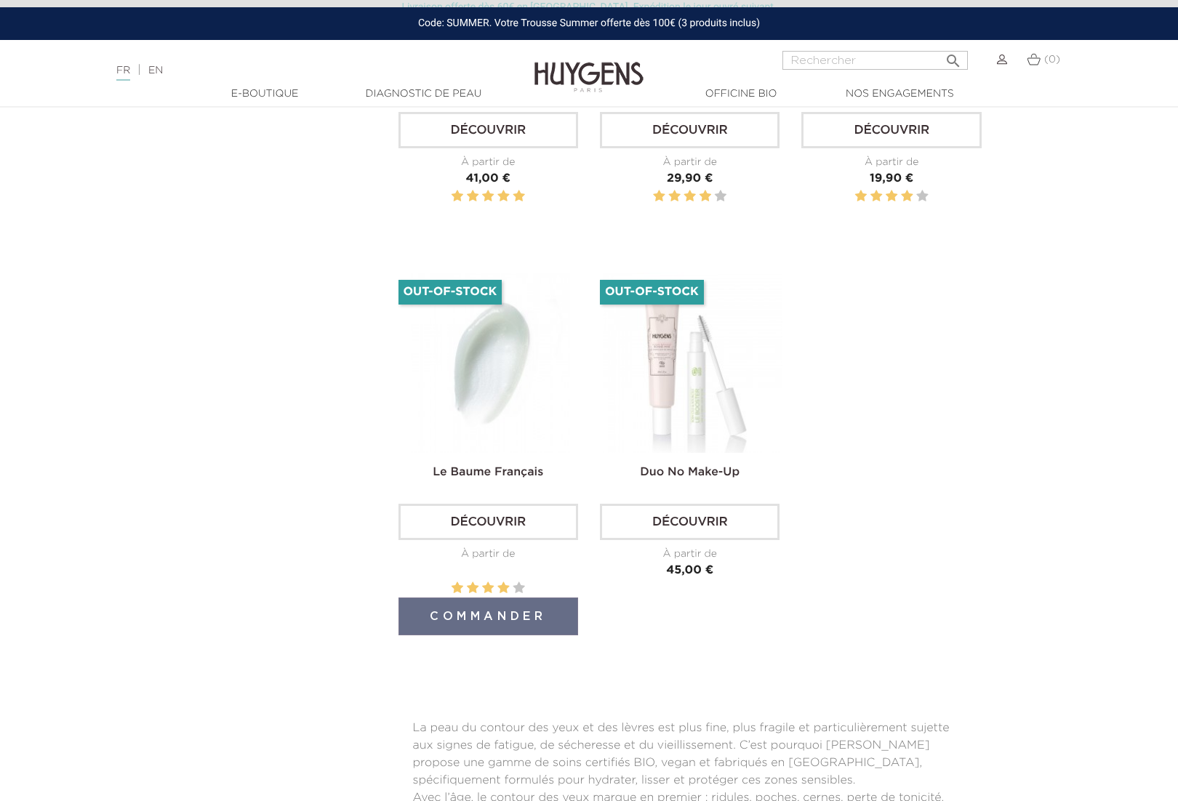
scroll to position [818, 0]
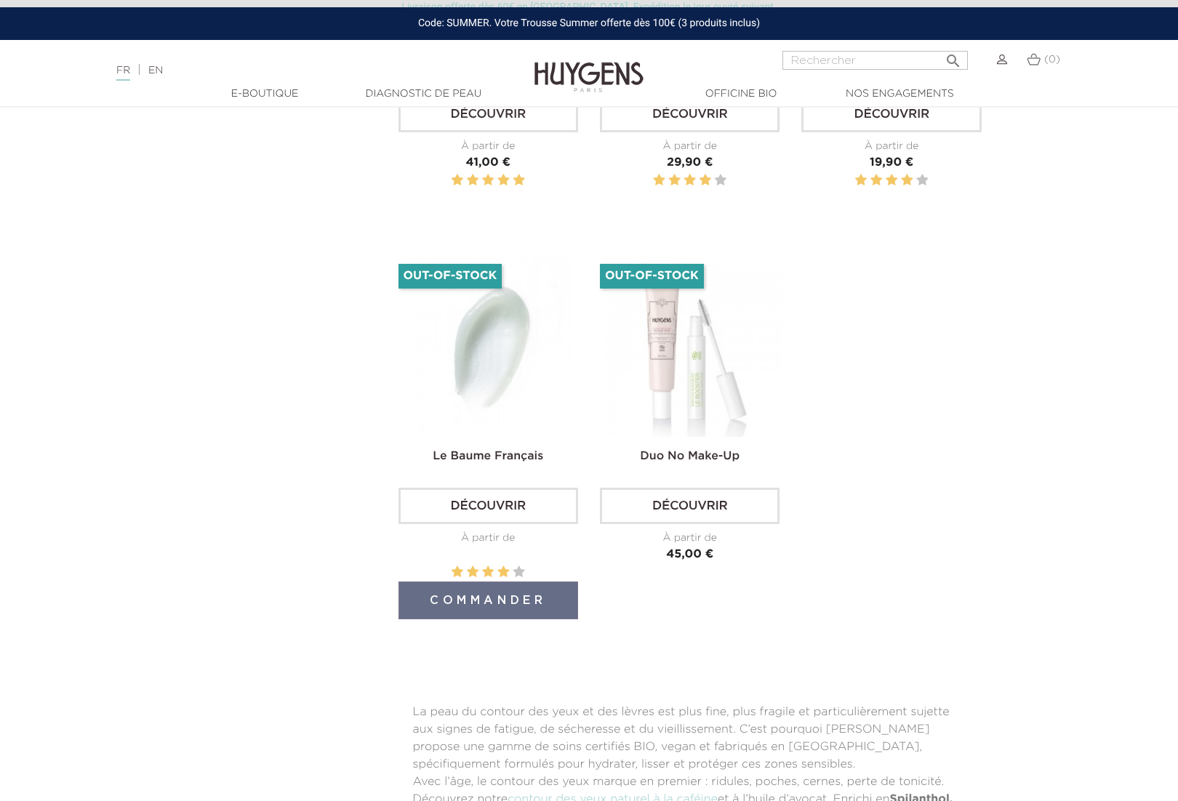
click at [479, 507] on link "Découvrir" at bounding box center [489, 506] width 180 height 36
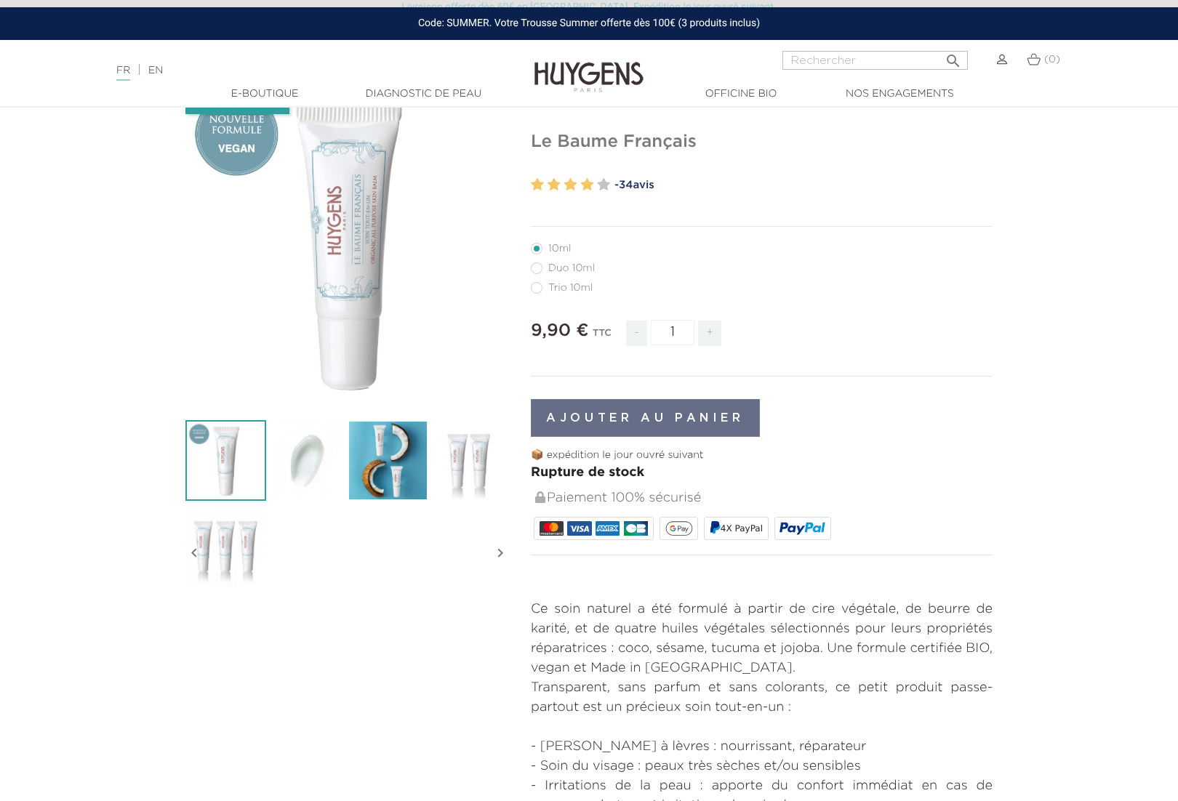
scroll to position [103, 0]
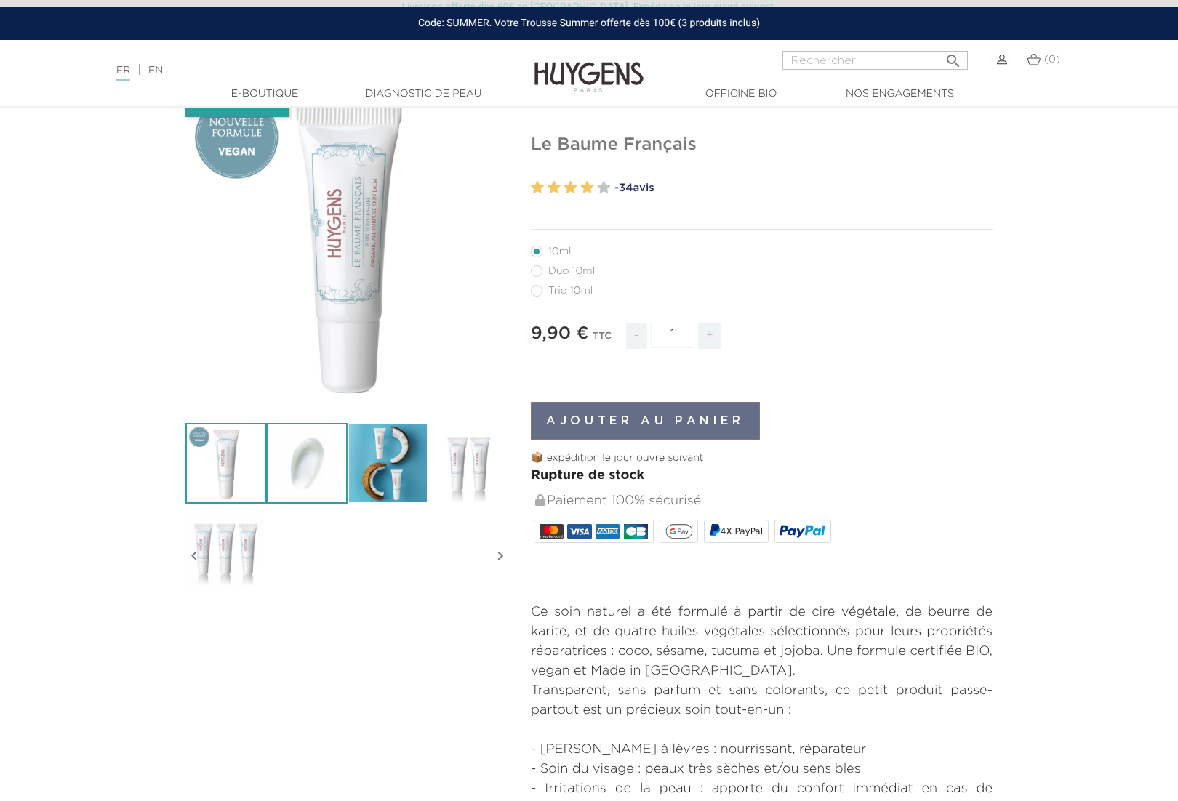
click at [314, 468] on img at bounding box center [306, 463] width 81 height 81
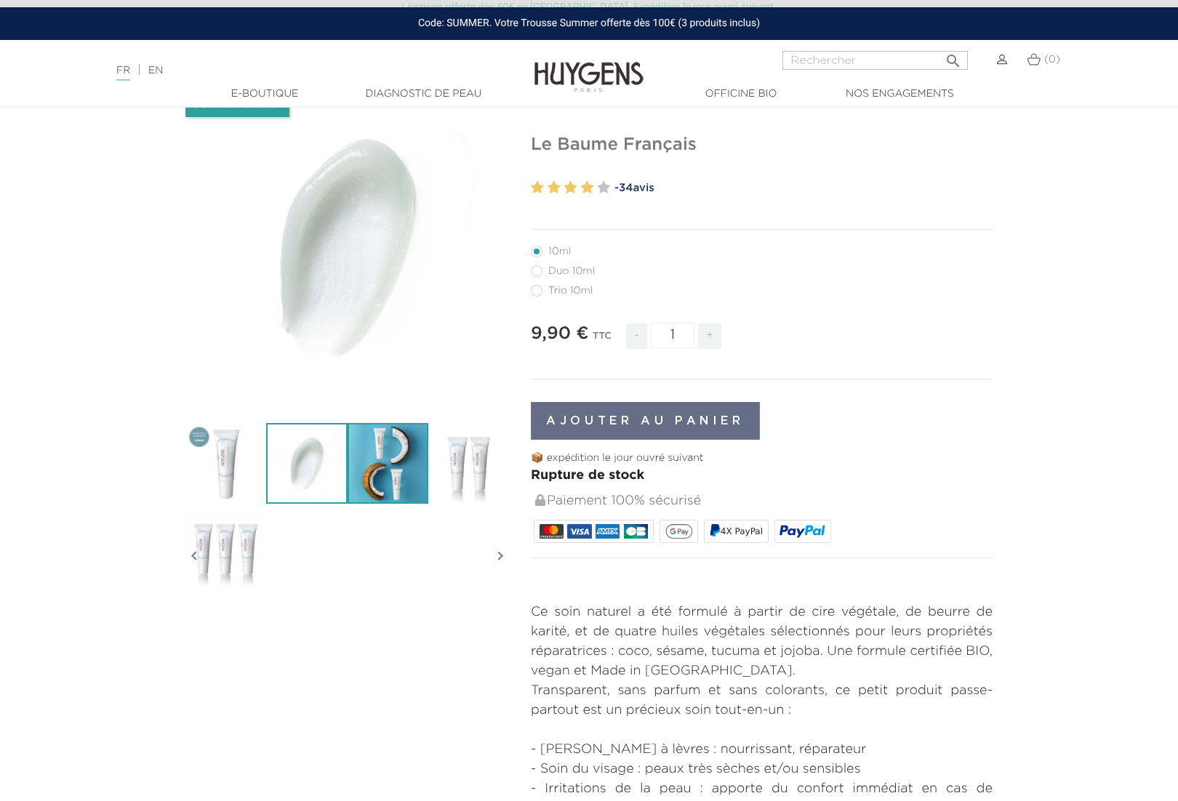
click at [388, 472] on img at bounding box center [388, 463] width 81 height 81
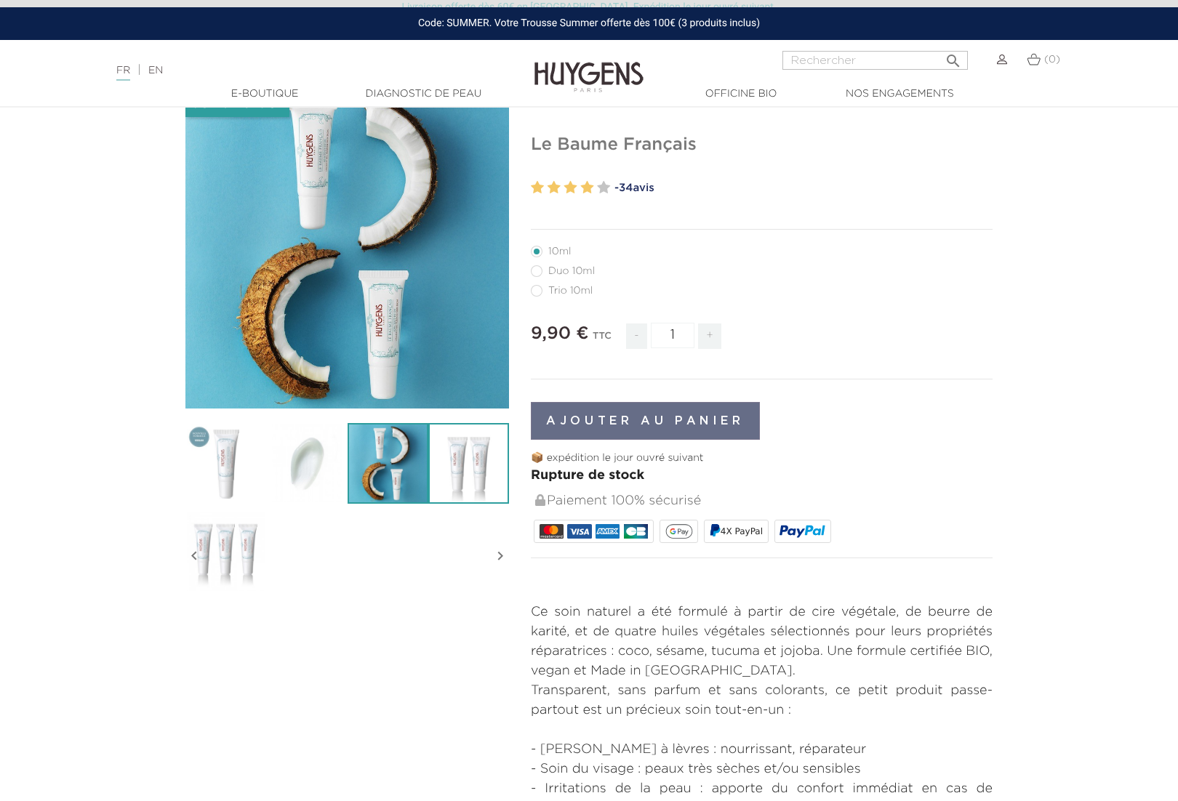
click at [463, 468] on img at bounding box center [468, 463] width 81 height 81
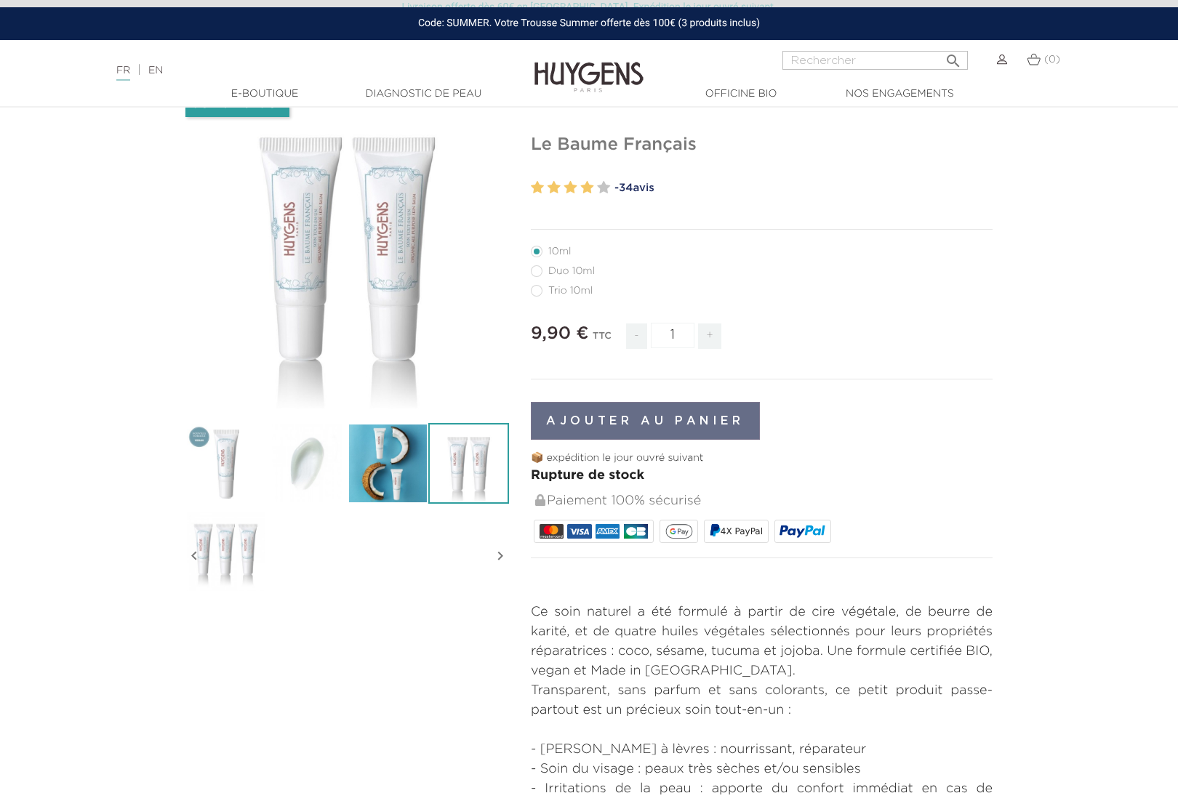
scroll to position [104, 0]
click at [226, 568] on img at bounding box center [225, 550] width 81 height 81
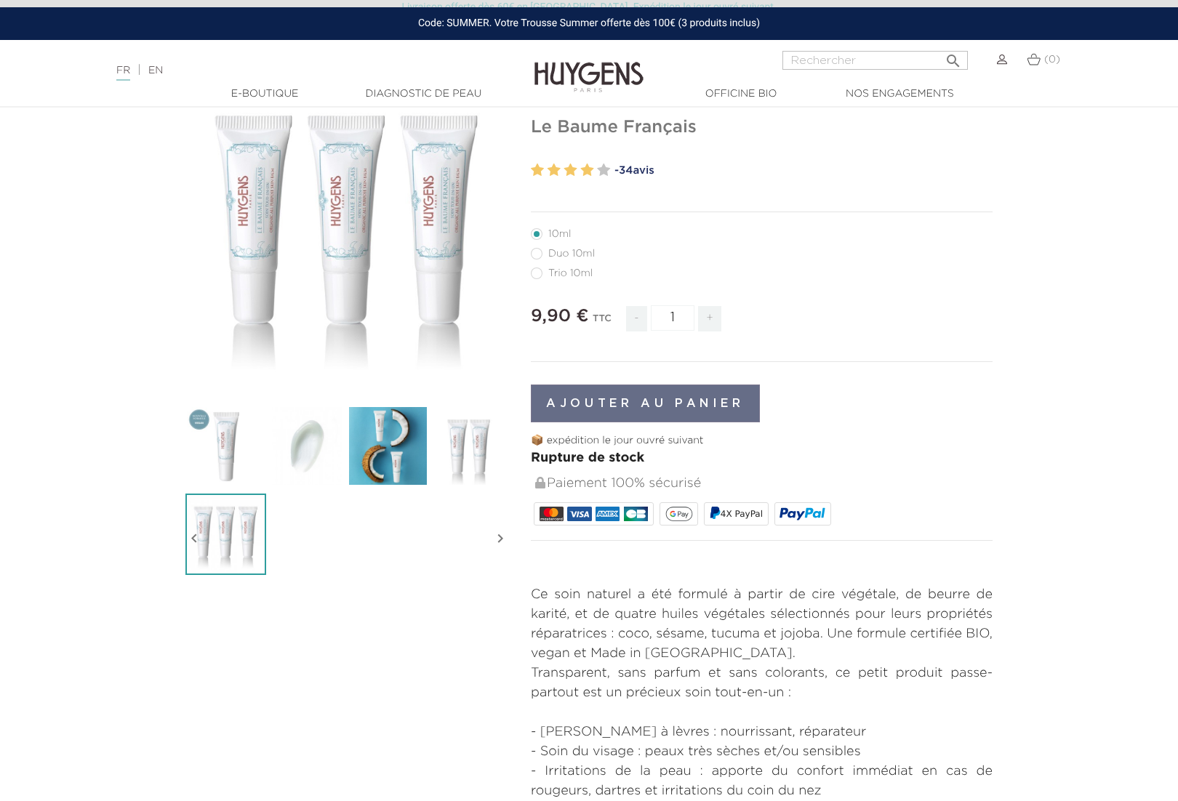
scroll to position [124, 0]
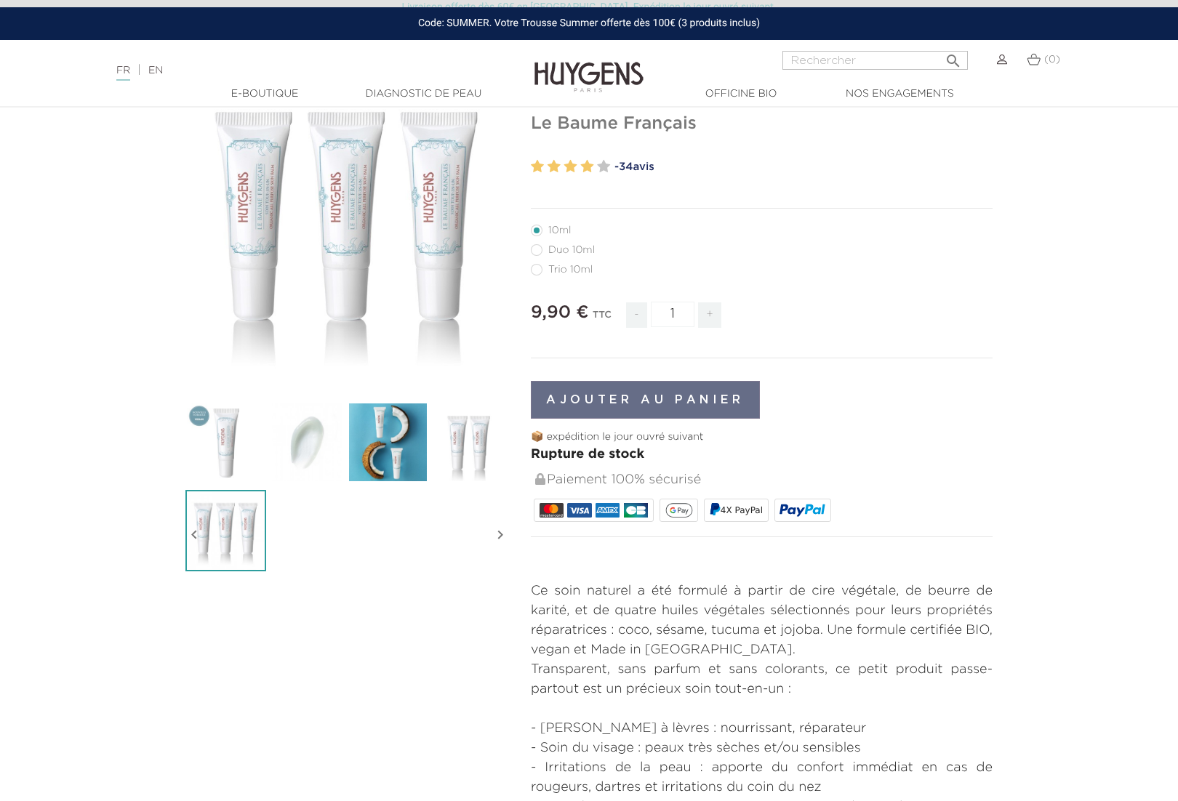
click at [535, 249] on label65"] "Duo 10ml" at bounding box center [571, 250] width 81 height 12
radio input "true"
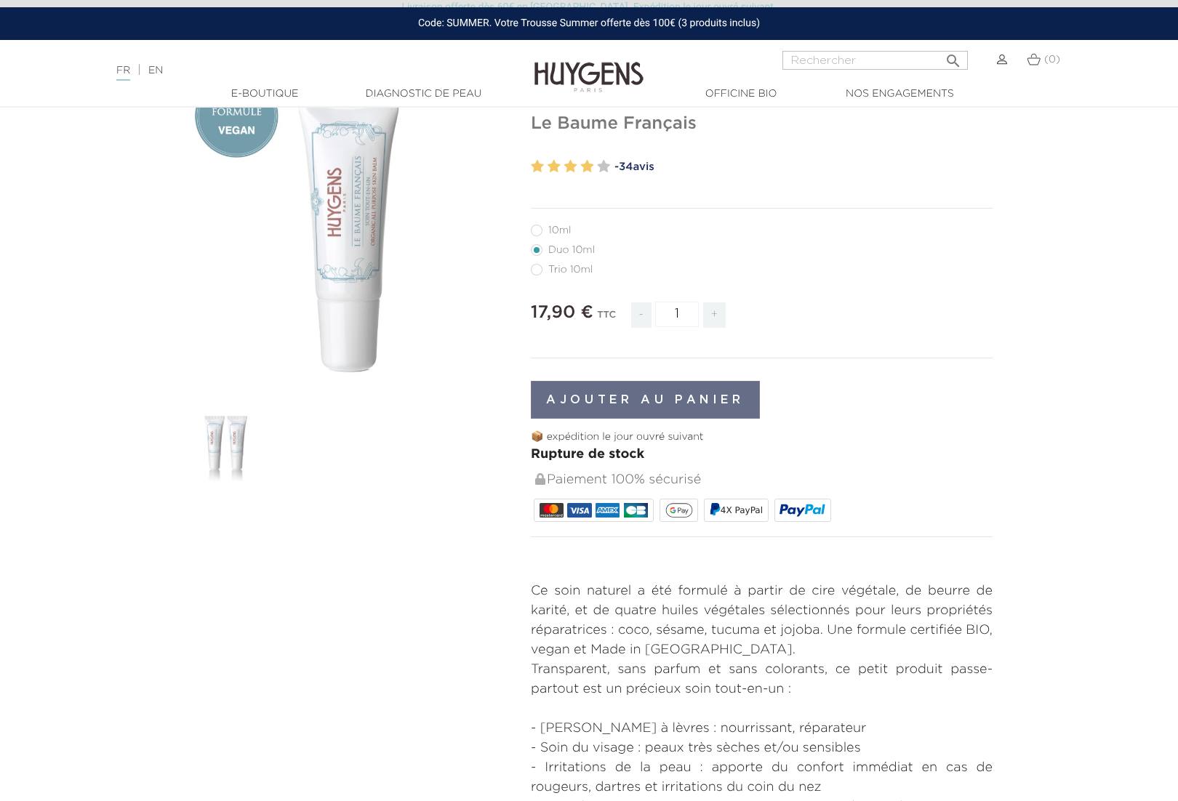
click at [538, 271] on label82"] "Trio 10ml" at bounding box center [570, 270] width 79 height 12
radio input "true"
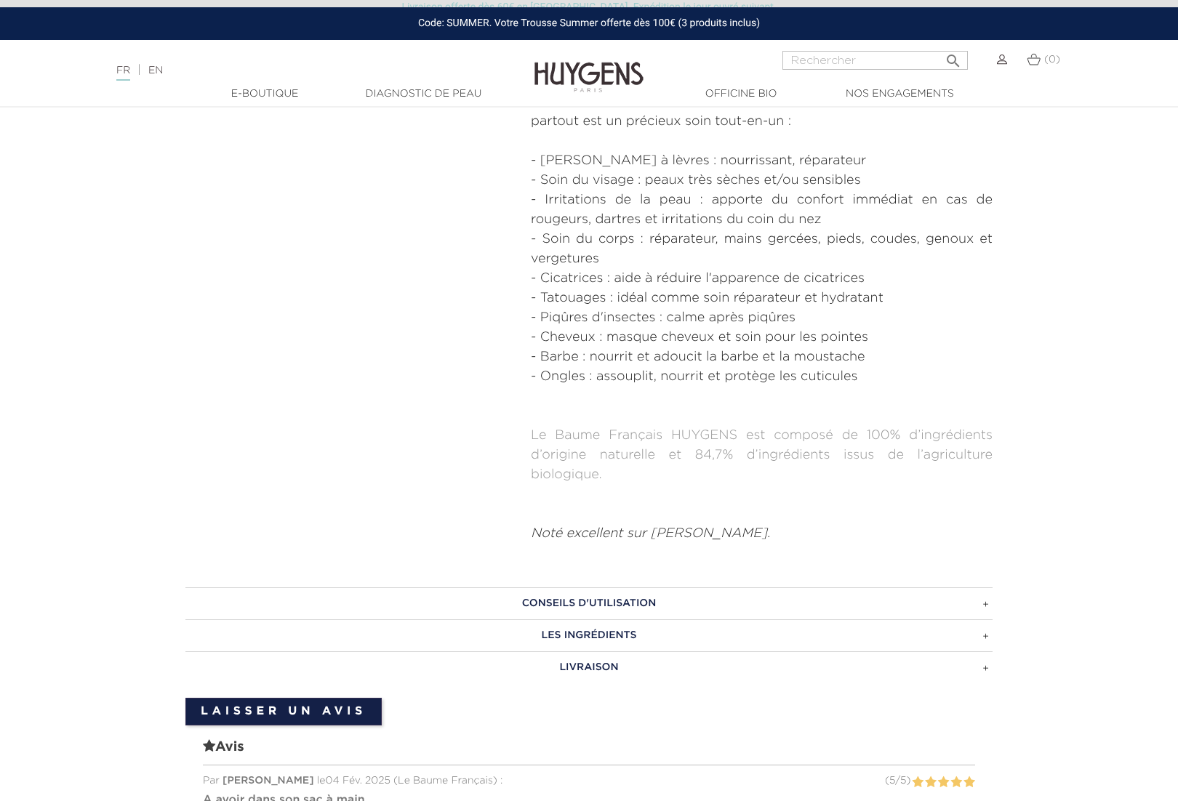
scroll to position [696, 0]
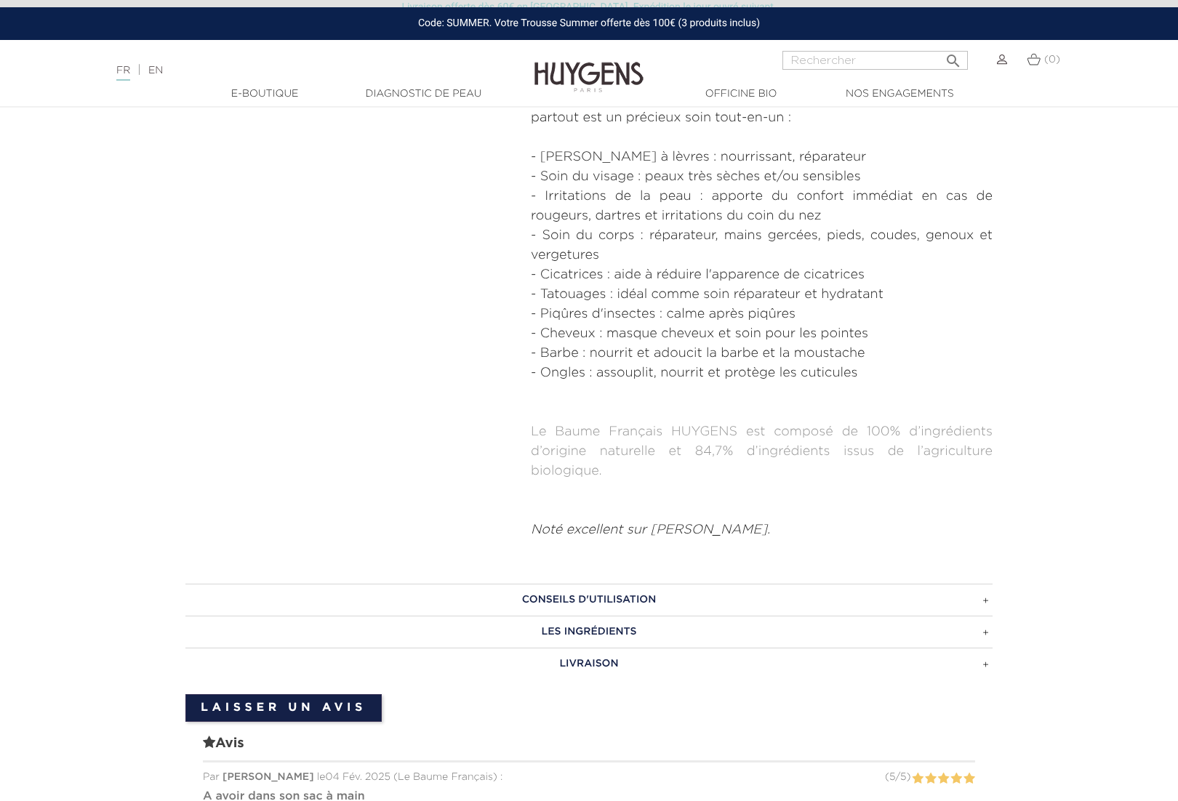
click at [984, 603] on h3 "CONSEILS D'UTILISATION" at bounding box center [588, 600] width 807 height 32
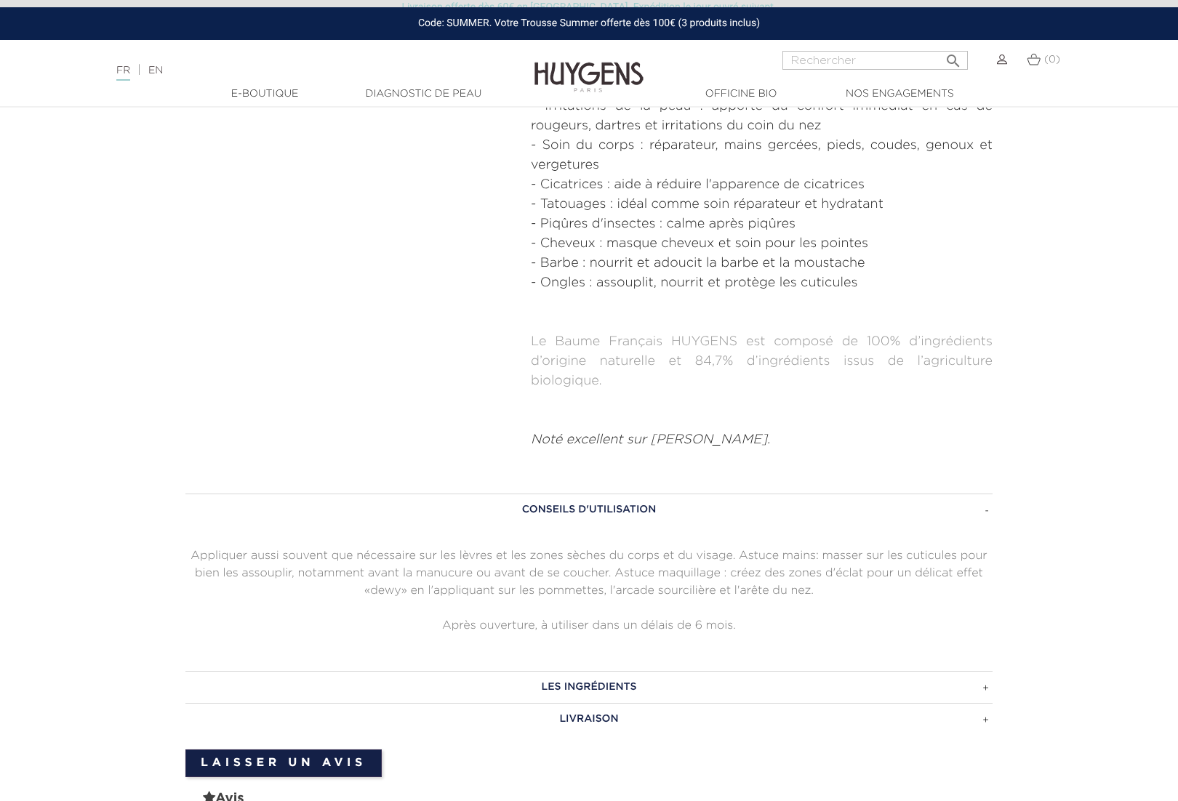
scroll to position [788, 0]
click at [623, 686] on h3 "LES INGRÉDIENTS" at bounding box center [588, 685] width 807 height 32
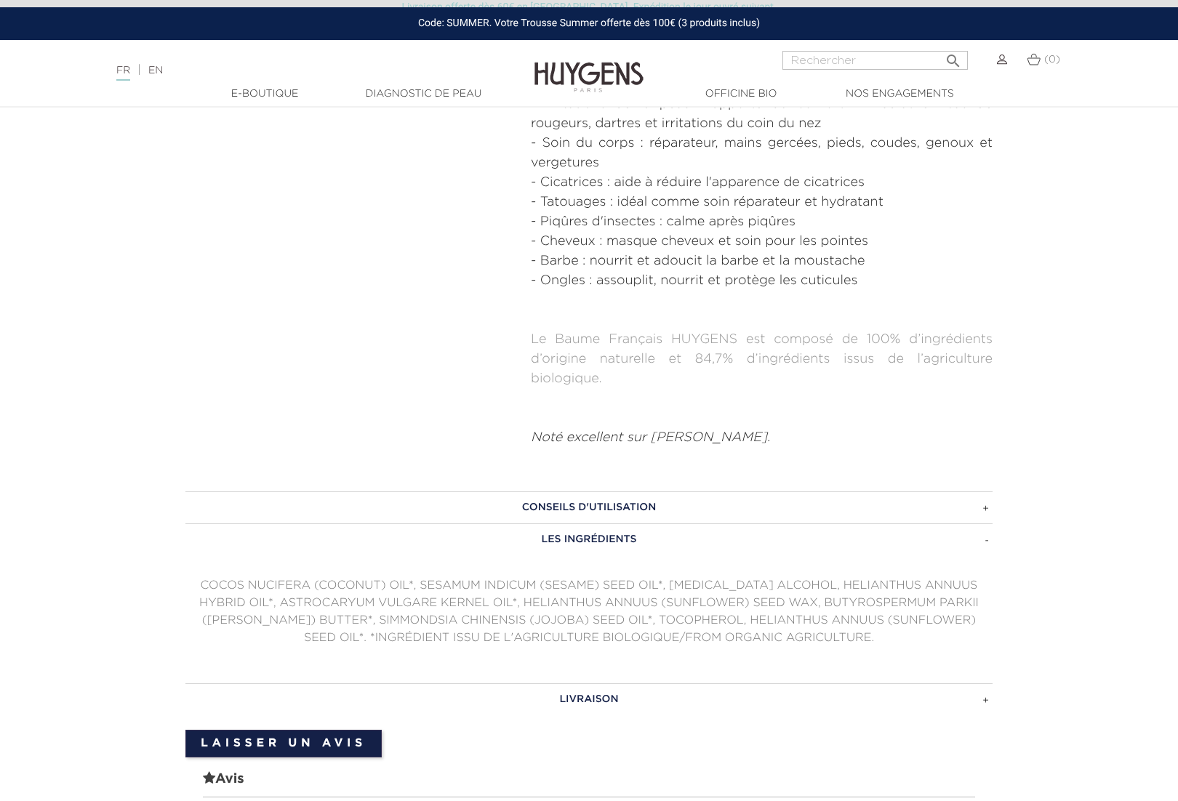
click at [605, 704] on h3 "LIVRAISON" at bounding box center [588, 700] width 807 height 32
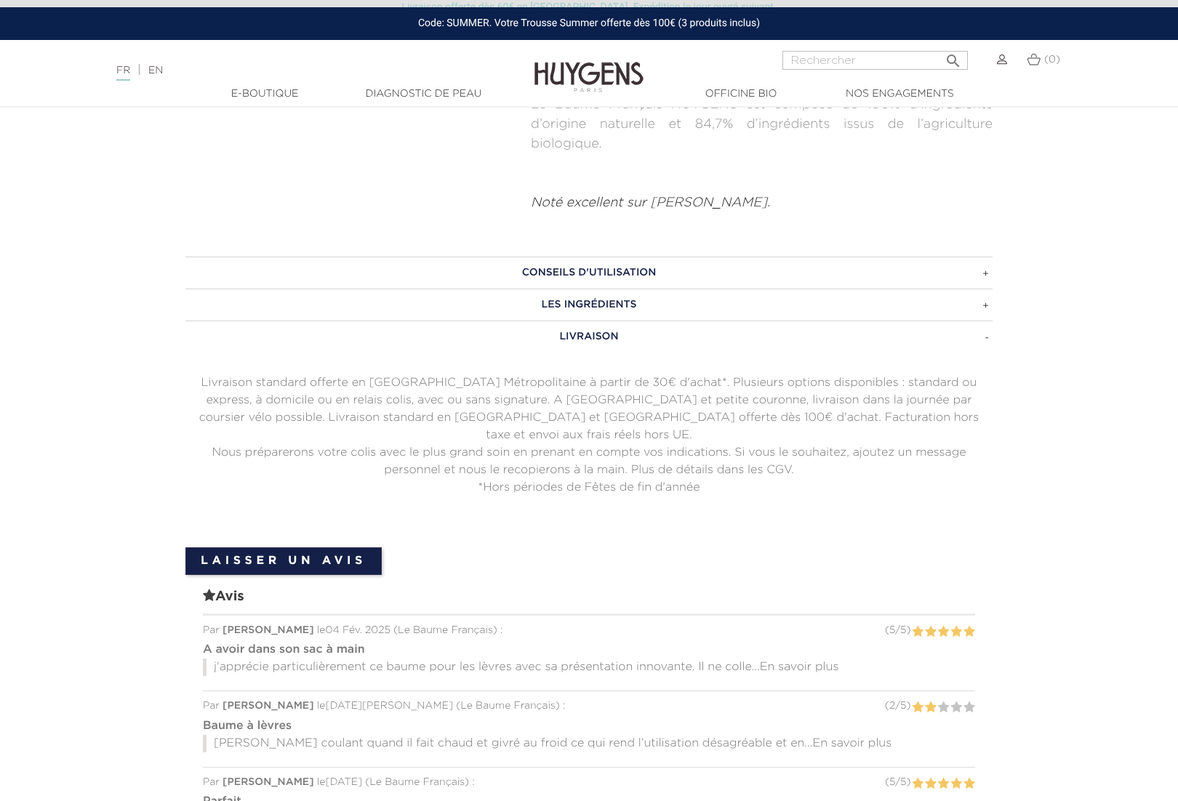
scroll to position [1025, 0]
click at [814, 660] on span "En savoir plus" at bounding box center [799, 666] width 79 height 12
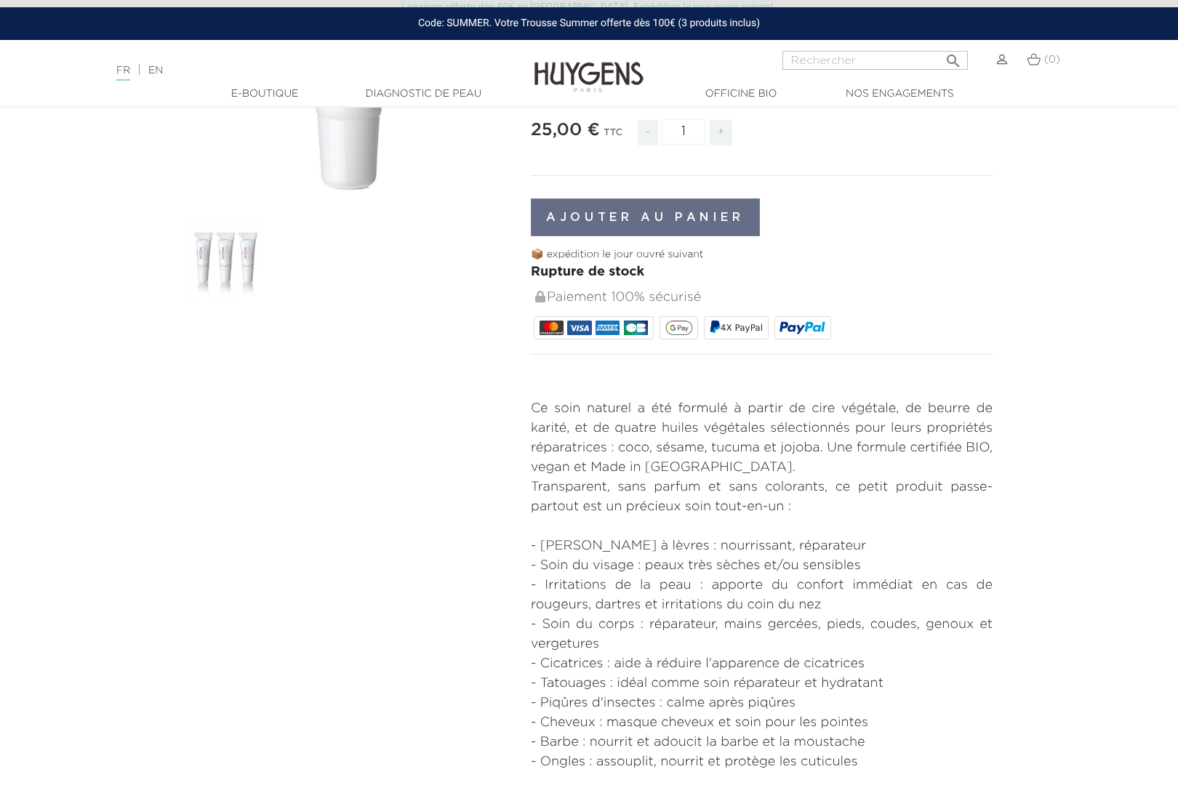
scroll to position [263, 0]
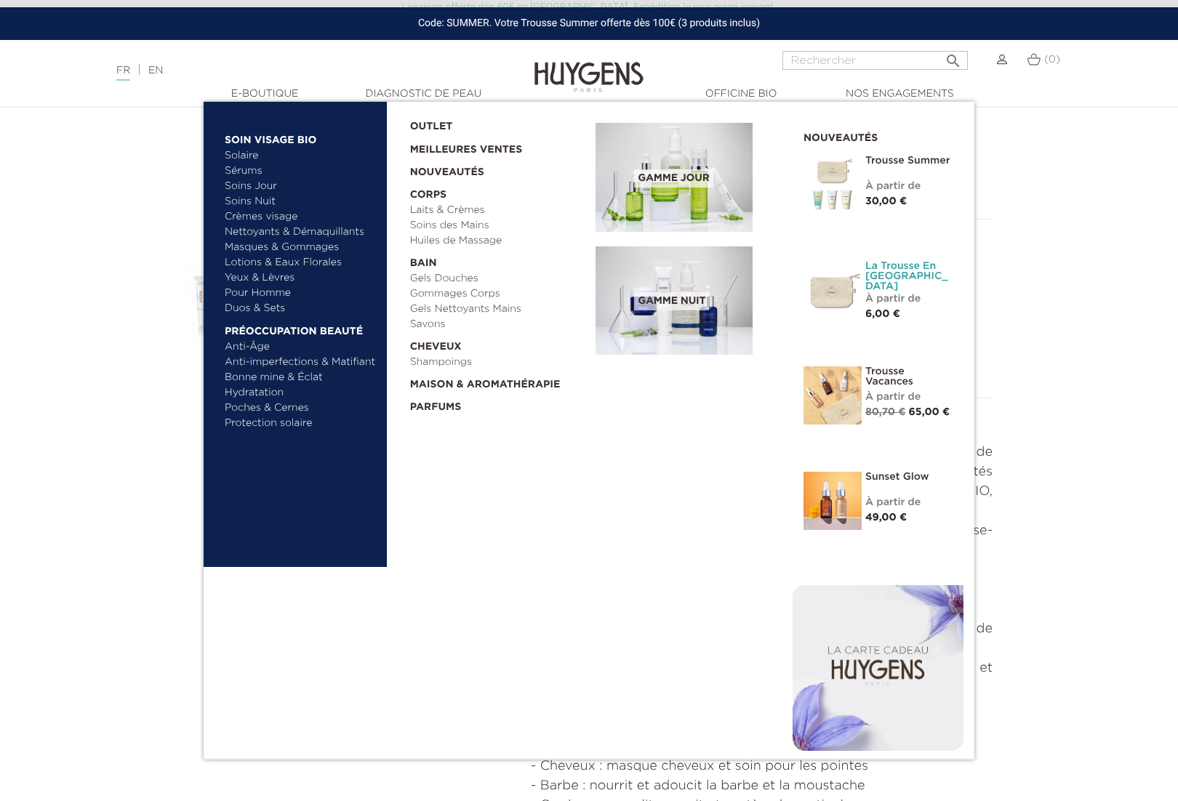
click at [893, 267] on link "La Trousse en [GEOGRAPHIC_DATA]" at bounding box center [908, 276] width 87 height 31
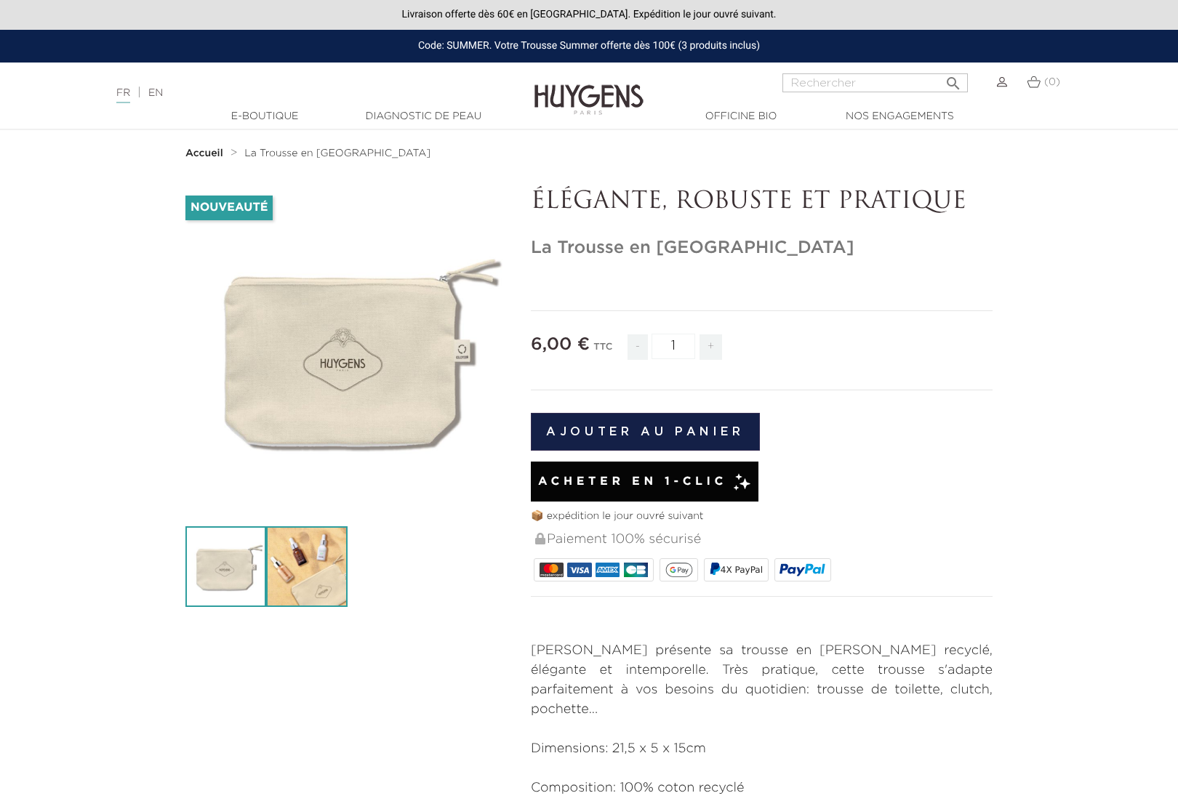
click at [331, 594] on img at bounding box center [306, 566] width 81 height 81
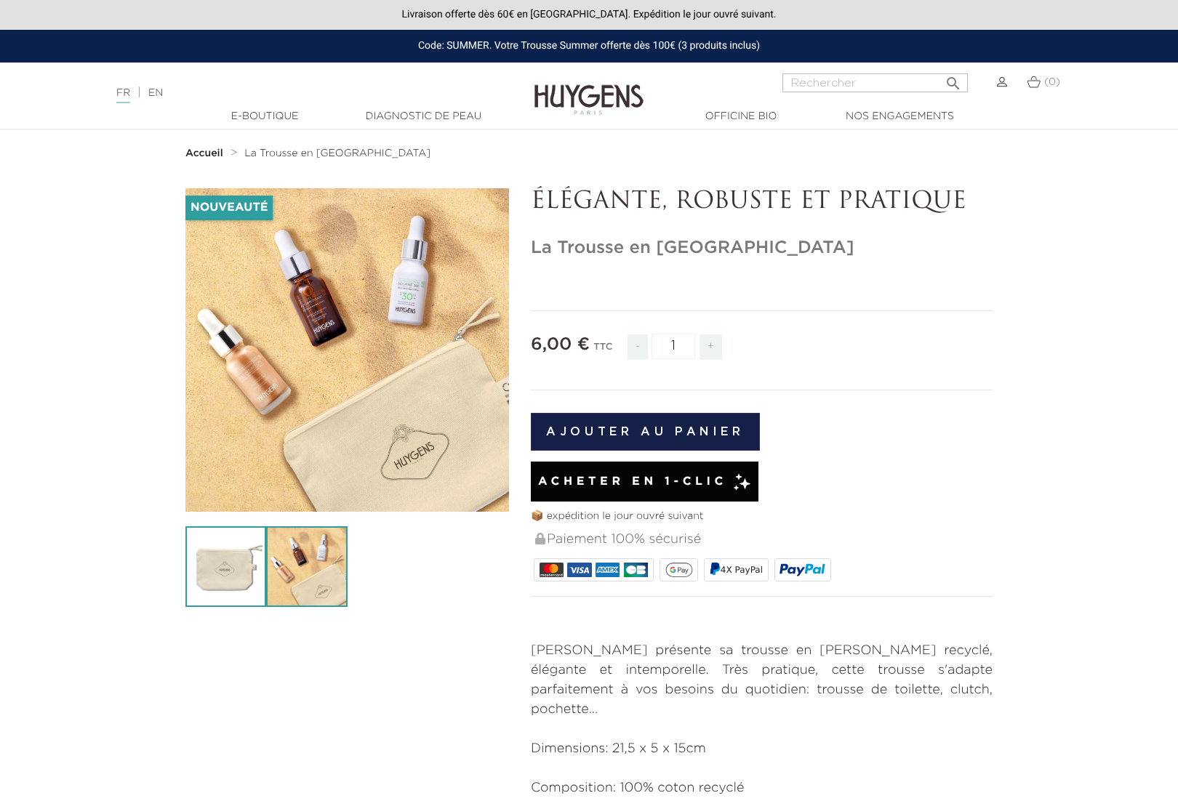
click at [220, 578] on img at bounding box center [225, 566] width 81 height 81
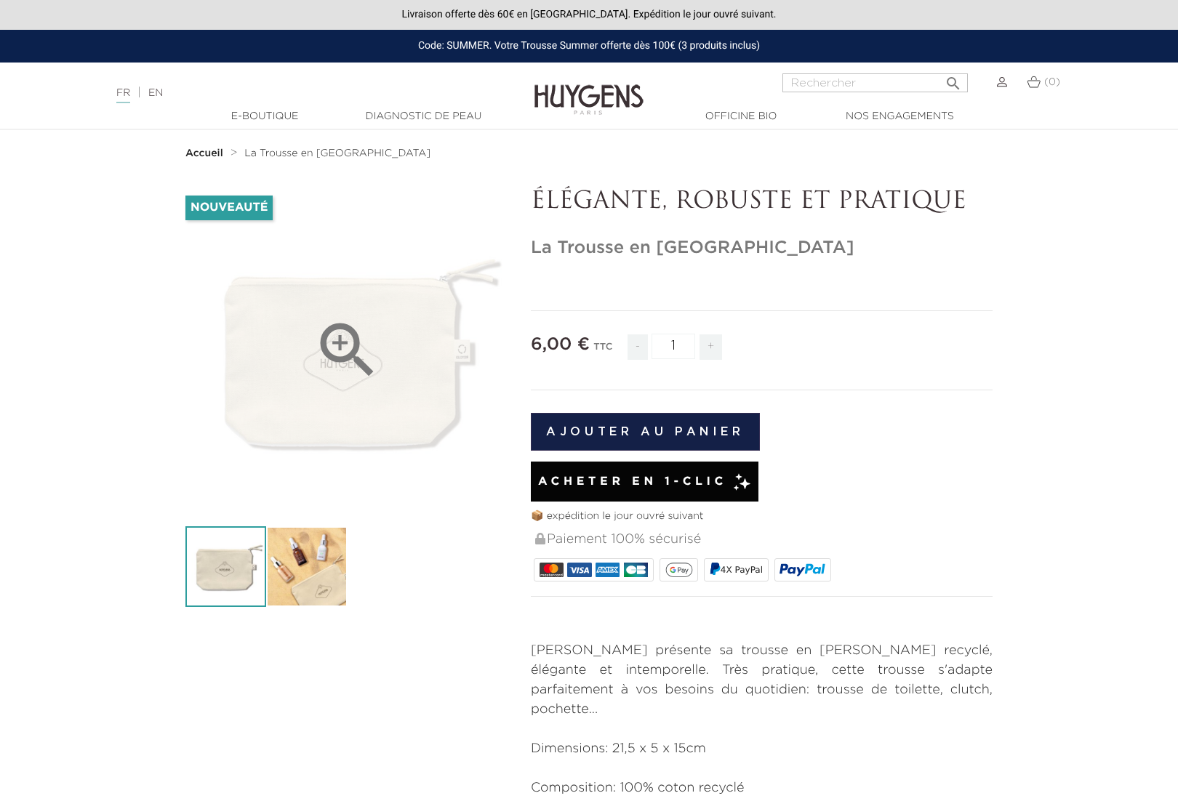
click at [338, 344] on icon "" at bounding box center [347, 350] width 73 height 73
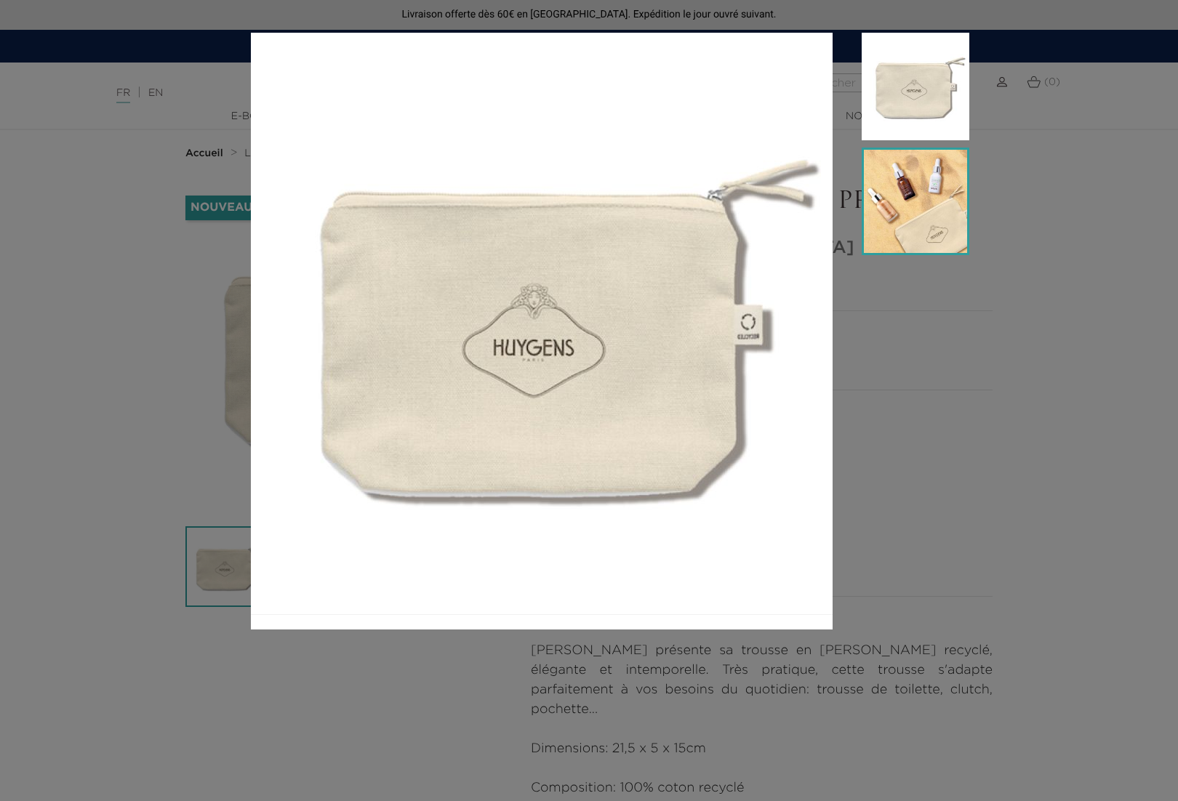
click at [956, 178] on img at bounding box center [916, 202] width 108 height 108
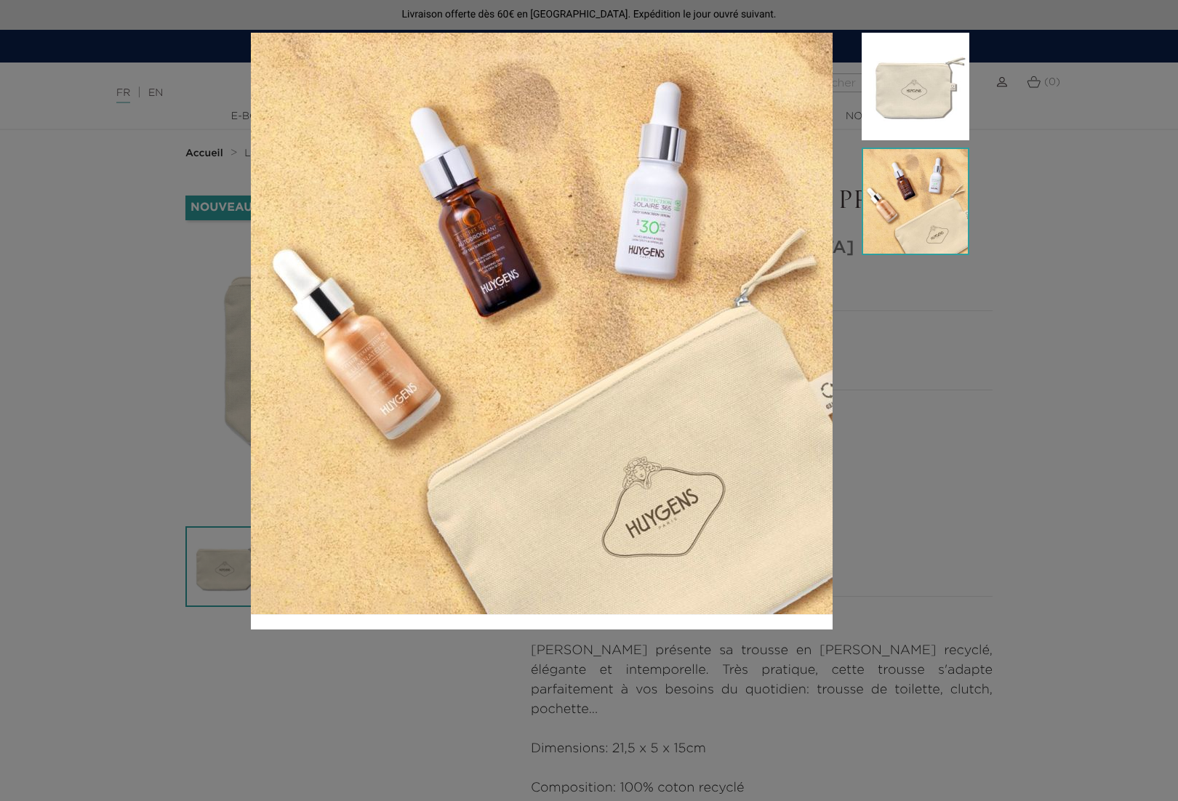
click at [137, 325] on div at bounding box center [589, 400] width 1178 height 801
